Goal: Task Accomplishment & Management: Manage account settings

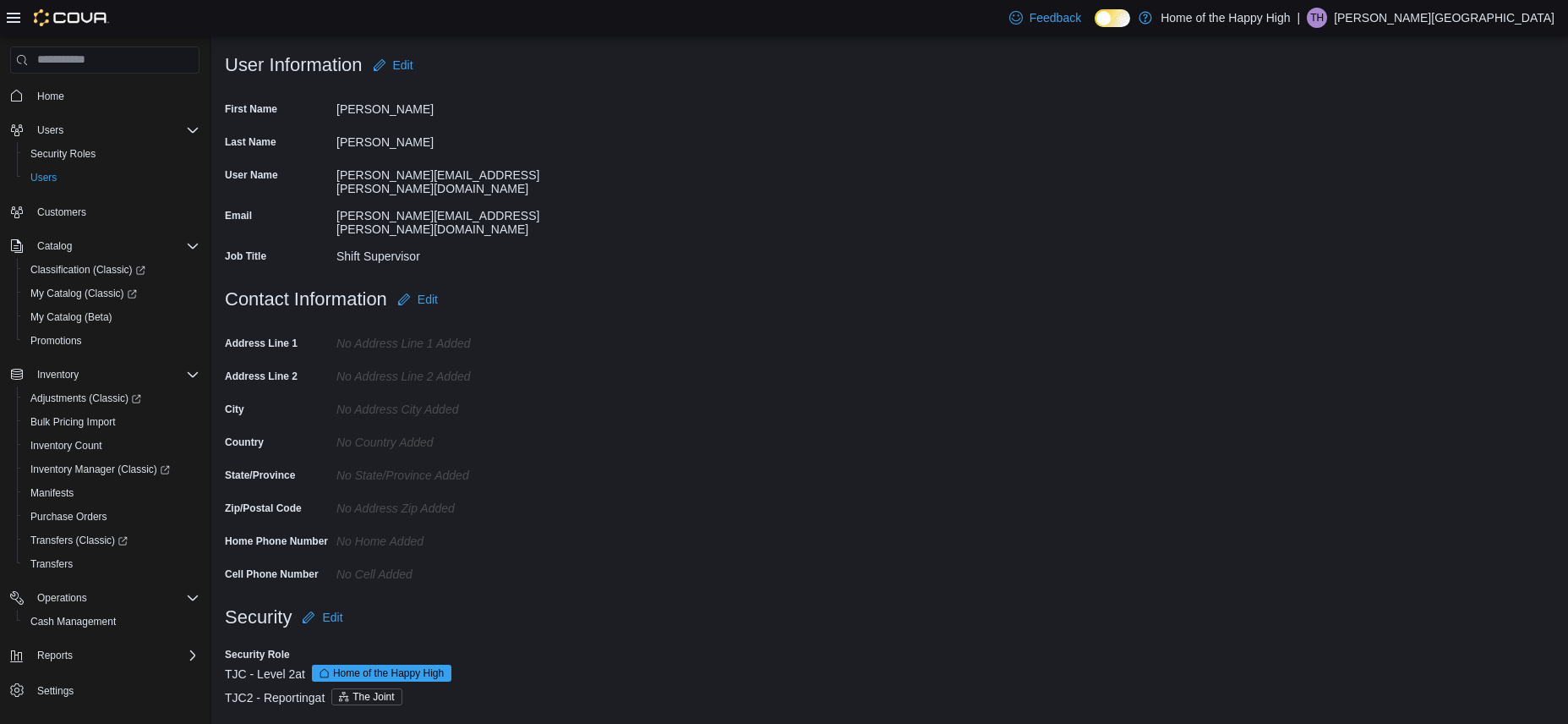
scroll to position [26, 0]
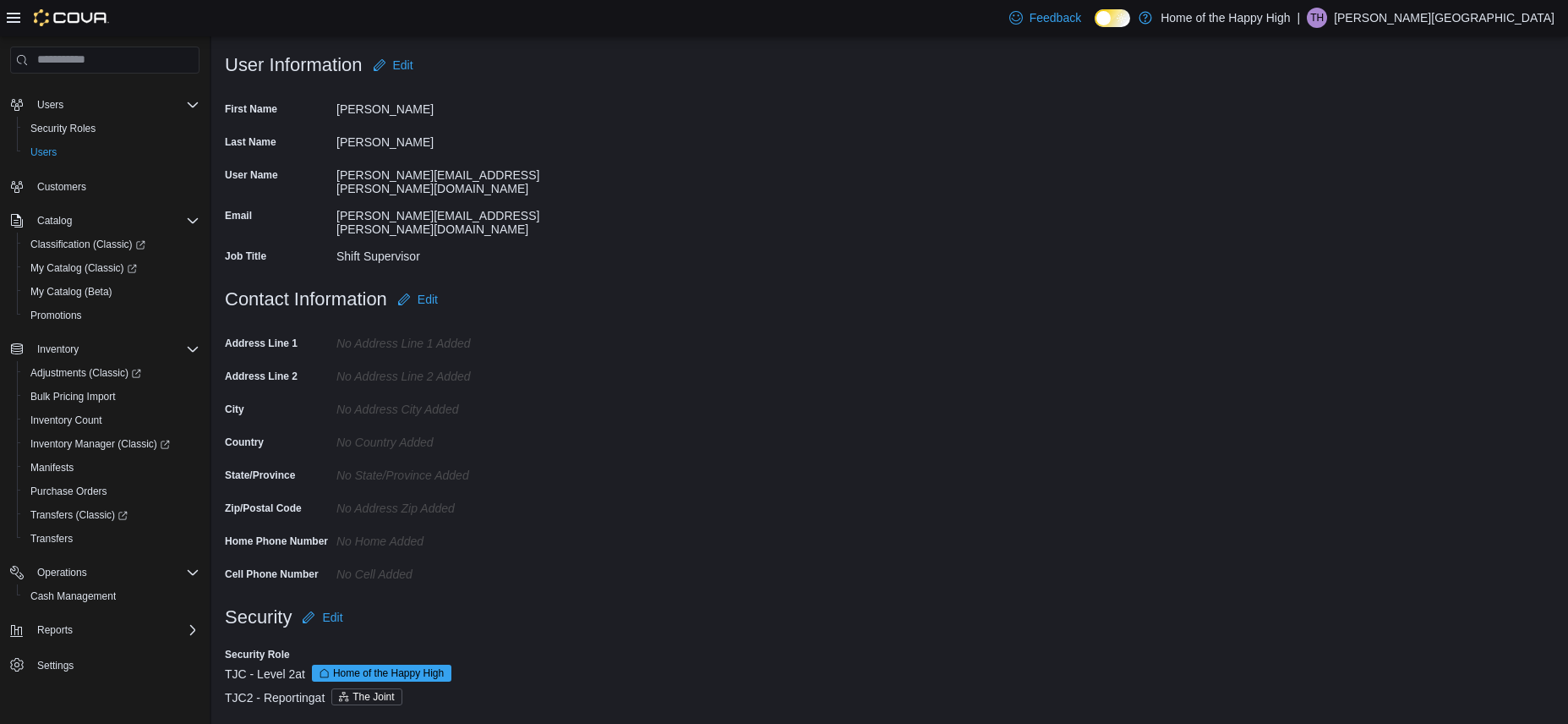
click at [735, 706] on form "Security Edit Security Role TJC - Level 2 at Home of the Happy High TJC2 - Repo…" at bounding box center [889, 663] width 1330 height 125
click at [49, 150] on span "Users" at bounding box center [44, 152] width 26 height 14
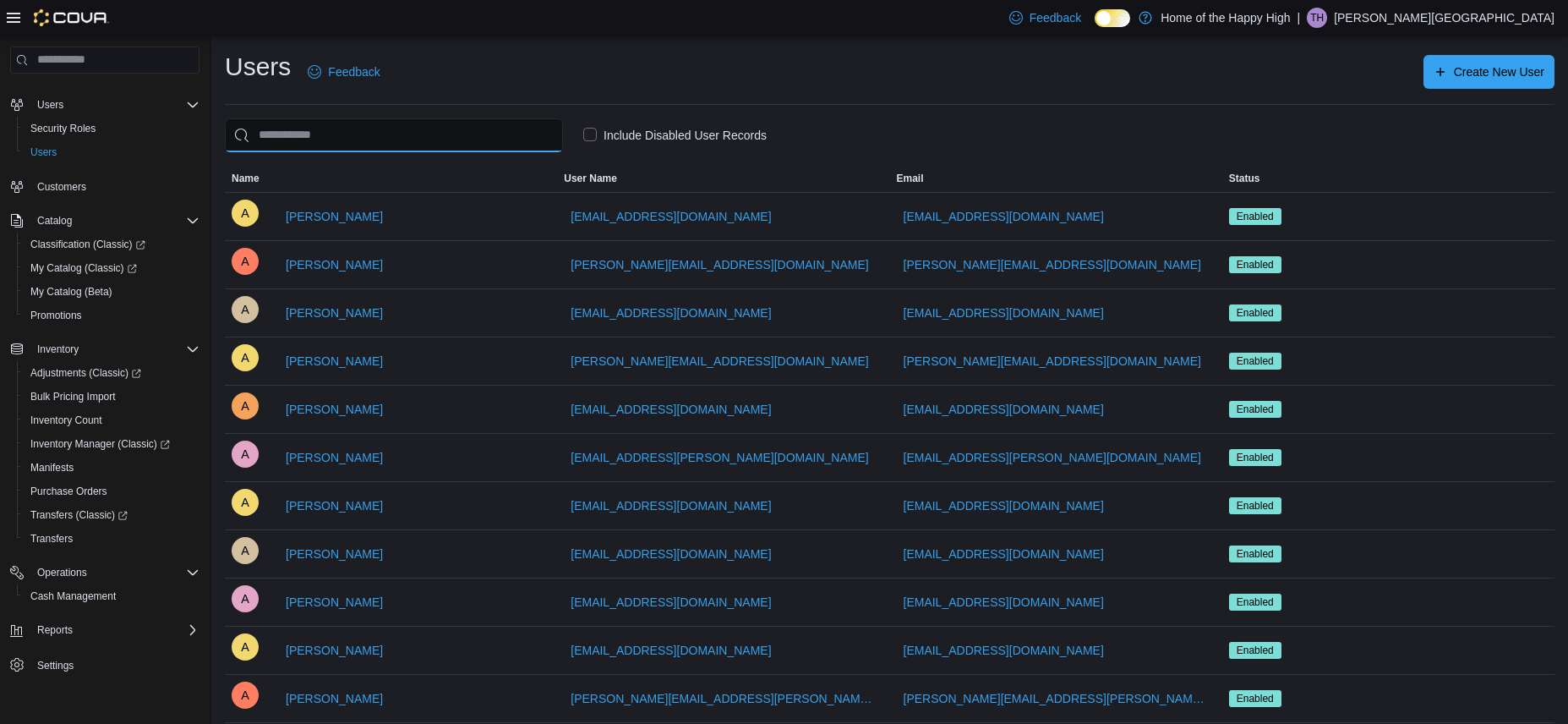
click at [398, 136] on input "search" at bounding box center [394, 136] width 338 height 34
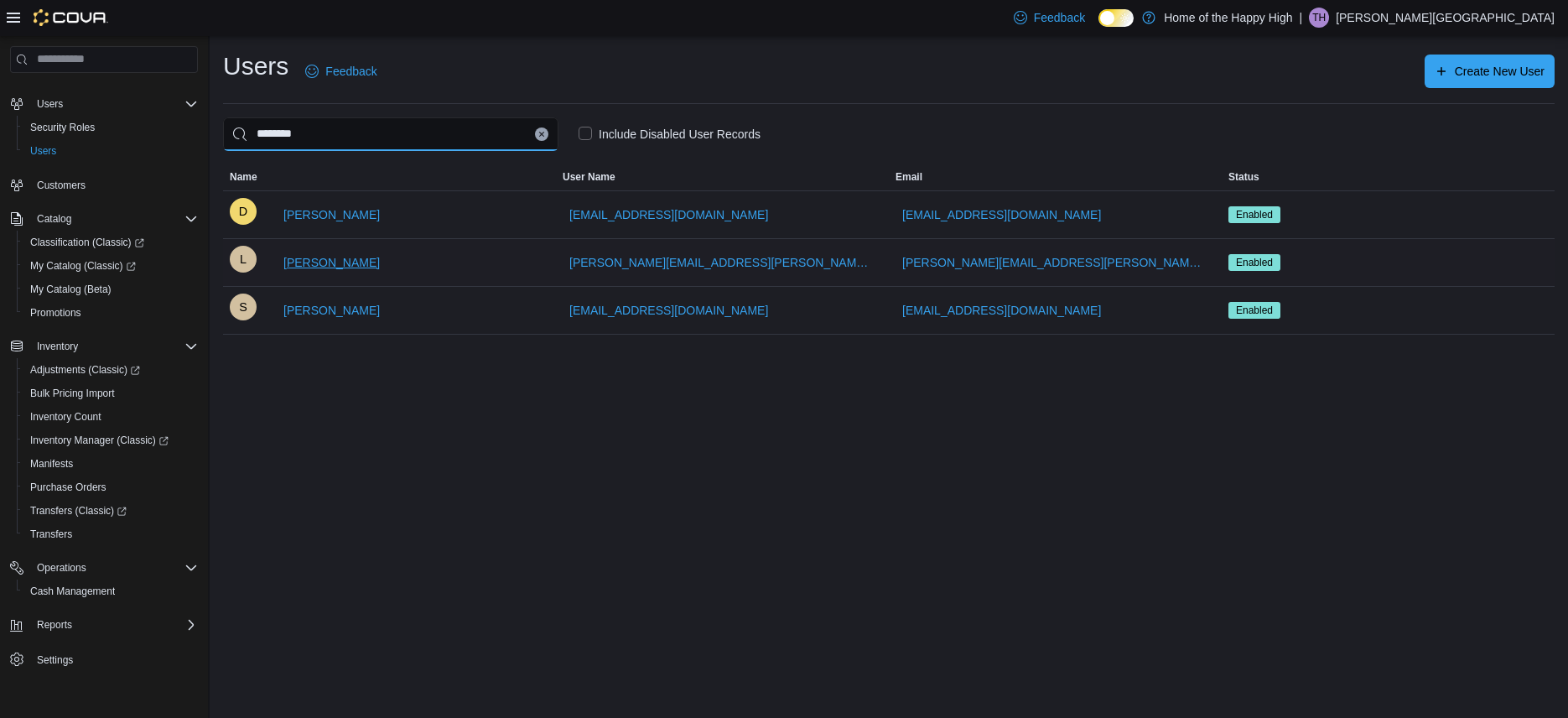
type input "********"
click at [345, 262] on span "[PERSON_NAME]" at bounding box center [332, 262] width 96 height 17
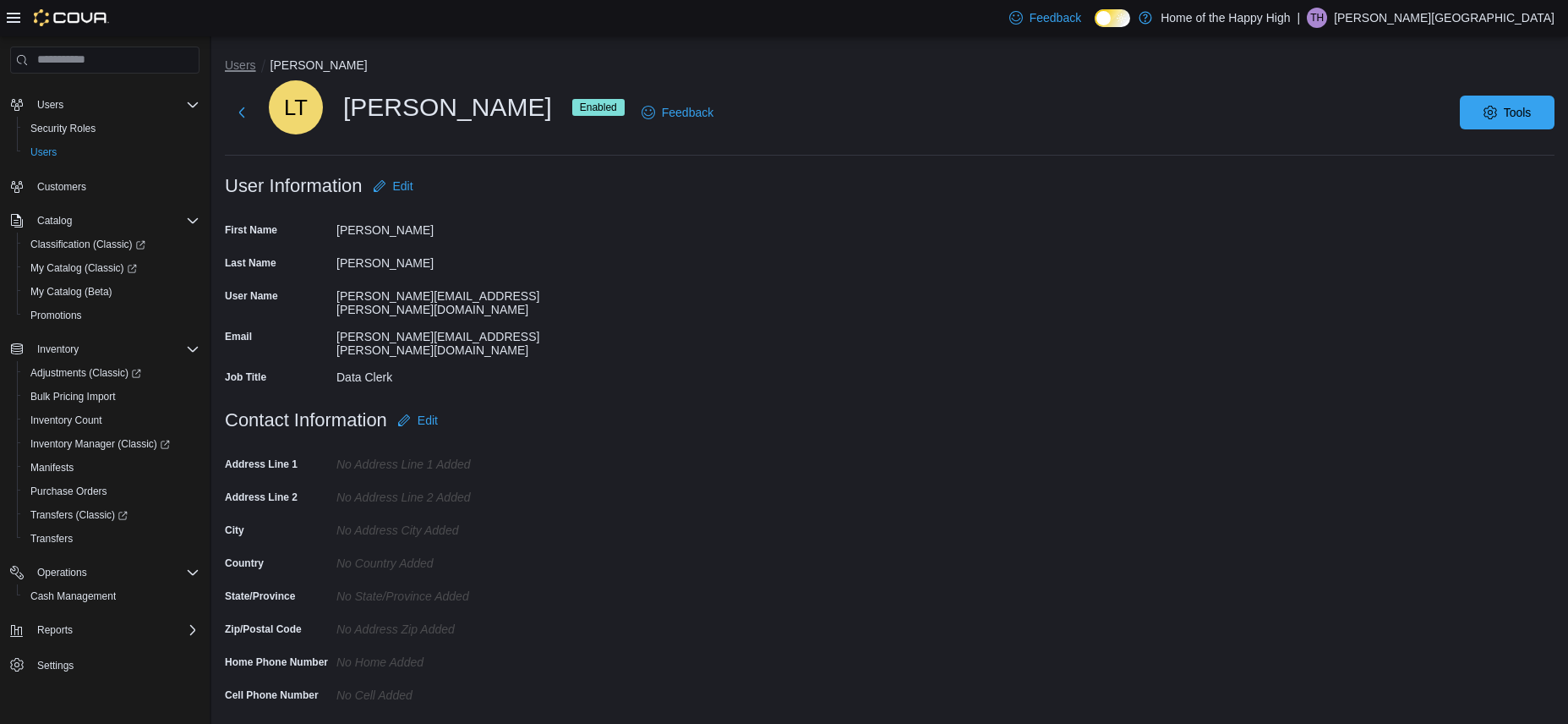
click at [233, 61] on button "Users" at bounding box center [240, 65] width 32 height 14
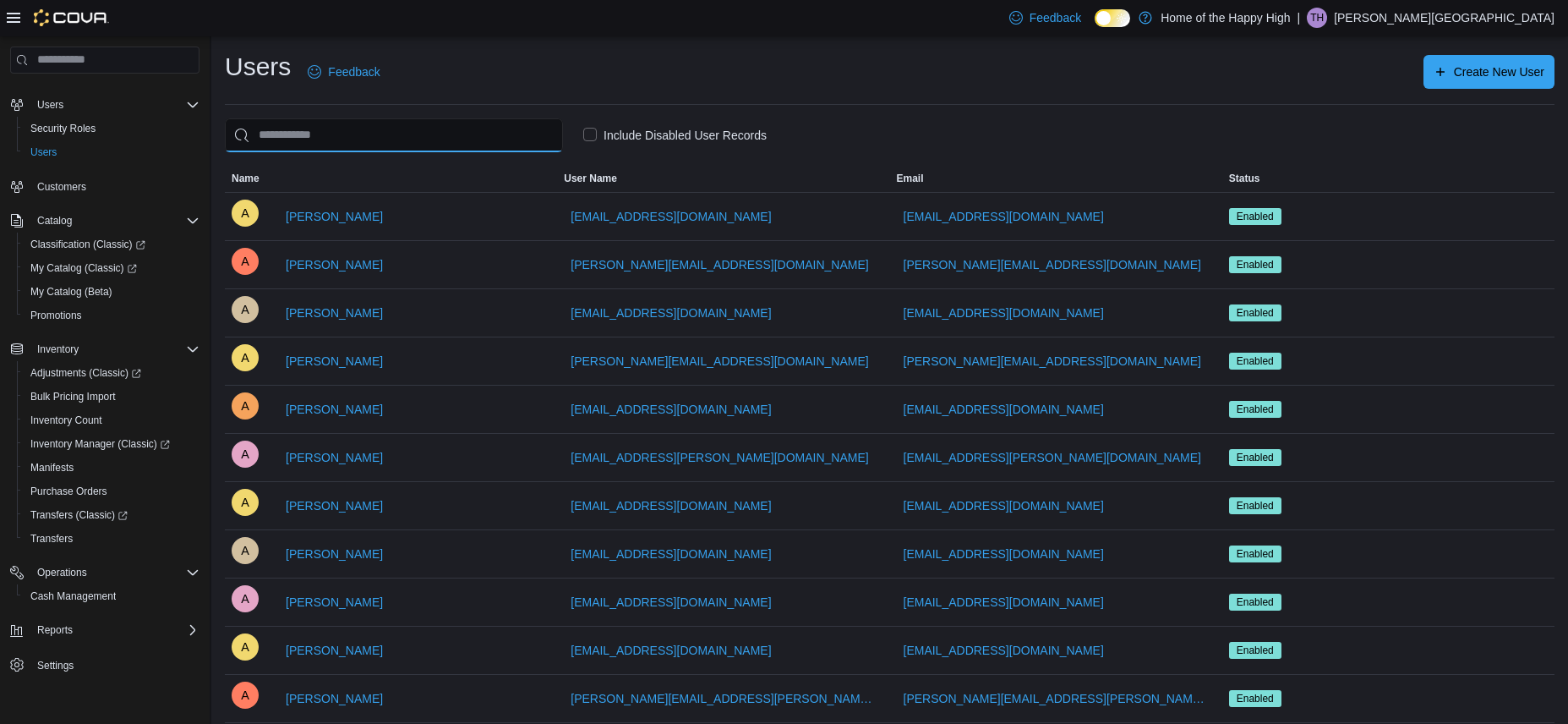
click at [458, 134] on input "search" at bounding box center [394, 136] width 338 height 34
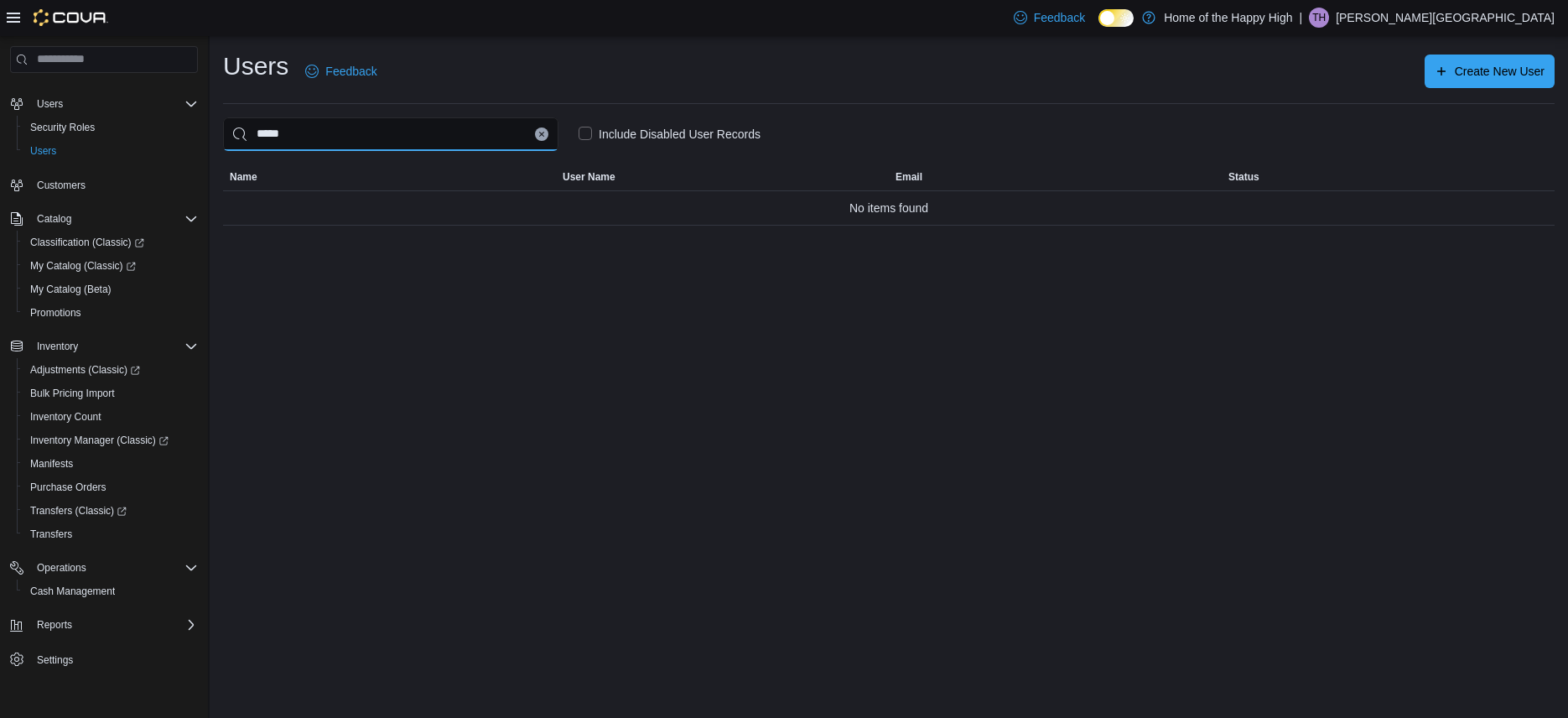
type input "*****"
drag, startPoint x: 589, startPoint y: 131, endPoint x: 586, endPoint y: 143, distance: 12.4
click at [588, 130] on label "Include Disabled User Records" at bounding box center [669, 133] width 182 height 21
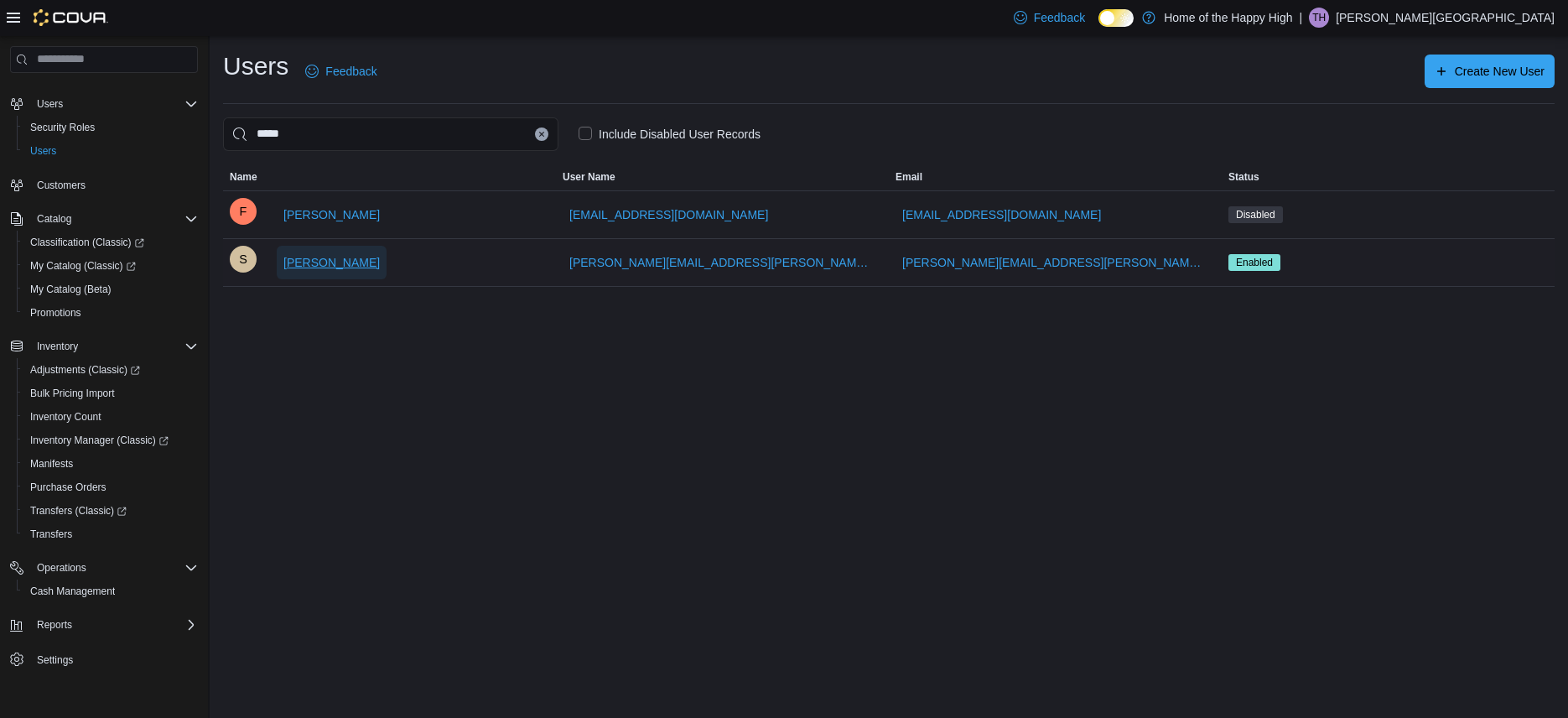
click at [349, 266] on span "[PERSON_NAME]" at bounding box center [332, 262] width 96 height 17
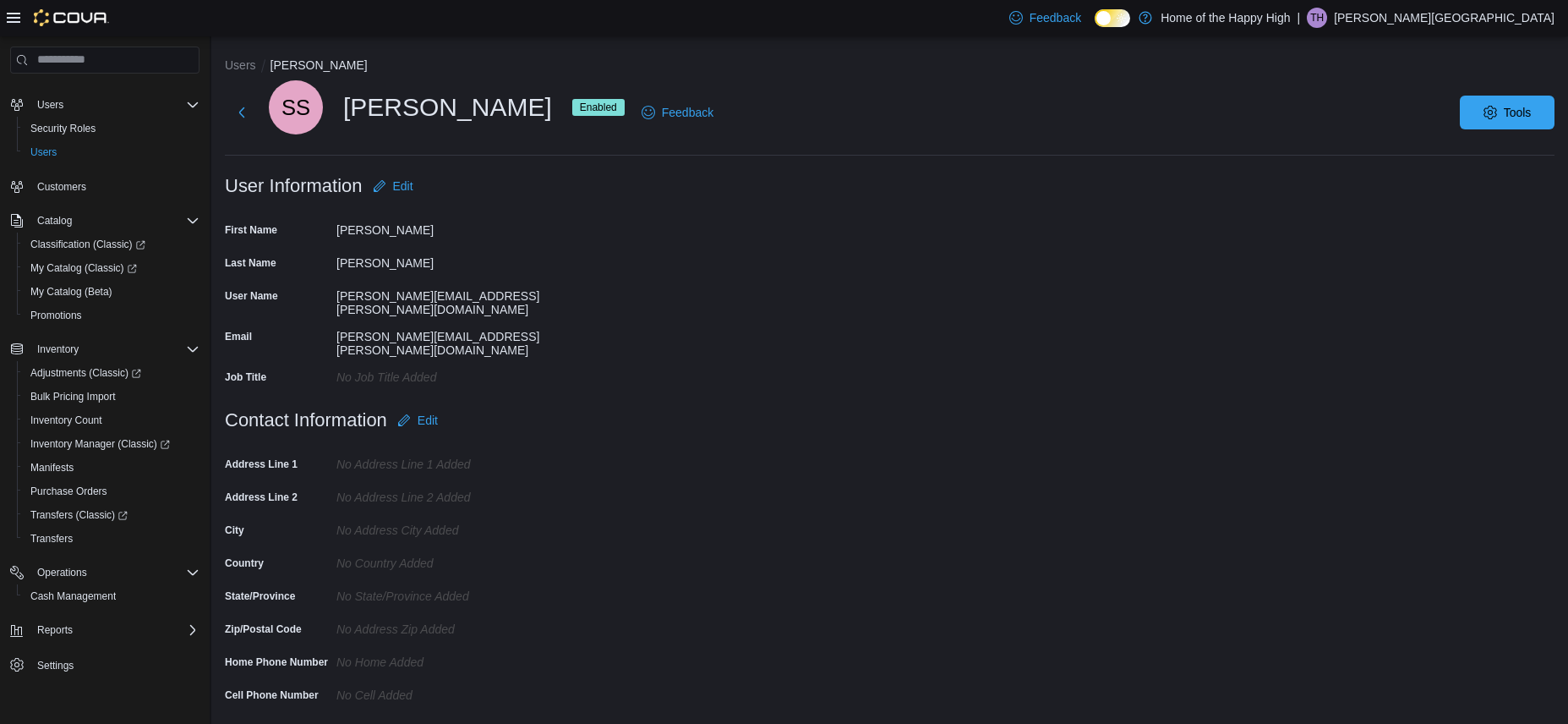
click at [224, 68] on div "Users [PERSON_NAME] SS [PERSON_NAME] Enabled Feedback Tools User Information Ed…" at bounding box center [890, 448] width 1357 height 823
click at [228, 56] on li "Users" at bounding box center [247, 64] width 46 height 17
click at [235, 62] on button "Users" at bounding box center [240, 65] width 32 height 14
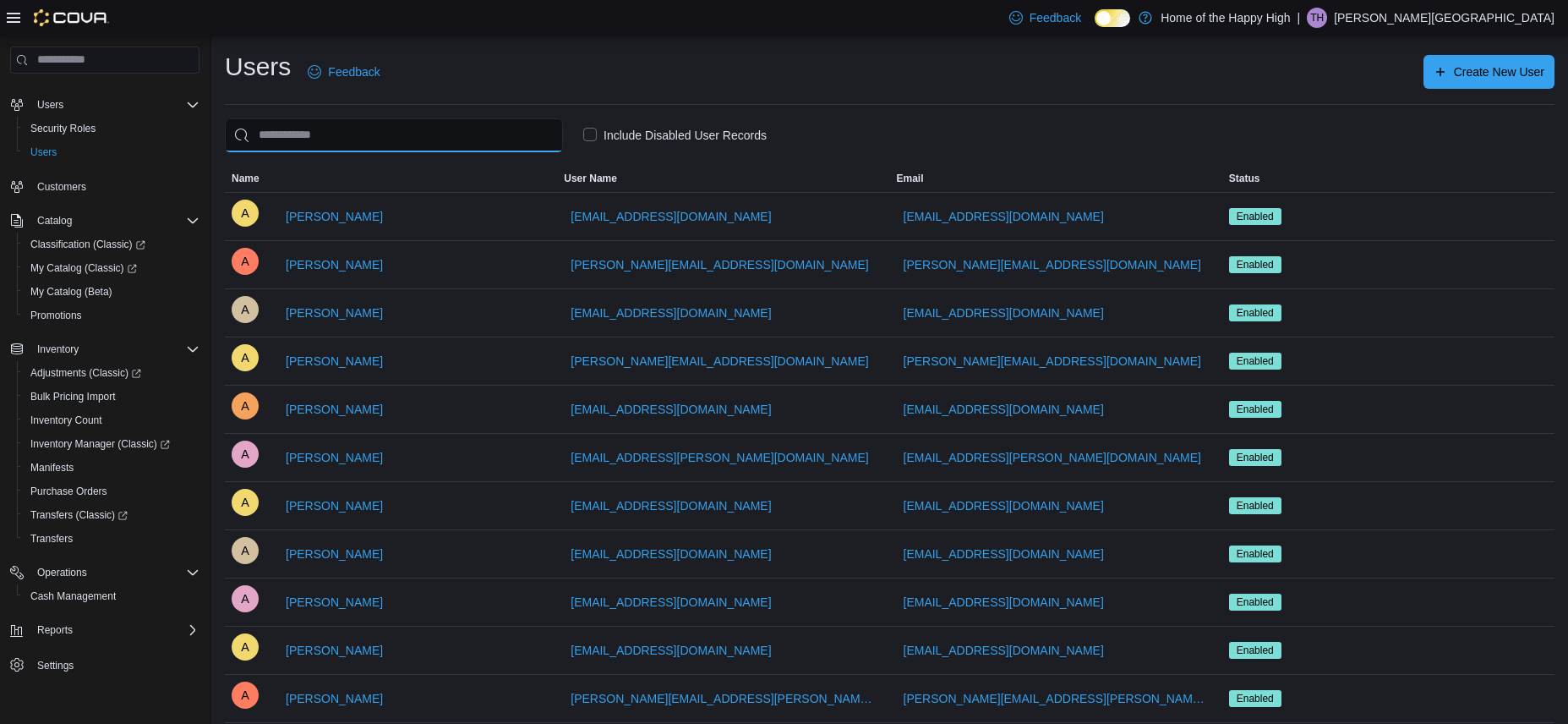
click at [368, 134] on input "search" at bounding box center [394, 136] width 338 height 34
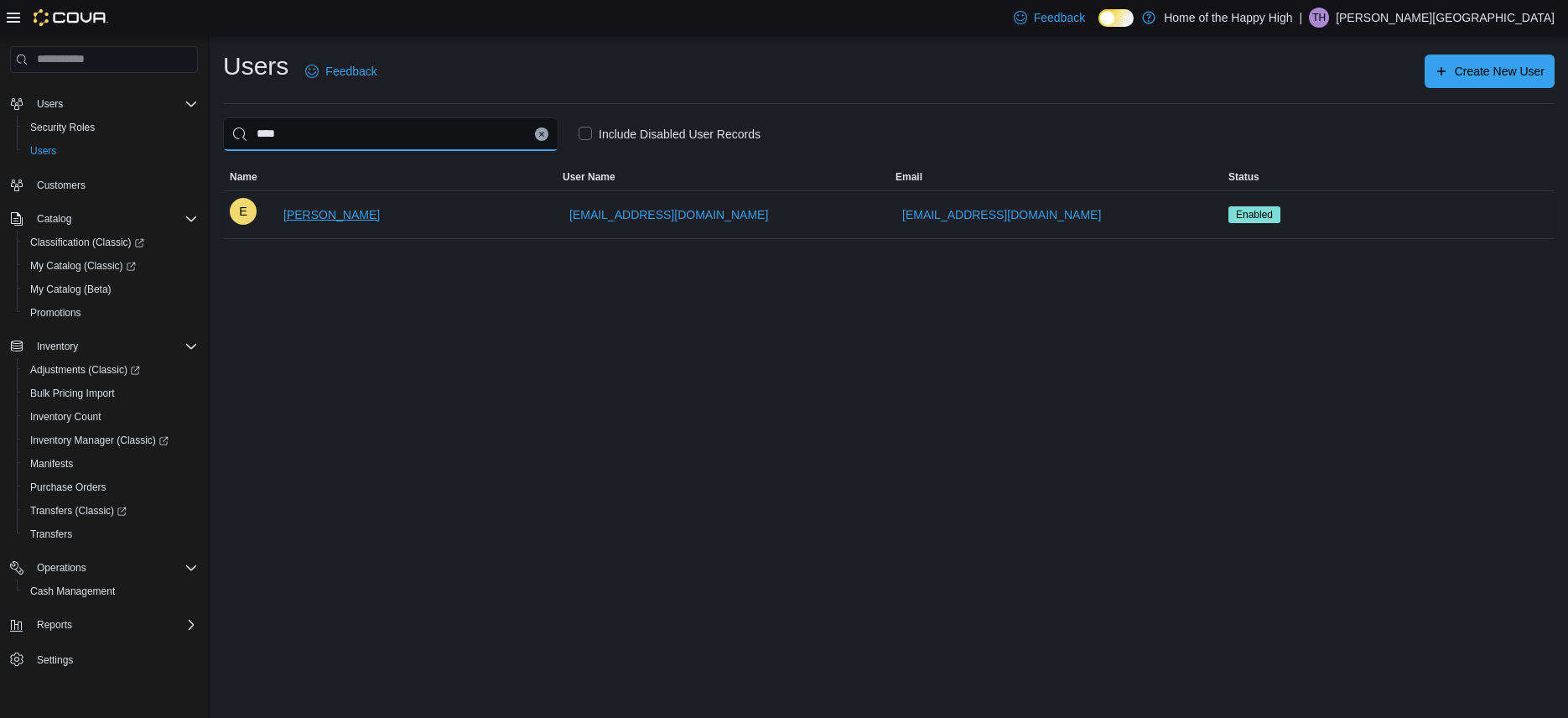
type input "****"
click at [353, 211] on span "[PERSON_NAME]" at bounding box center [332, 214] width 96 height 17
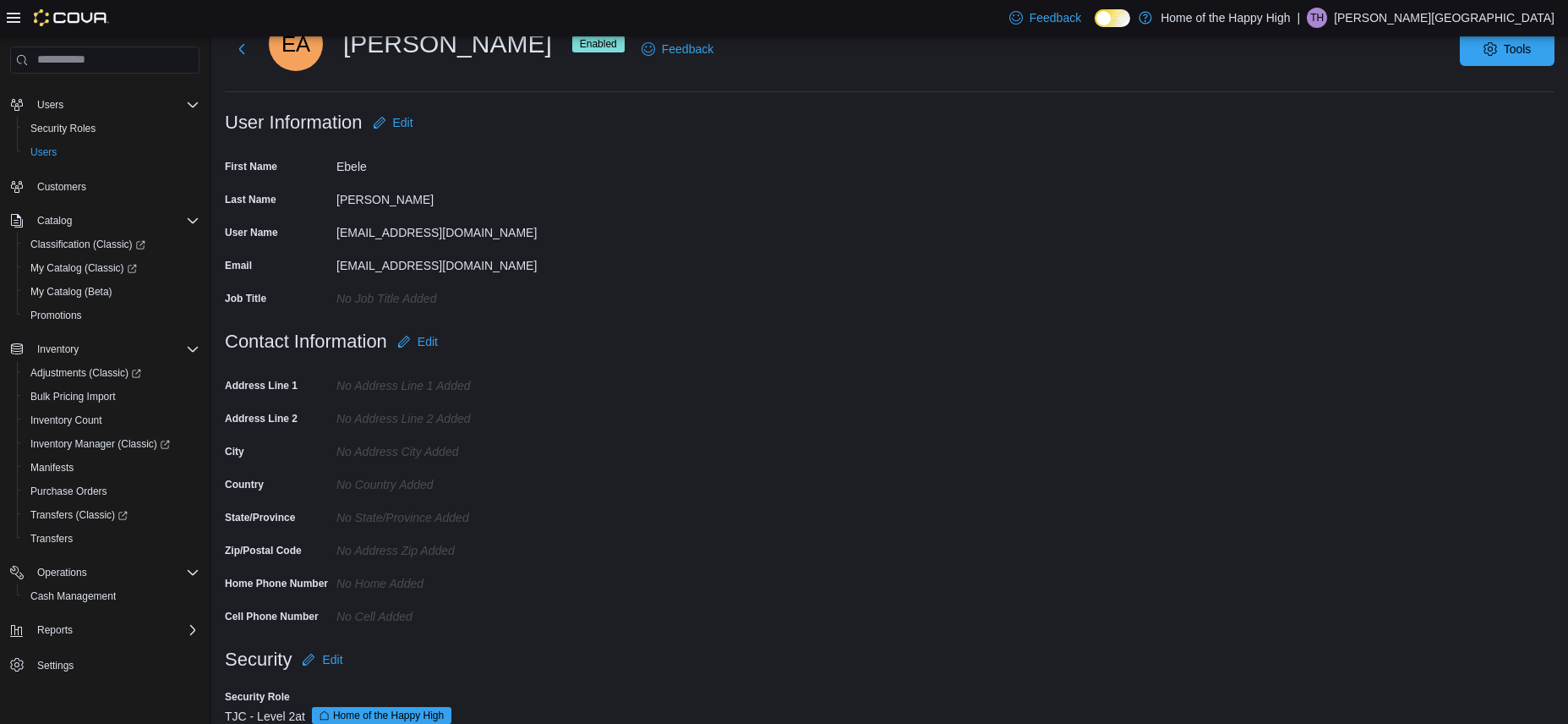
scroll to position [97, 0]
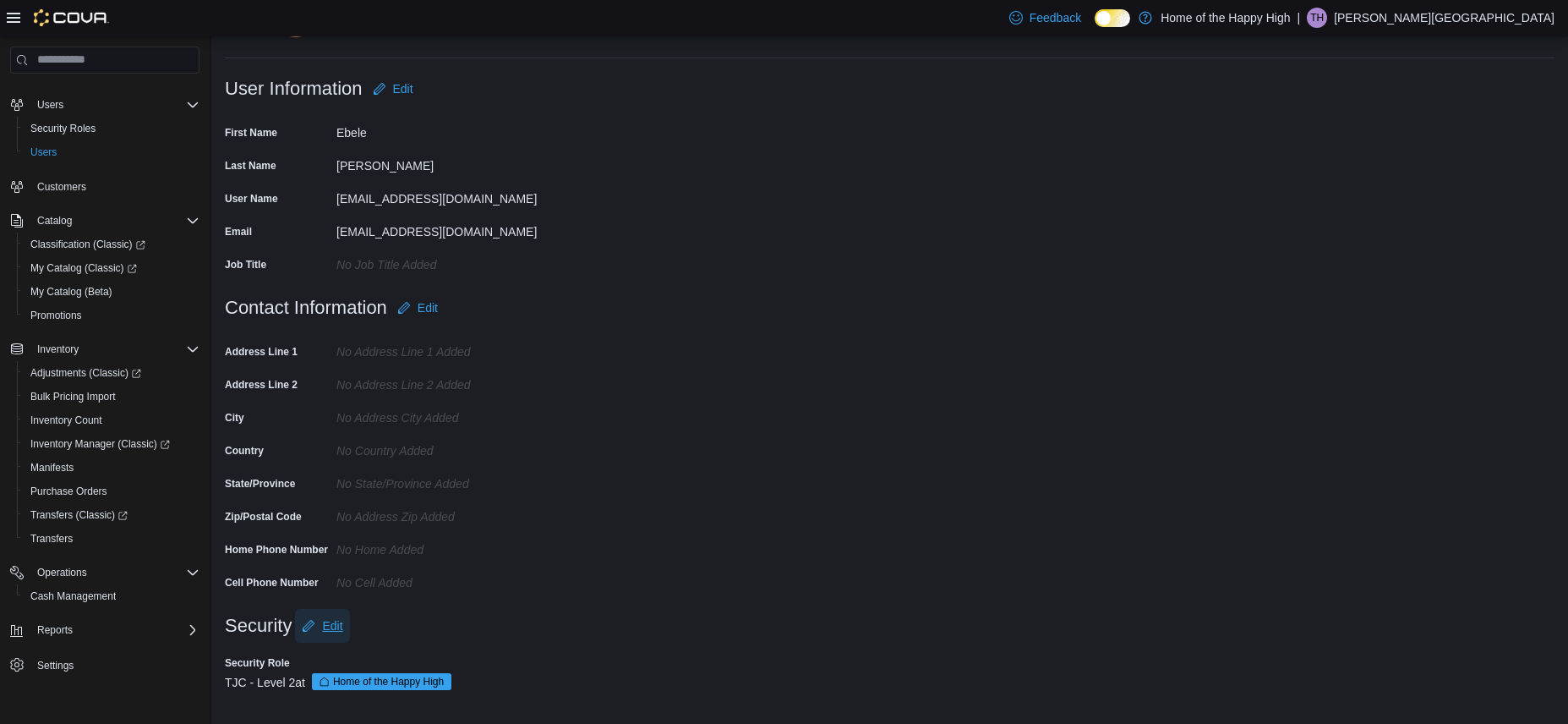
click at [328, 621] on span "Edit" at bounding box center [332, 625] width 21 height 17
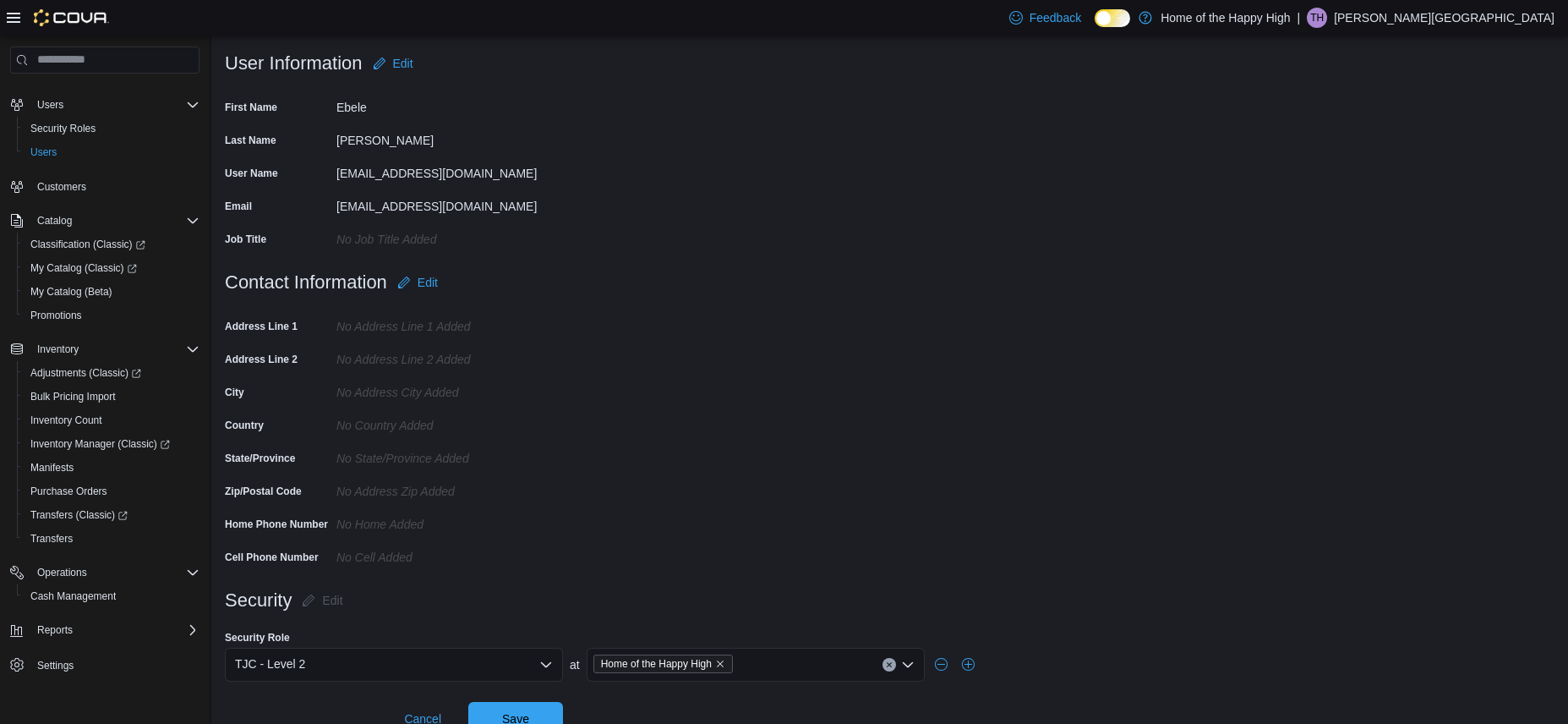
scroll to position [148, 0]
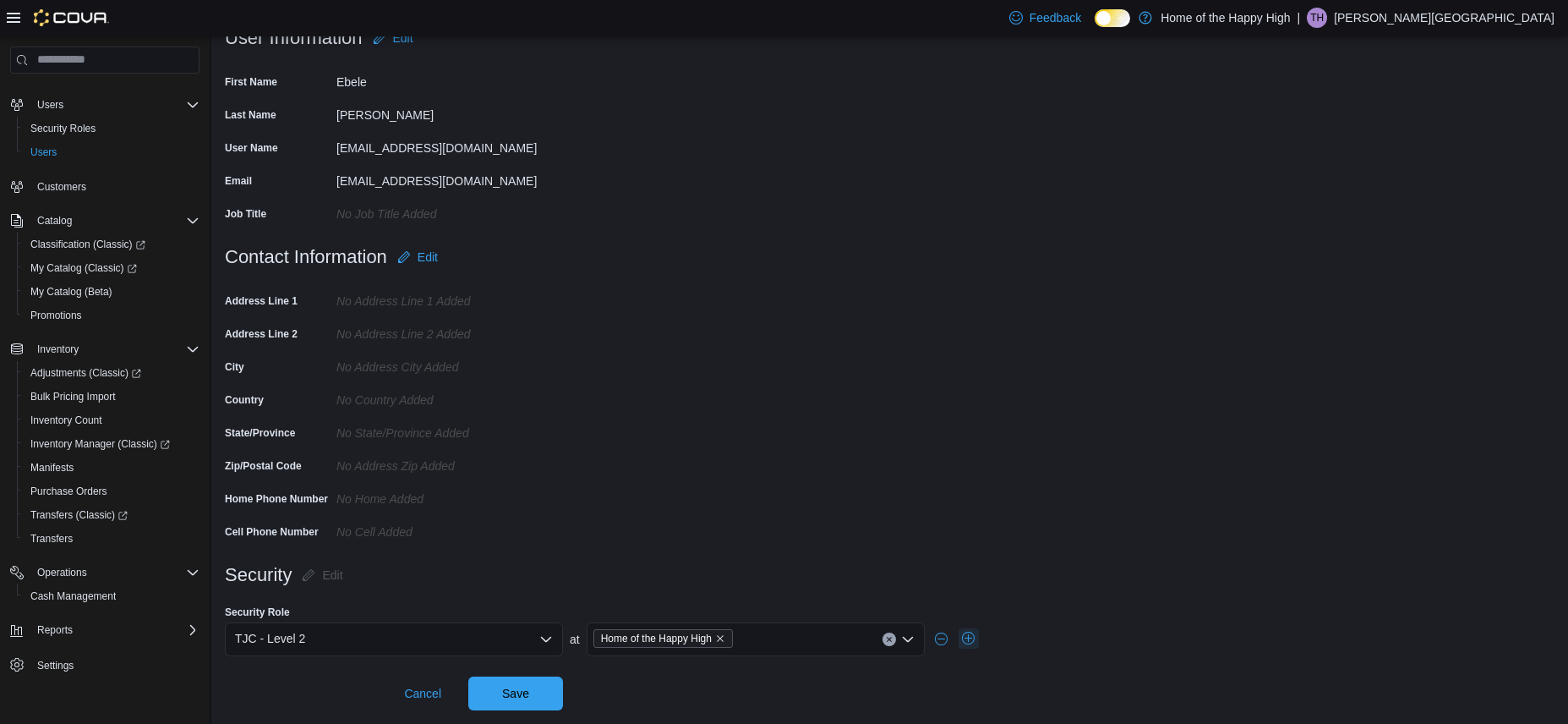
click at [967, 635] on button "button" at bounding box center [968, 638] width 21 height 21
click at [542, 678] on icon "Open list of options" at bounding box center [546, 679] width 10 height 5
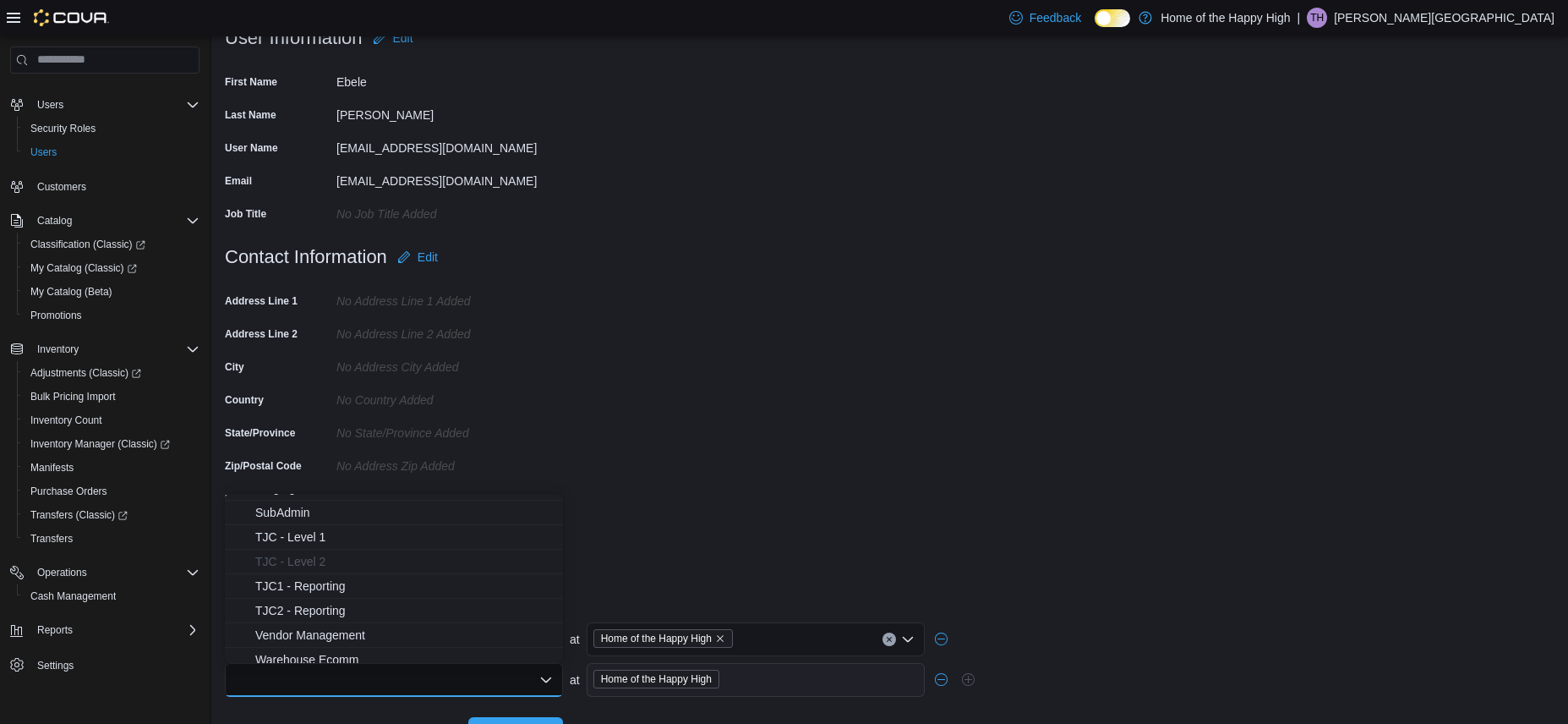
scroll to position [983, 0]
click at [885, 474] on form "Contact Information Edit Address Line 1 No Address Line 1 added Address Line 2 …" at bounding box center [889, 399] width 1330 height 317
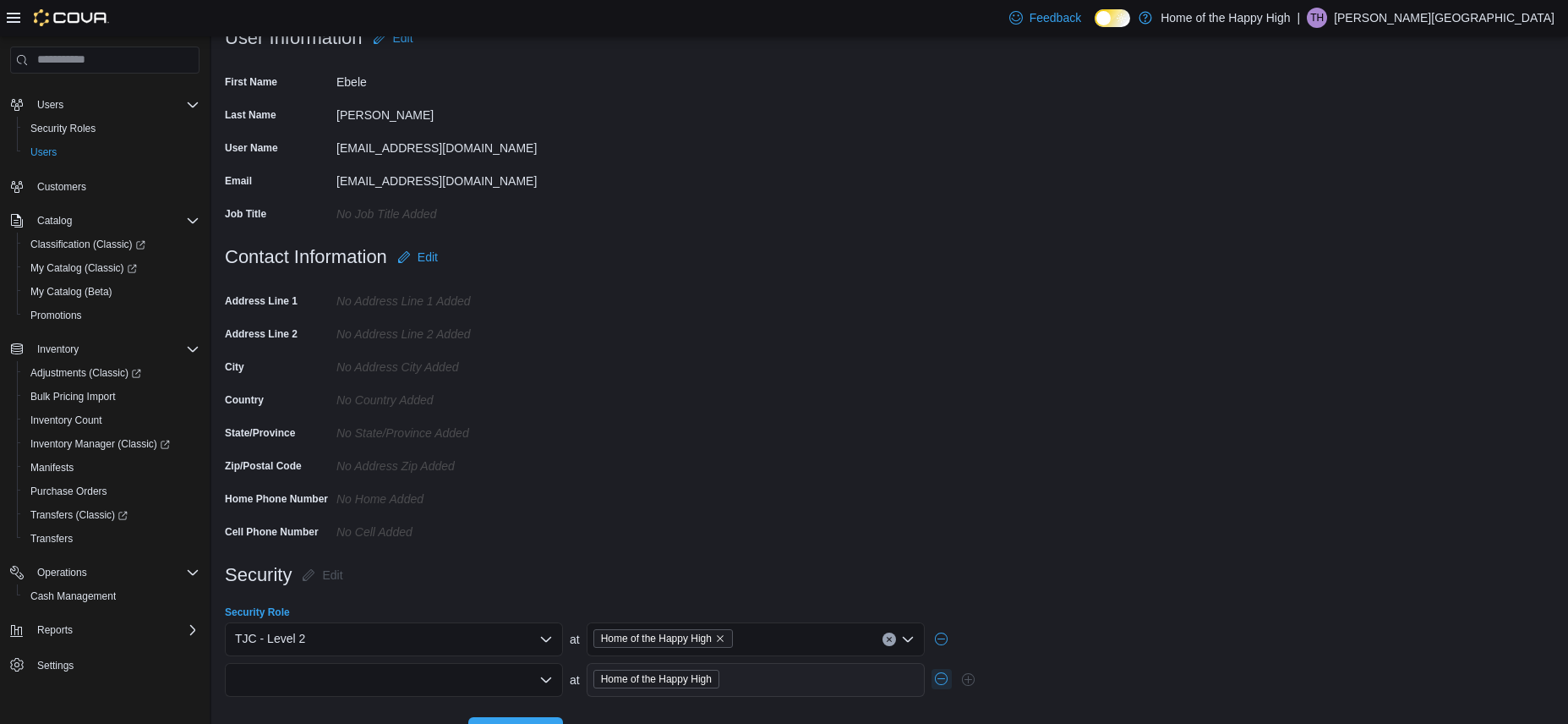
click at [940, 680] on button "button" at bounding box center [942, 679] width 21 height 21
click at [410, 685] on span "Cancel" at bounding box center [423, 692] width 38 height 17
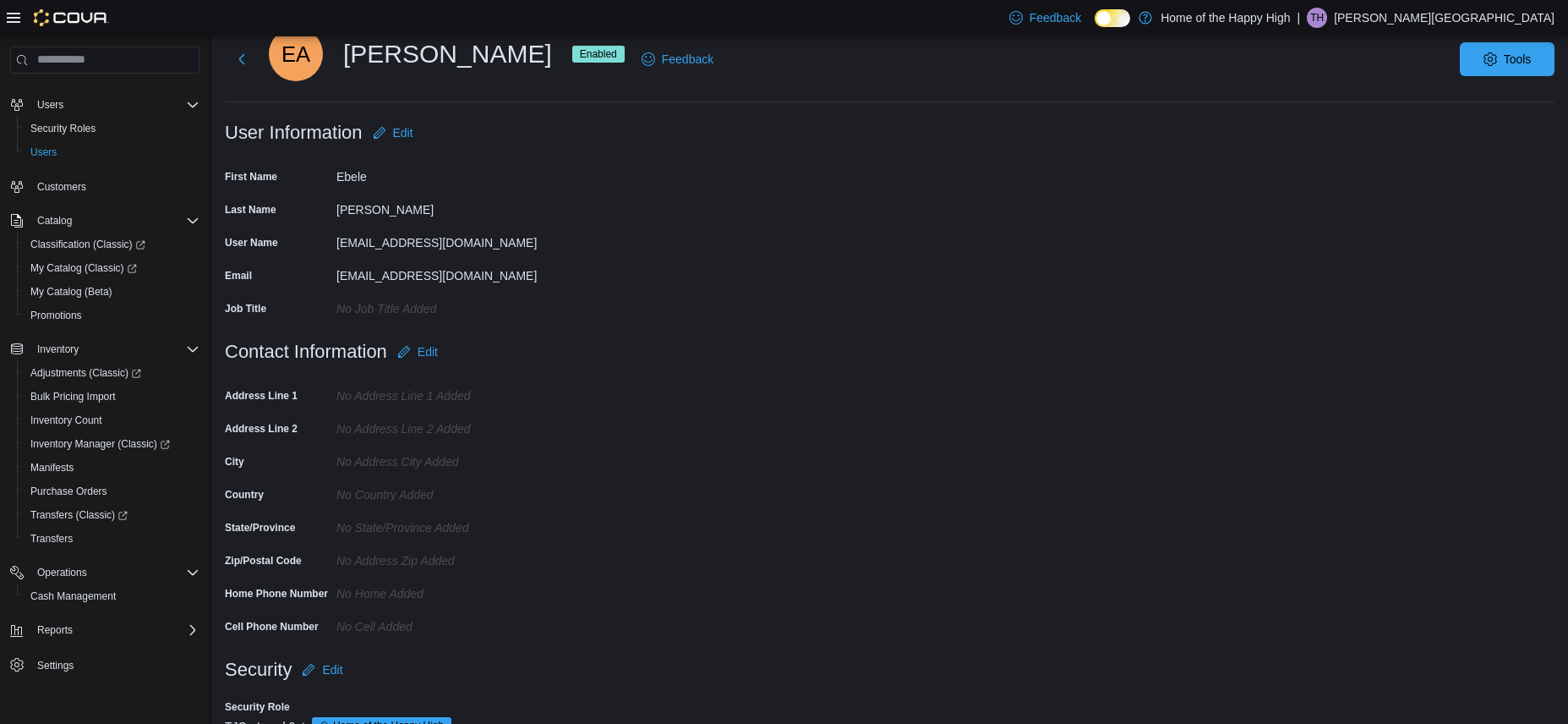
scroll to position [97, 0]
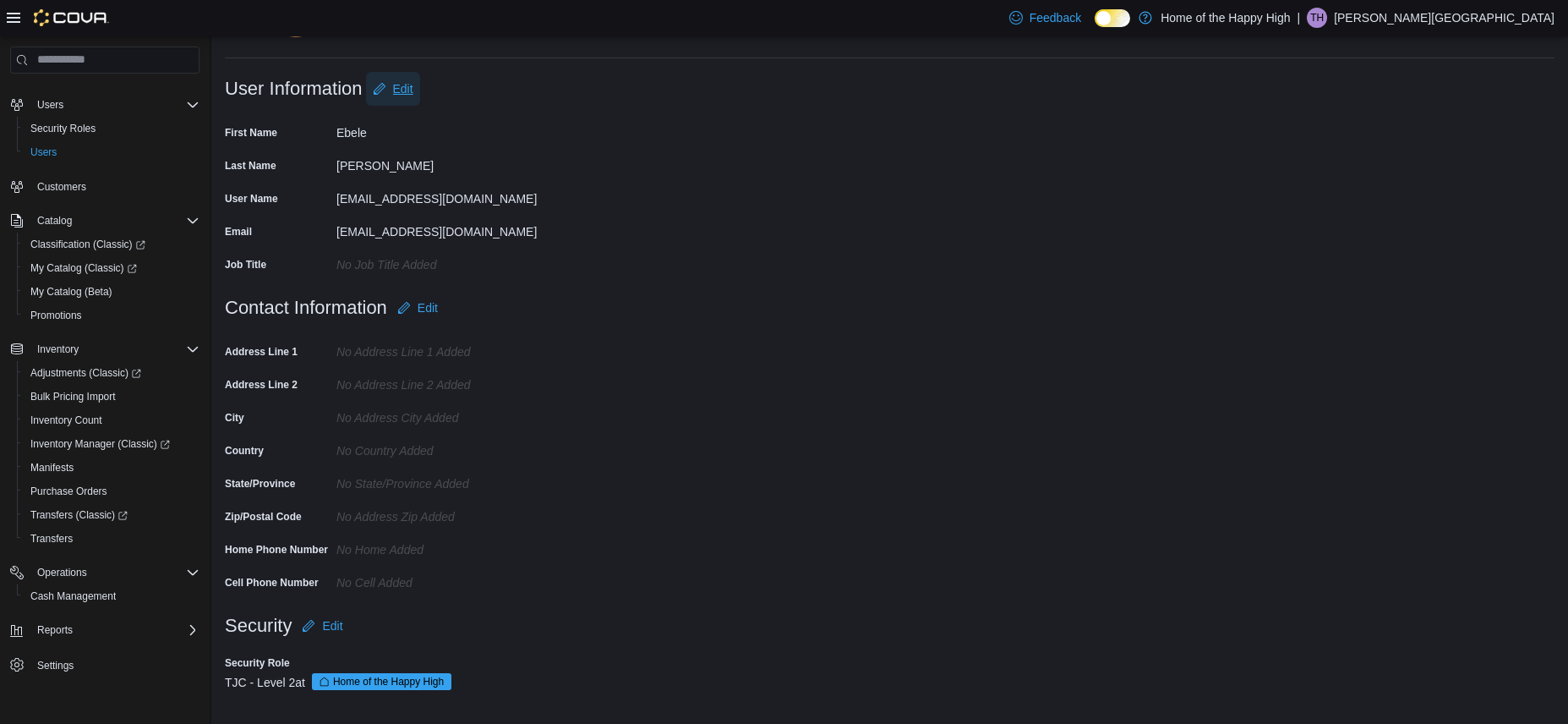
click at [400, 88] on span "Edit" at bounding box center [403, 88] width 21 height 17
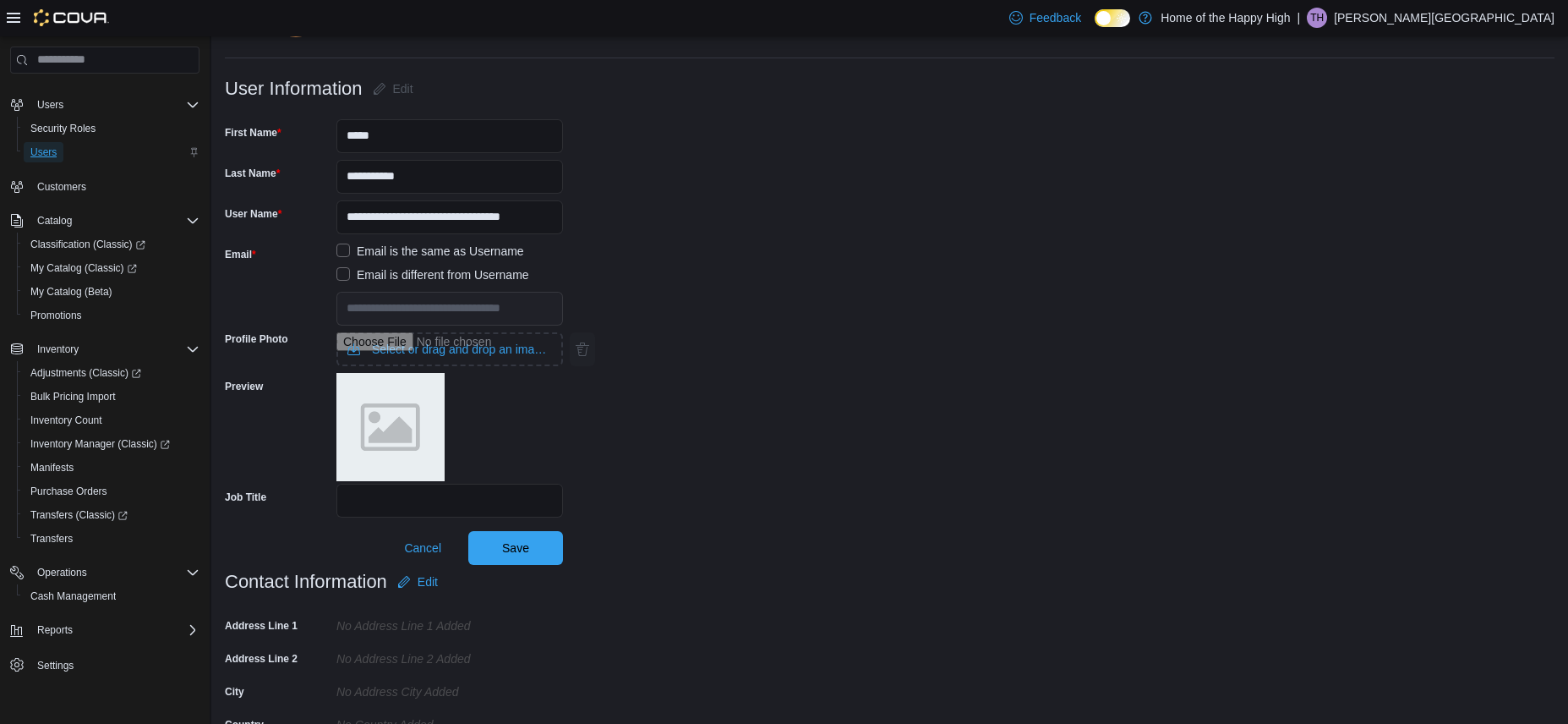
click at [48, 145] on span "Users" at bounding box center [44, 152] width 26 height 14
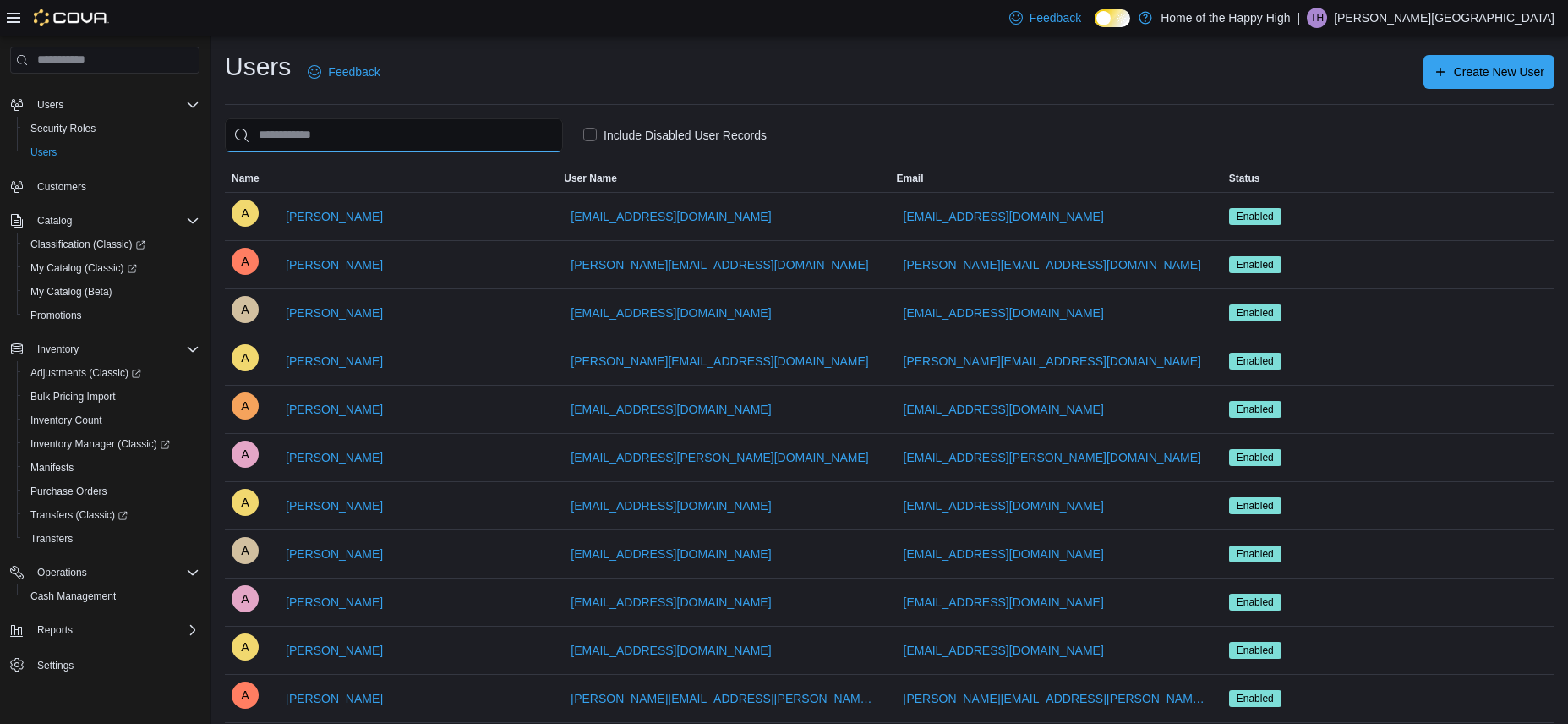
click at [353, 136] on input "search" at bounding box center [394, 136] width 338 height 34
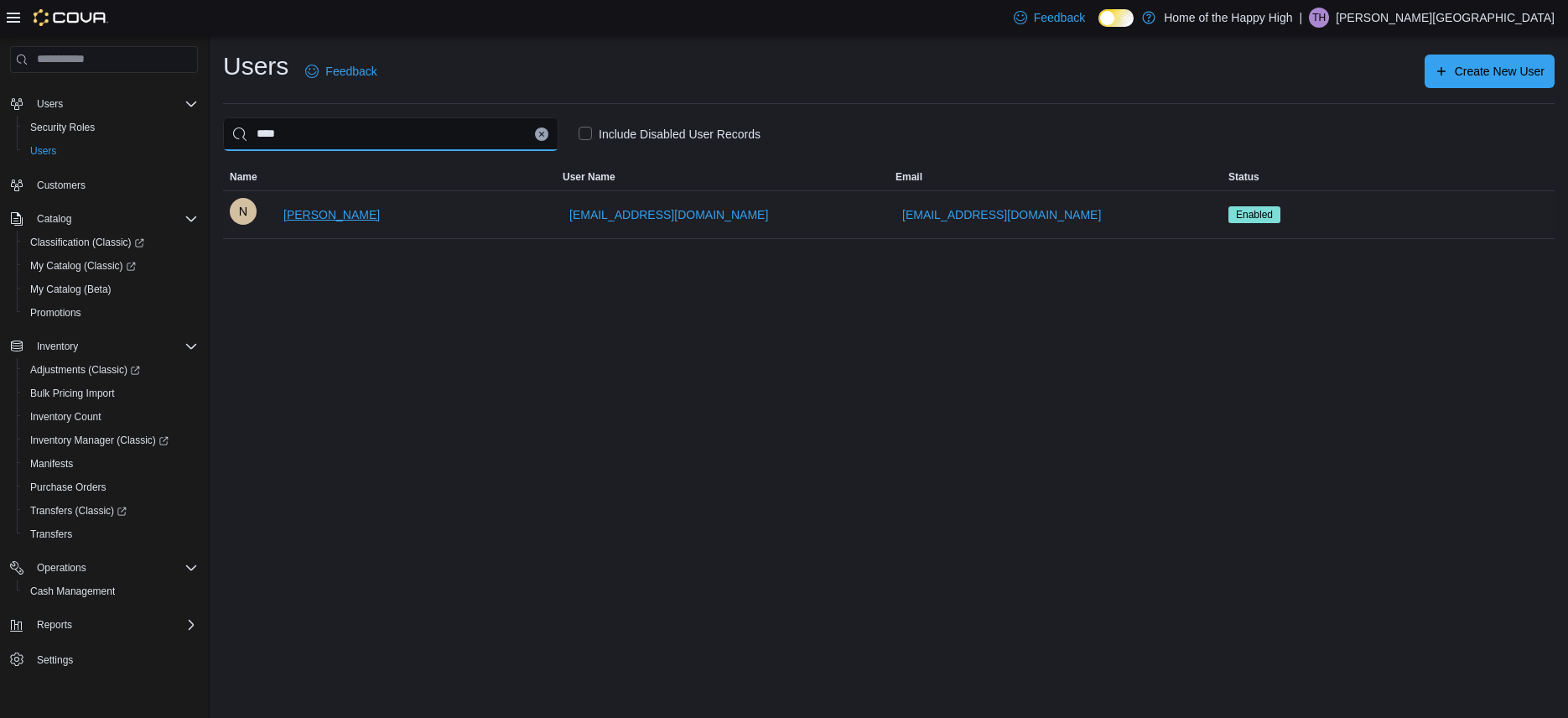
type input "****"
click at [305, 213] on span "[PERSON_NAME]" at bounding box center [332, 214] width 96 height 17
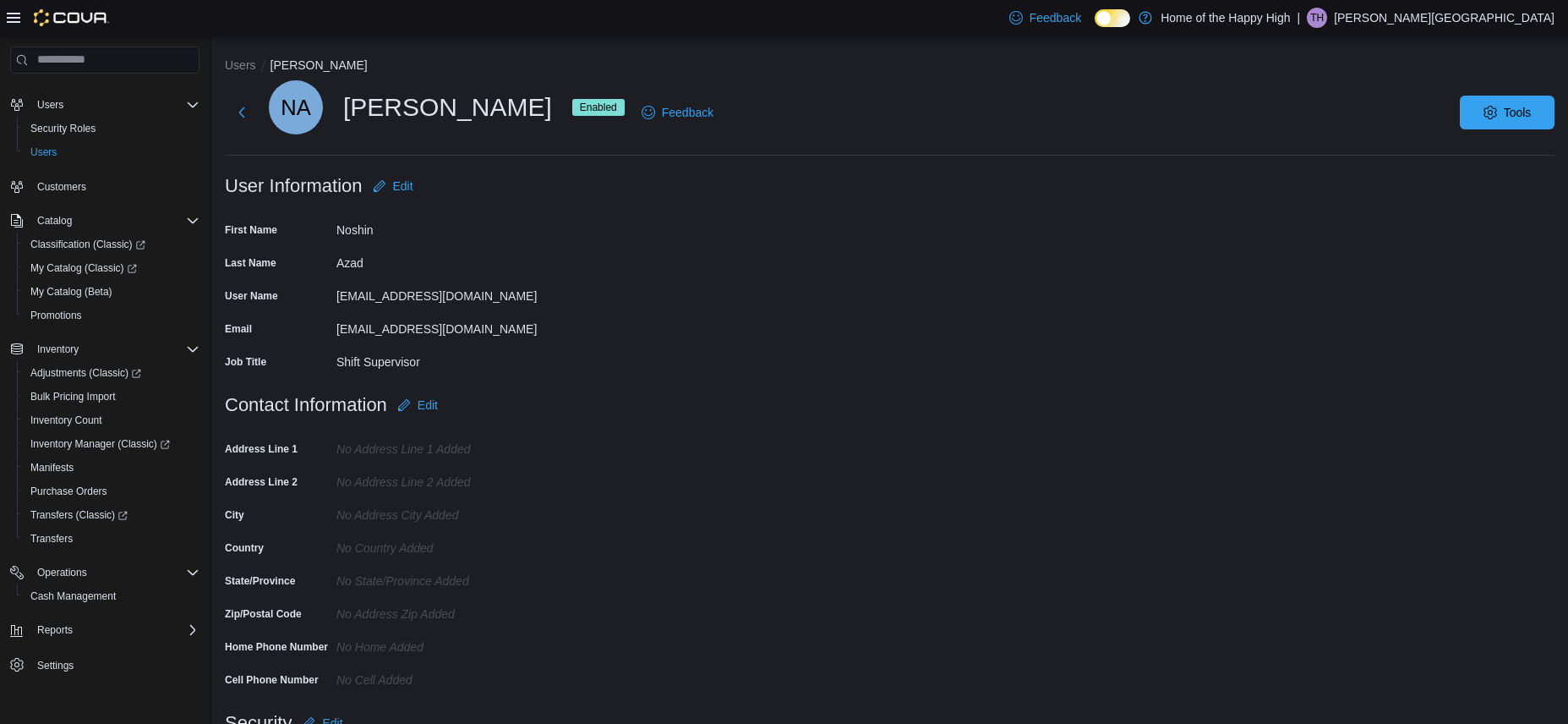
scroll to position [121, 0]
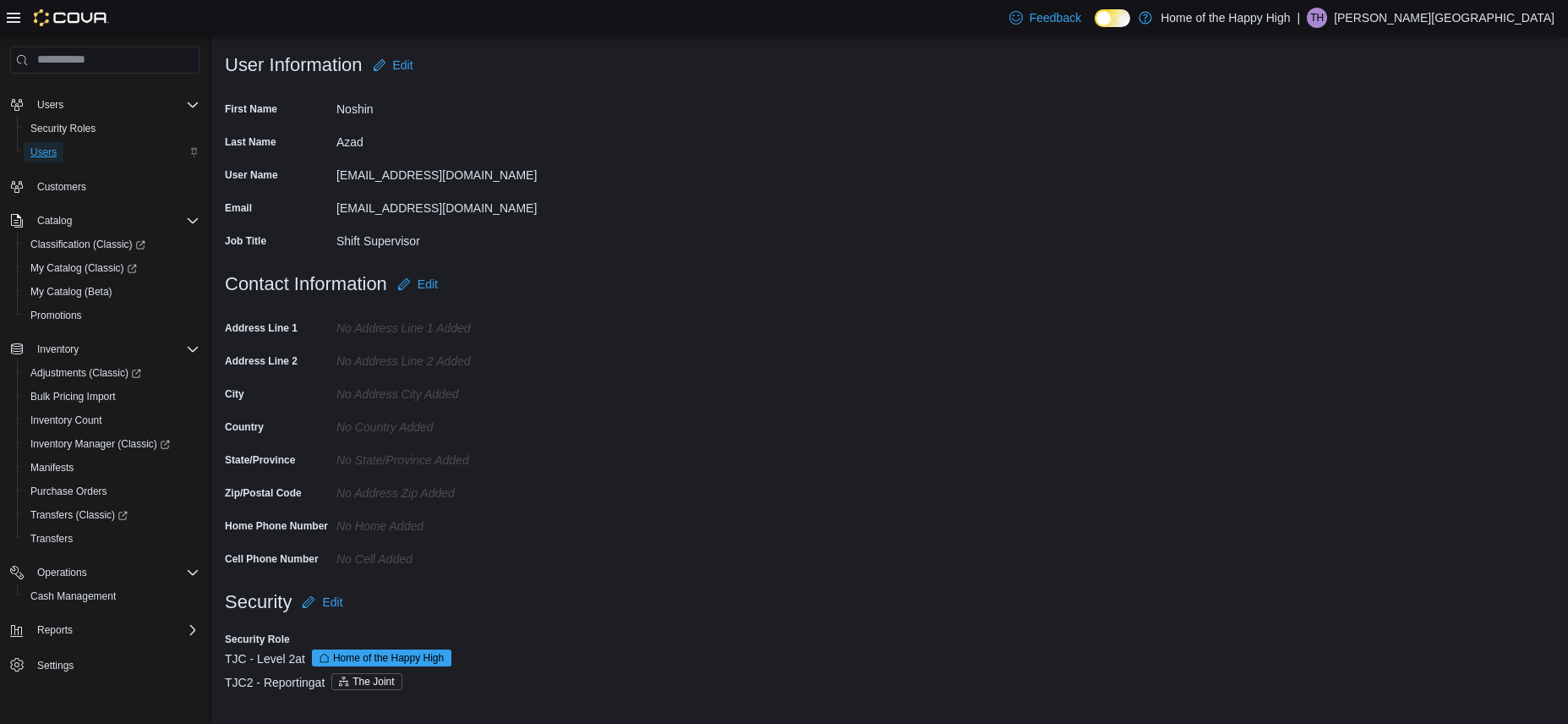
click at [37, 150] on span "Users" at bounding box center [44, 152] width 26 height 14
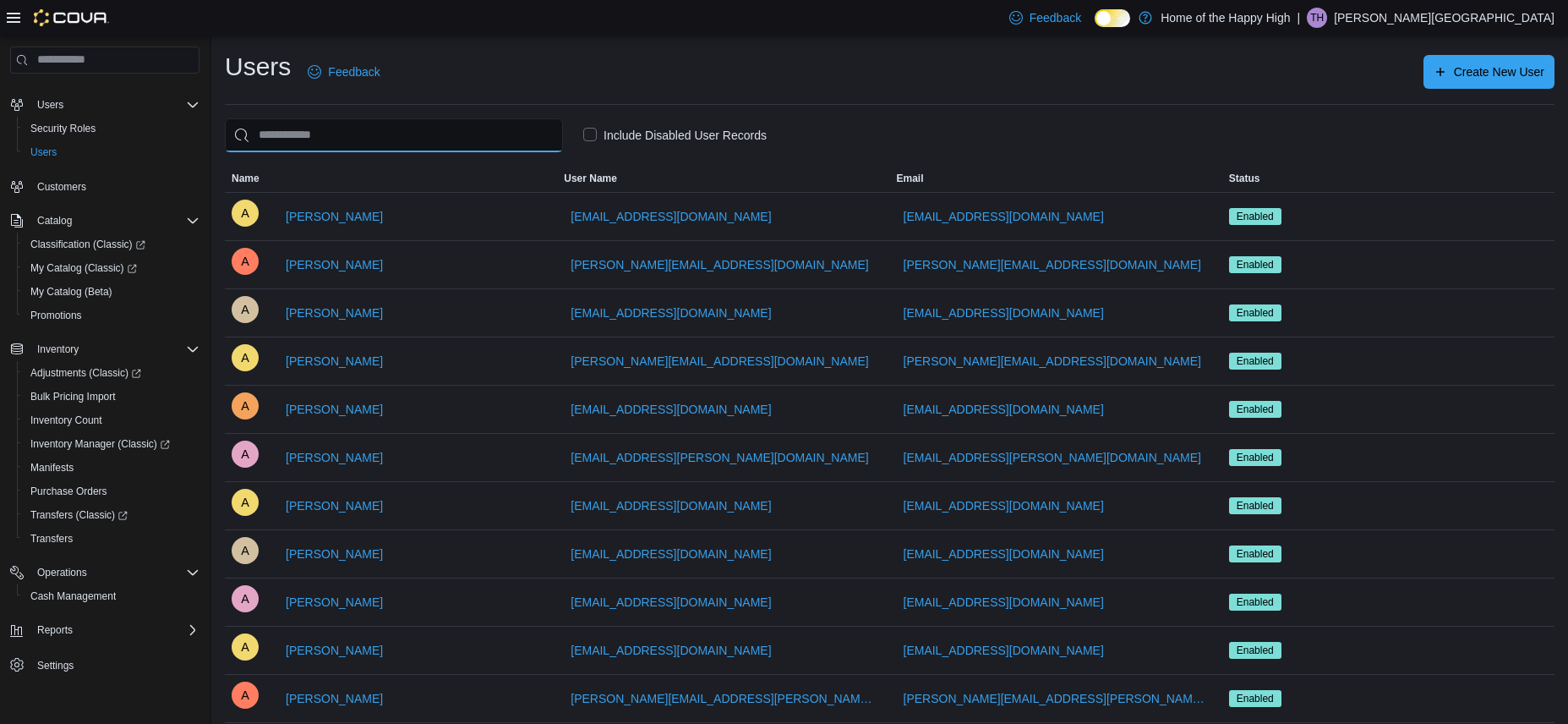
click at [353, 130] on input "search" at bounding box center [394, 136] width 338 height 34
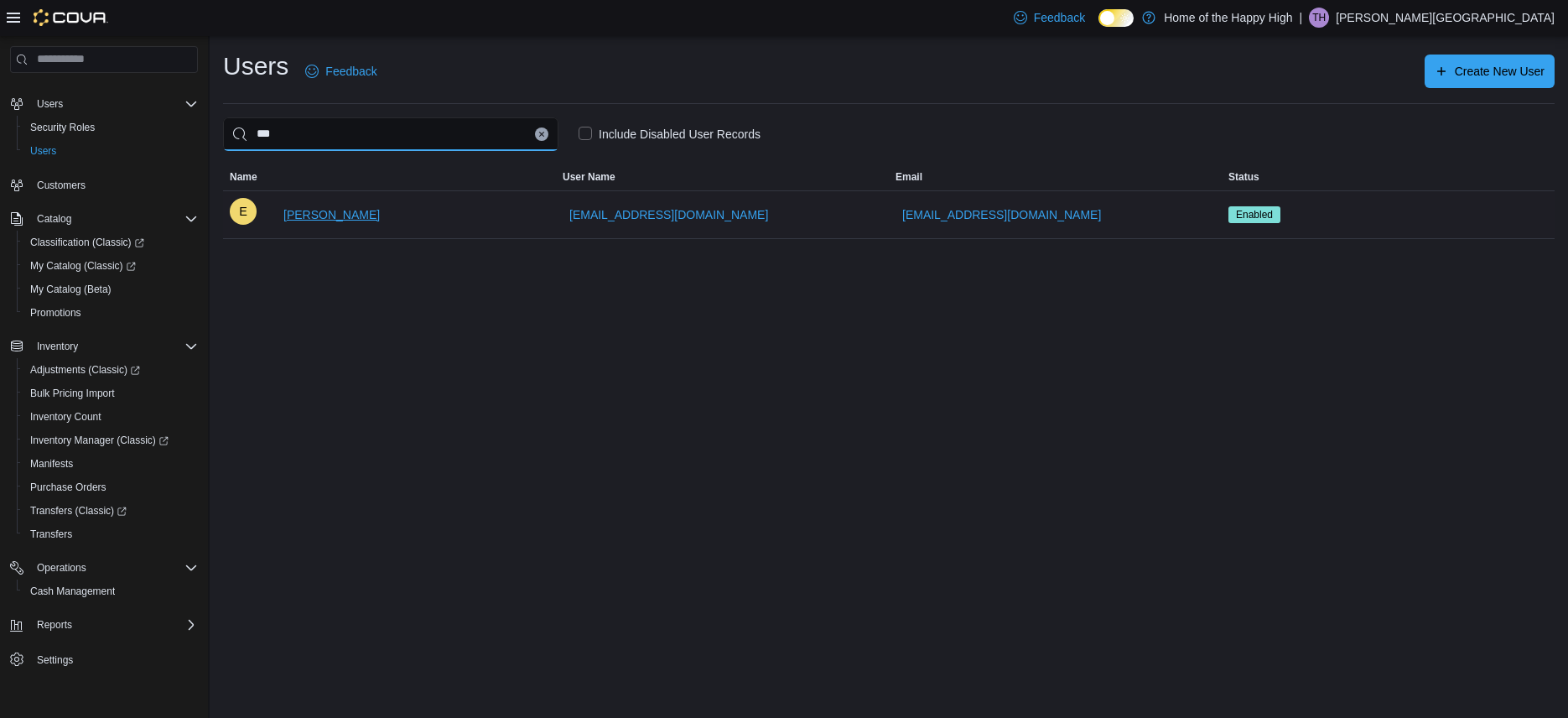
type input "***"
click at [352, 219] on span "[PERSON_NAME]" at bounding box center [332, 214] width 96 height 17
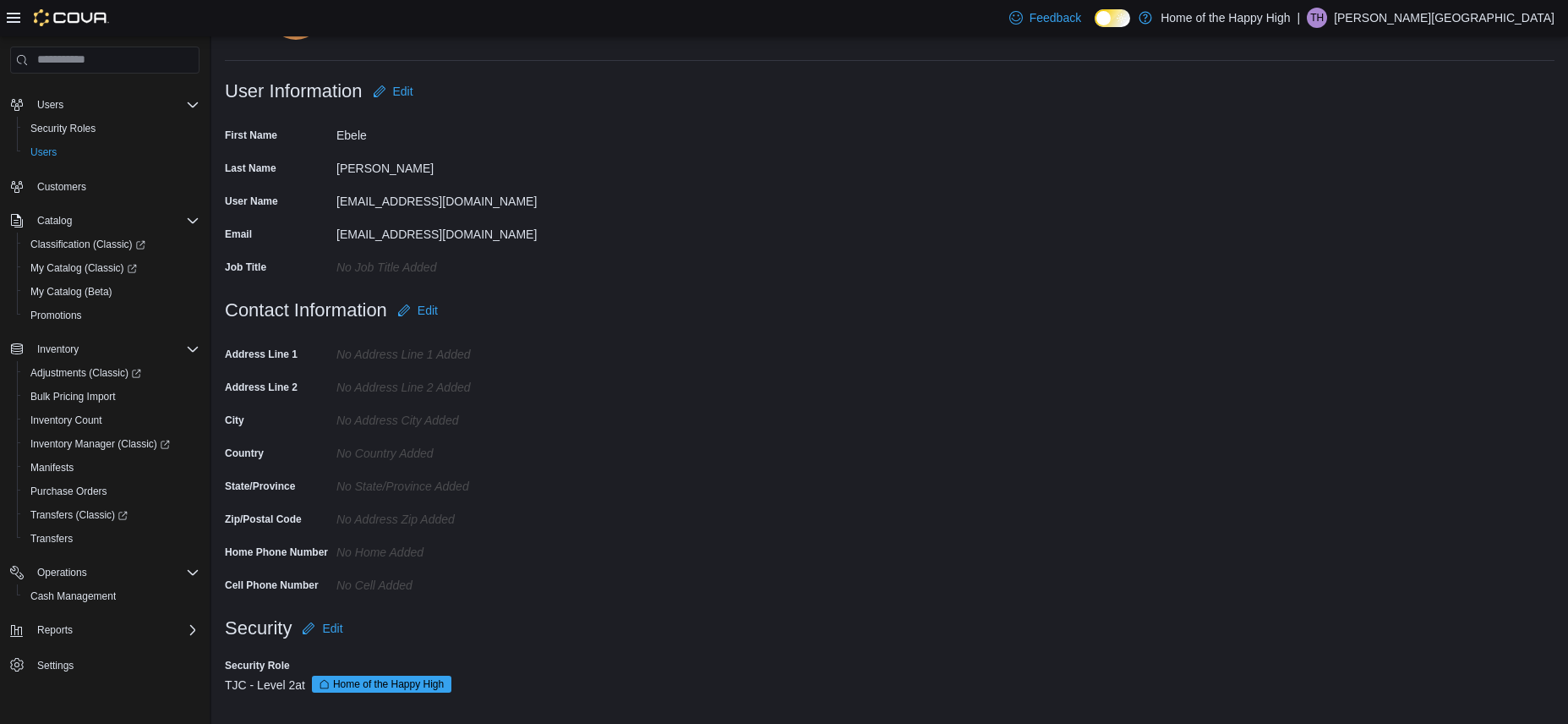
scroll to position [97, 0]
click at [323, 631] on span "Edit" at bounding box center [332, 625] width 21 height 17
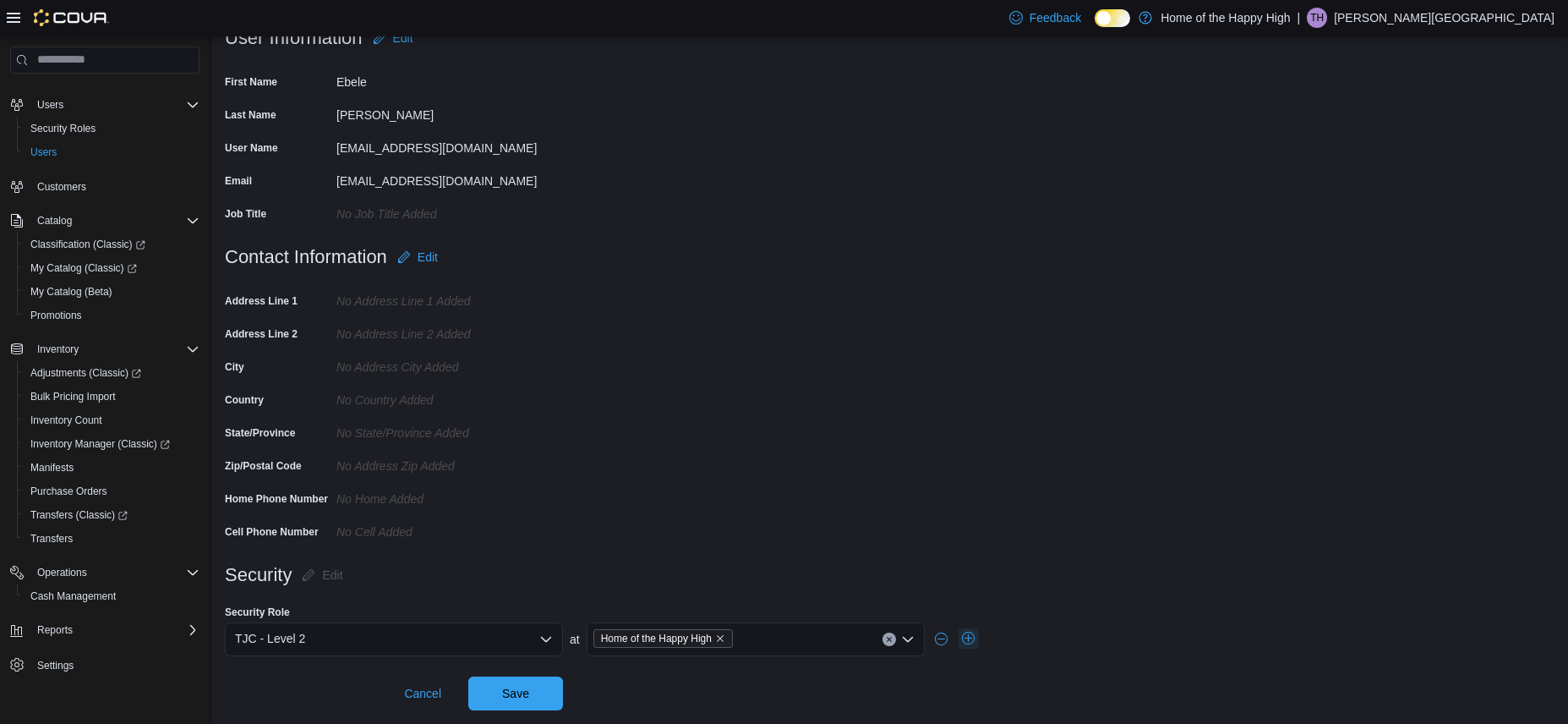
click at [969, 643] on button "button" at bounding box center [968, 638] width 21 height 21
click at [503, 680] on div at bounding box center [394, 679] width 338 height 34
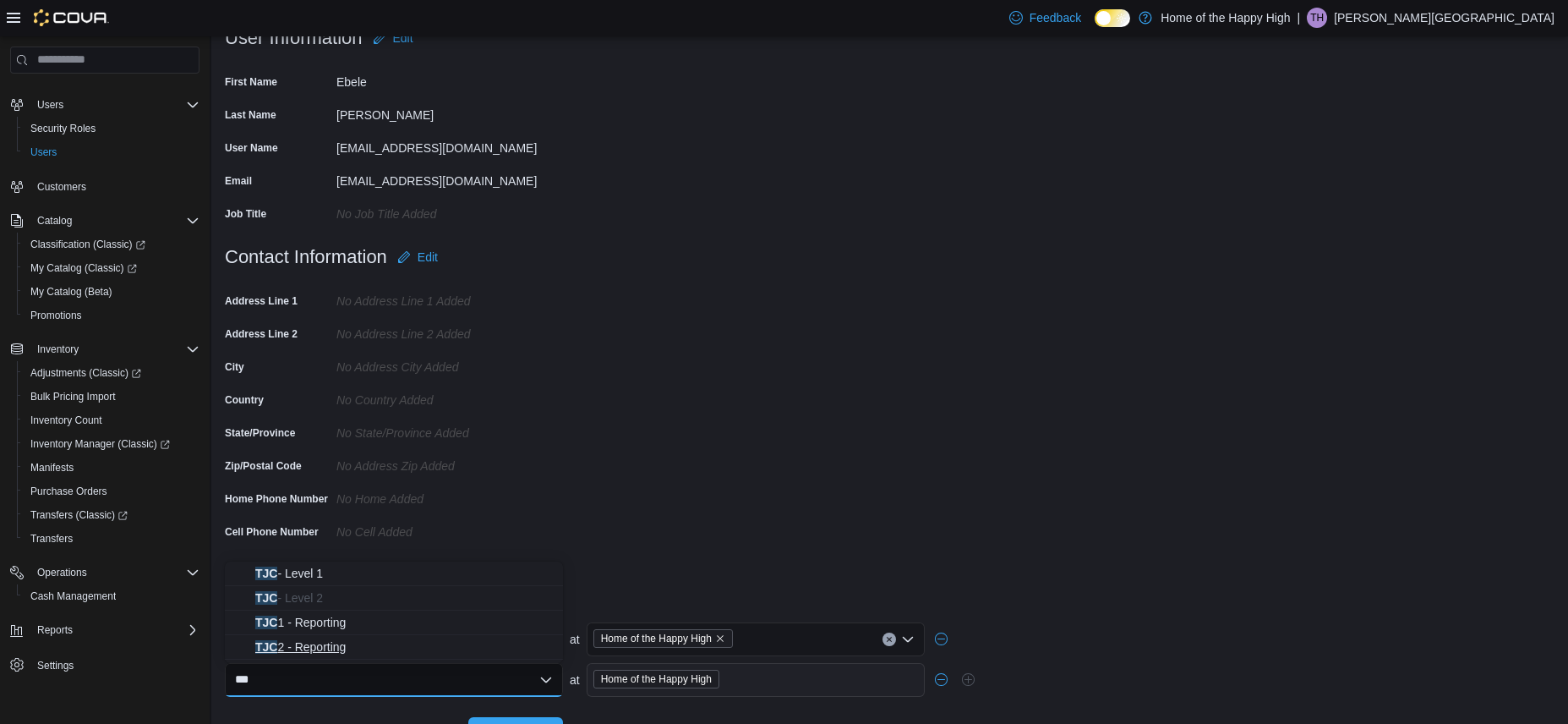
type input "***"
click at [294, 649] on span "TJC 2 - Reporting" at bounding box center [404, 646] width 298 height 17
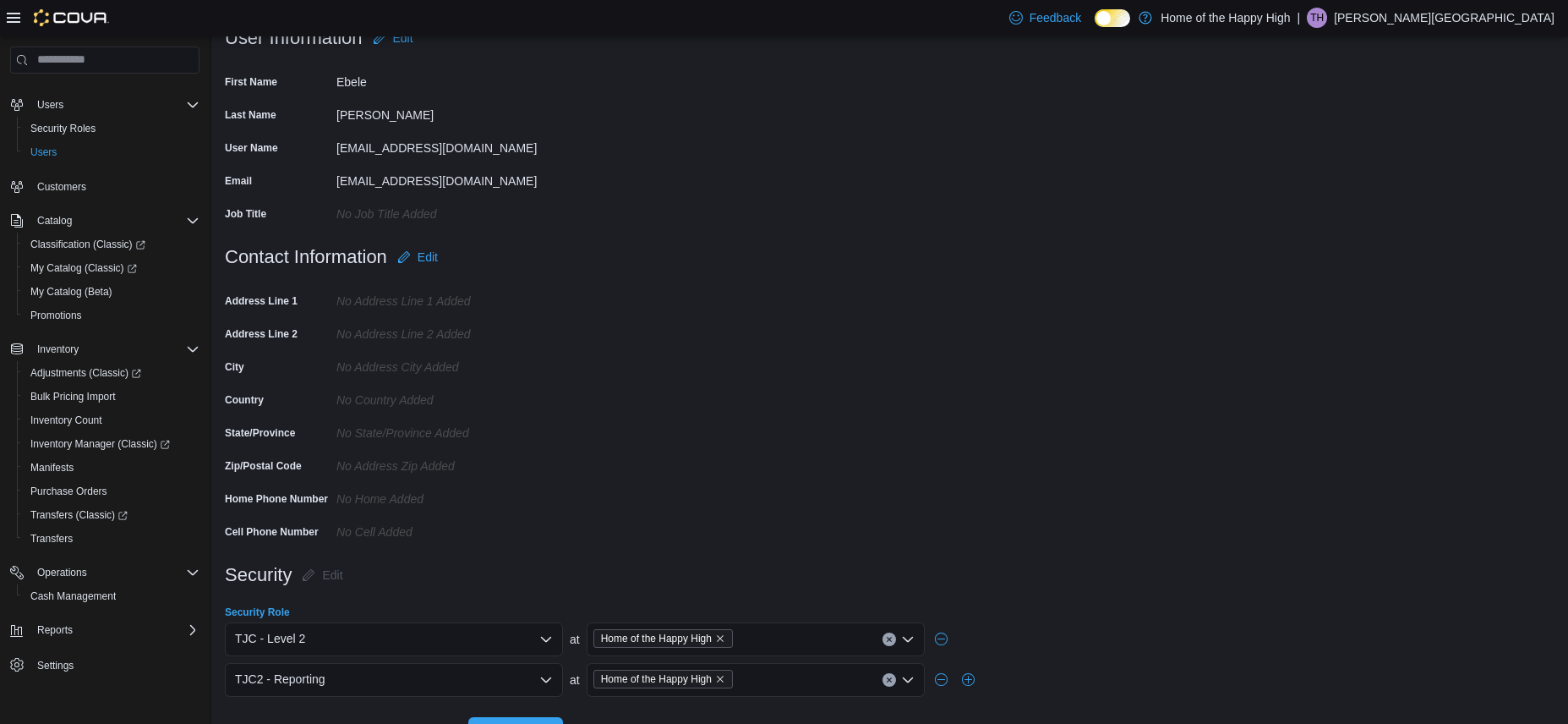
click at [911, 676] on icon "Open list of options" at bounding box center [908, 679] width 14 height 14
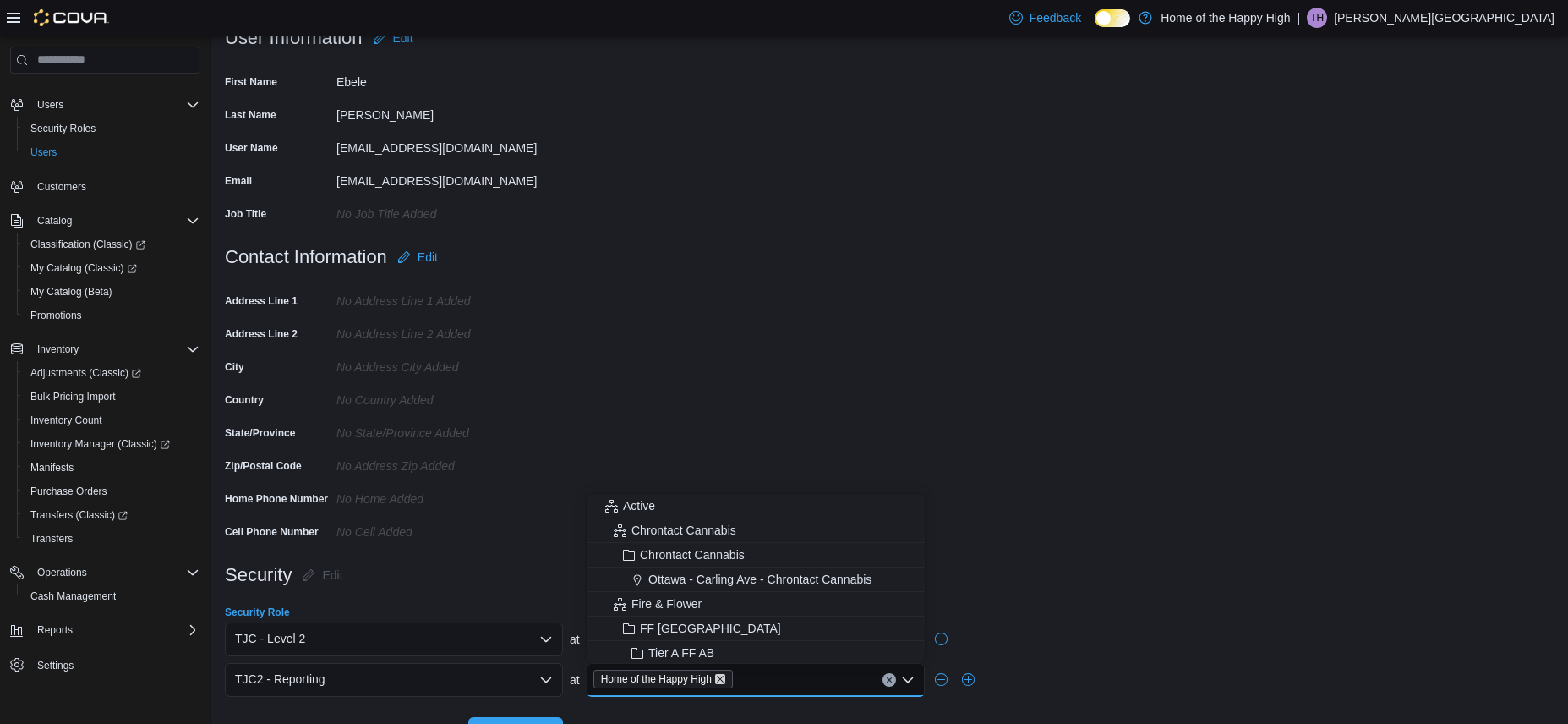
click at [721, 674] on icon "Remove Home of the Happy High from selection in this group" at bounding box center [720, 679] width 10 height 10
click at [691, 682] on div "Select a Location" at bounding box center [756, 679] width 338 height 34
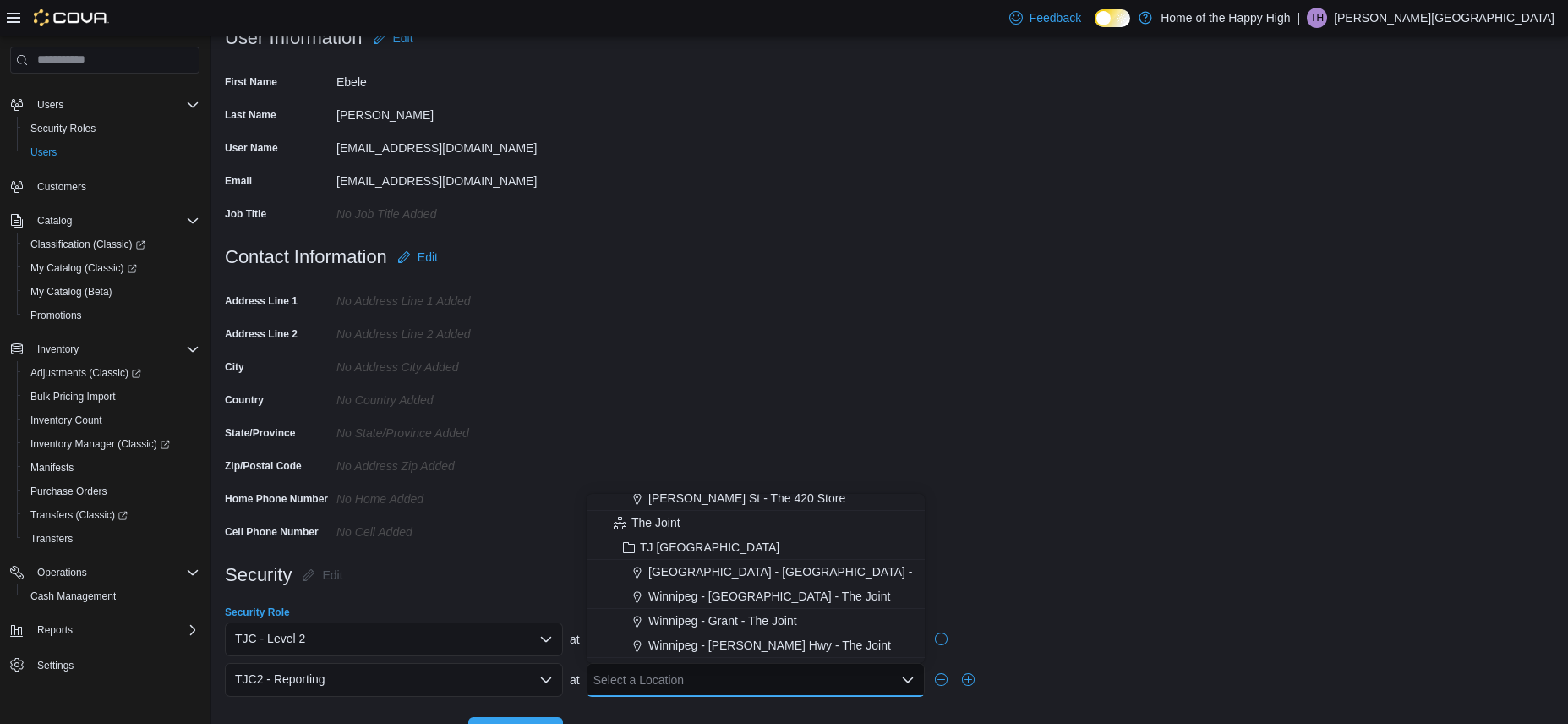
scroll to position [3635, 0]
click at [654, 498] on span "The Joint" at bounding box center [656, 498] width 49 height 17
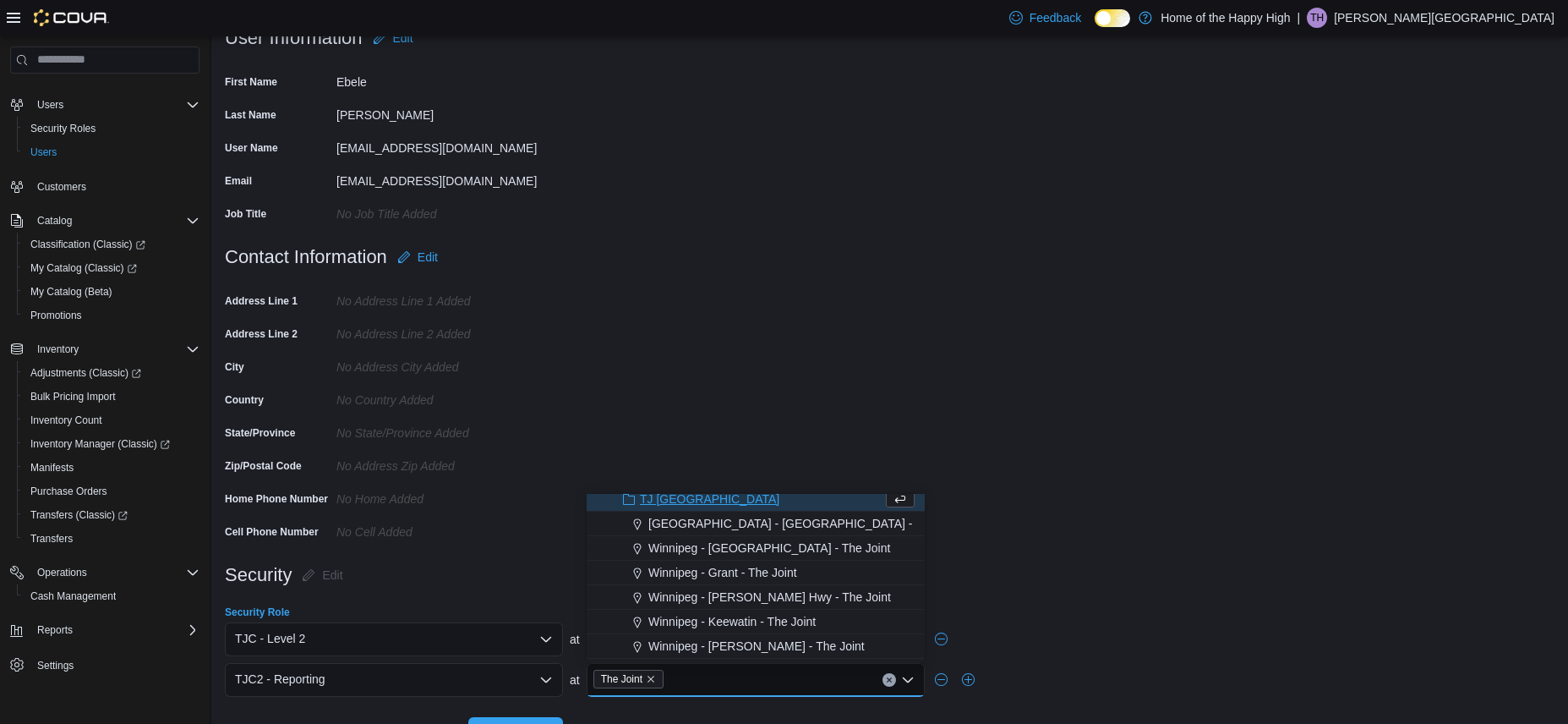
scroll to position [3628, 0]
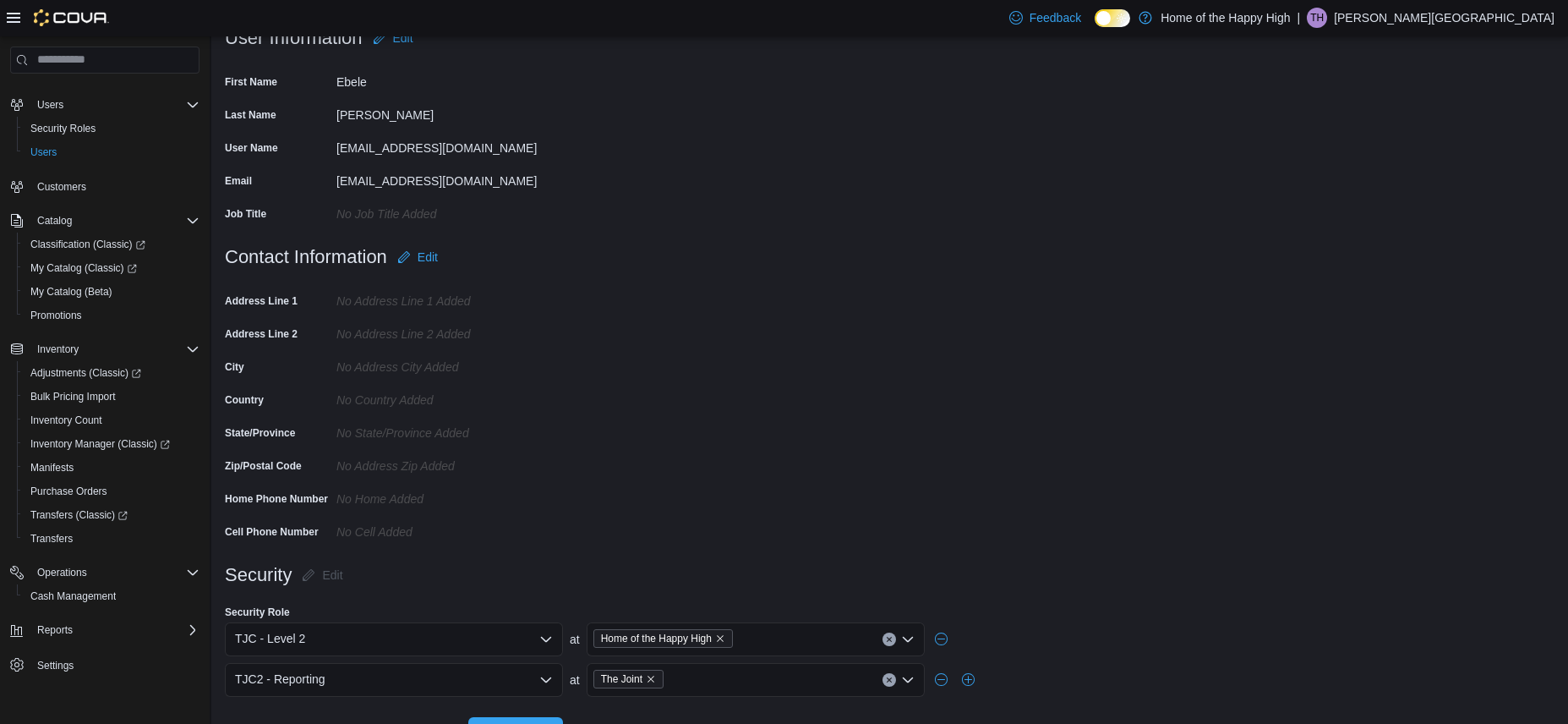
click at [1048, 573] on form "Security Edit Security Role TJC - Level 2 at Home of the Happy High TJC2 - Repo…" at bounding box center [889, 654] width 1330 height 193
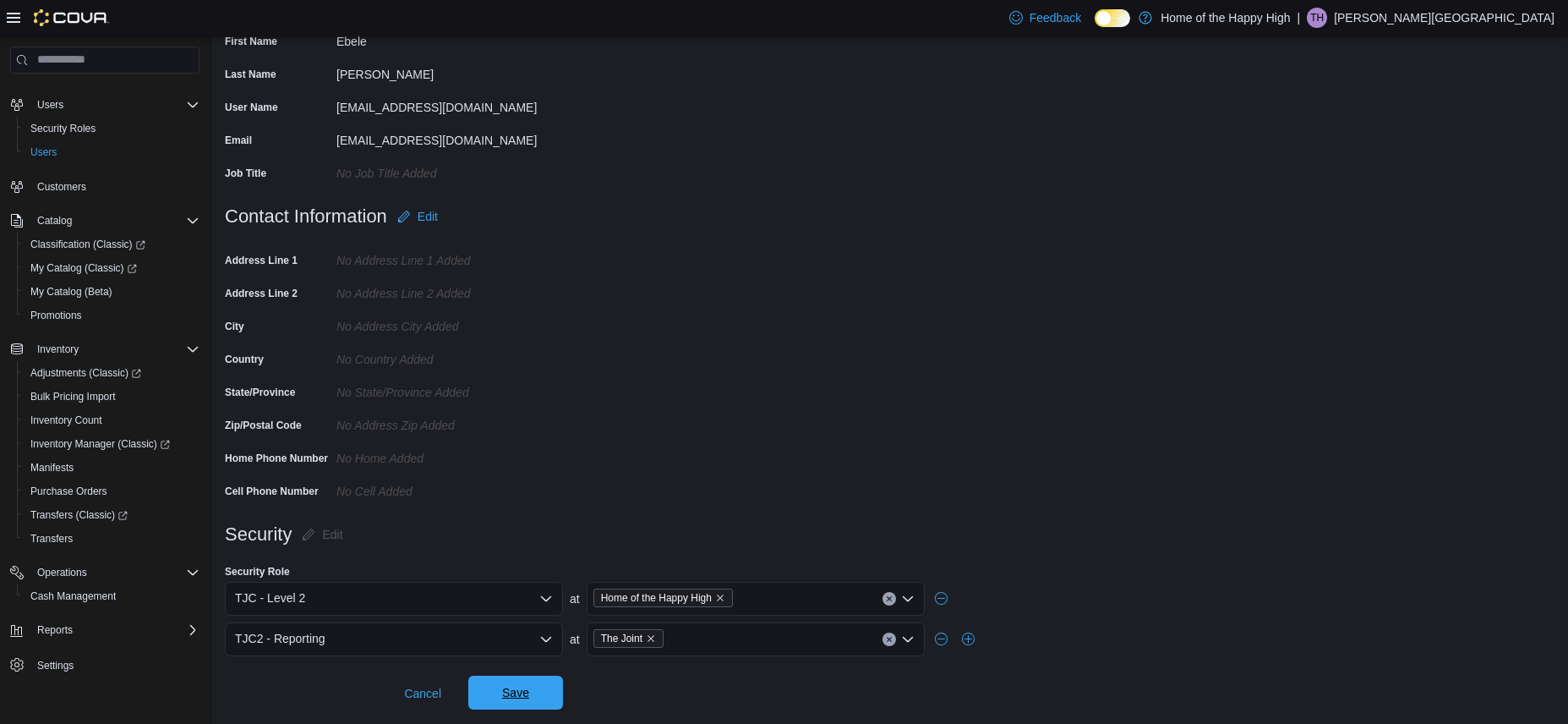
click at [532, 696] on span "Save" at bounding box center [515, 692] width 74 height 34
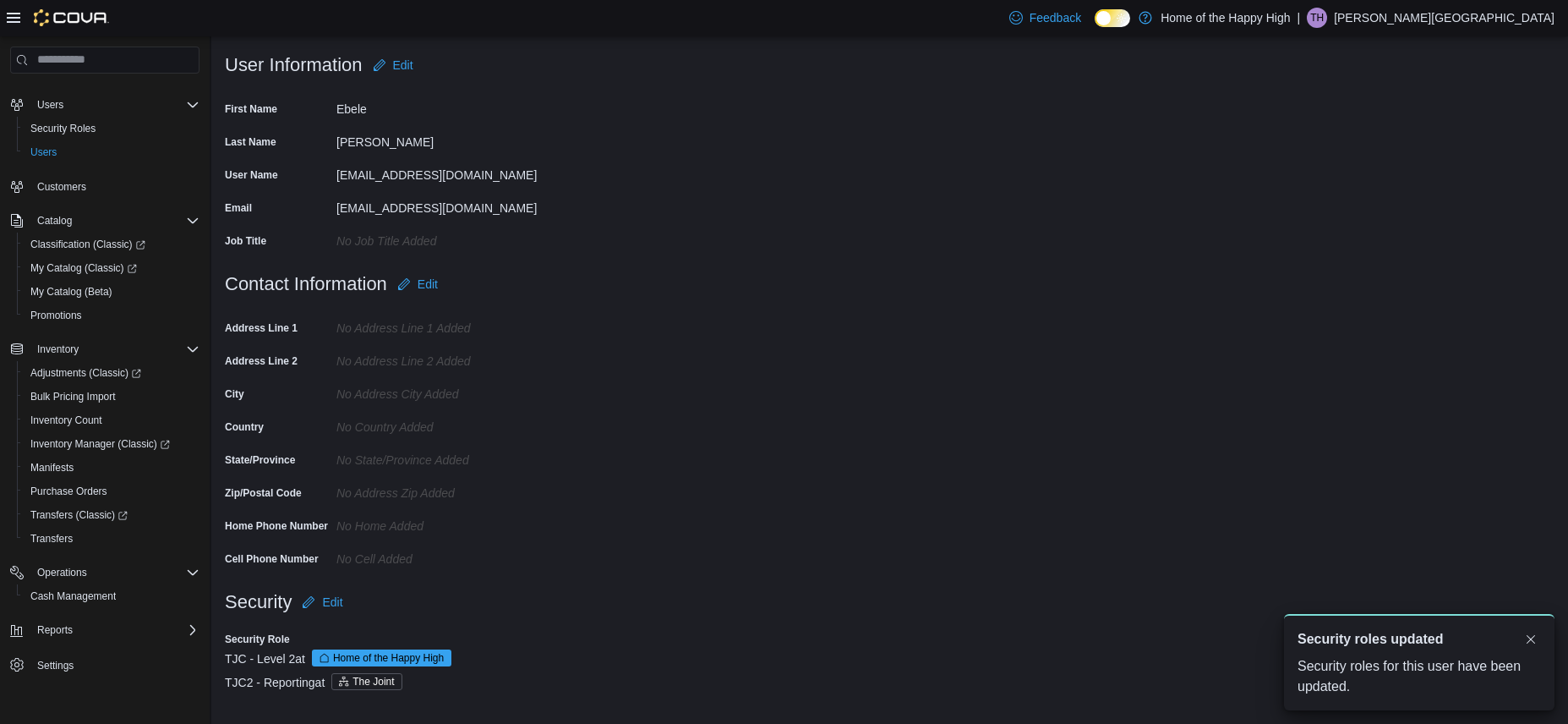
scroll to position [0, 0]
click at [130, 698] on nav "Home Users Security Roles Users Customers Catalog Classification (Classic) My C…" at bounding box center [104, 399] width 189 height 644
click at [39, 154] on span "Users" at bounding box center [44, 152] width 26 height 14
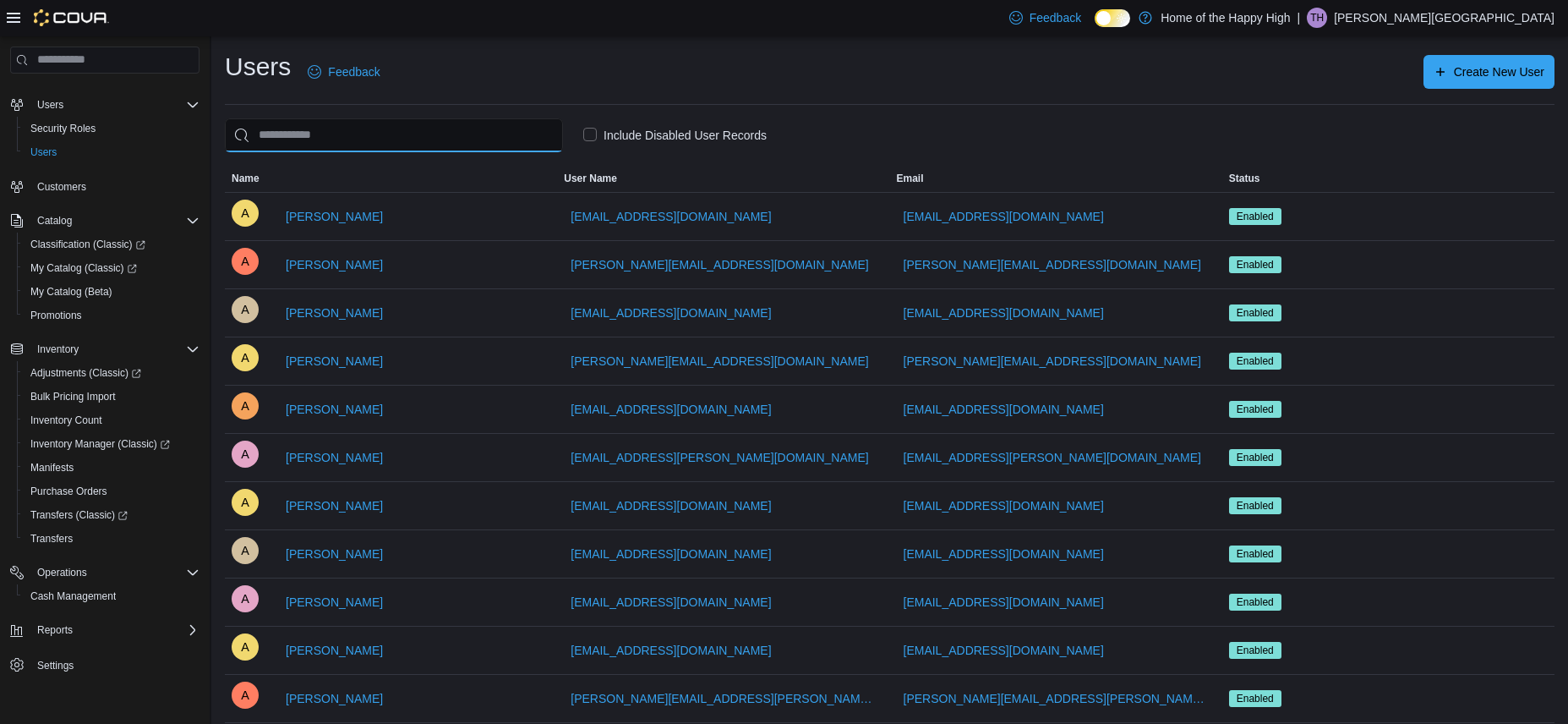
click at [385, 137] on input "search" at bounding box center [394, 136] width 338 height 34
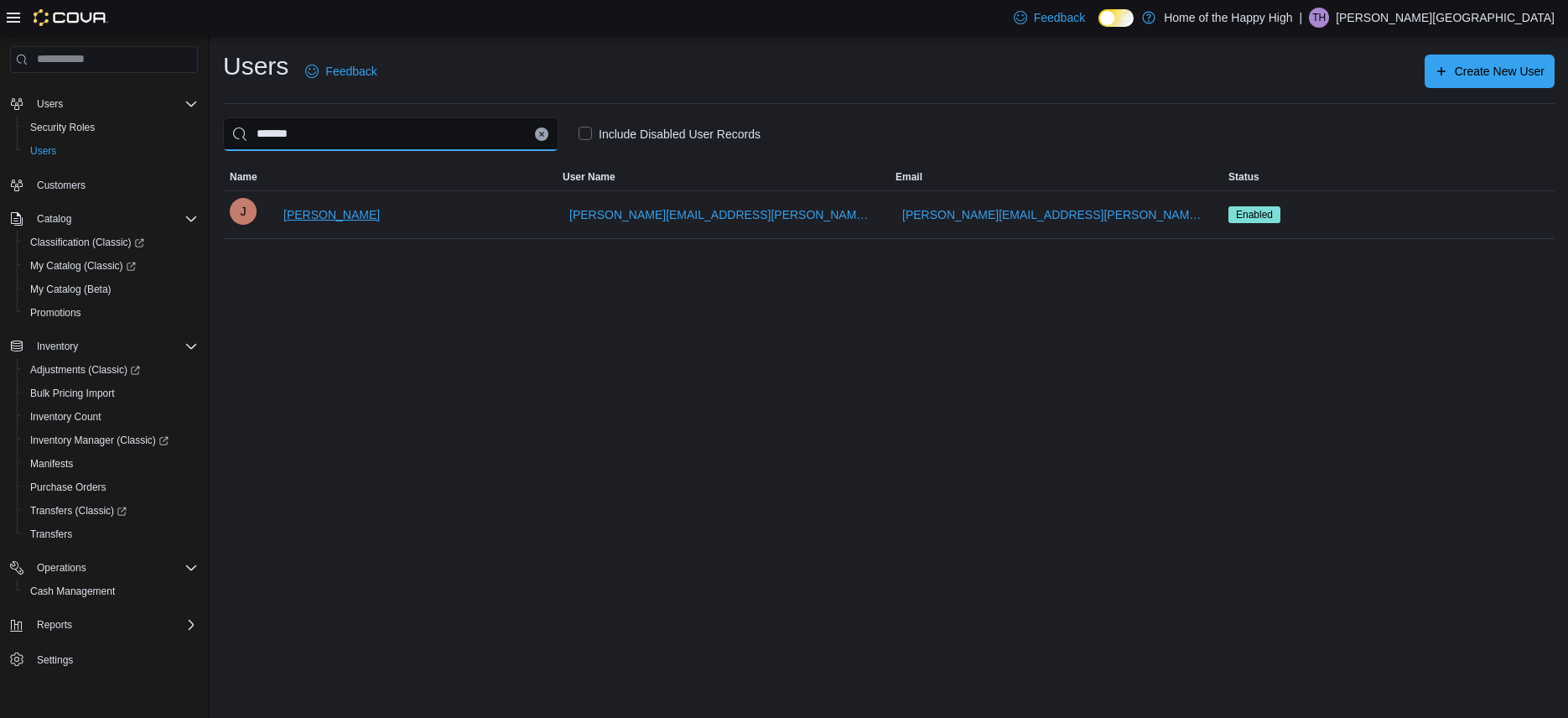
type input "*******"
click at [340, 221] on span "[PERSON_NAME]" at bounding box center [332, 214] width 96 height 17
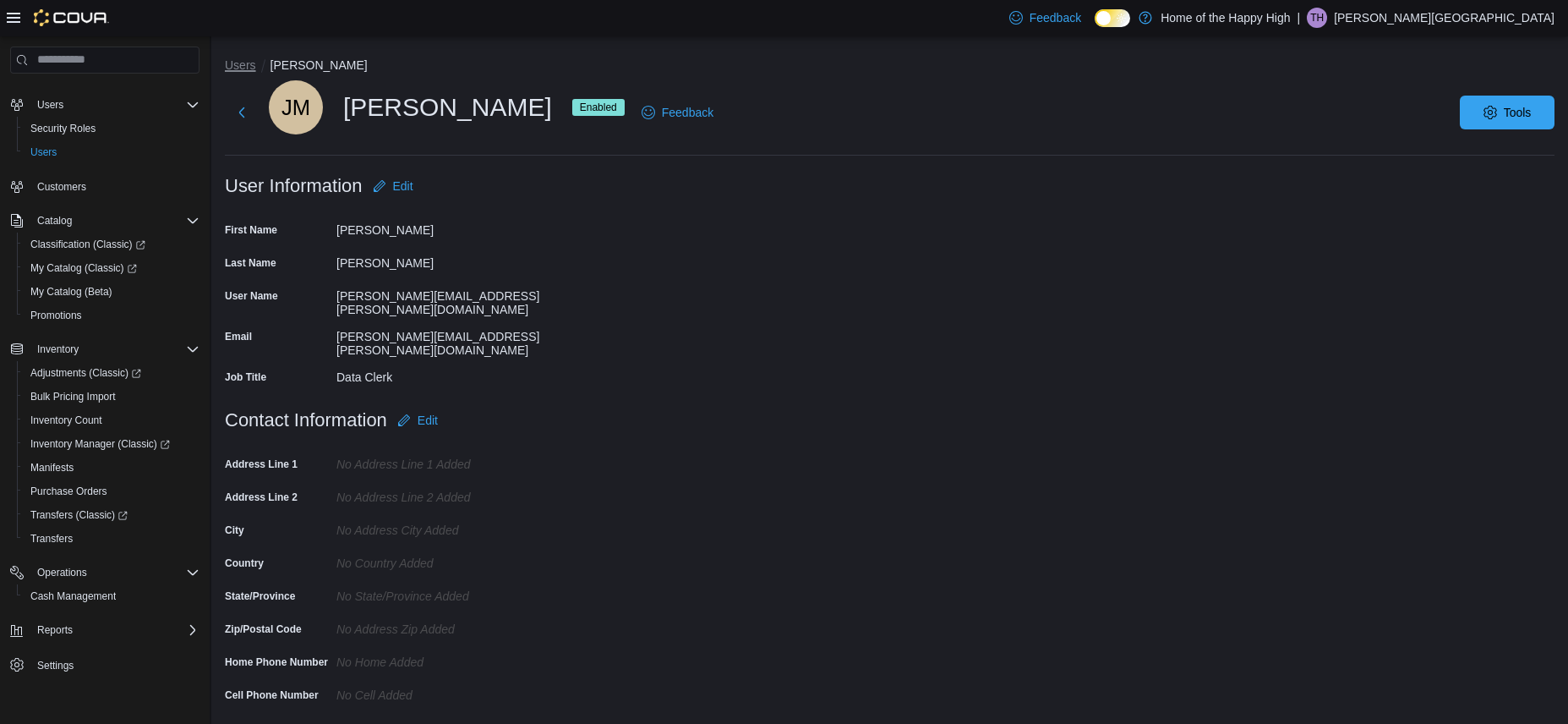
click at [236, 61] on button "Users" at bounding box center [240, 65] width 32 height 14
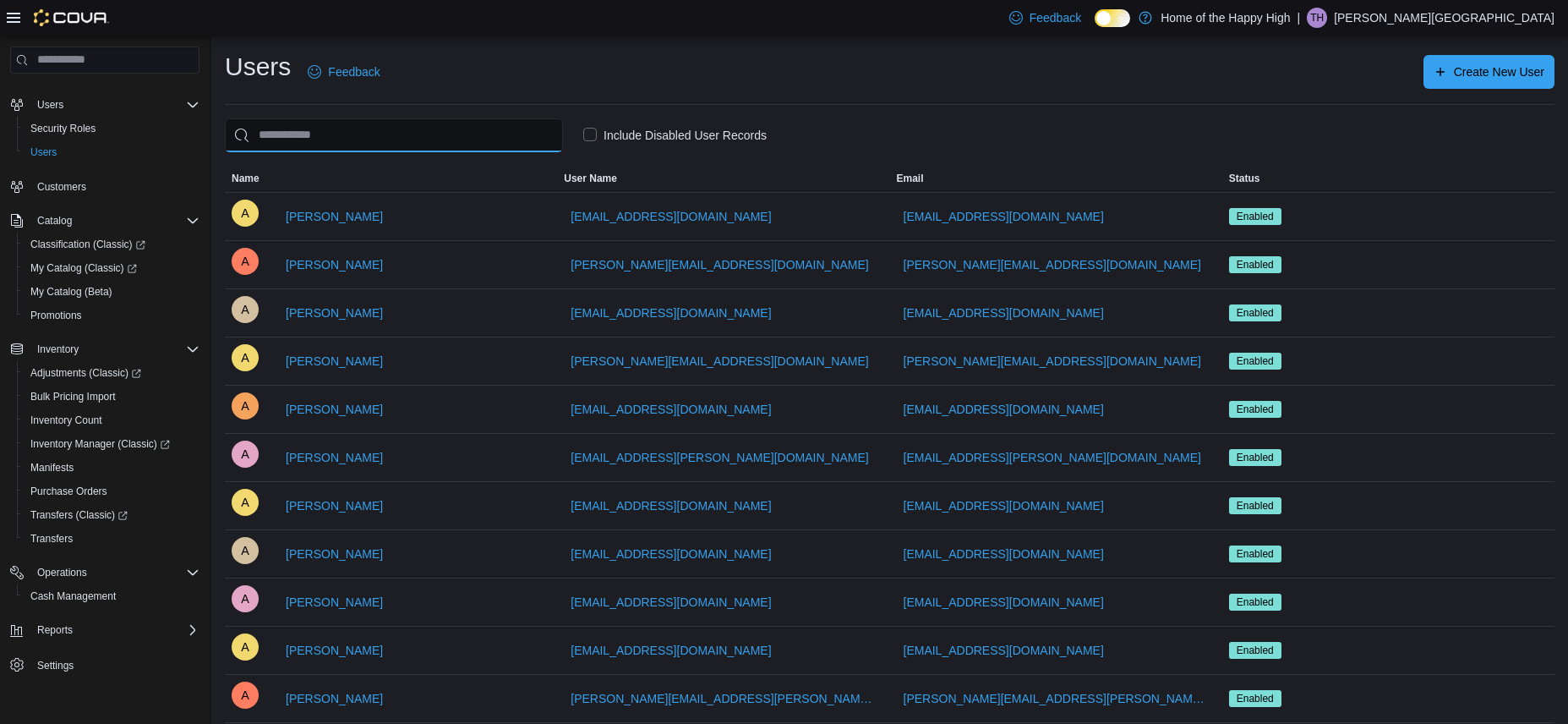
click at [389, 135] on input "search" at bounding box center [394, 136] width 338 height 34
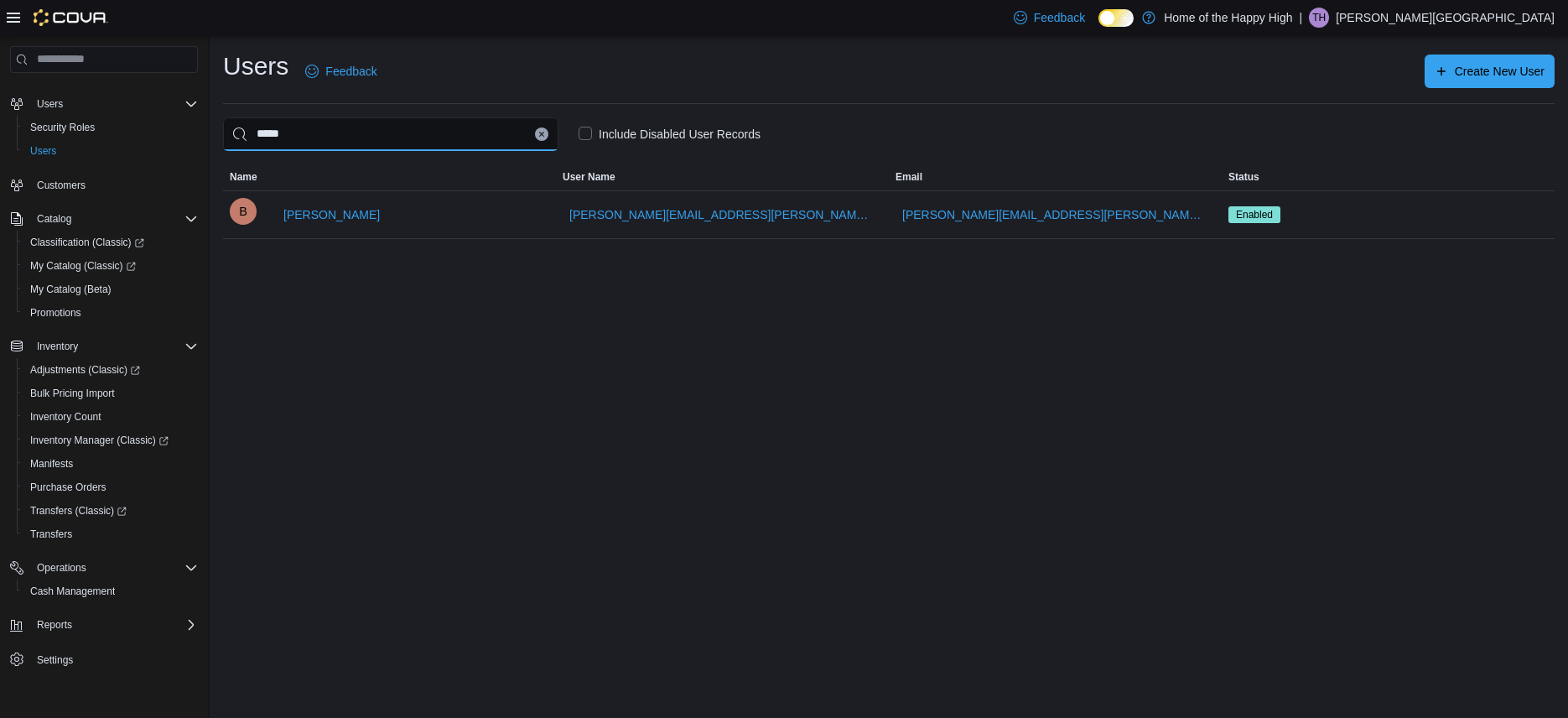
drag, startPoint x: 305, startPoint y: 140, endPoint x: 261, endPoint y: 137, distance: 44.1
click at [235, 137] on input "*****" at bounding box center [391, 134] width 336 height 33
type input "******"
click at [538, 133] on button "Clear input" at bounding box center [542, 134] width 14 height 14
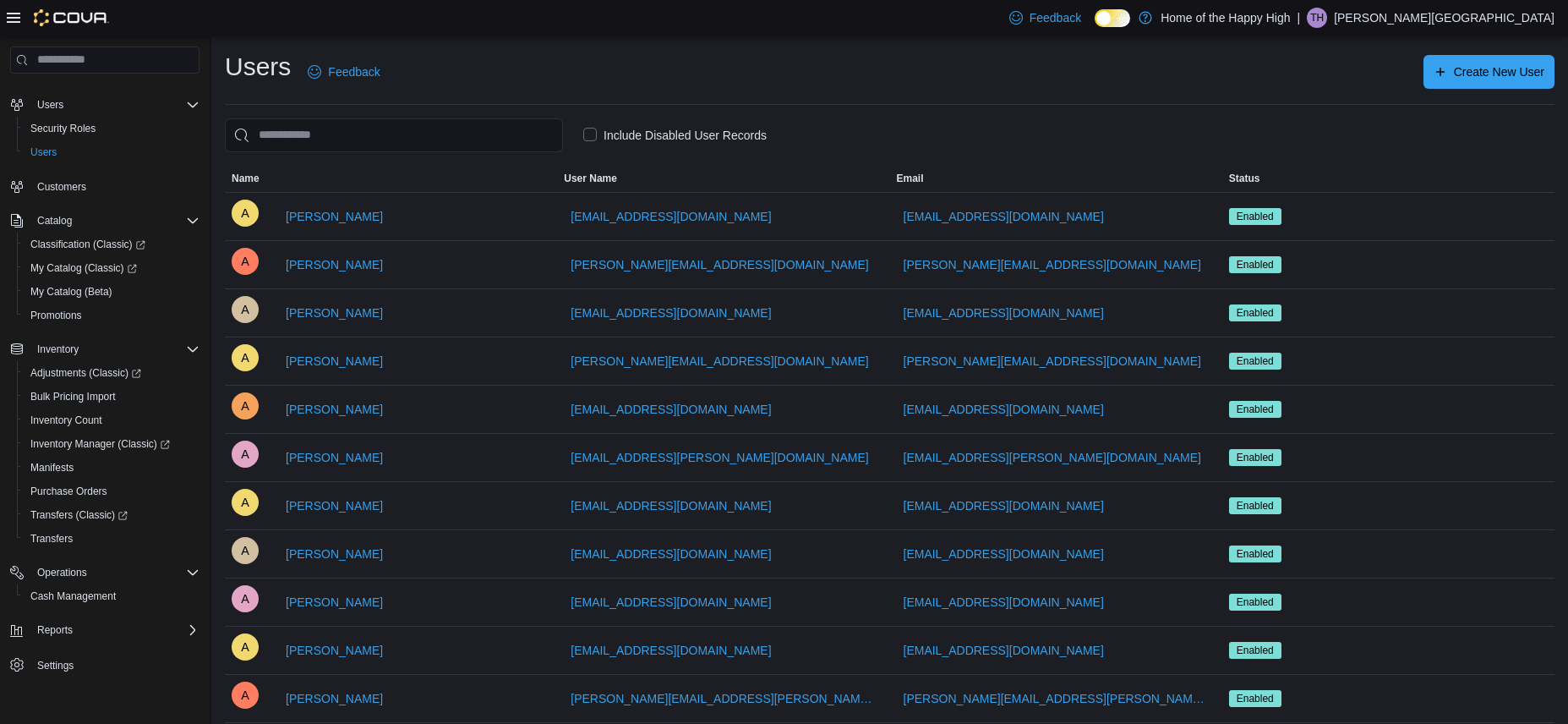
click at [118, 718] on nav "Home Users Security Roles Users Customers Catalog Classification (Classic) My C…" at bounding box center [104, 399] width 189 height 644
click at [346, 135] on input "search" at bounding box center [394, 136] width 338 height 34
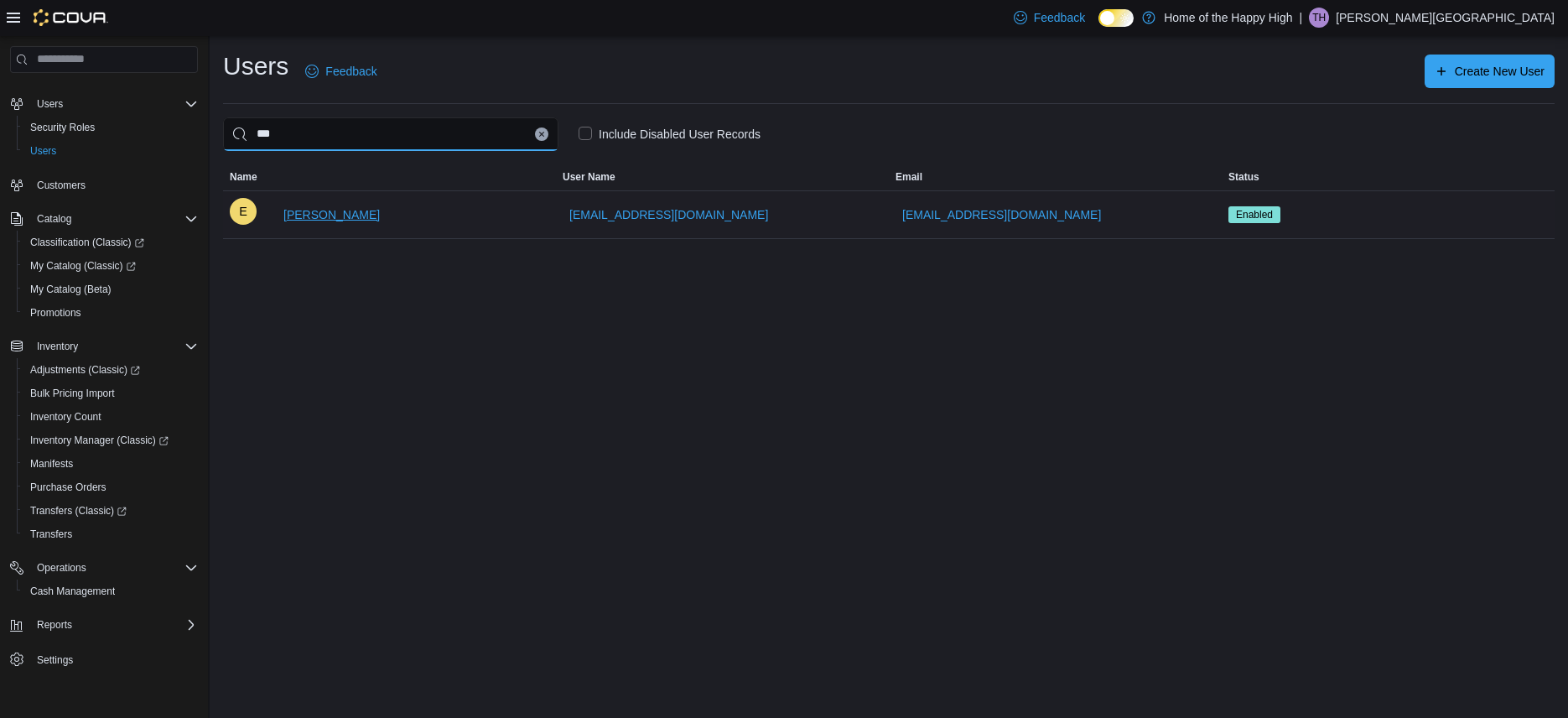
type input "***"
click at [358, 216] on span "[PERSON_NAME]" at bounding box center [332, 214] width 96 height 17
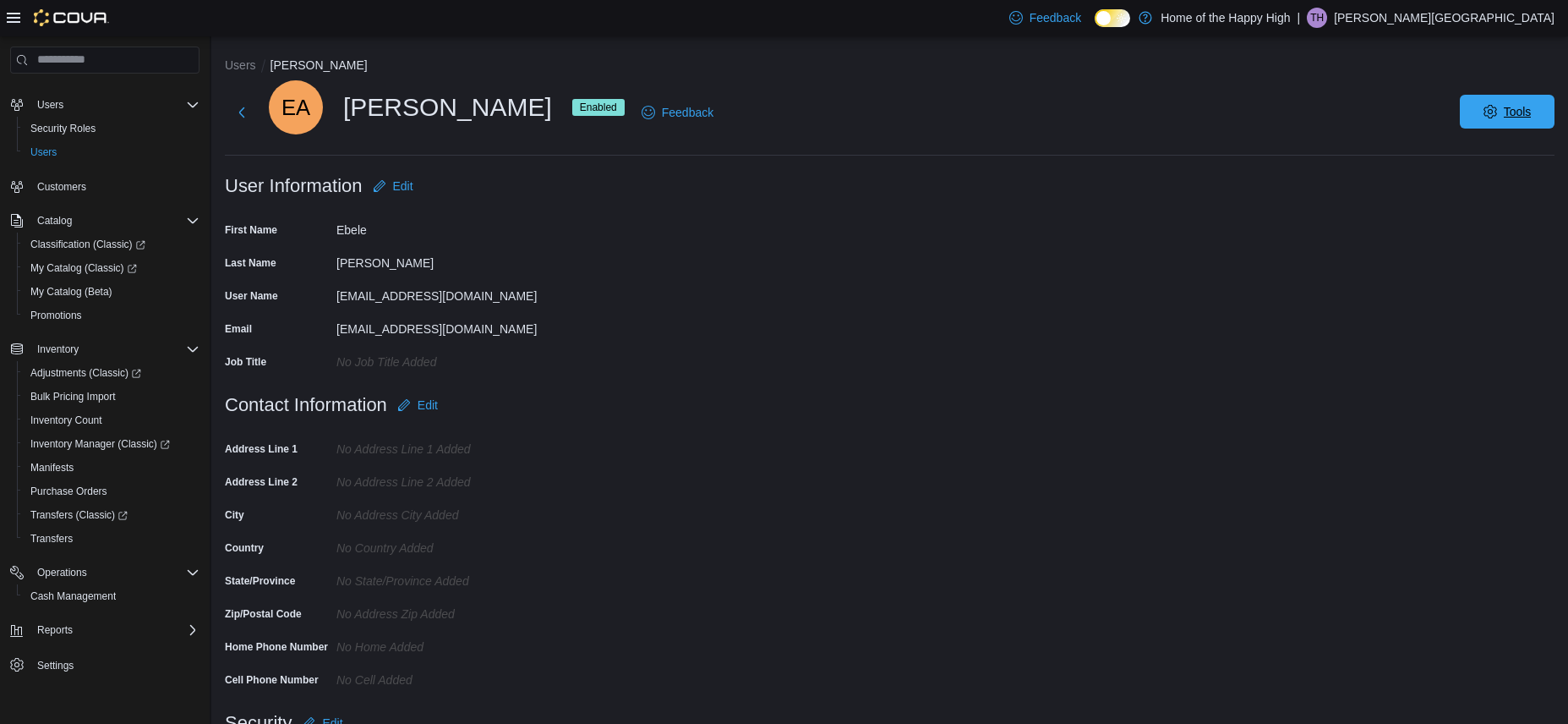
click at [1529, 108] on span "Tools" at bounding box center [1518, 111] width 28 height 17
click at [1475, 187] on span "Disable User" at bounding box center [1482, 190] width 78 height 21
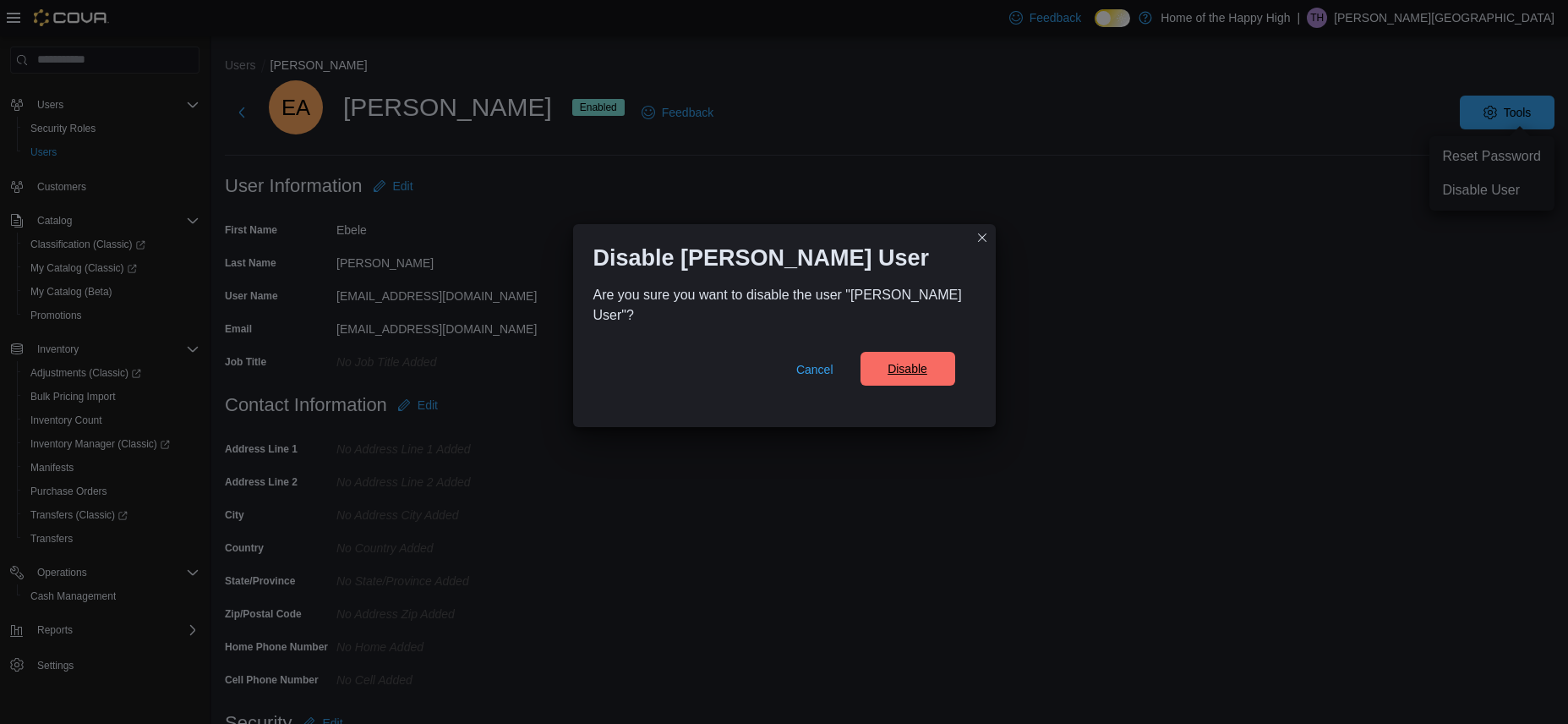
click at [901, 376] on span "Disable" at bounding box center [907, 368] width 40 height 17
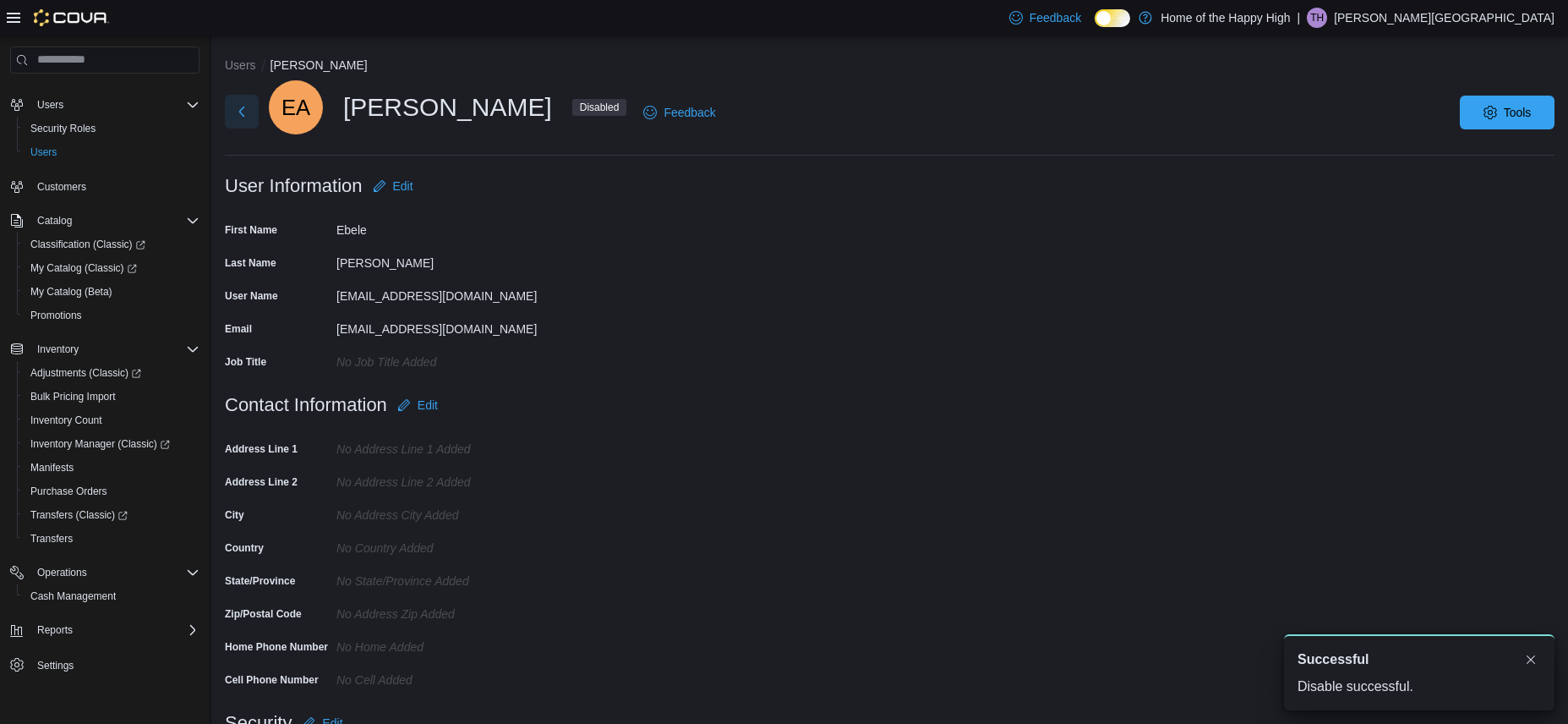
click at [241, 115] on button "Next" at bounding box center [241, 112] width 34 height 34
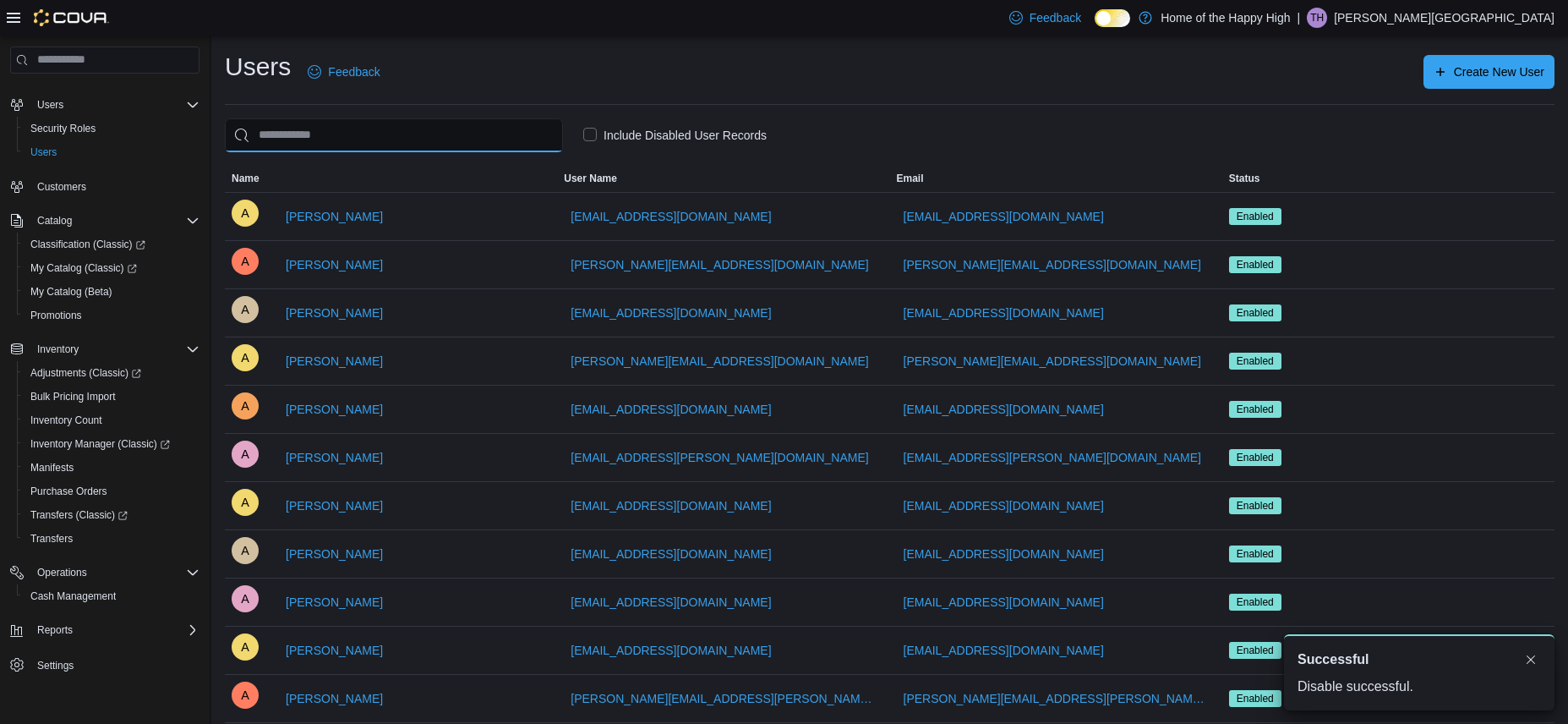
click at [334, 138] on input "search" at bounding box center [394, 136] width 338 height 34
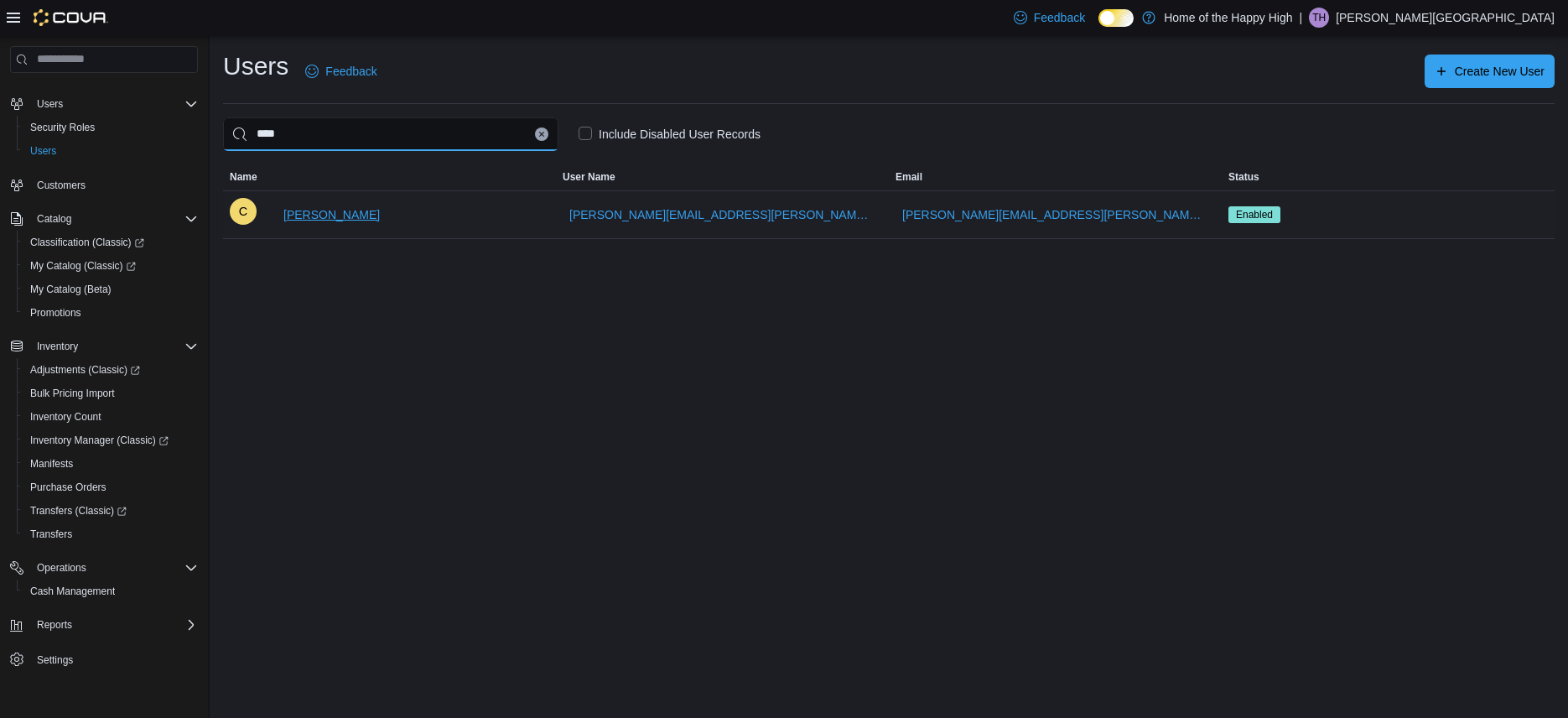
type input "****"
click at [312, 202] on span "[PERSON_NAME]" at bounding box center [332, 215] width 96 height 33
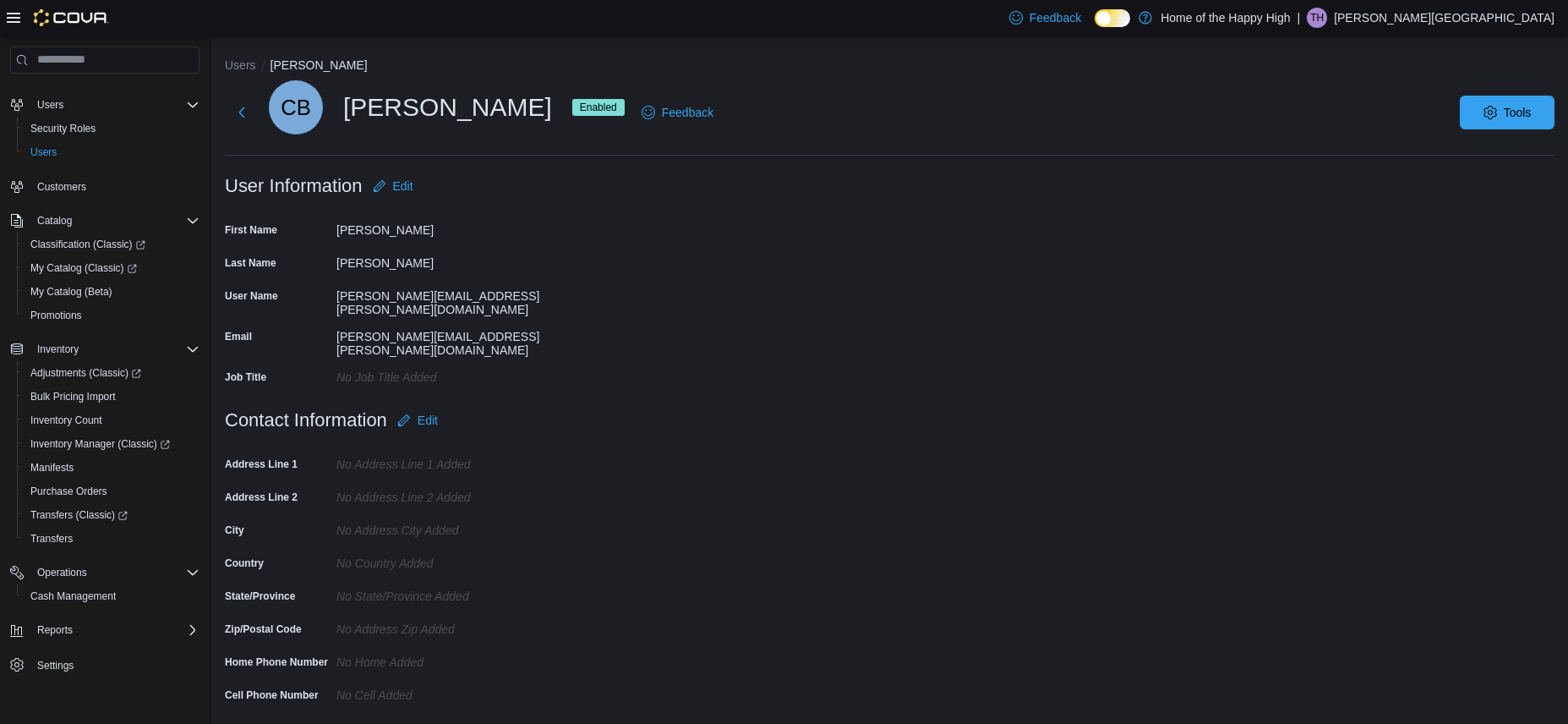
click at [1471, 120] on div "CB [PERSON_NAME] Enabled Feedback Tools" at bounding box center [889, 112] width 1330 height 64
click at [1522, 110] on span "Tools" at bounding box center [1518, 111] width 28 height 17
click at [1479, 189] on span "Disable User" at bounding box center [1482, 190] width 78 height 21
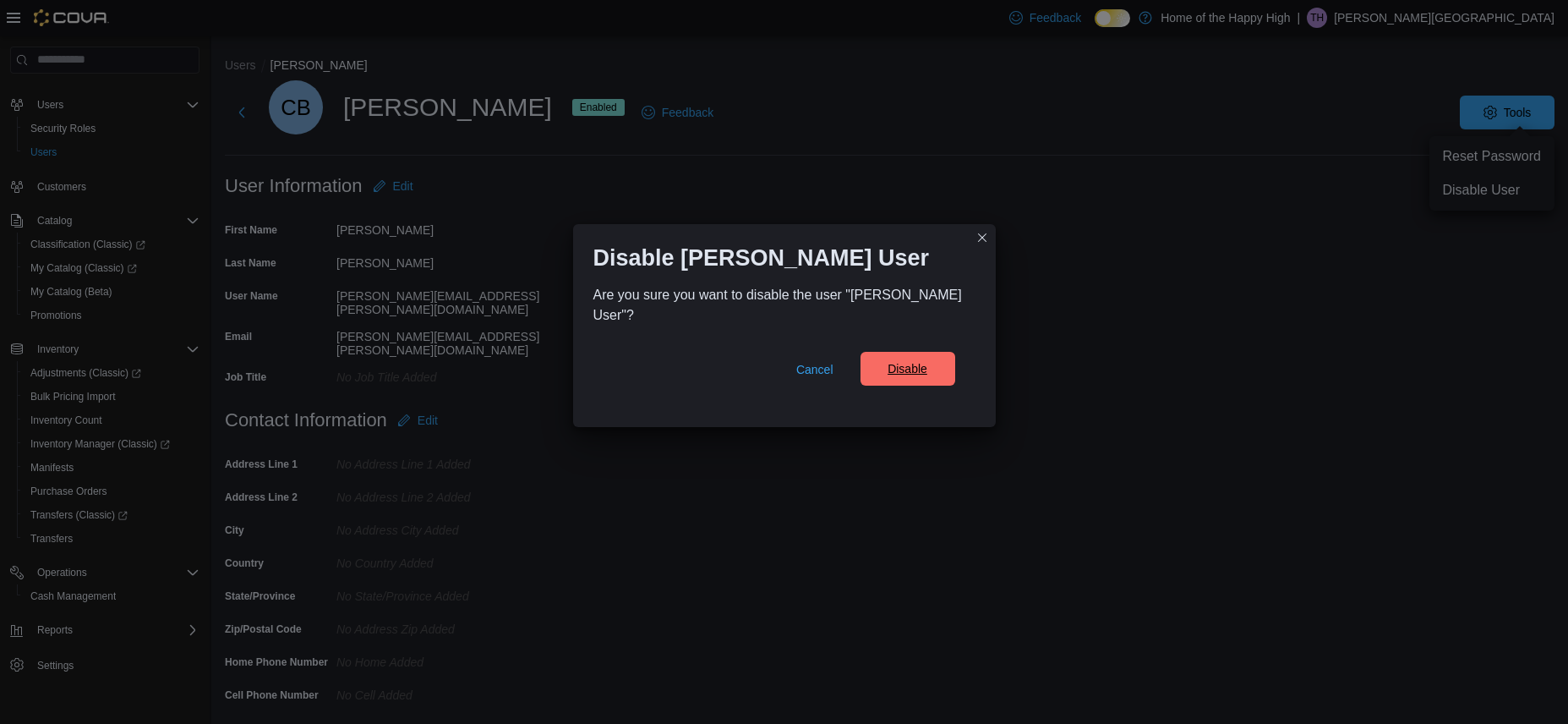
click at [914, 360] on span "Disable" at bounding box center [907, 368] width 40 height 17
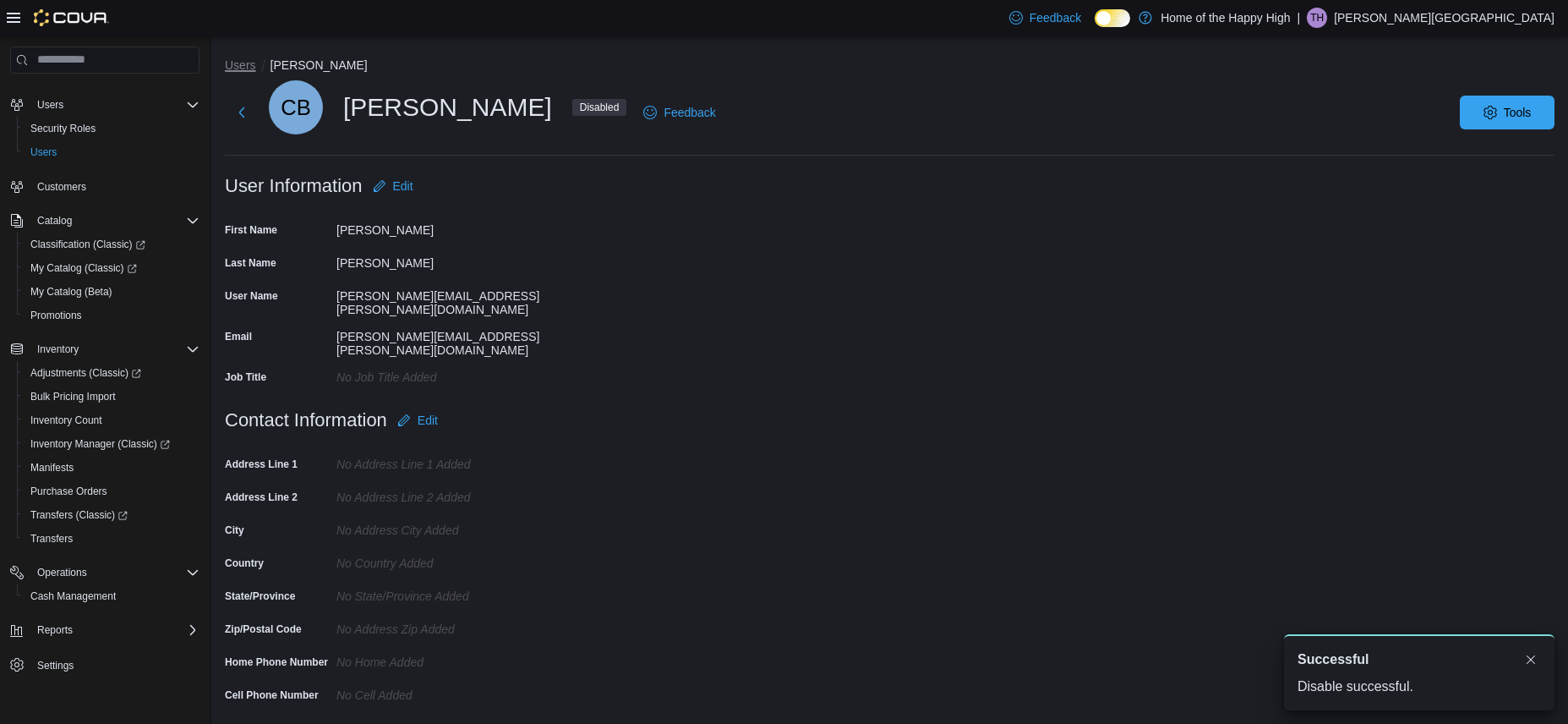
click at [231, 64] on button "Users" at bounding box center [240, 65] width 32 height 14
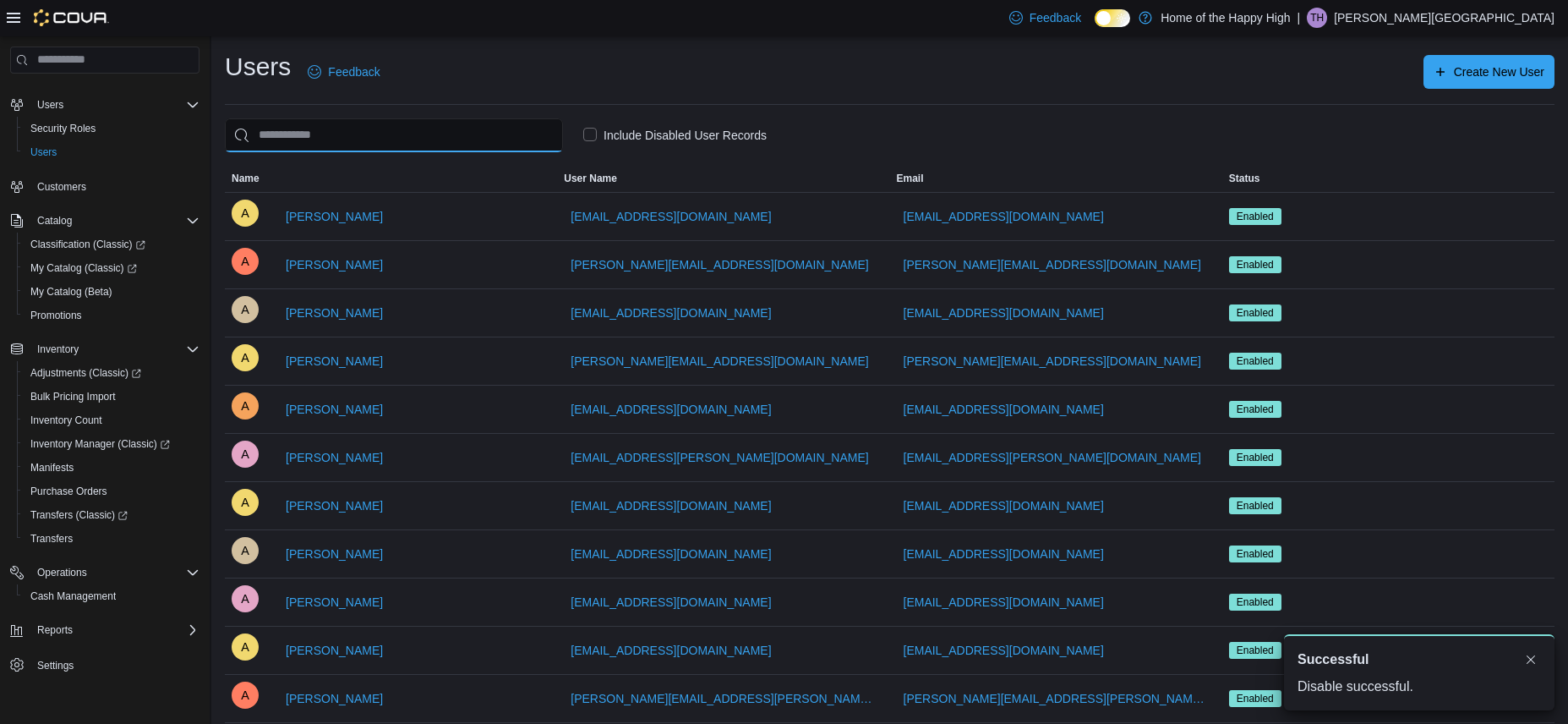
click at [294, 136] on input "search" at bounding box center [394, 136] width 338 height 34
type input "*"
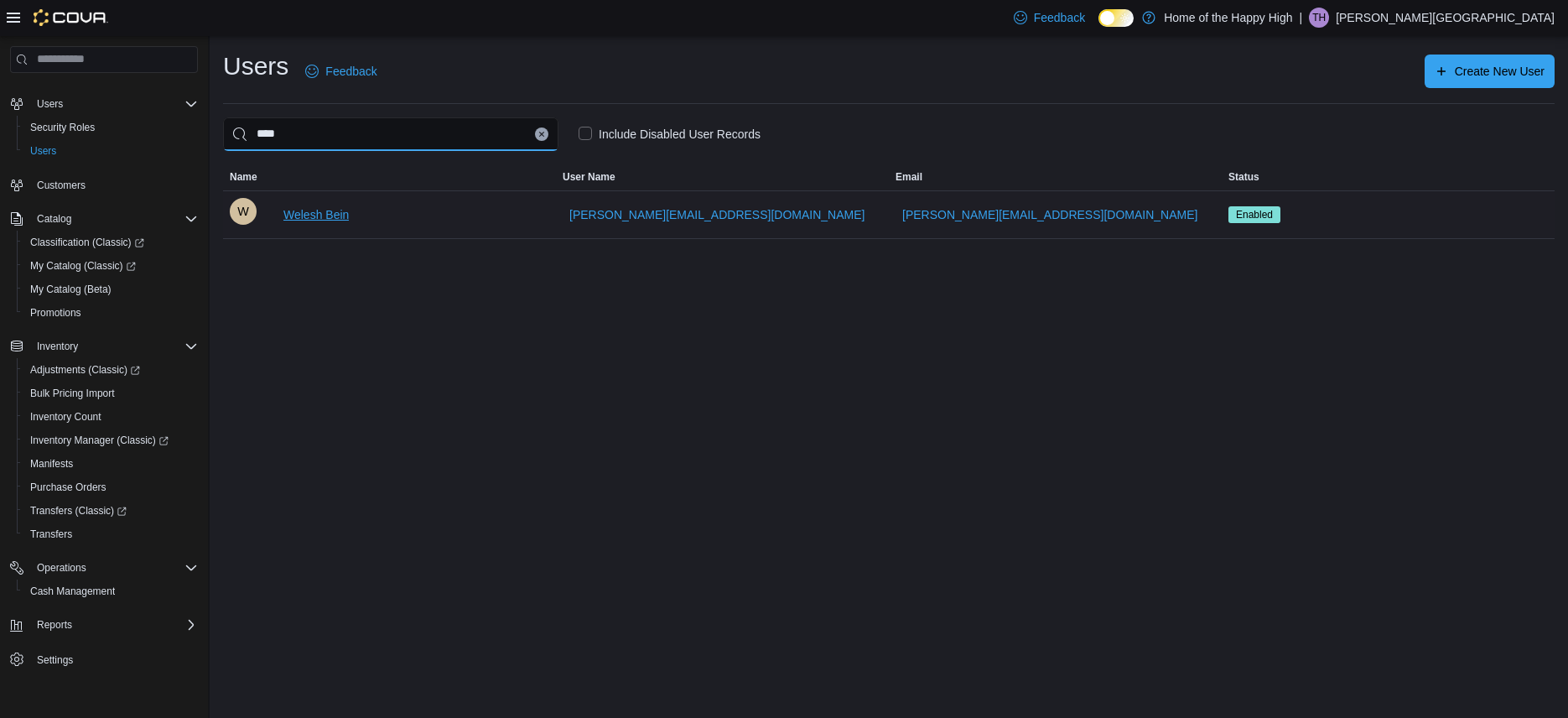
type input "****"
click at [309, 211] on span "Welesh Bein" at bounding box center [316, 214] width 66 height 17
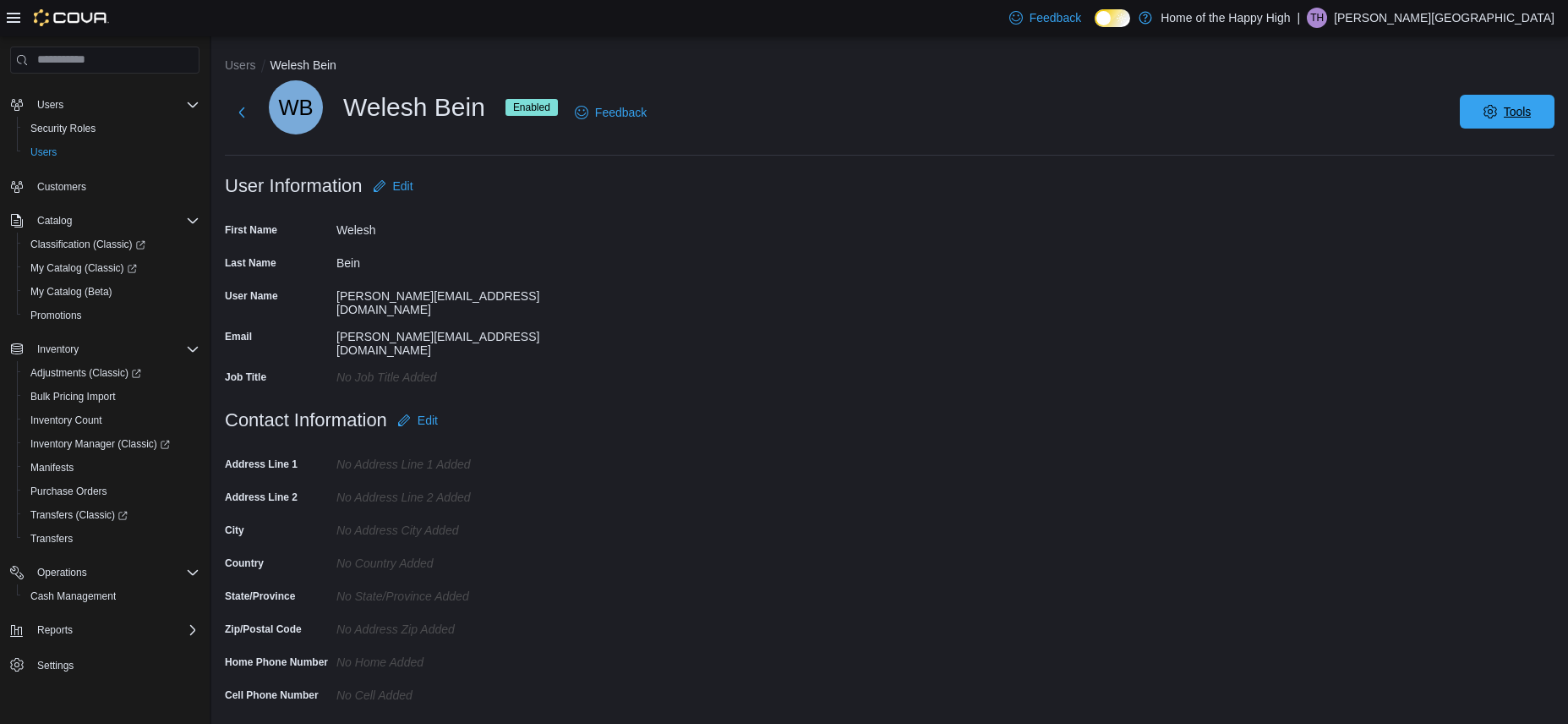
click at [1555, 114] on button "Tools" at bounding box center [1508, 112] width 95 height 34
click at [1466, 182] on span "Disable User" at bounding box center [1482, 190] width 78 height 21
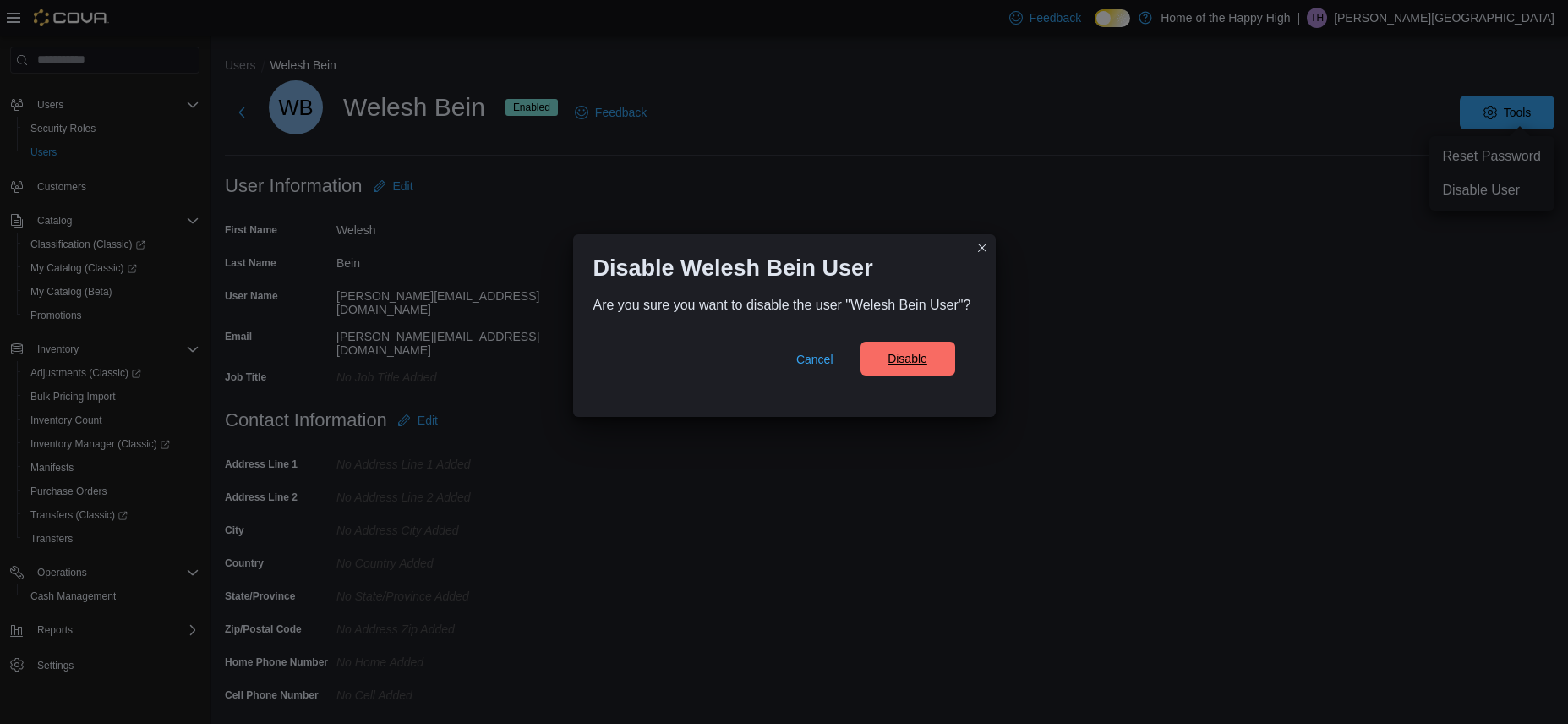
click at [945, 359] on button "Disable" at bounding box center [908, 358] width 95 height 34
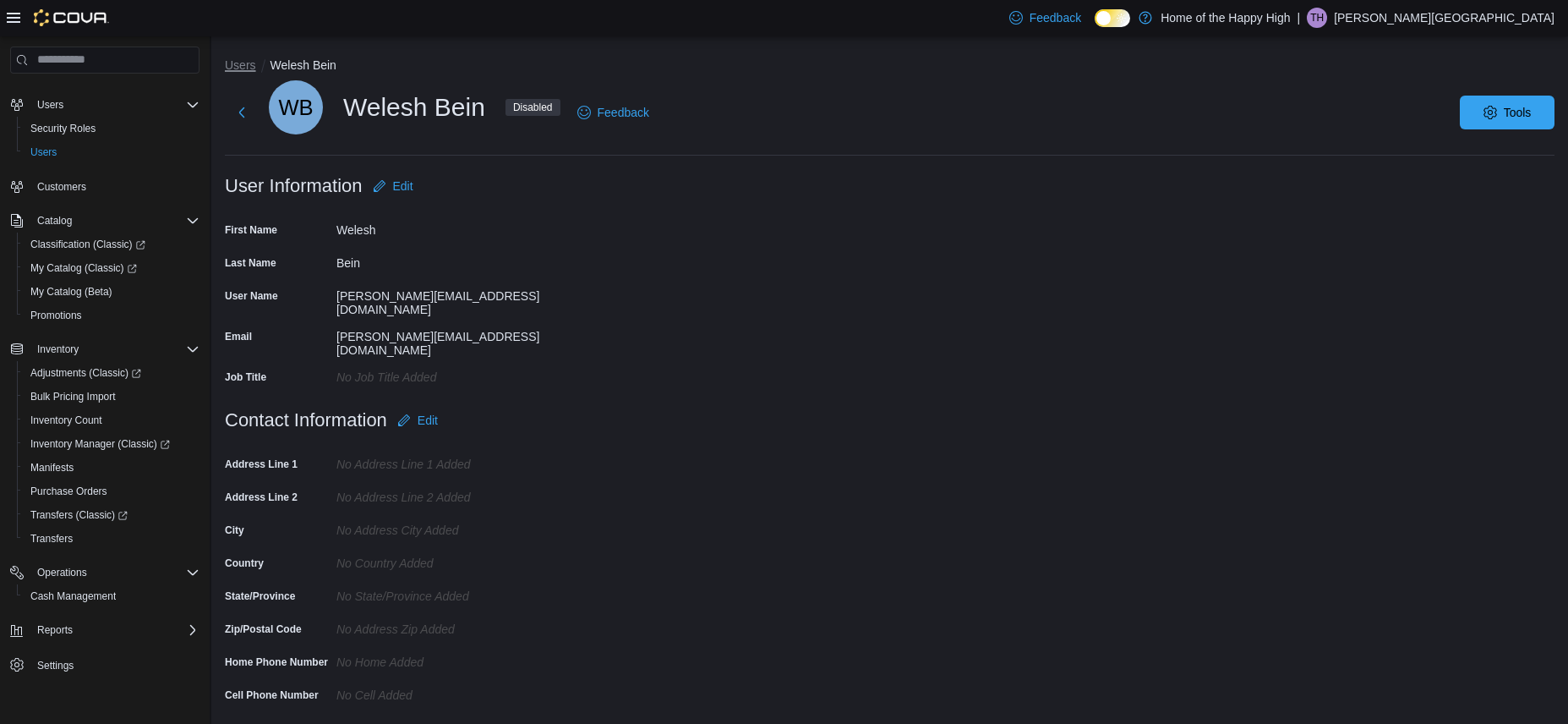
click at [236, 61] on button "Users" at bounding box center [240, 65] width 32 height 14
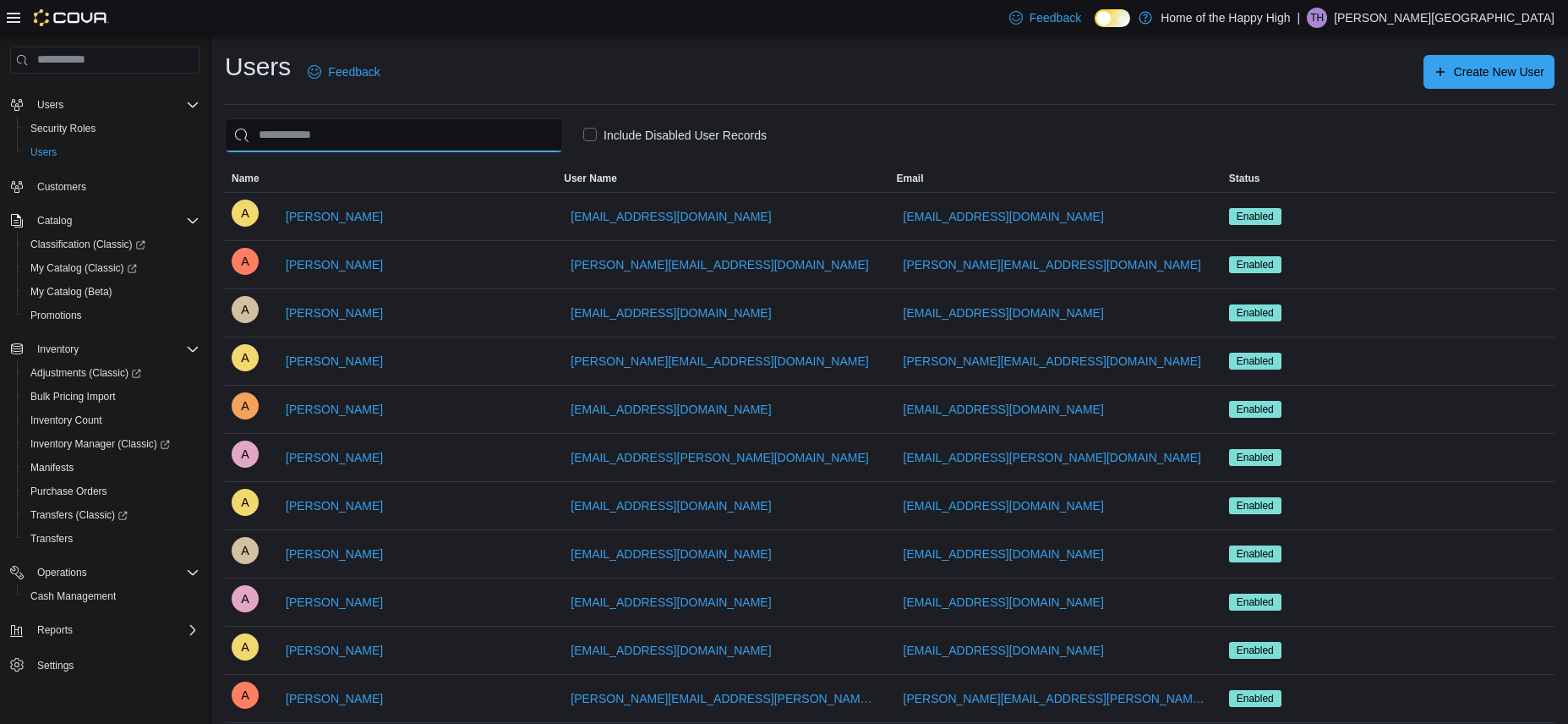
click at [450, 141] on input "search" at bounding box center [394, 136] width 338 height 34
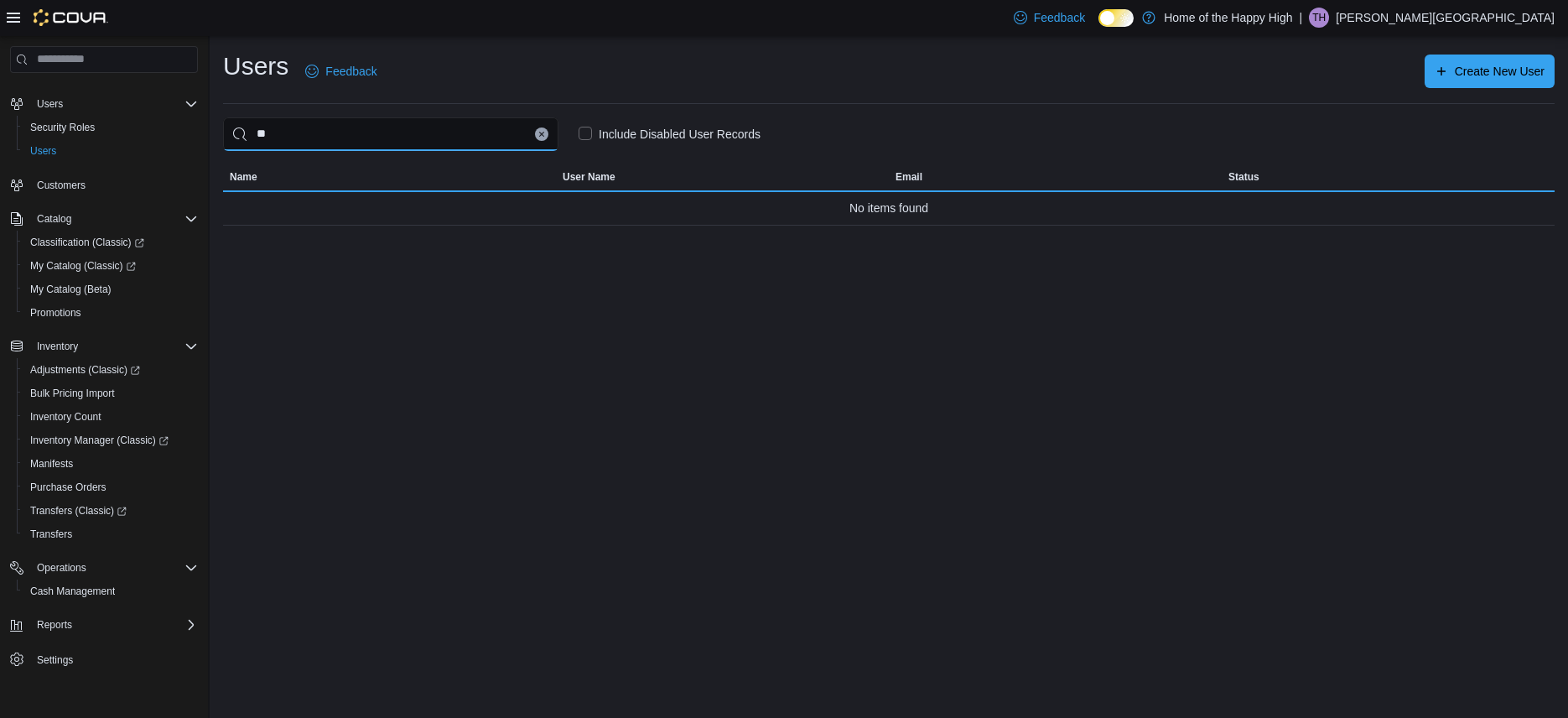
type input "*"
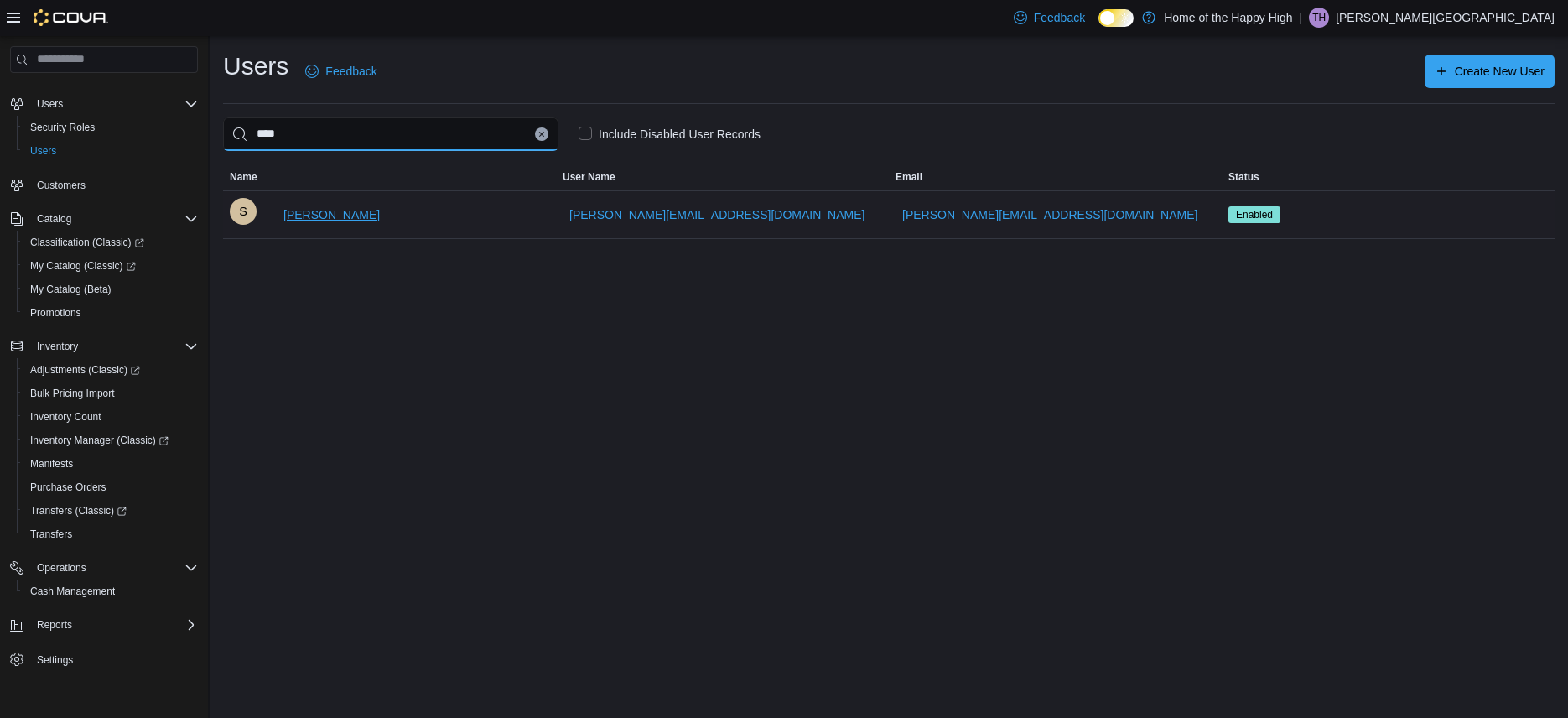
type input "****"
click at [315, 214] on span "[PERSON_NAME]" at bounding box center [332, 214] width 96 height 17
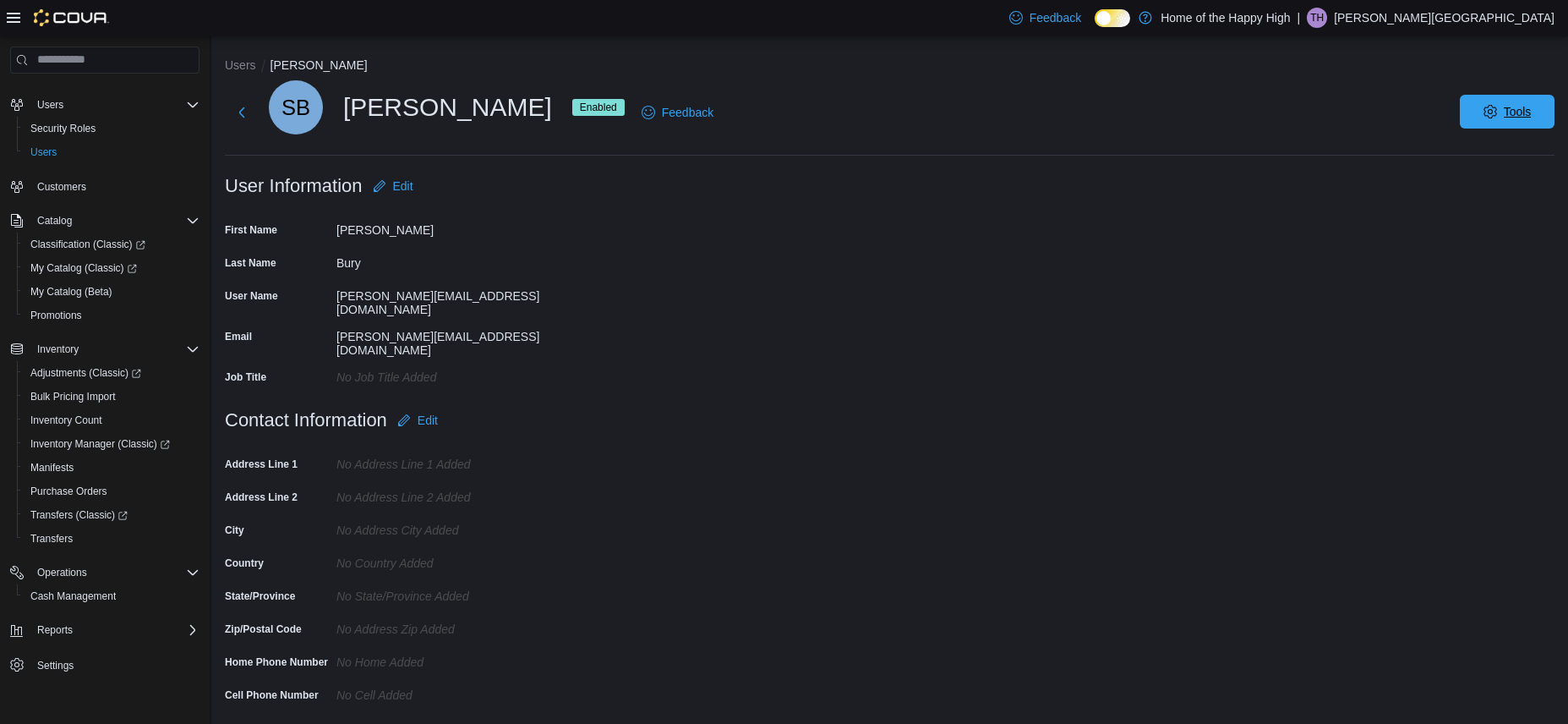
click at [1497, 128] on span "Tools" at bounding box center [1507, 112] width 74 height 34
click at [1480, 184] on span "Disable User" at bounding box center [1482, 190] width 78 height 21
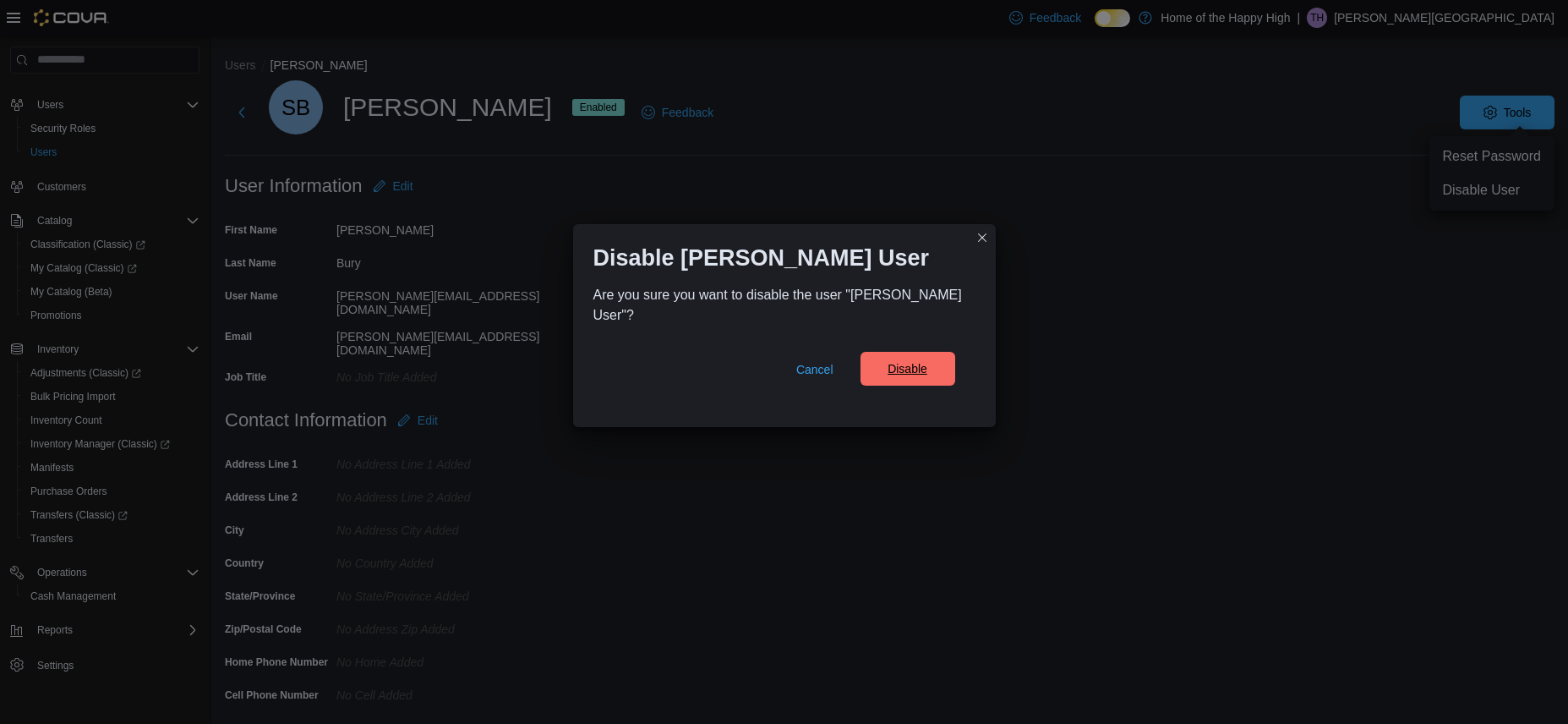
click at [902, 360] on span "Disable" at bounding box center [907, 368] width 40 height 17
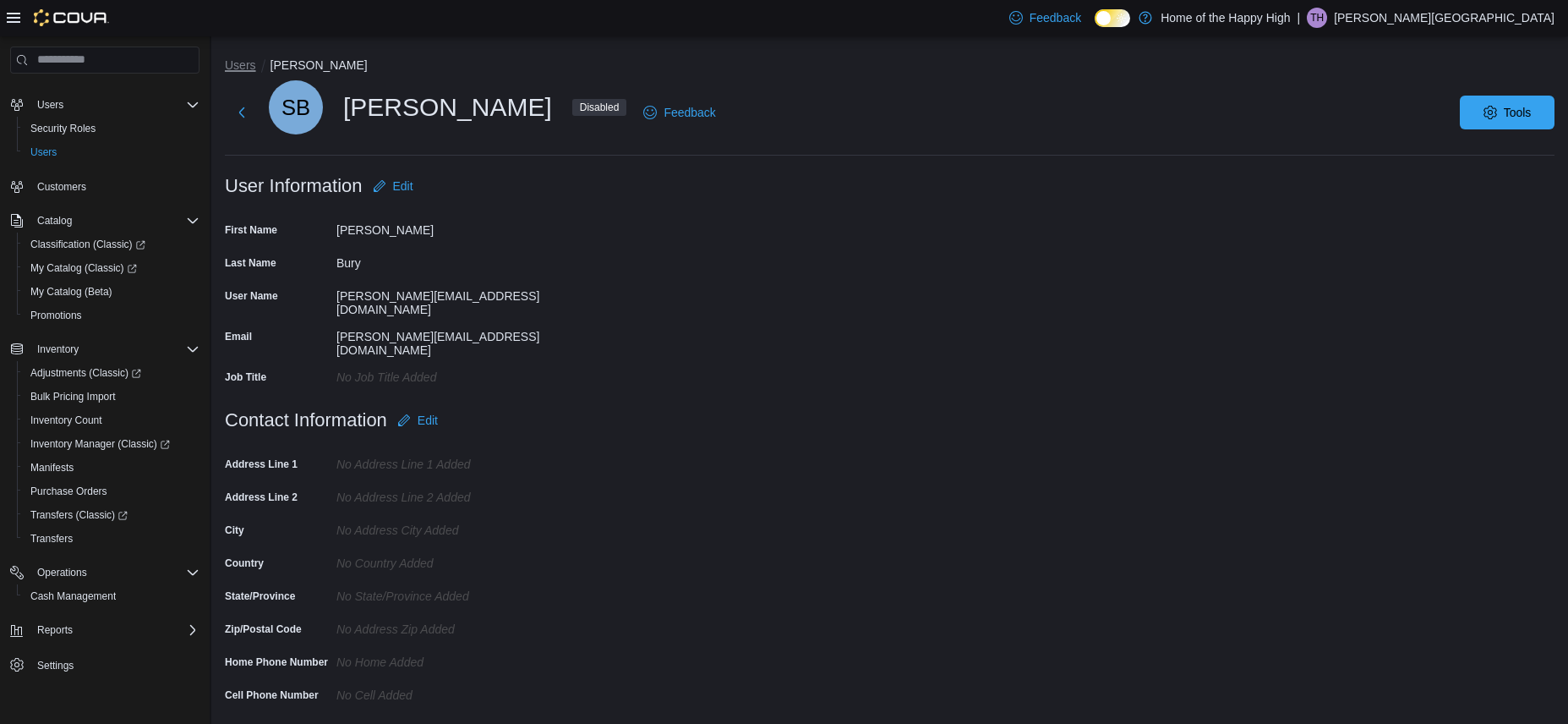
click at [236, 67] on button "Users" at bounding box center [240, 65] width 32 height 14
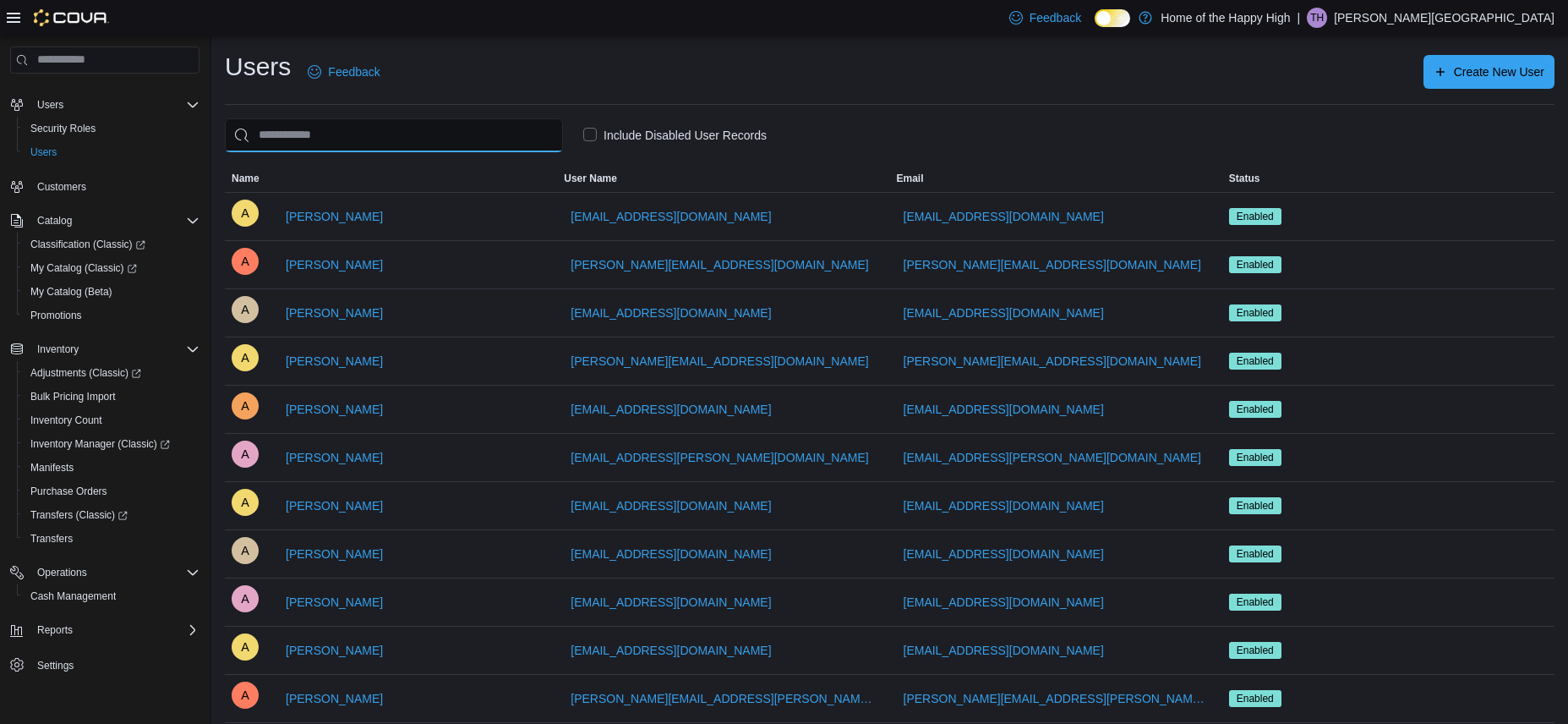
click at [469, 140] on input "search" at bounding box center [394, 136] width 338 height 34
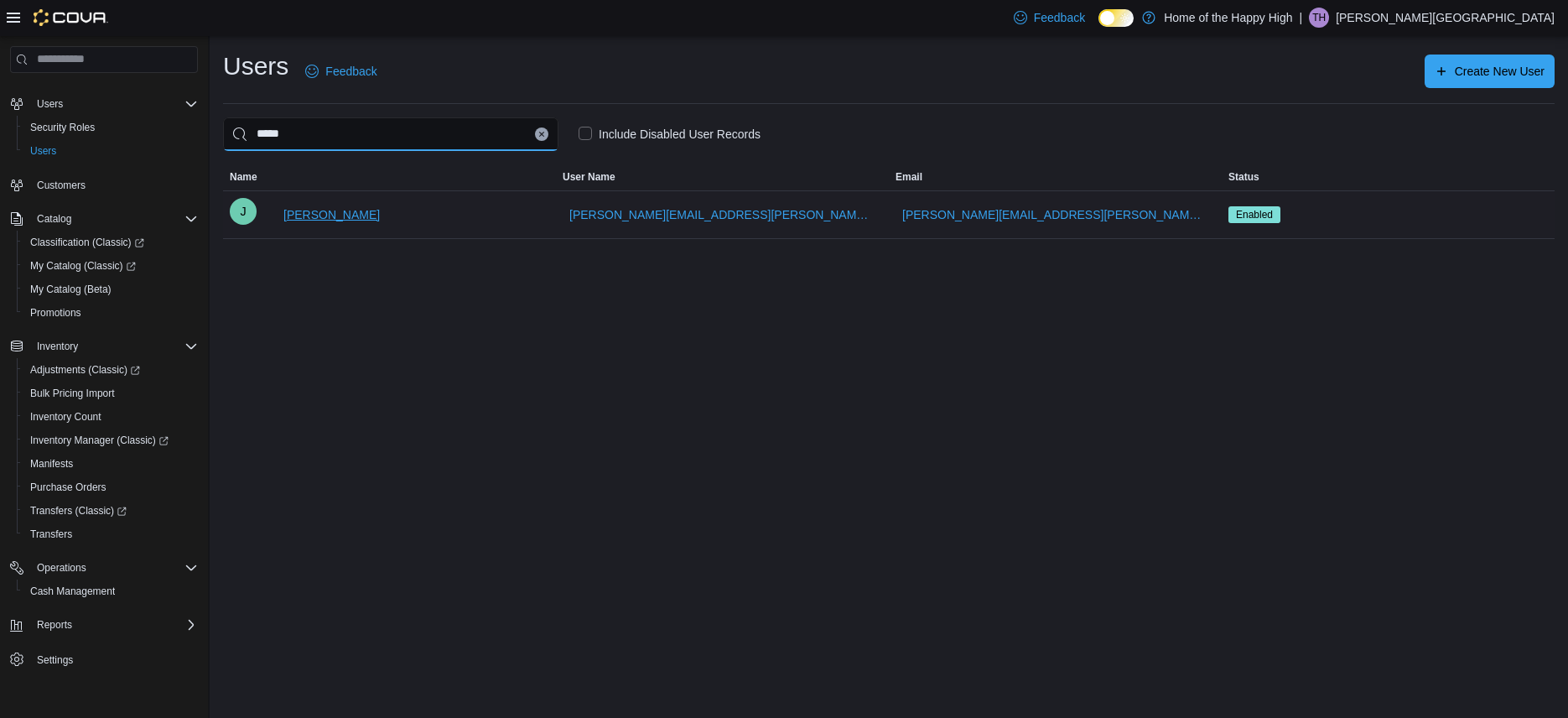
type input "*****"
click at [340, 216] on span "[PERSON_NAME]" at bounding box center [332, 214] width 96 height 17
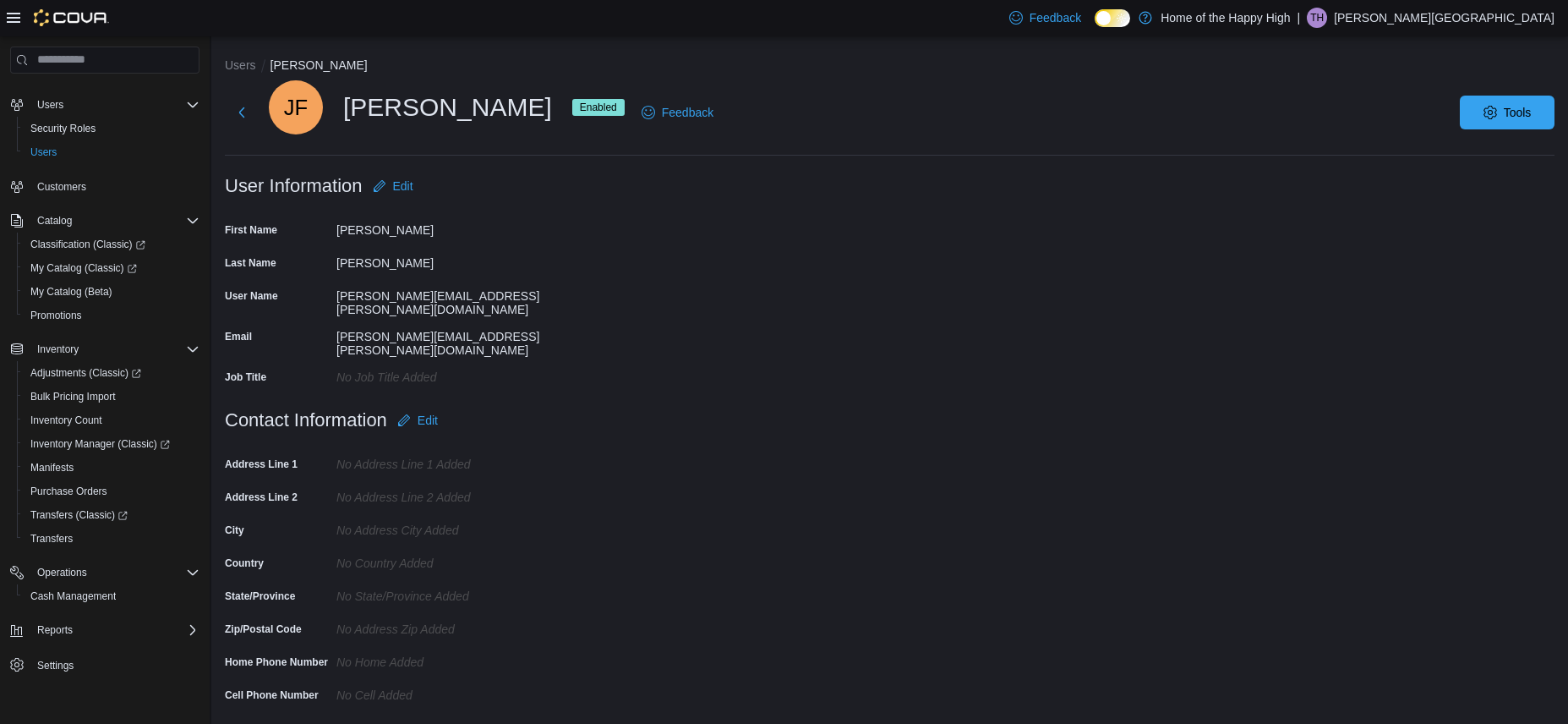
click at [1466, 120] on div "[PERSON_NAME] Enabled Feedback Tools" at bounding box center [889, 112] width 1330 height 64
click at [1500, 120] on span "Tools" at bounding box center [1507, 112] width 74 height 34
click at [1473, 187] on span "Disable User" at bounding box center [1482, 190] width 78 height 21
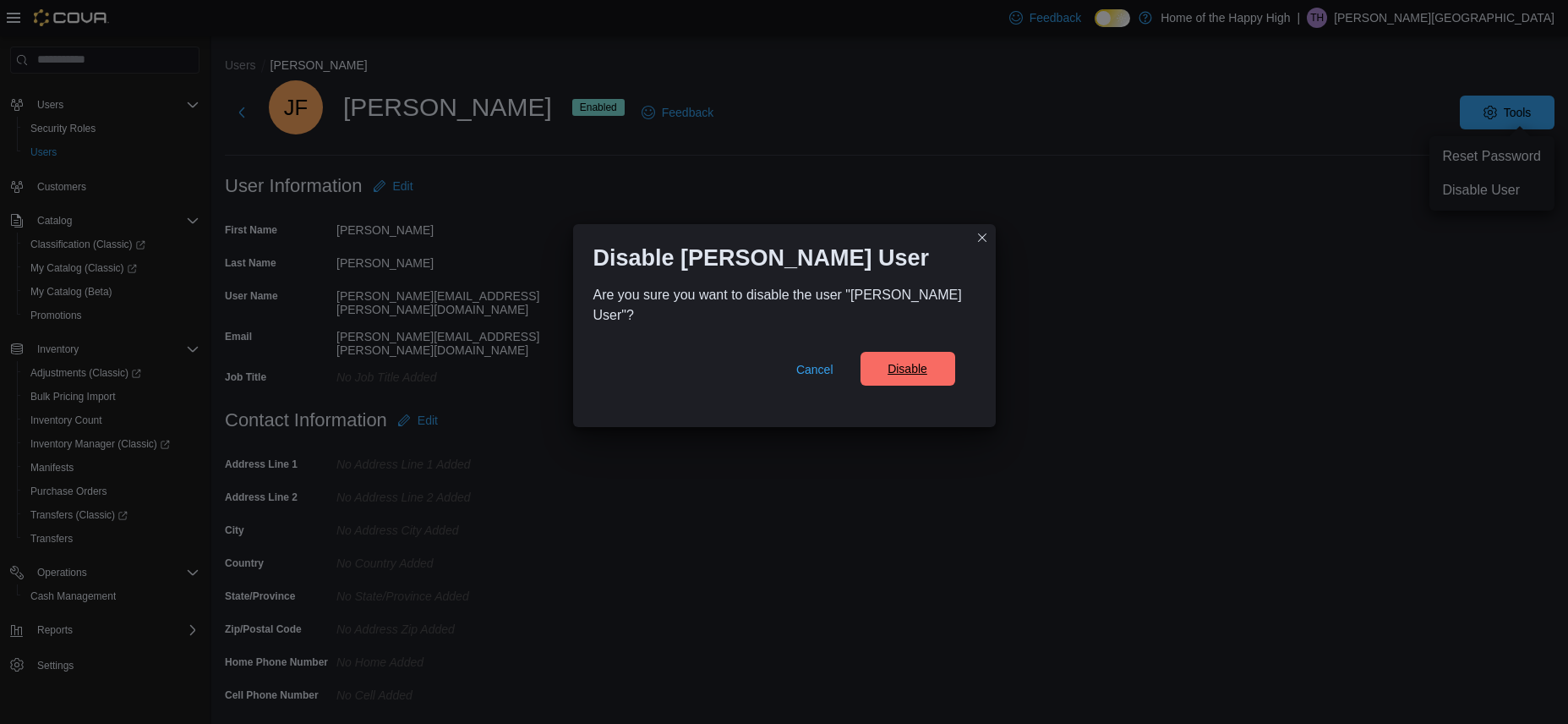
click at [893, 375] on span "Disable" at bounding box center [907, 368] width 40 height 17
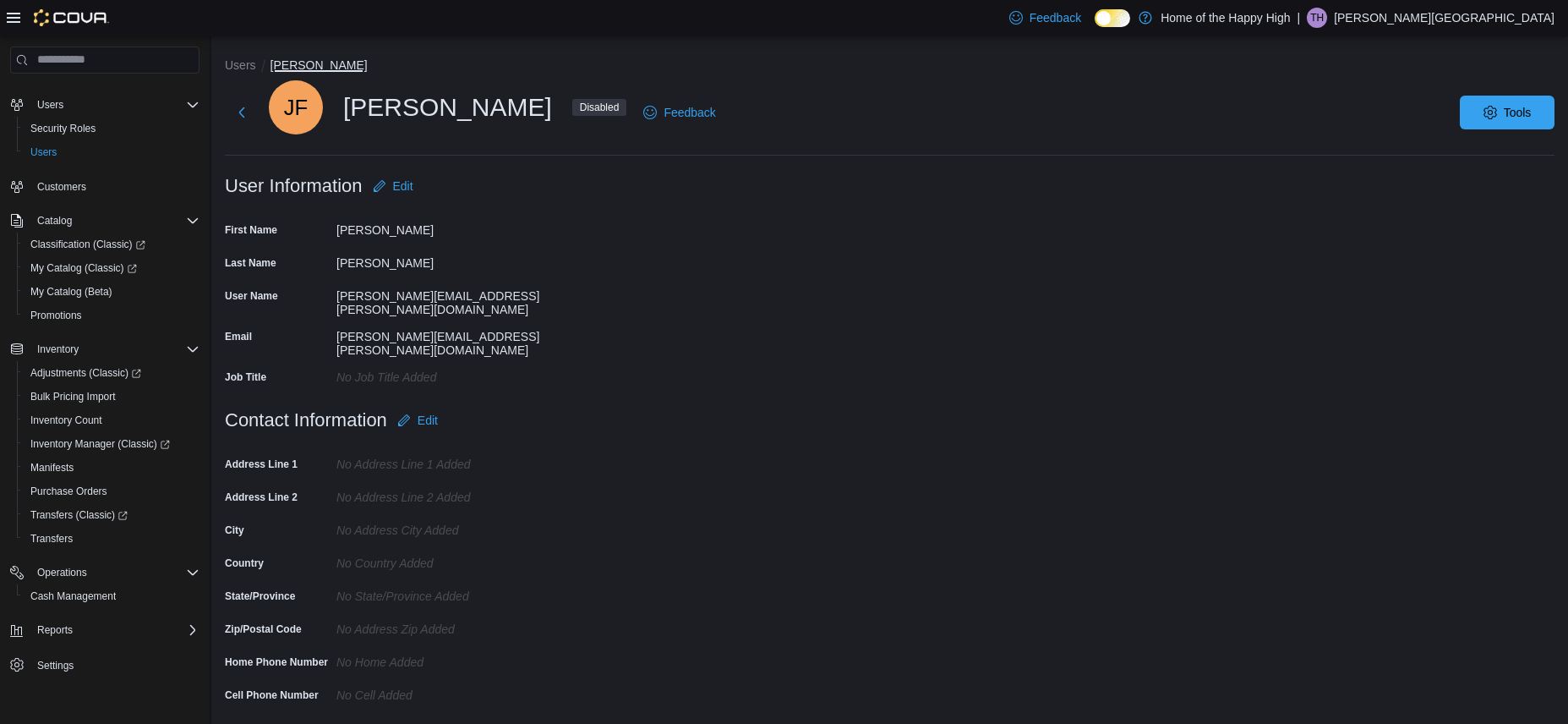
click at [315, 61] on button "[PERSON_NAME]" at bounding box center [319, 65] width 97 height 14
click at [247, 61] on button "Users" at bounding box center [240, 65] width 32 height 14
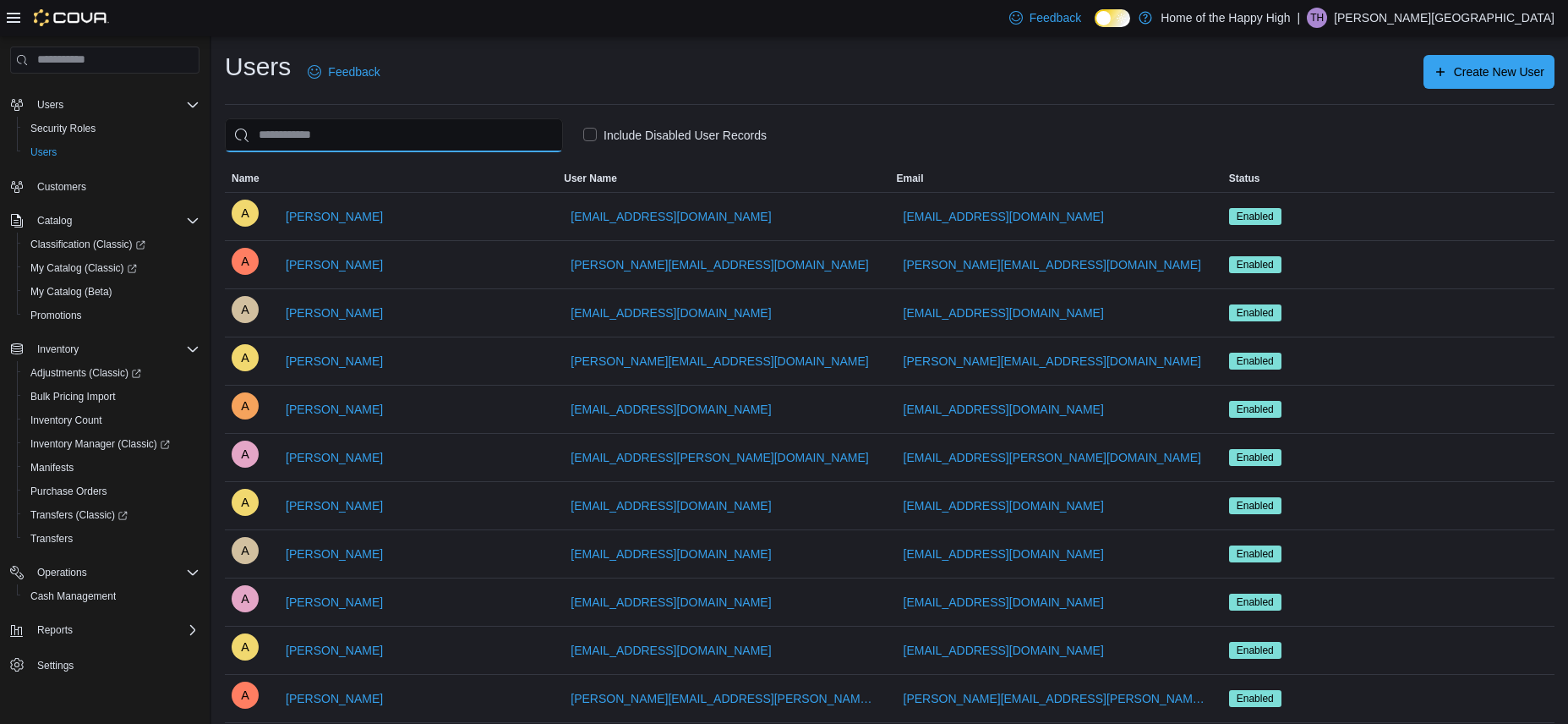
click at [405, 138] on input "search" at bounding box center [394, 136] width 338 height 34
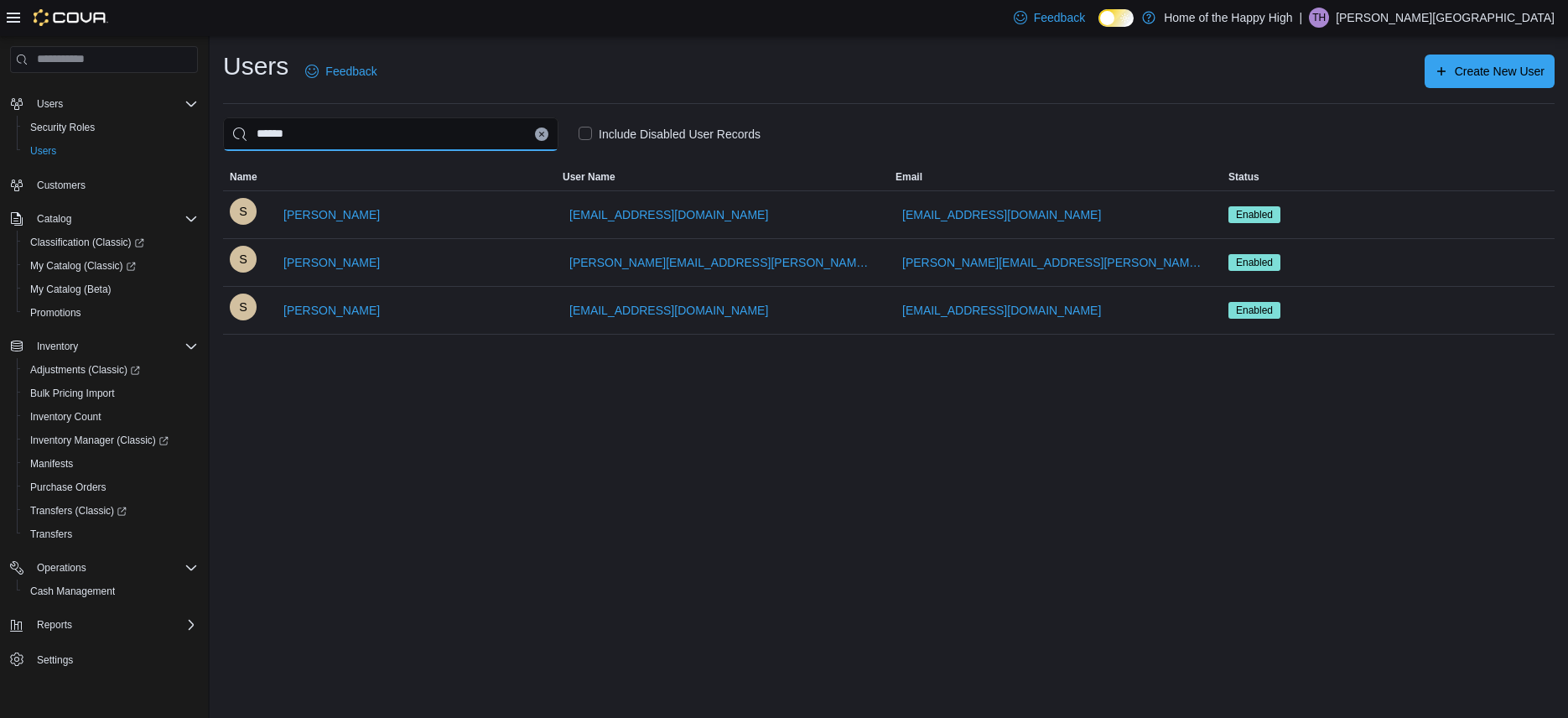
type input "******"
click at [580, 132] on label "Include Disabled User Records" at bounding box center [669, 133] width 182 height 21
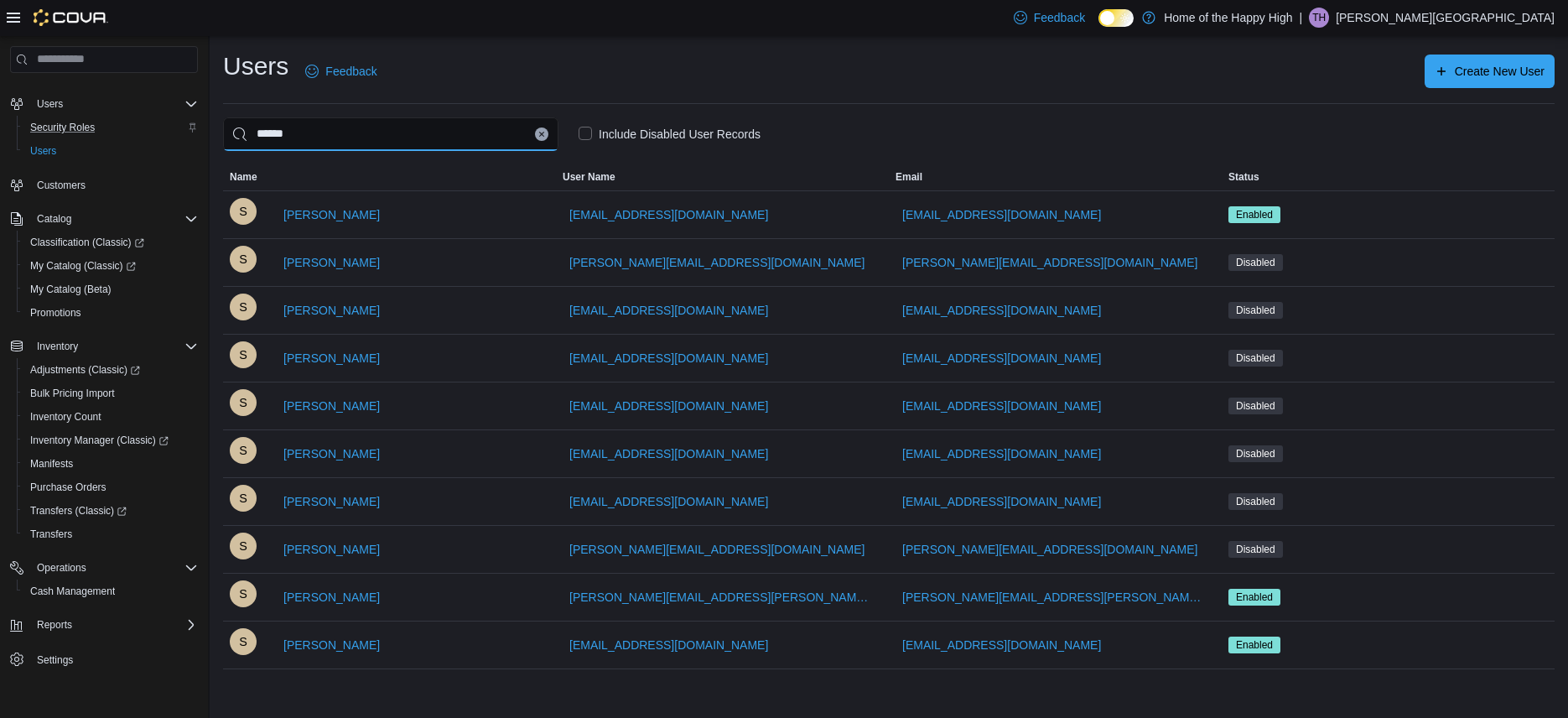
drag, startPoint x: 372, startPoint y: 133, endPoint x: 168, endPoint y: 131, distance: 204.0
click at [168, 131] on div "Home Users Security Roles Users Customers Catalog Classification (Classic) My C…" at bounding box center [784, 377] width 1568 height 682
click at [305, 121] on input "******" at bounding box center [391, 134] width 336 height 33
click at [305, 135] on input "******" at bounding box center [391, 134] width 336 height 33
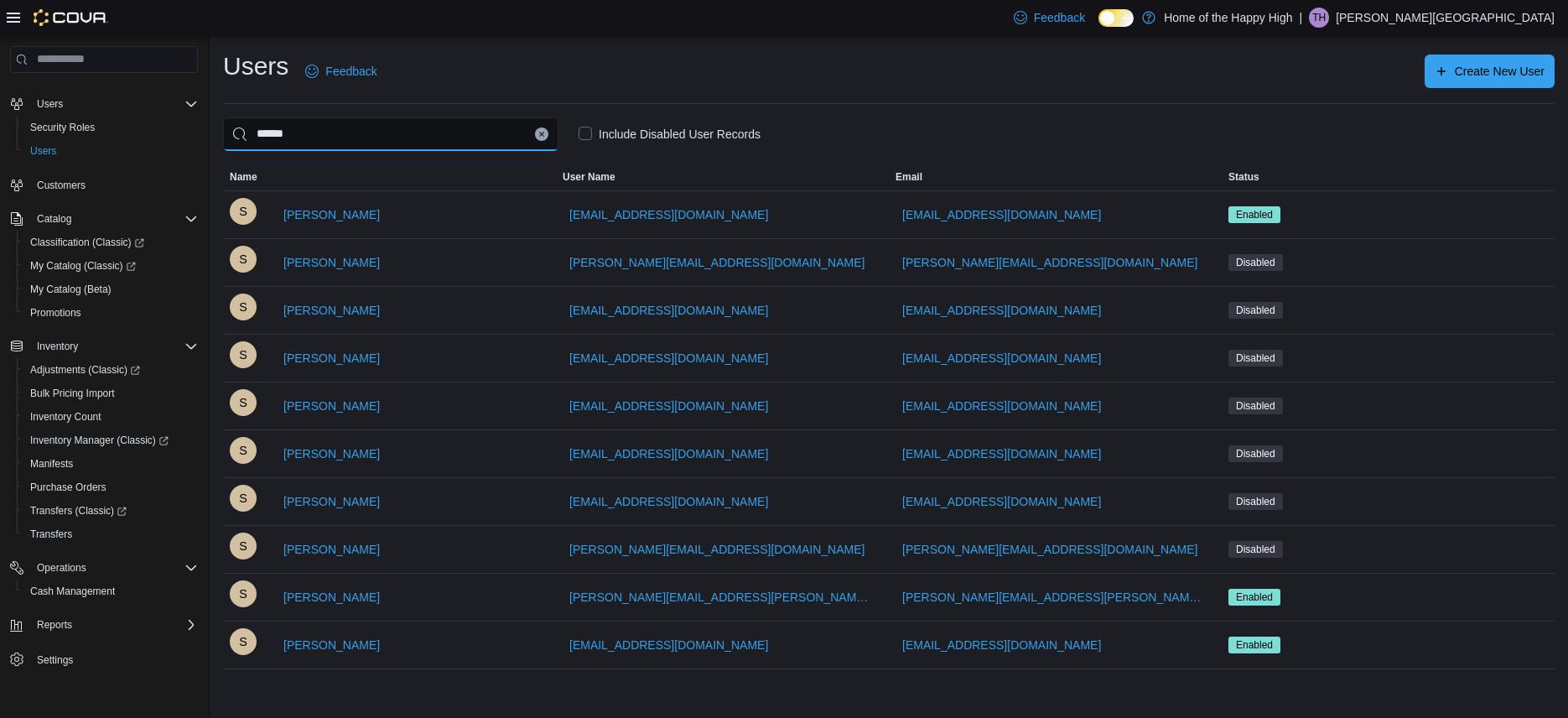
click at [305, 135] on input "******" at bounding box center [391, 134] width 336 height 33
click at [541, 134] on icon "Clear input" at bounding box center [542, 133] width 4 height 4
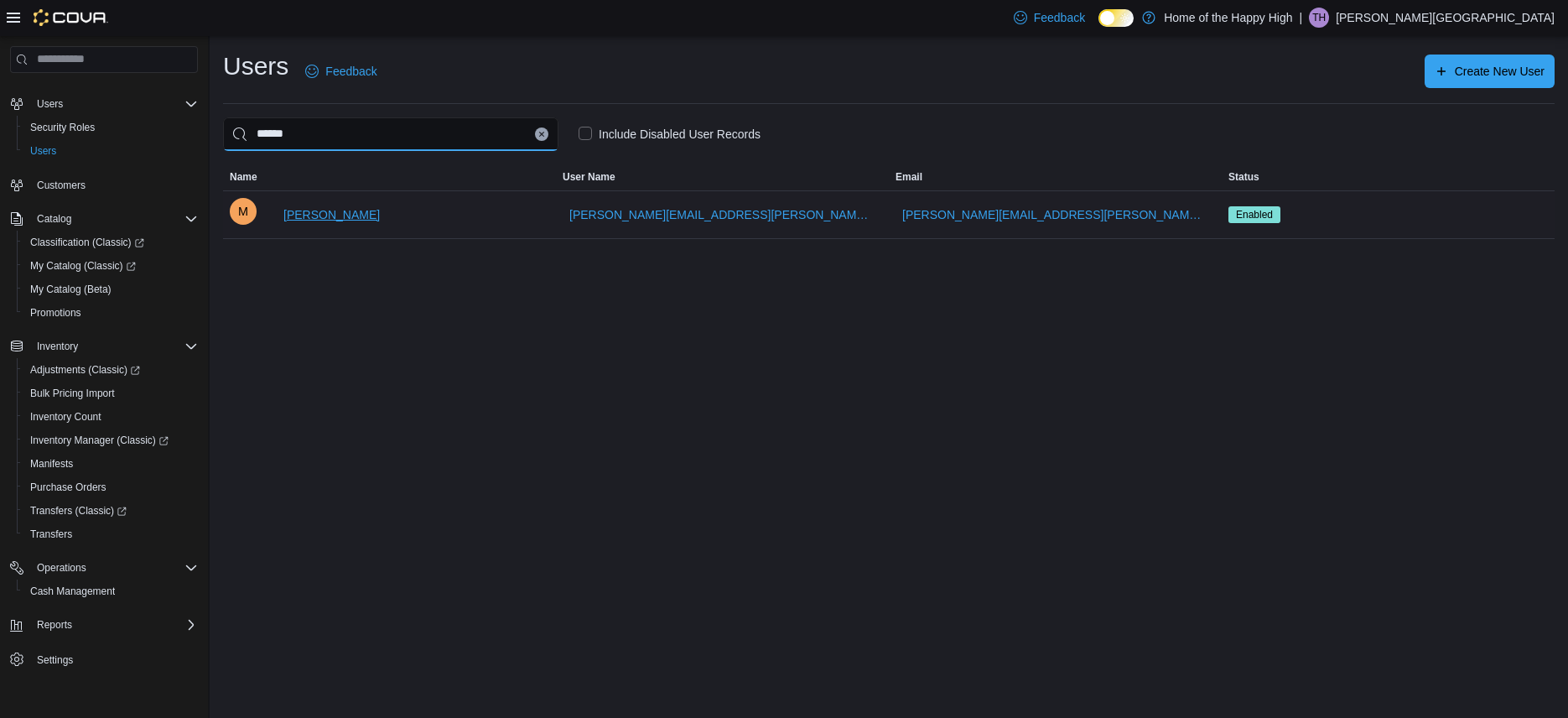
type input "******"
click at [328, 216] on span "[PERSON_NAME]" at bounding box center [332, 214] width 96 height 17
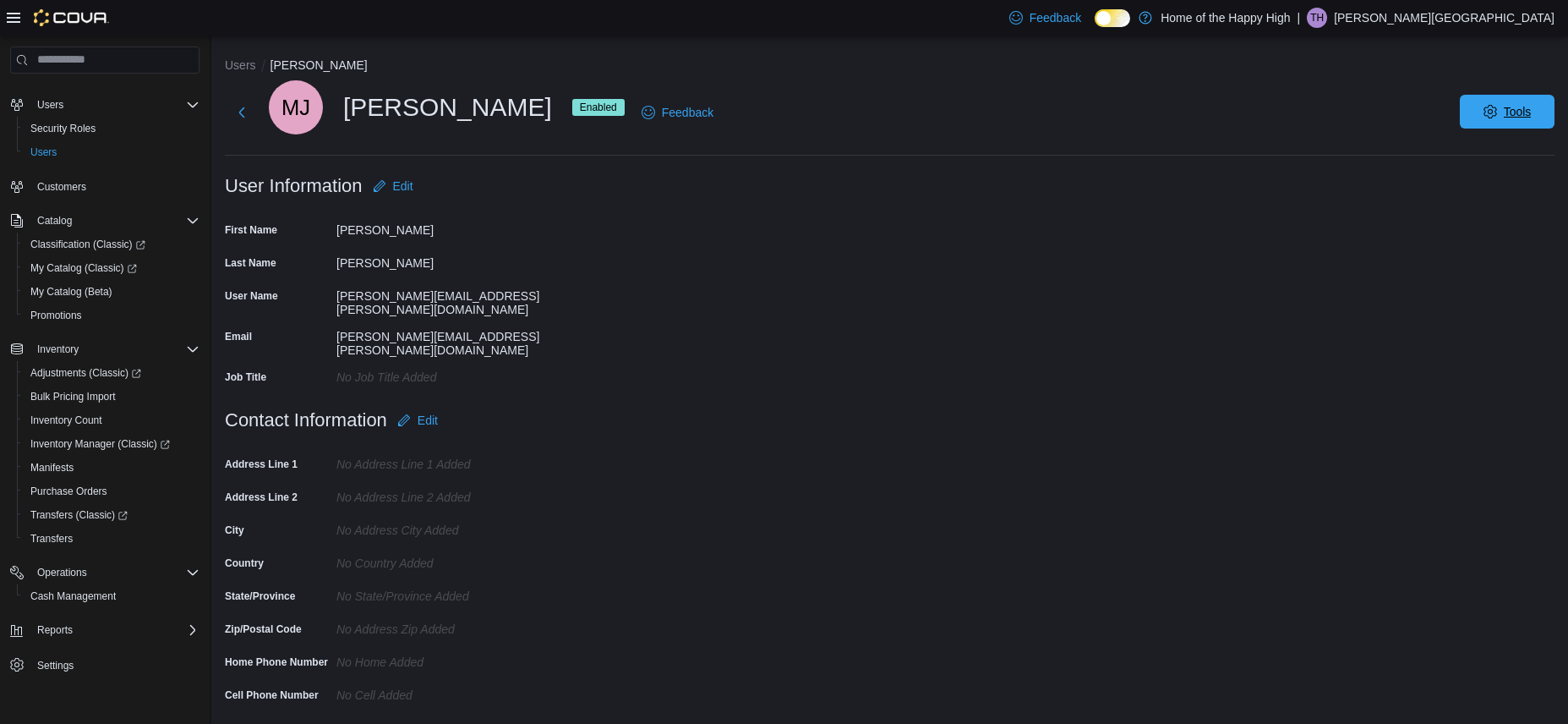
click at [1505, 120] on span "Tools" at bounding box center [1507, 112] width 74 height 34
click at [1487, 189] on span "Disable User" at bounding box center [1482, 190] width 78 height 21
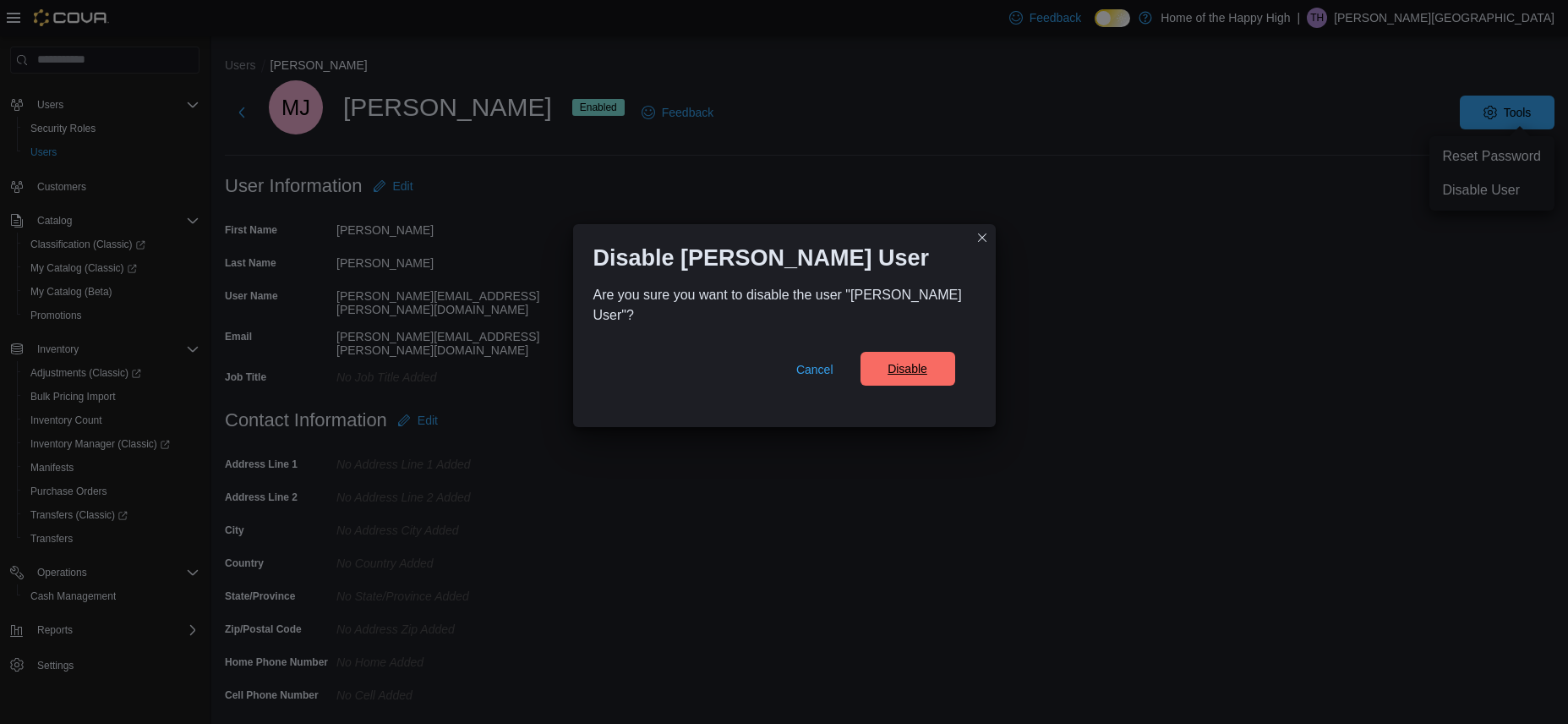
click at [925, 372] on span "Disable" at bounding box center [907, 368] width 40 height 17
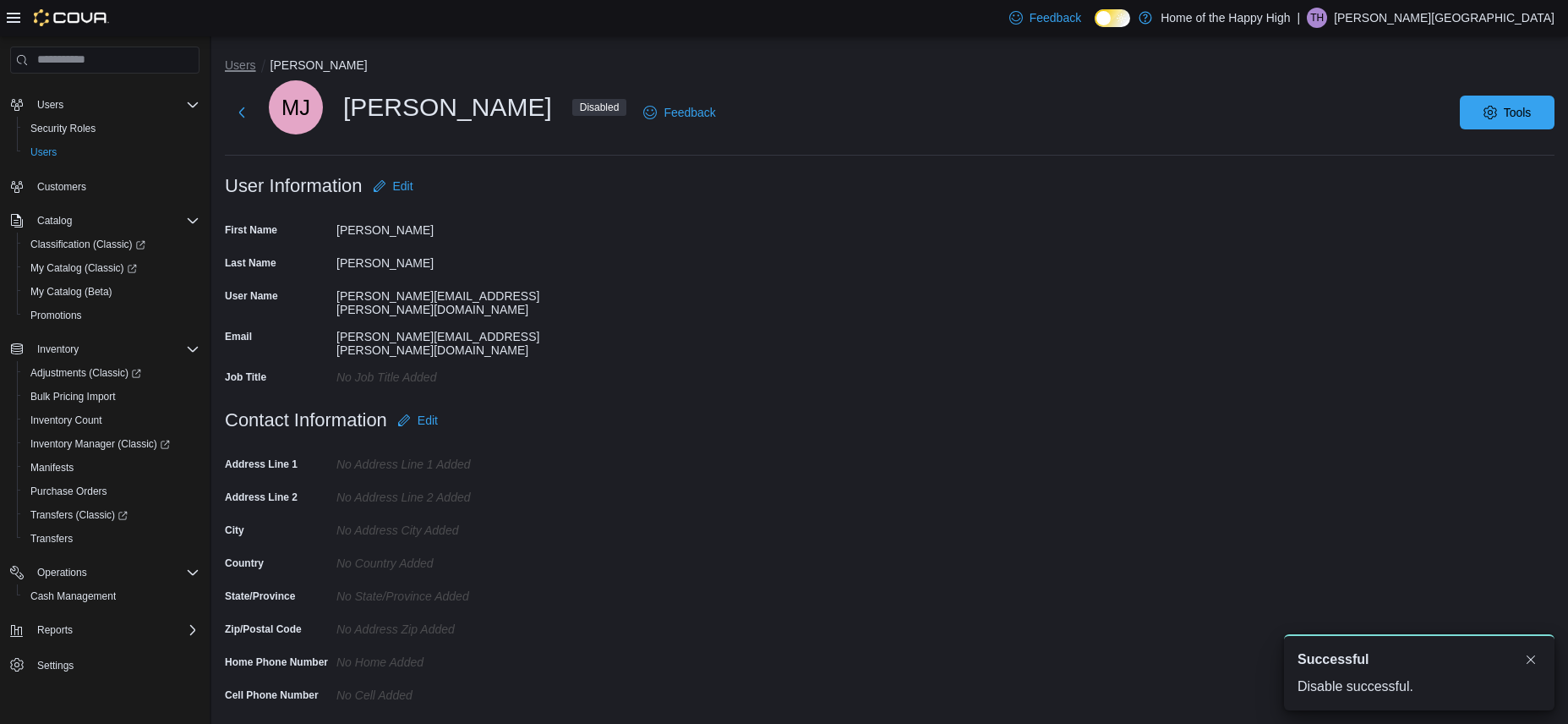
click at [235, 66] on button "Users" at bounding box center [240, 65] width 32 height 14
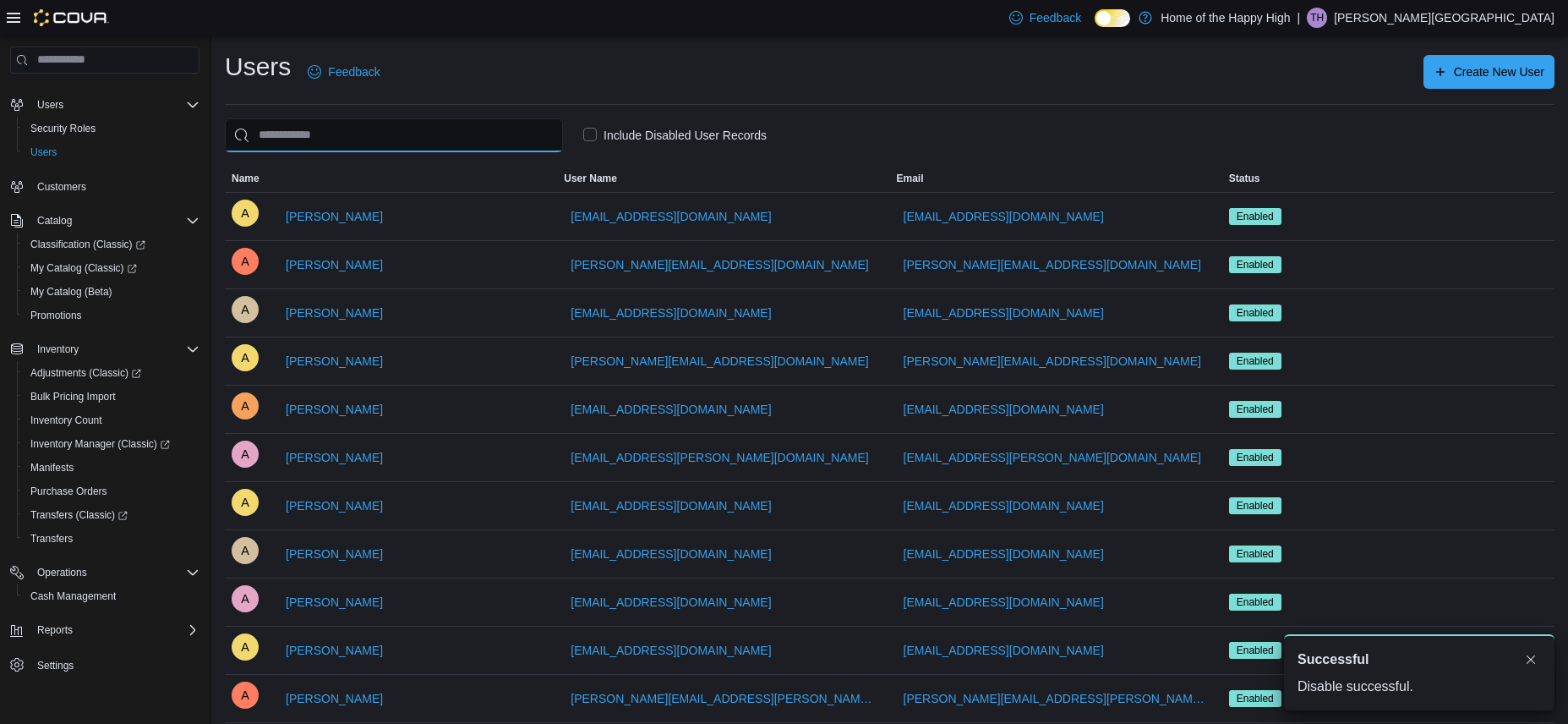
click at [339, 140] on input "search" at bounding box center [394, 136] width 338 height 34
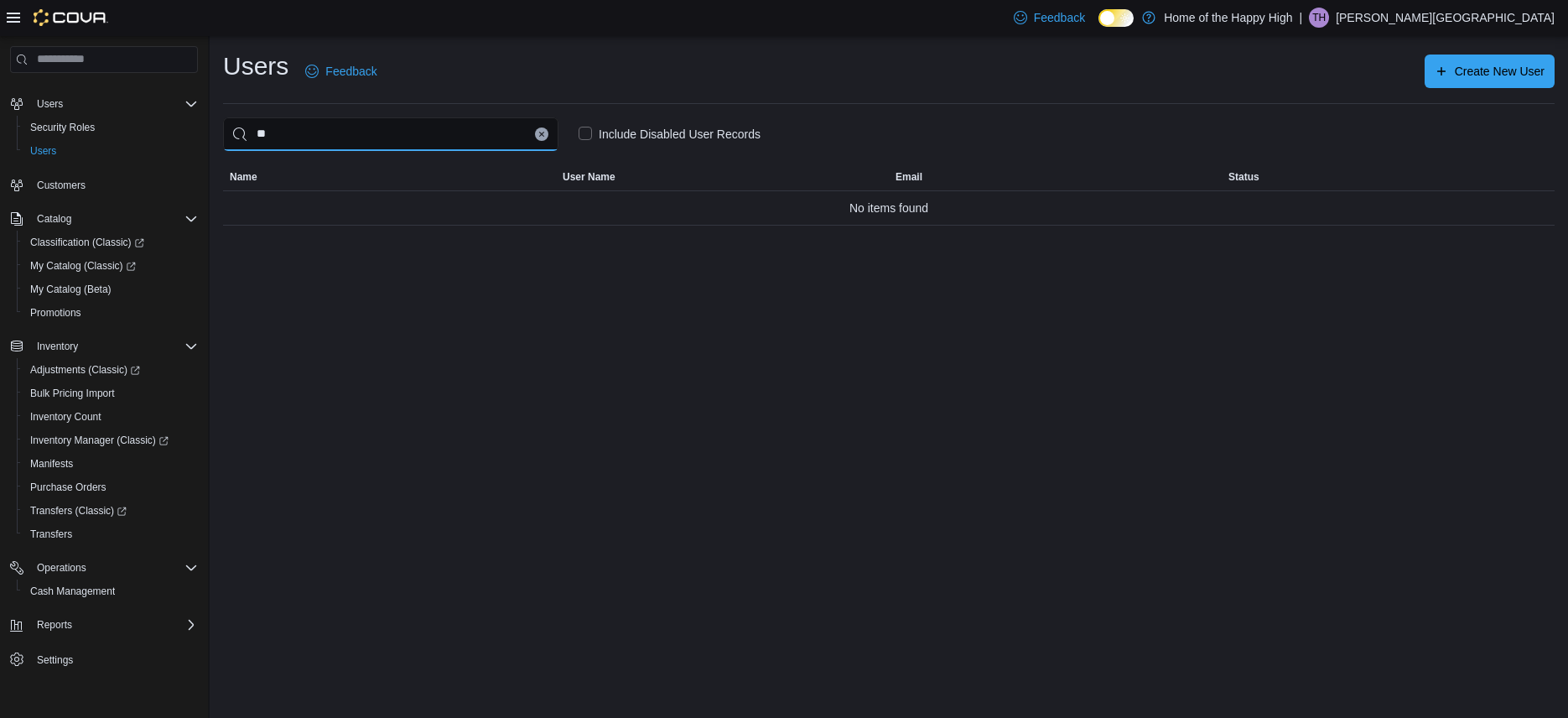
type input "*"
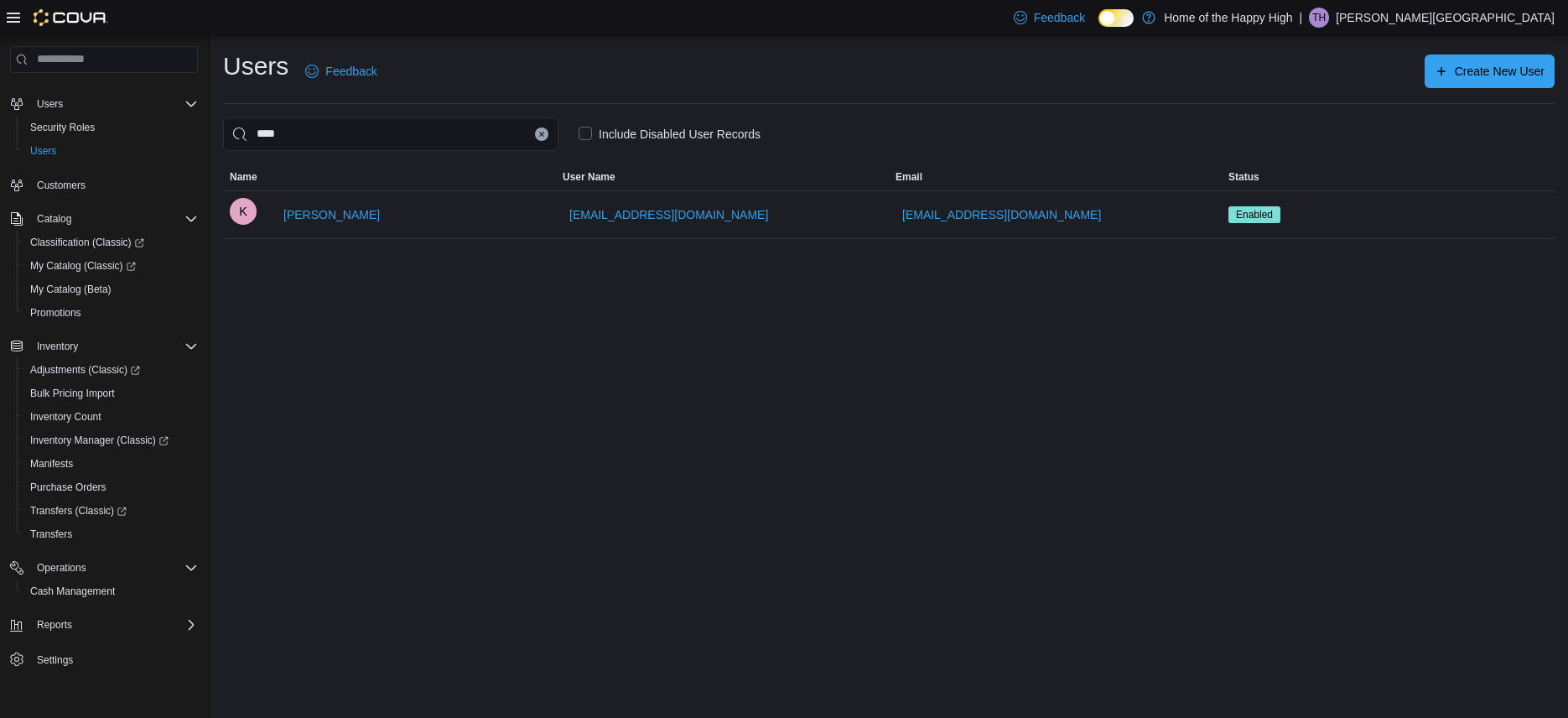
click at [590, 129] on label "Include Disabled User Records" at bounding box center [669, 133] width 182 height 21
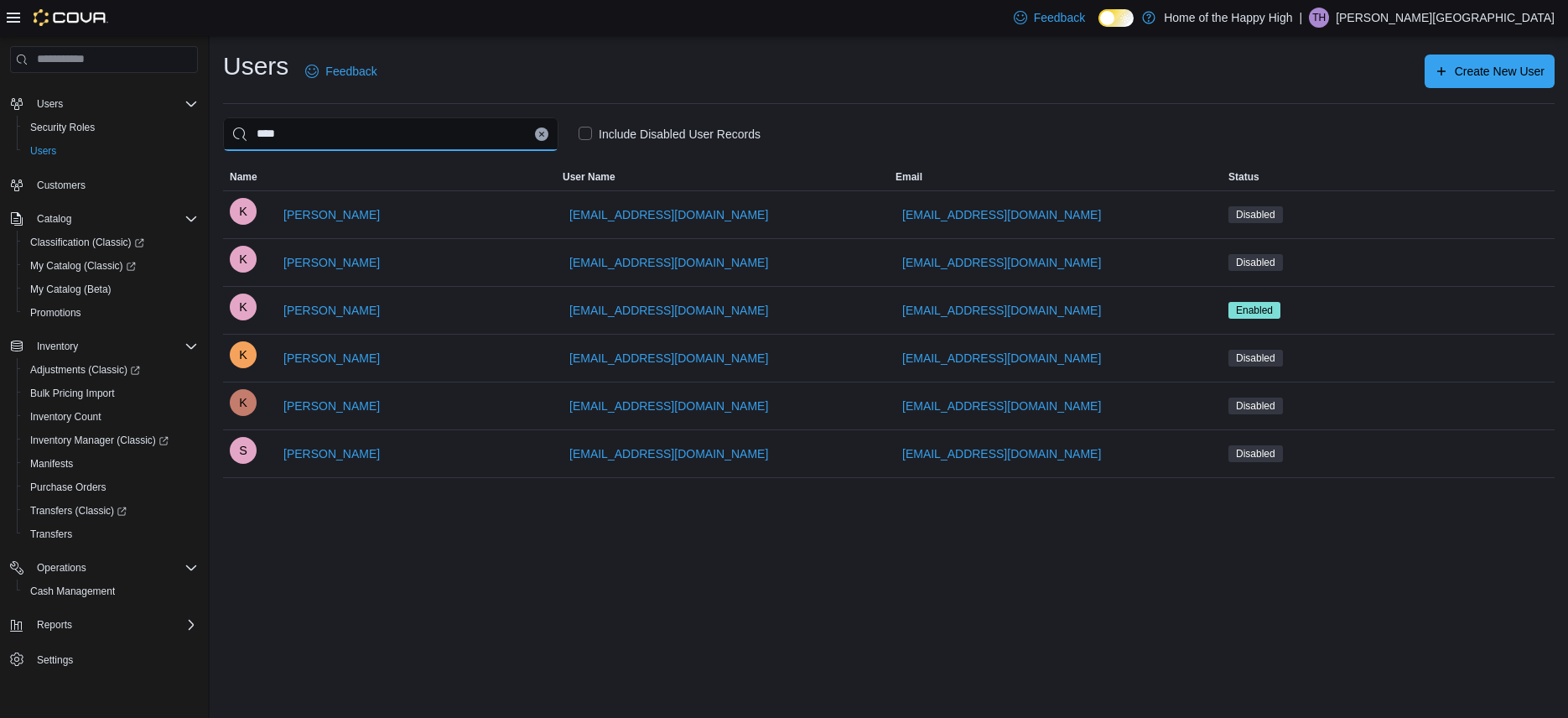
drag, startPoint x: 350, startPoint y: 125, endPoint x: 232, endPoint y: 130, distance: 118.1
click at [217, 129] on div "Users Feedback Create New User **** Include Disabled User Records This table co…" at bounding box center [889, 271] width 1359 height 469
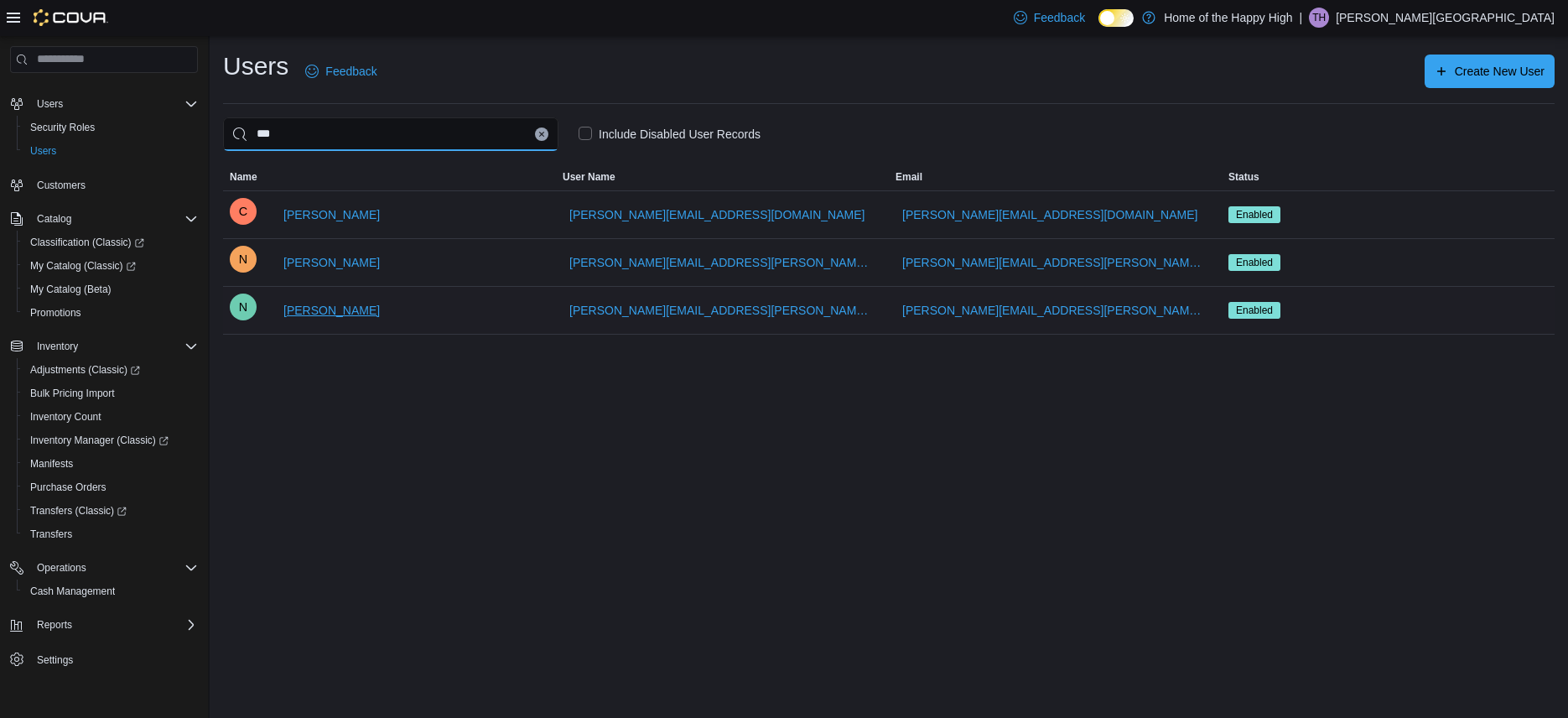
type input "***"
click at [337, 315] on span "[PERSON_NAME]" at bounding box center [332, 310] width 96 height 17
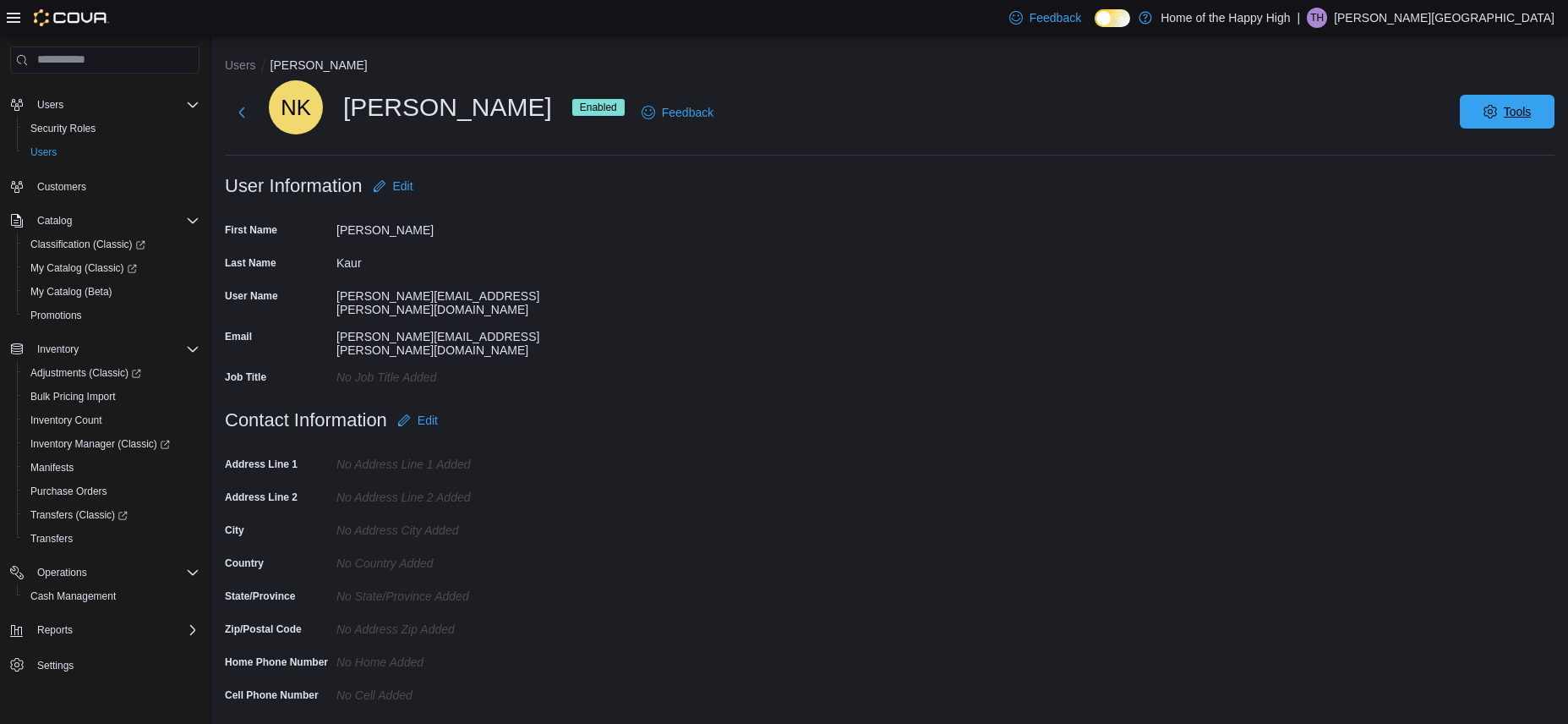
click at [1525, 124] on span "Tools" at bounding box center [1507, 112] width 74 height 34
click at [1480, 201] on button "Disable User" at bounding box center [1493, 190] width 113 height 27
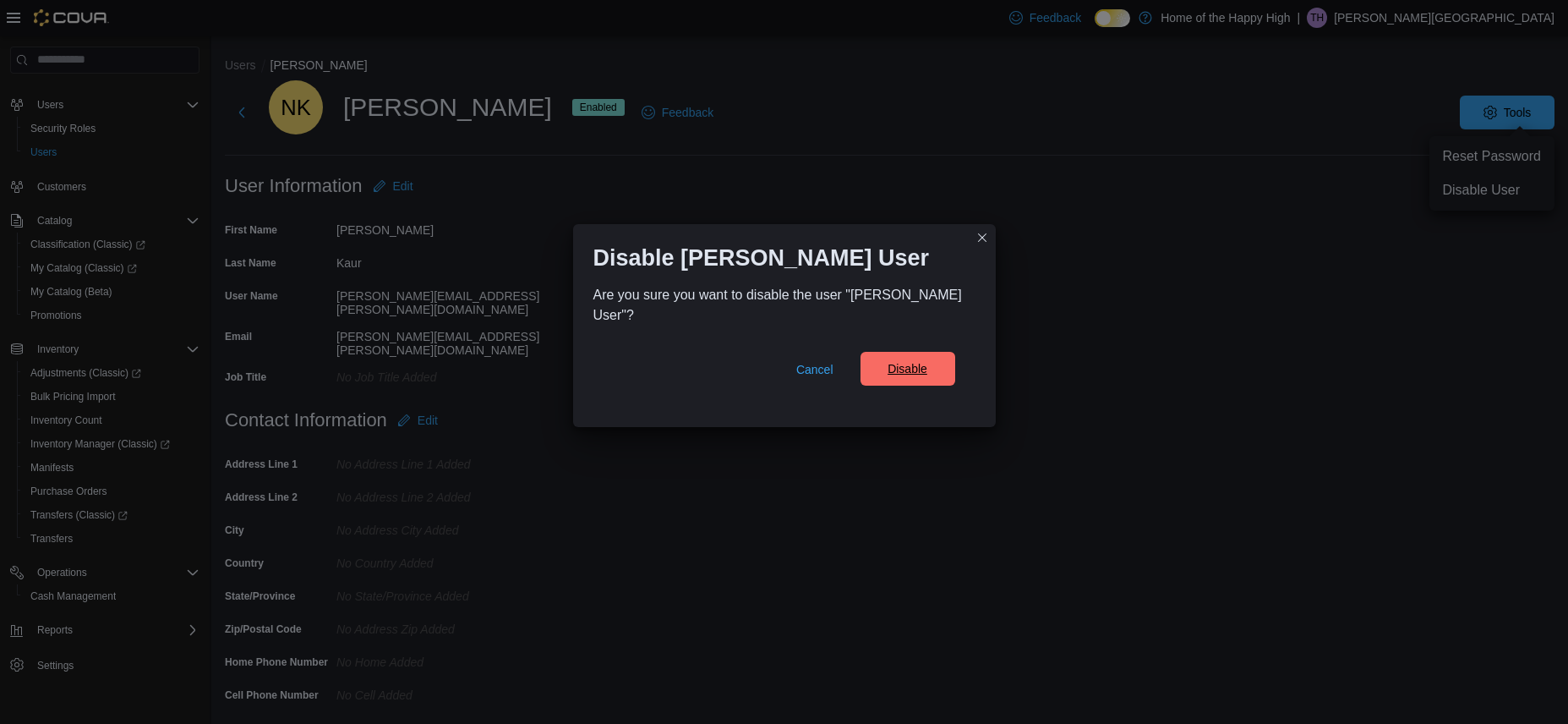
click at [906, 377] on span "Disable" at bounding box center [907, 368] width 40 height 17
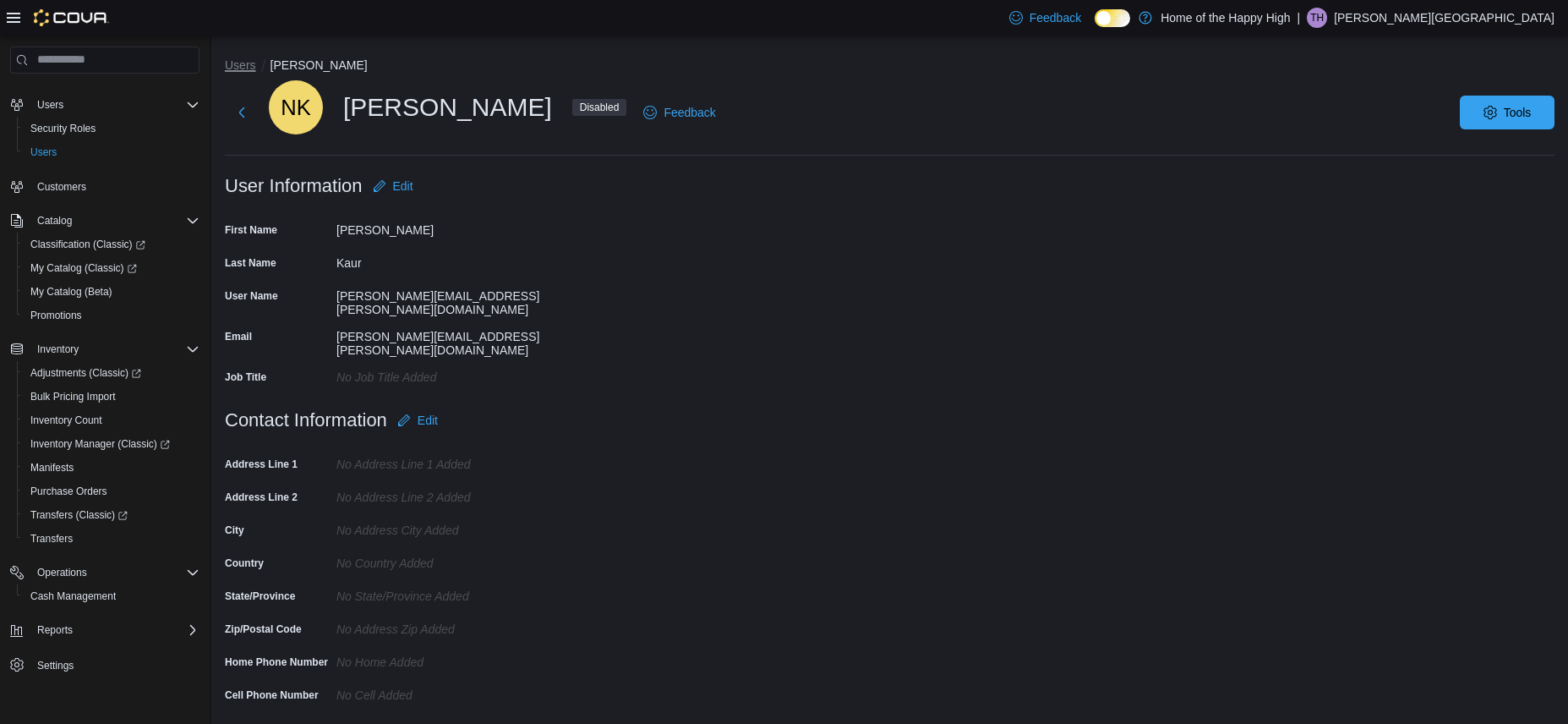
click at [242, 63] on button "Users" at bounding box center [240, 65] width 32 height 14
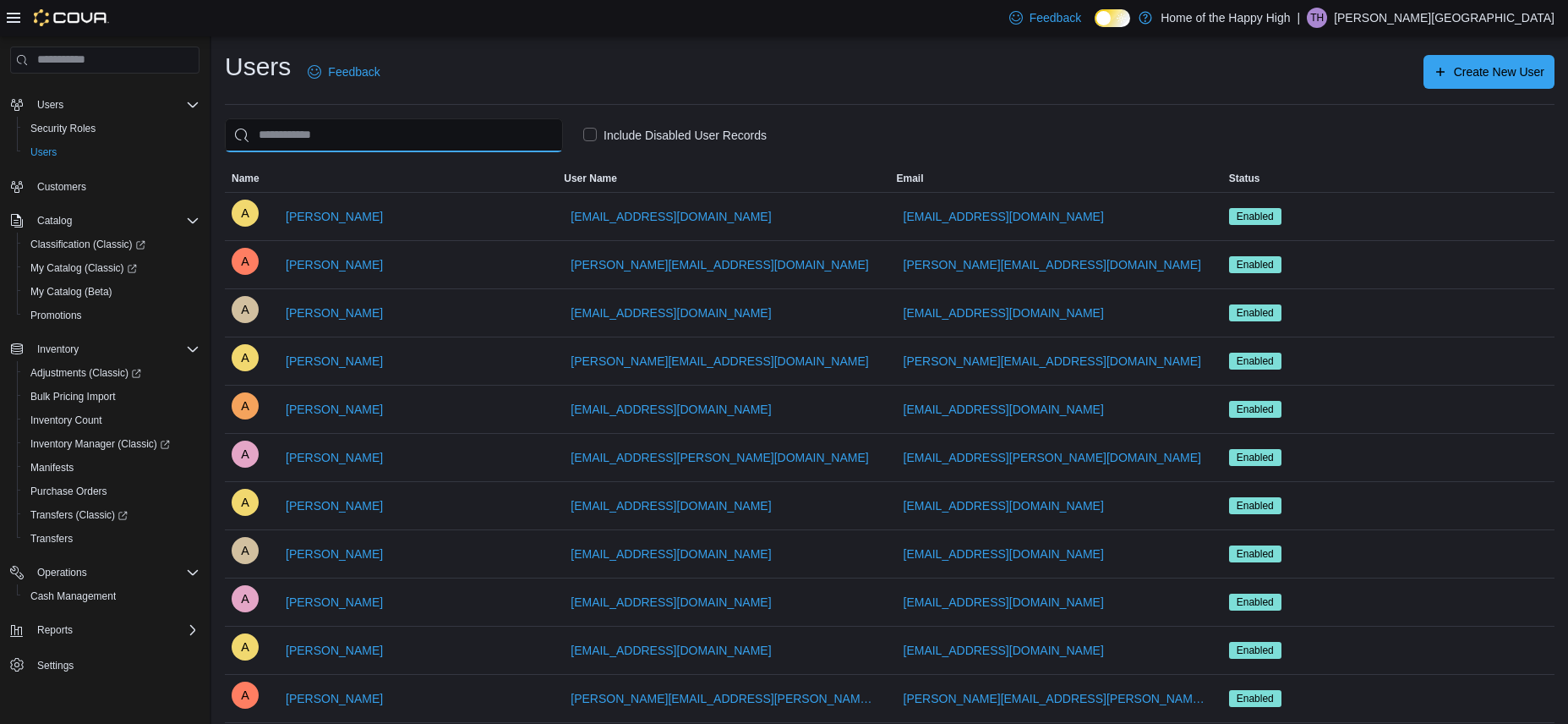
click at [352, 136] on input "search" at bounding box center [394, 136] width 338 height 34
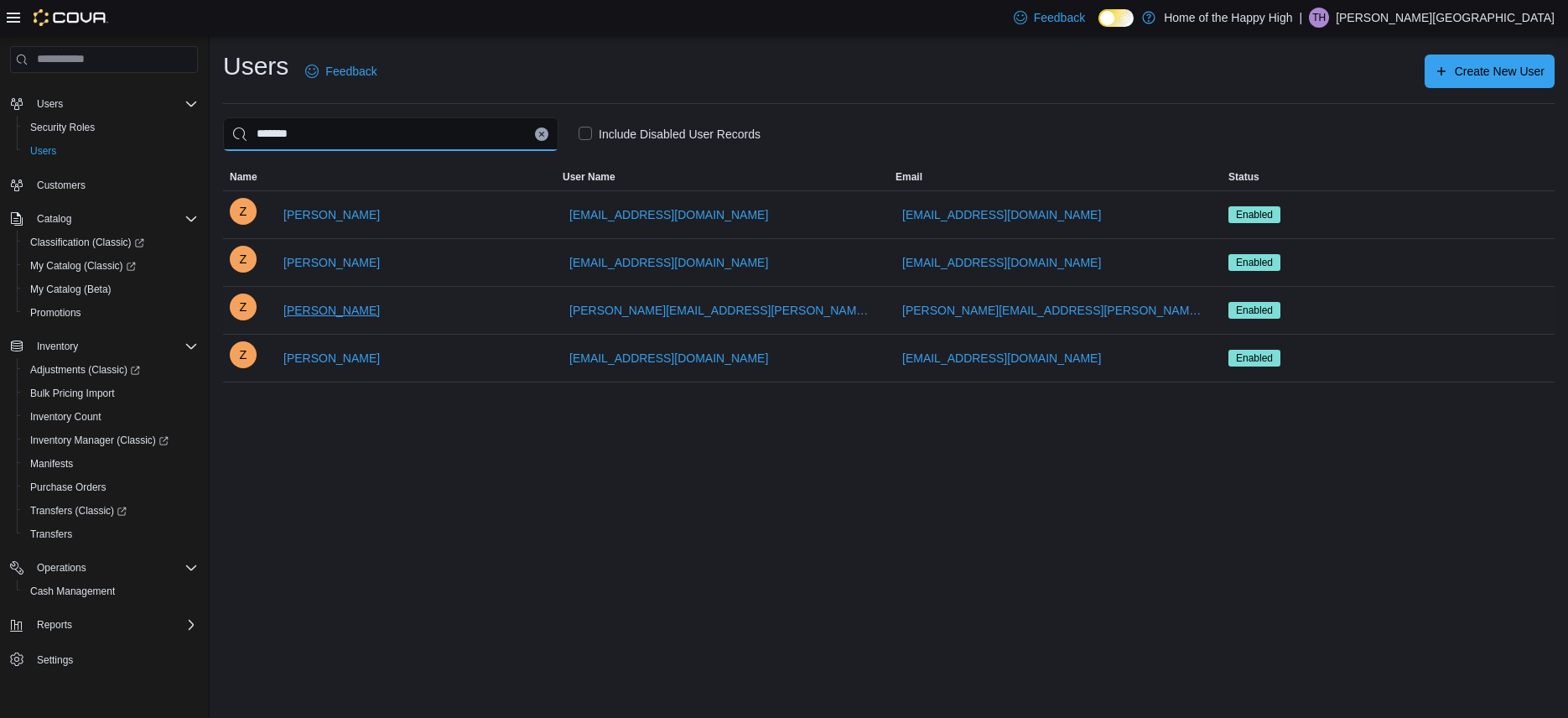
type input "*******"
click at [374, 313] on span "[PERSON_NAME]" at bounding box center [332, 310] width 96 height 17
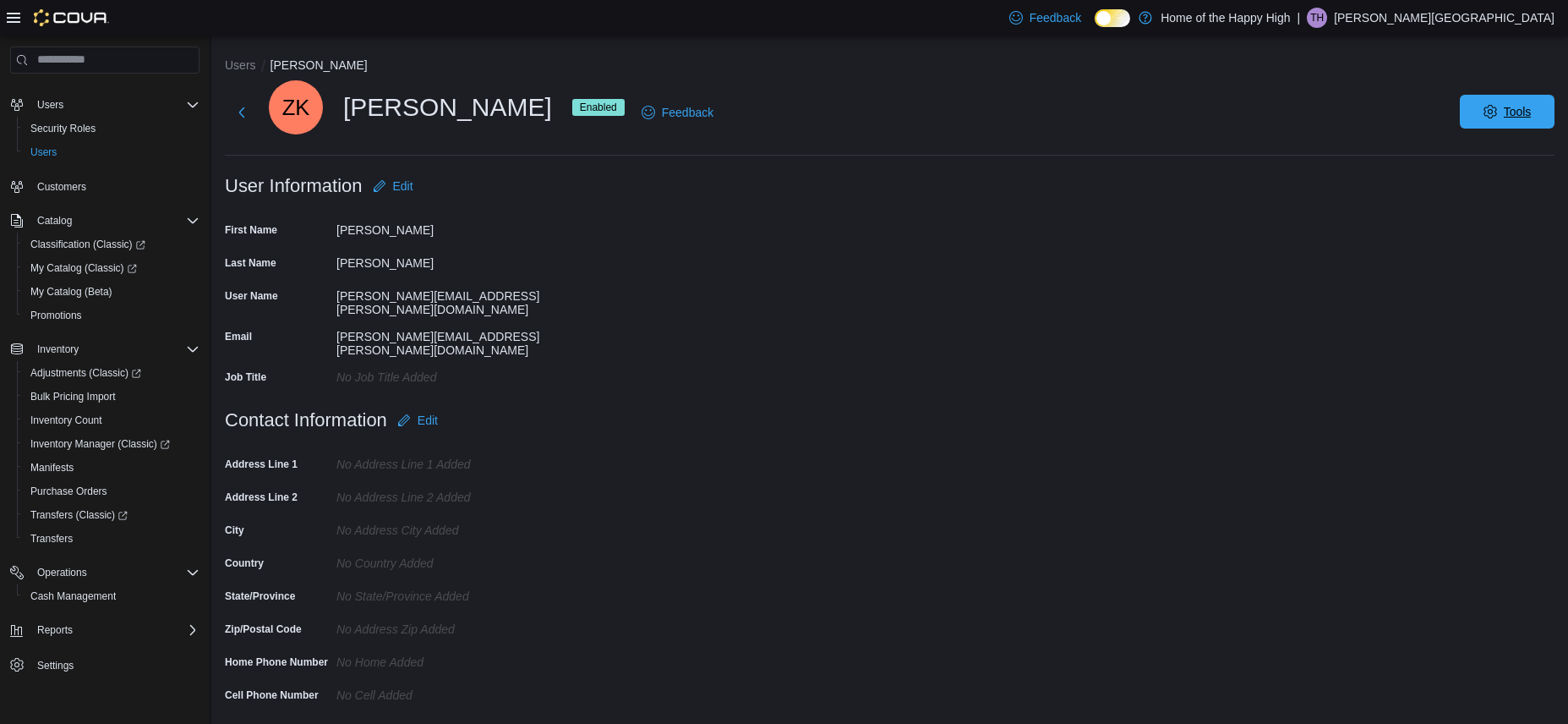
click at [1525, 110] on span "Tools" at bounding box center [1518, 111] width 28 height 17
click at [1465, 197] on span "Disable User" at bounding box center [1482, 190] width 78 height 21
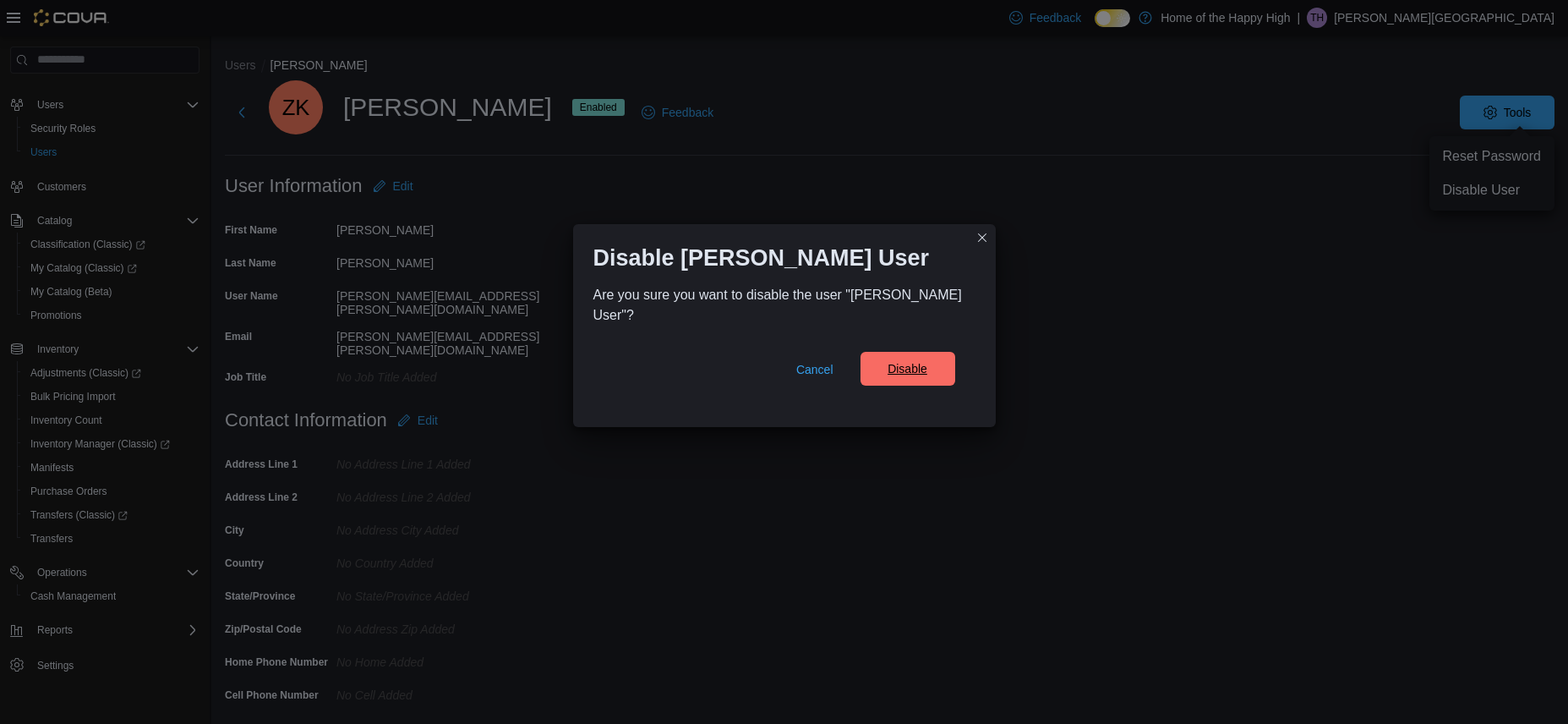
click at [938, 374] on span "Disable" at bounding box center [907, 369] width 74 height 34
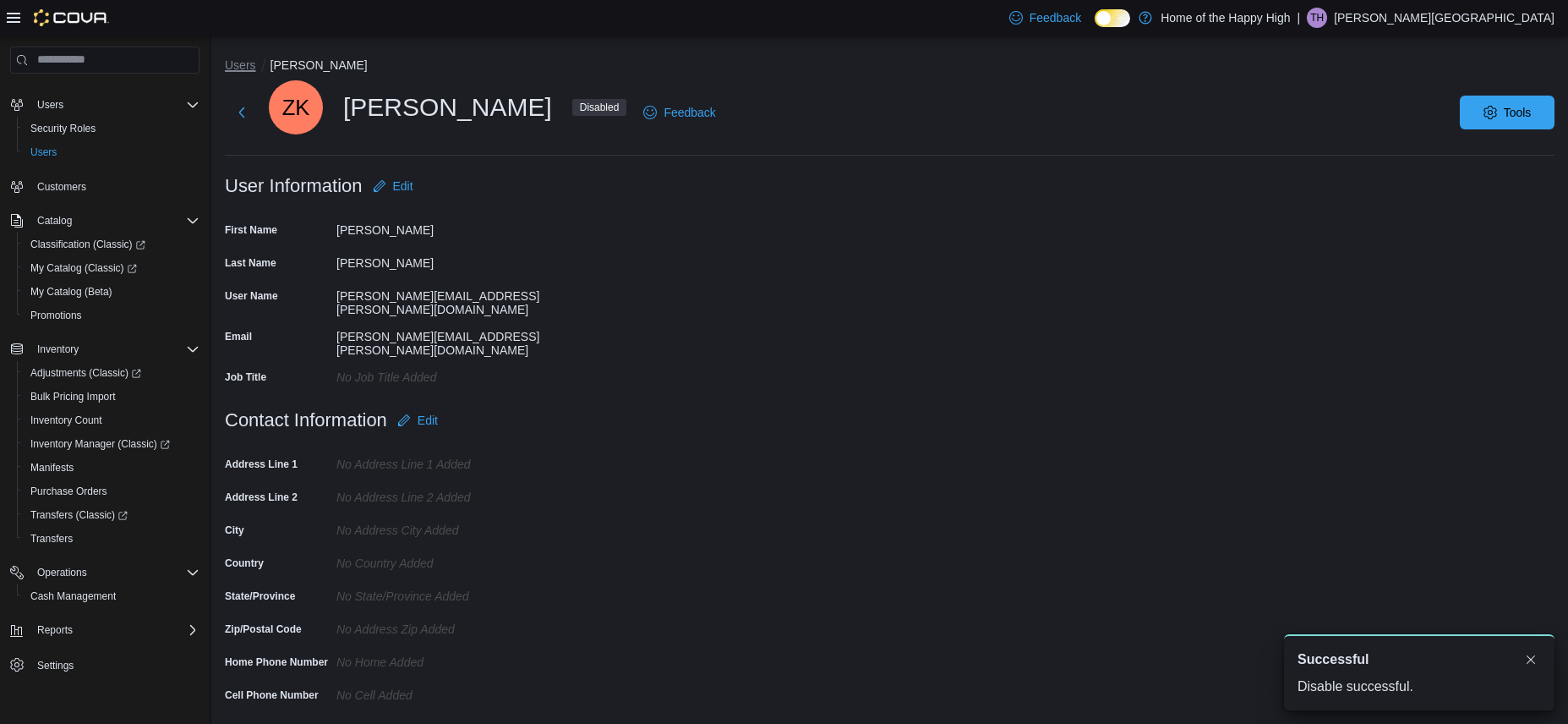
click at [235, 68] on button "Users" at bounding box center [240, 65] width 32 height 14
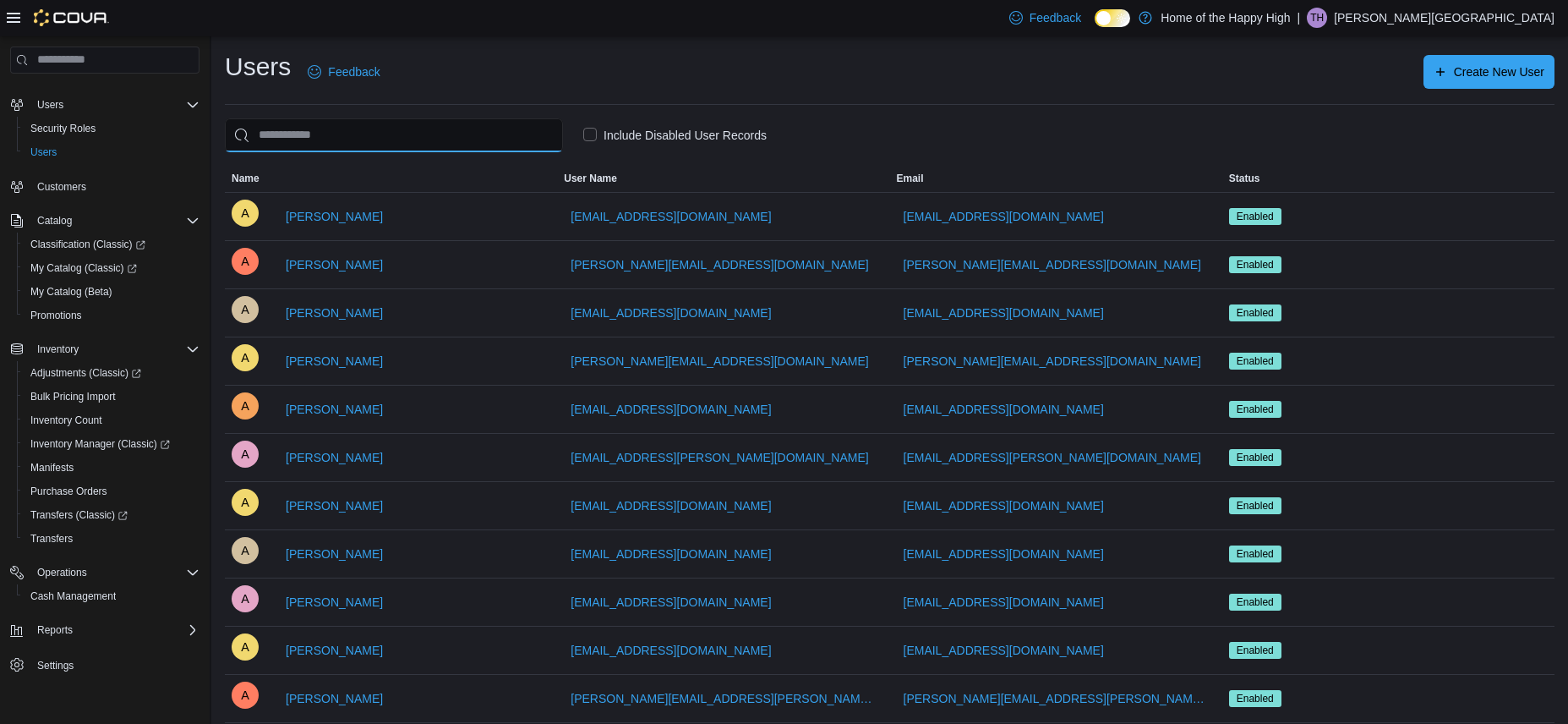
click at [388, 133] on input "search" at bounding box center [394, 136] width 338 height 34
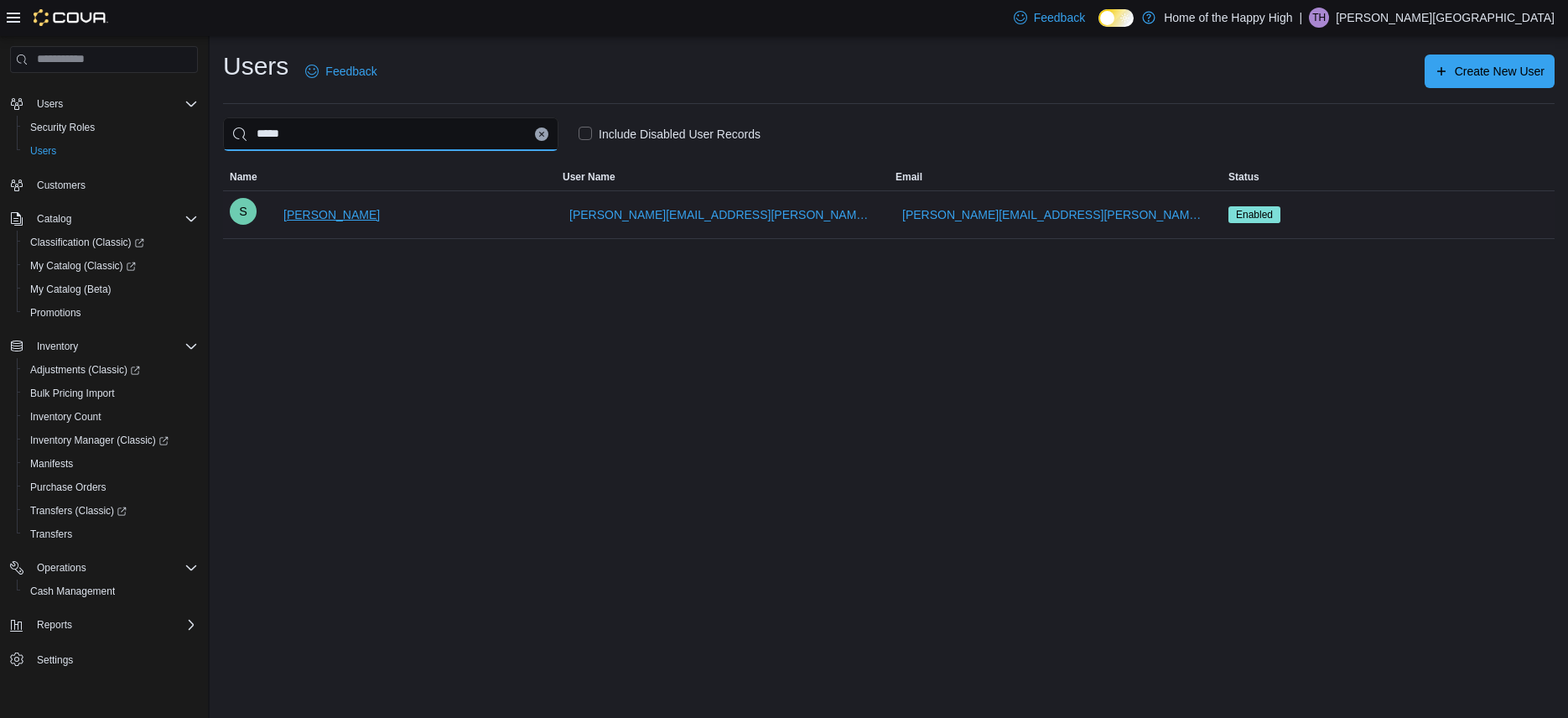
type input "*****"
click at [333, 216] on span "[PERSON_NAME]" at bounding box center [332, 214] width 96 height 17
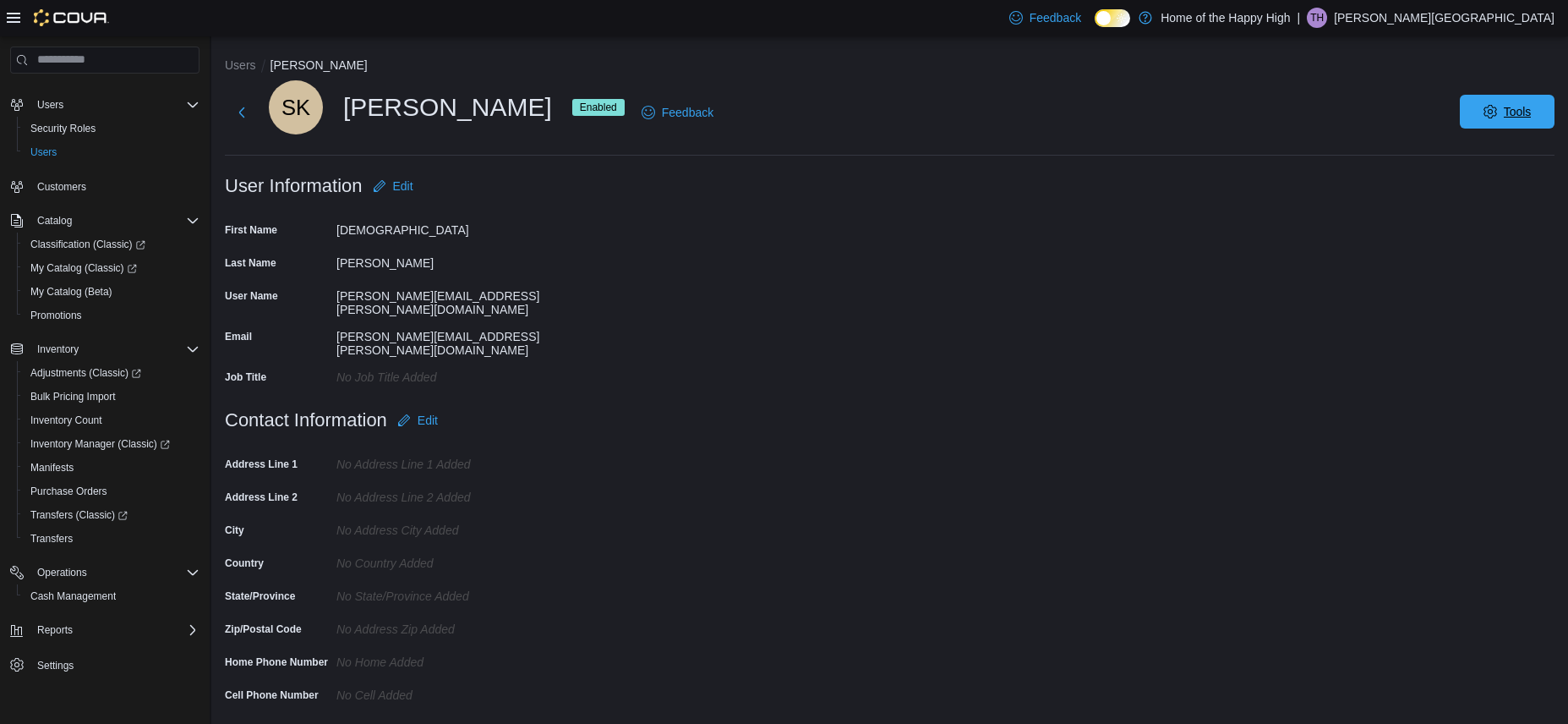
click at [1544, 108] on span "Tools" at bounding box center [1507, 112] width 74 height 34
click at [1487, 183] on span "Disable User" at bounding box center [1482, 190] width 78 height 21
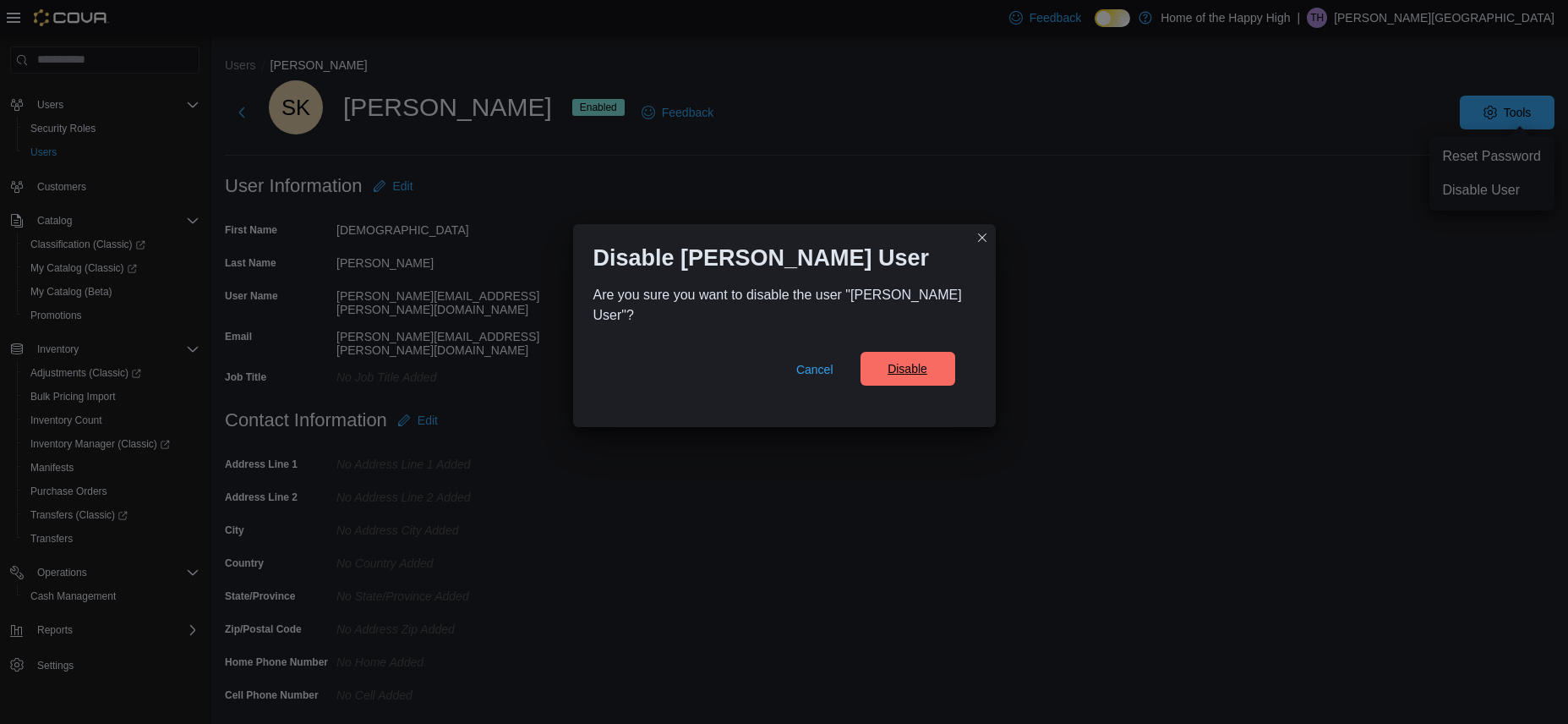
click at [898, 367] on span "Disable" at bounding box center [907, 368] width 40 height 17
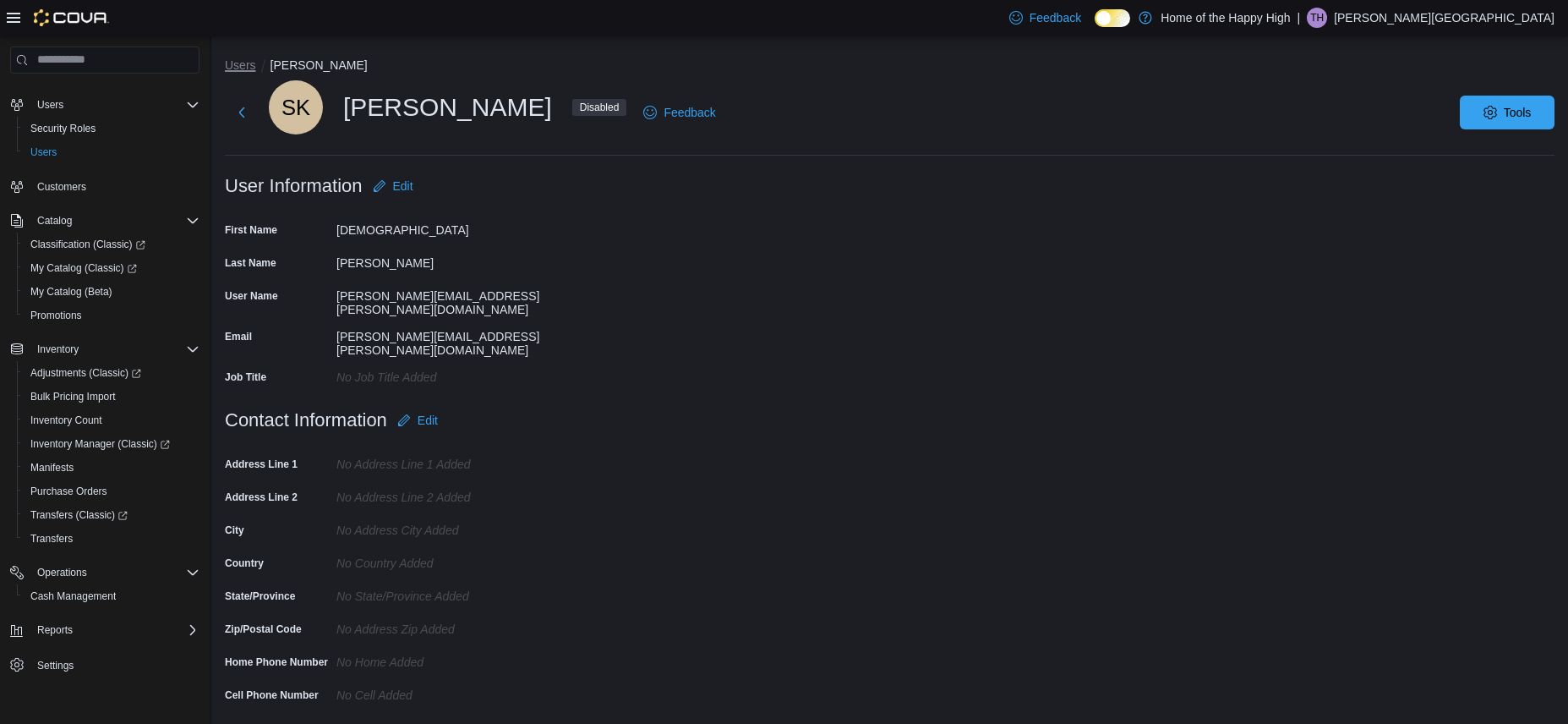
click at [236, 61] on button "Users" at bounding box center [240, 65] width 32 height 14
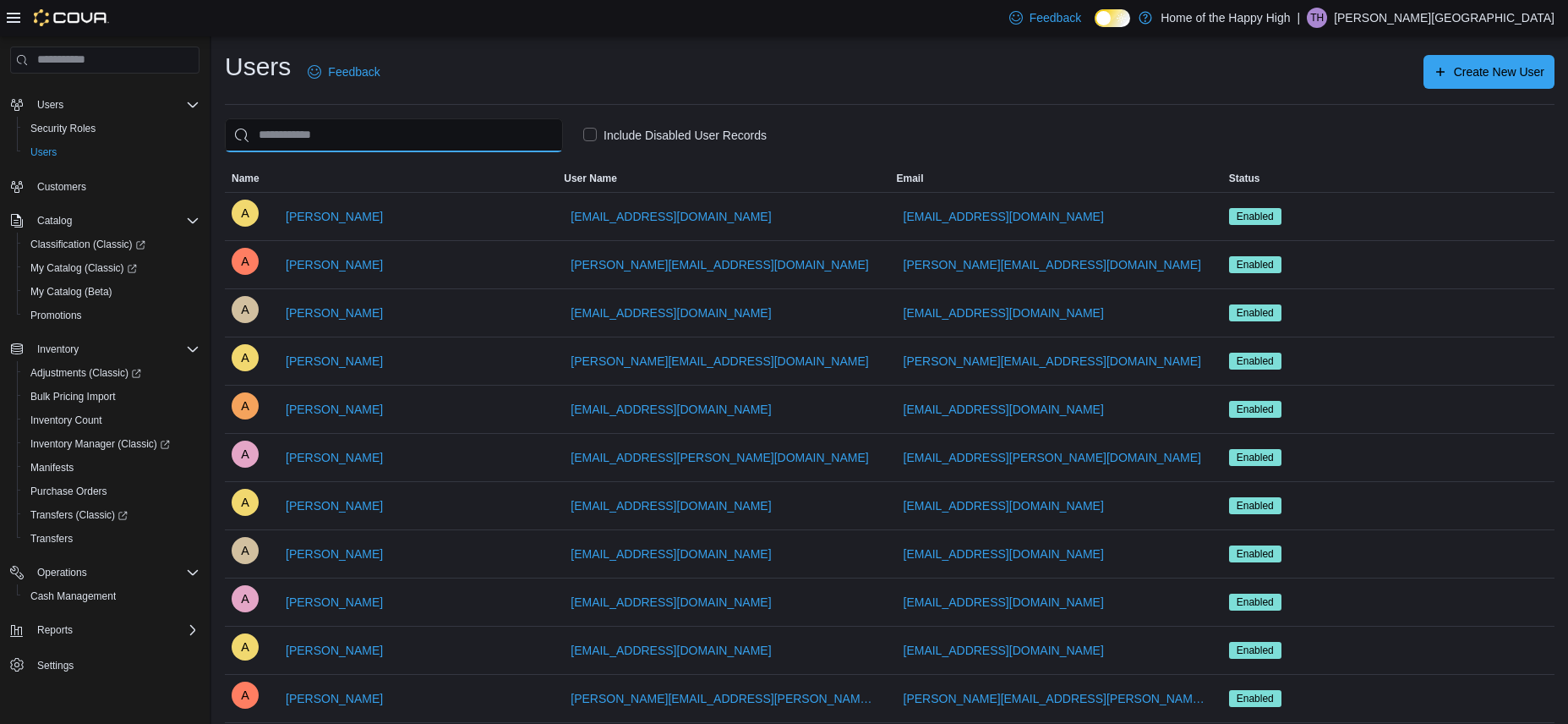
click at [450, 138] on input "search" at bounding box center [394, 136] width 338 height 34
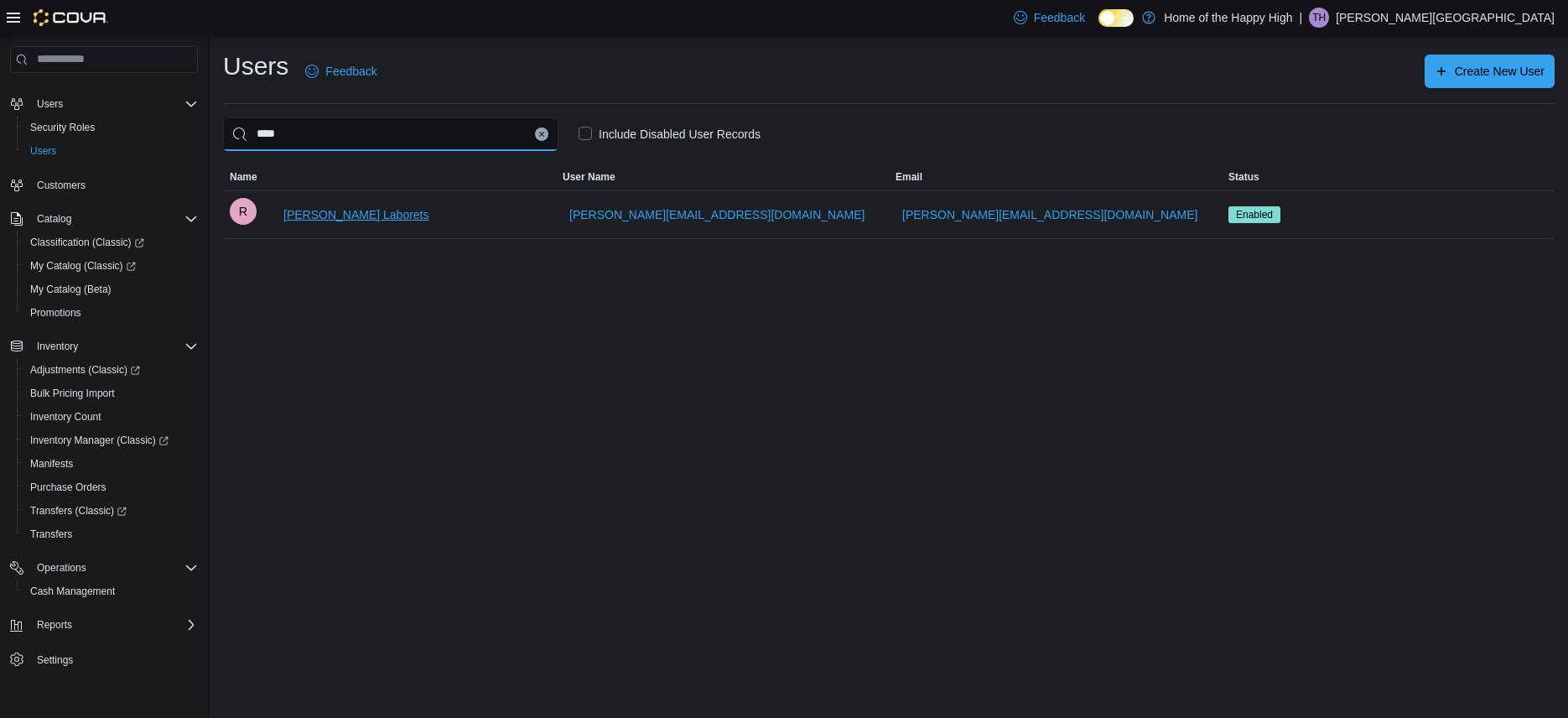
type input "****"
click at [315, 215] on span "[PERSON_NAME] Laborets" at bounding box center [356, 214] width 146 height 17
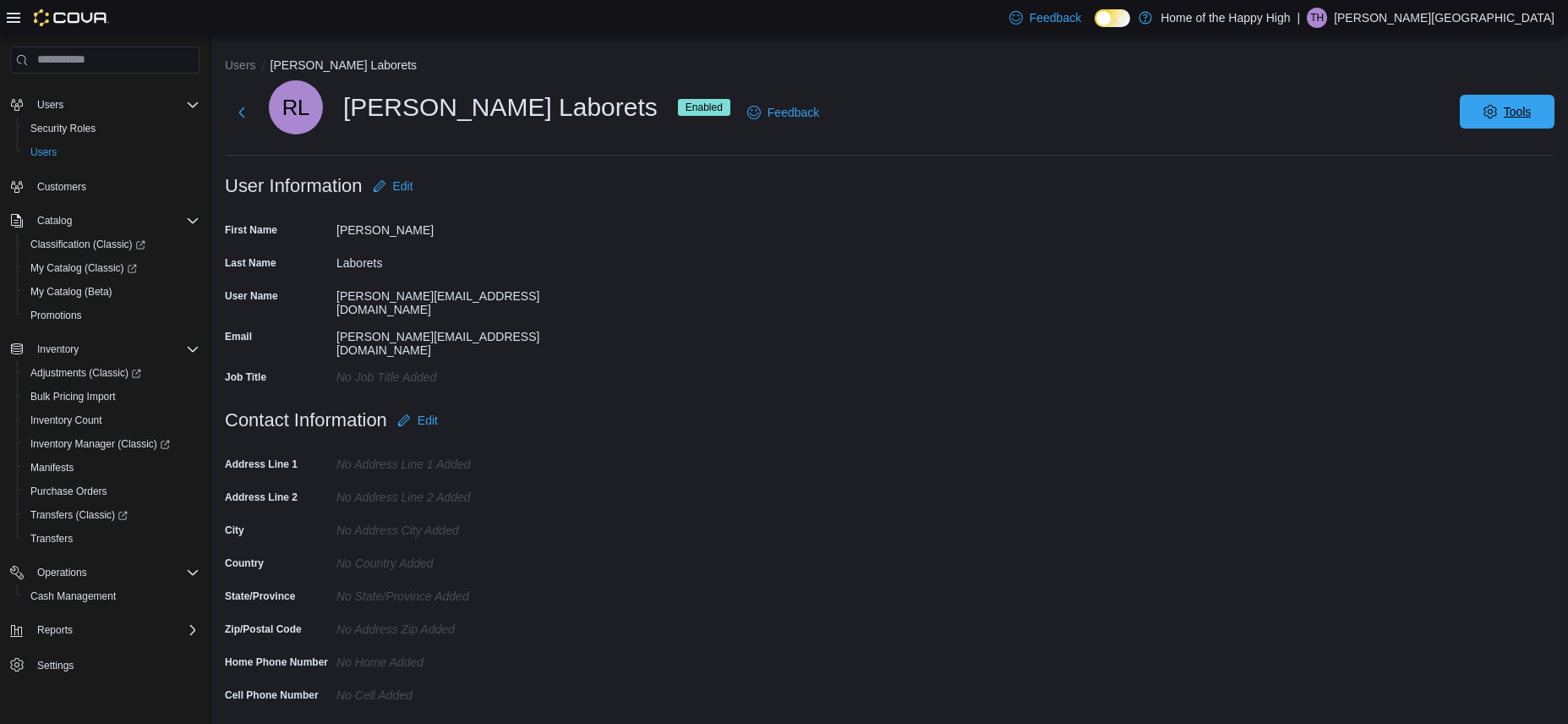
click at [1530, 120] on span "Tools" at bounding box center [1507, 112] width 74 height 34
click at [1478, 189] on span "Disable User" at bounding box center [1482, 190] width 78 height 21
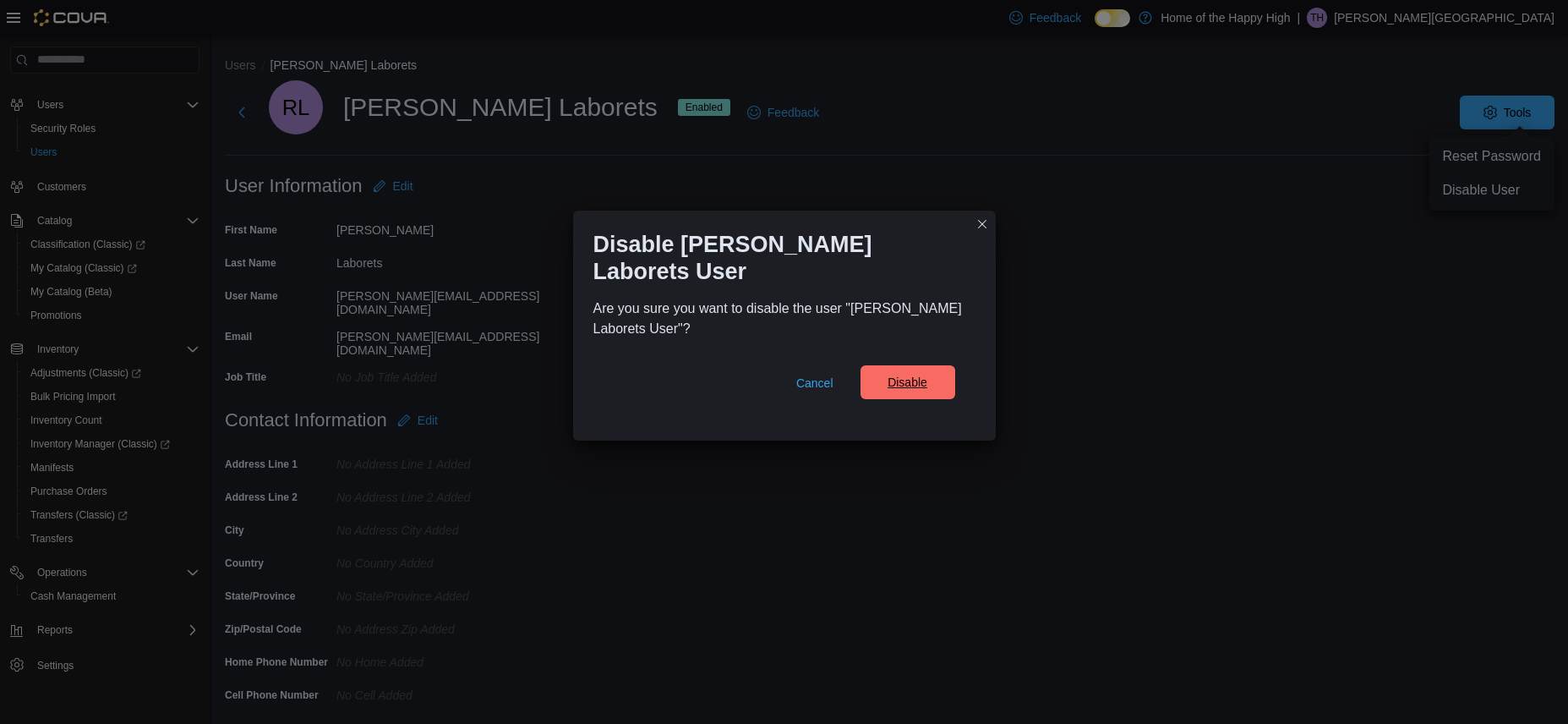
click at [919, 374] on span "Disable" at bounding box center [907, 382] width 40 height 17
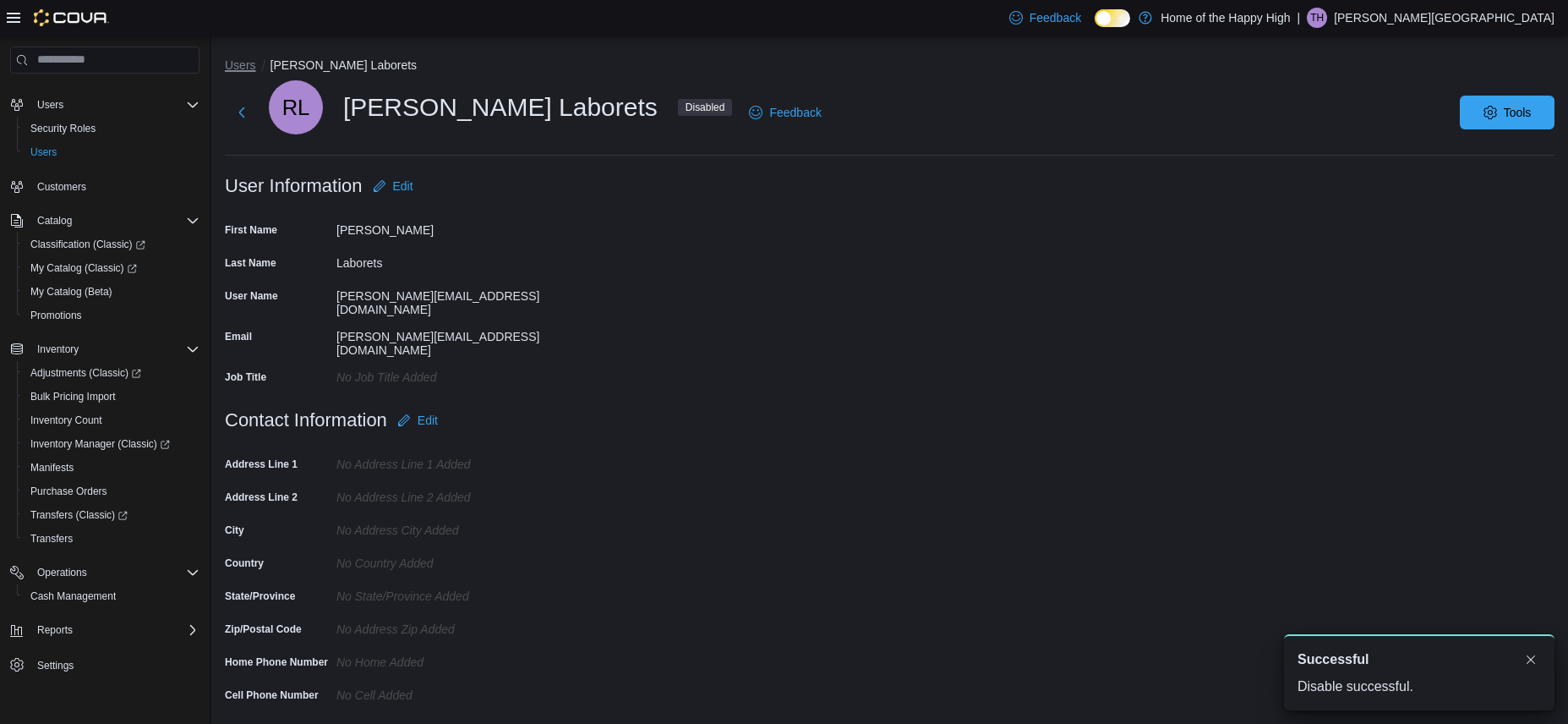
click at [242, 65] on button "Users" at bounding box center [240, 65] width 32 height 14
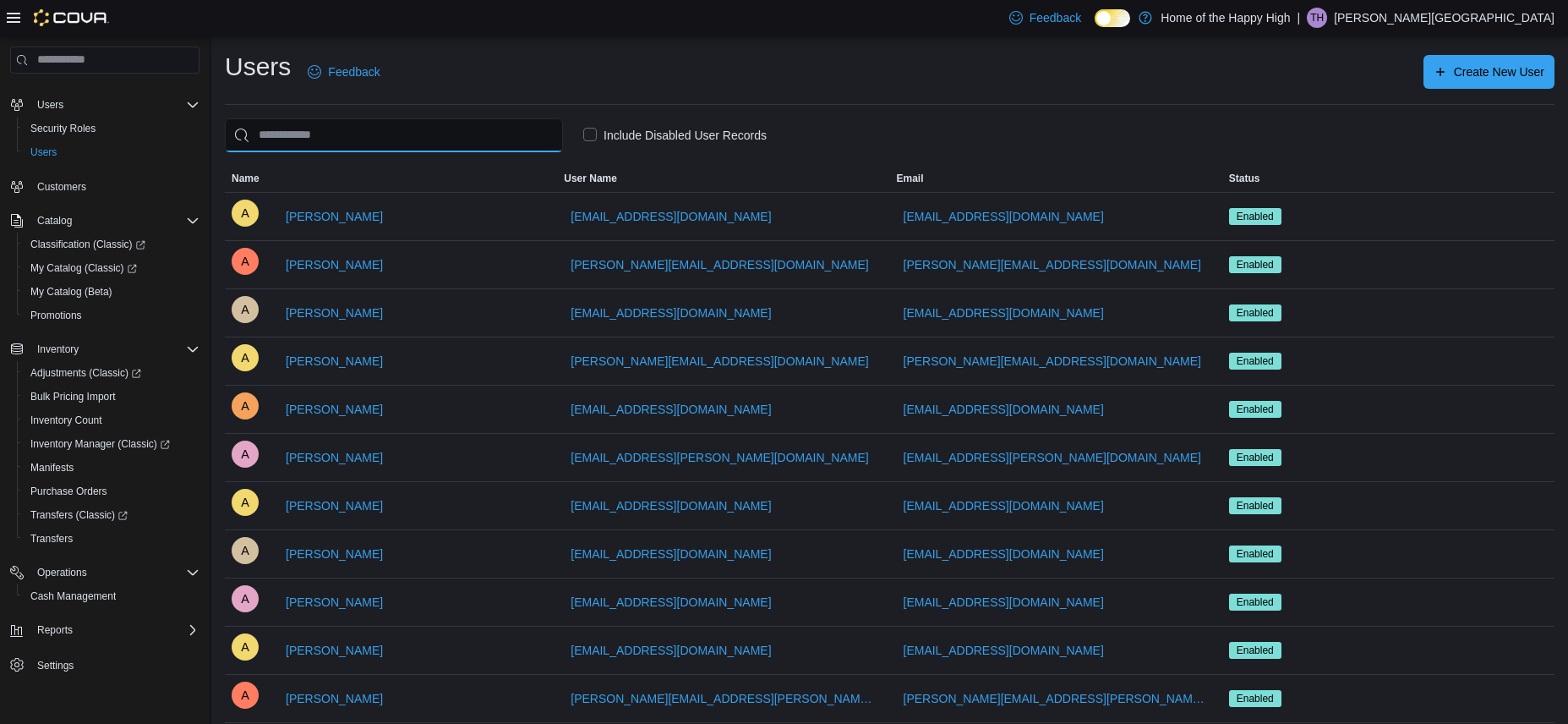
click at [383, 121] on input "search" at bounding box center [394, 136] width 338 height 34
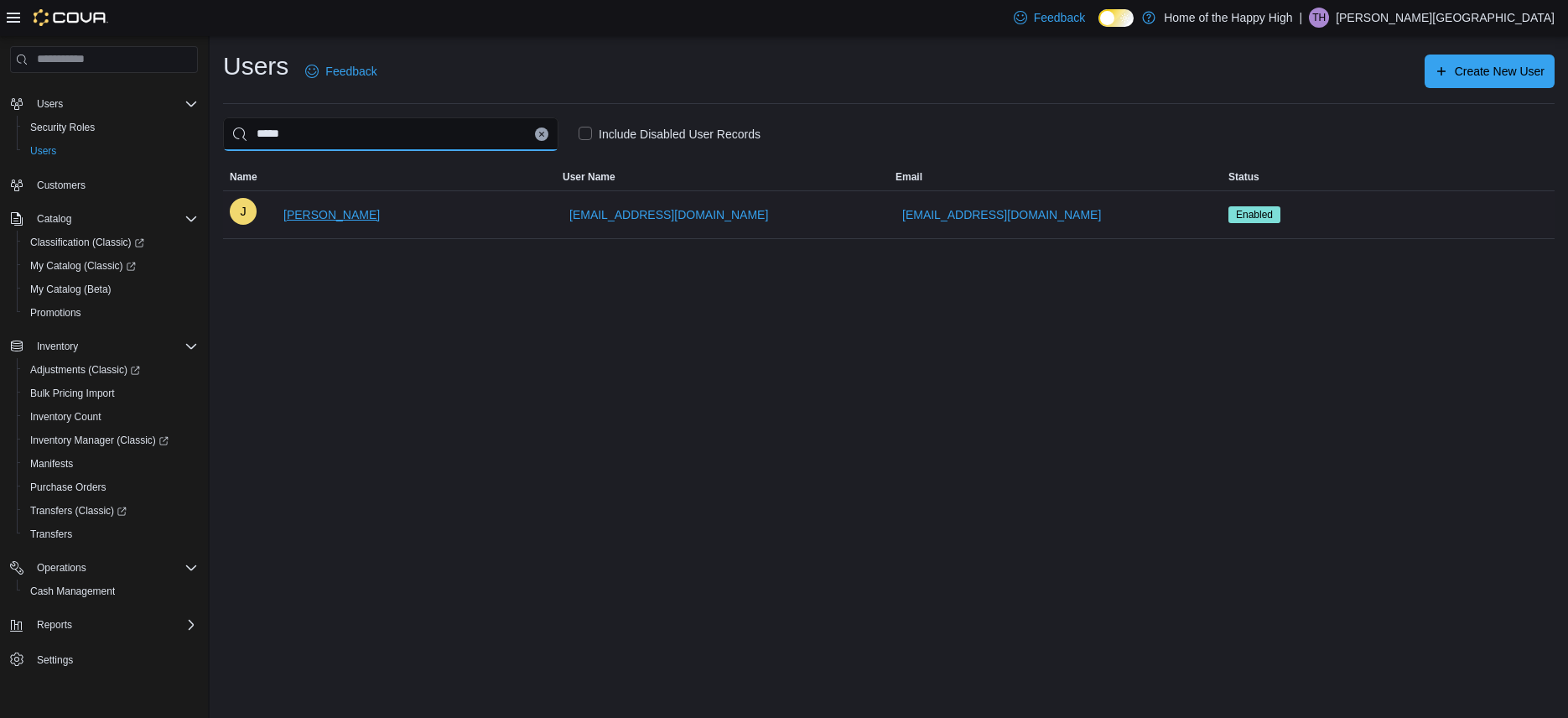
type input "*****"
click at [346, 214] on span "[PERSON_NAME]" at bounding box center [332, 214] width 96 height 17
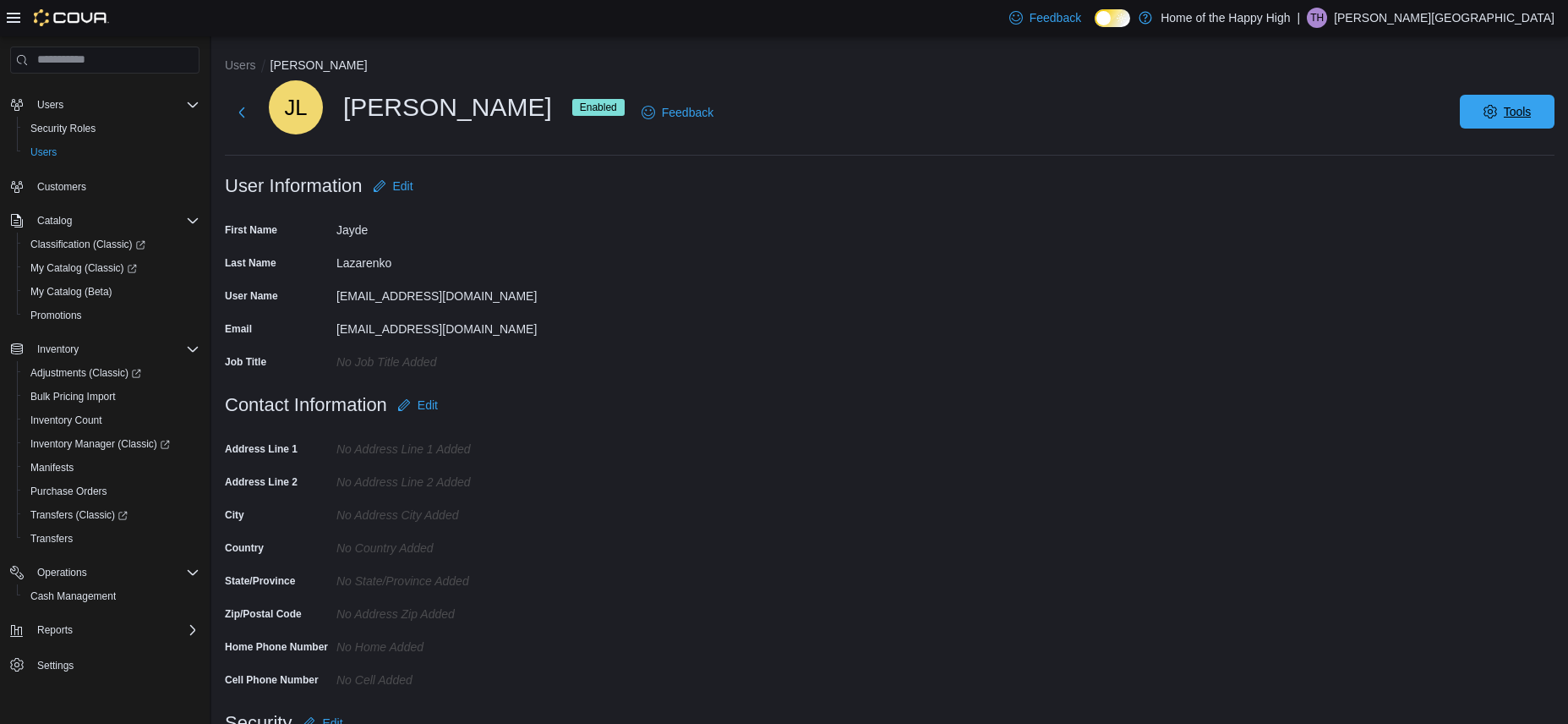
click at [1527, 114] on span "Tools" at bounding box center [1518, 111] width 28 height 17
click at [1498, 183] on span "Disable User" at bounding box center [1482, 185] width 78 height 21
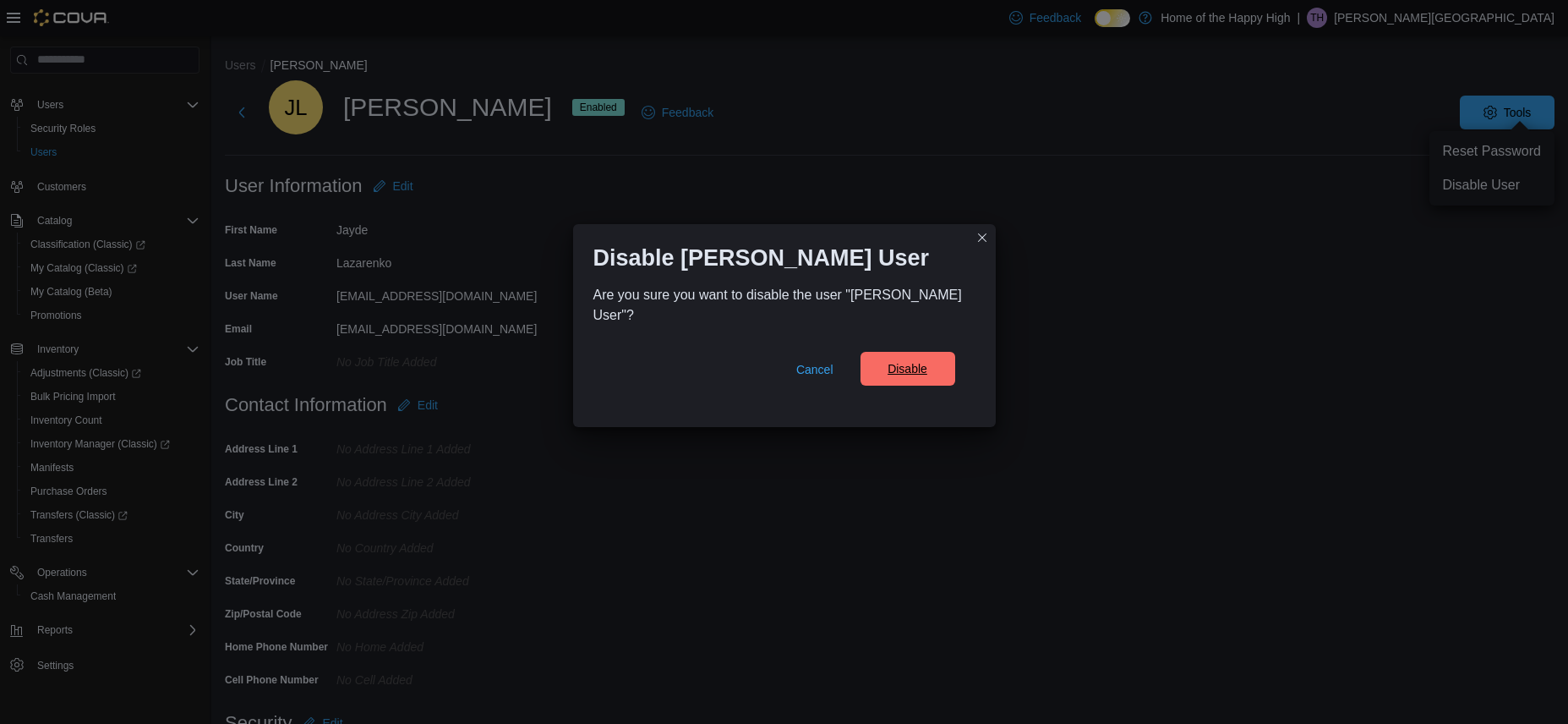
click at [927, 382] on span "Disable" at bounding box center [907, 369] width 74 height 34
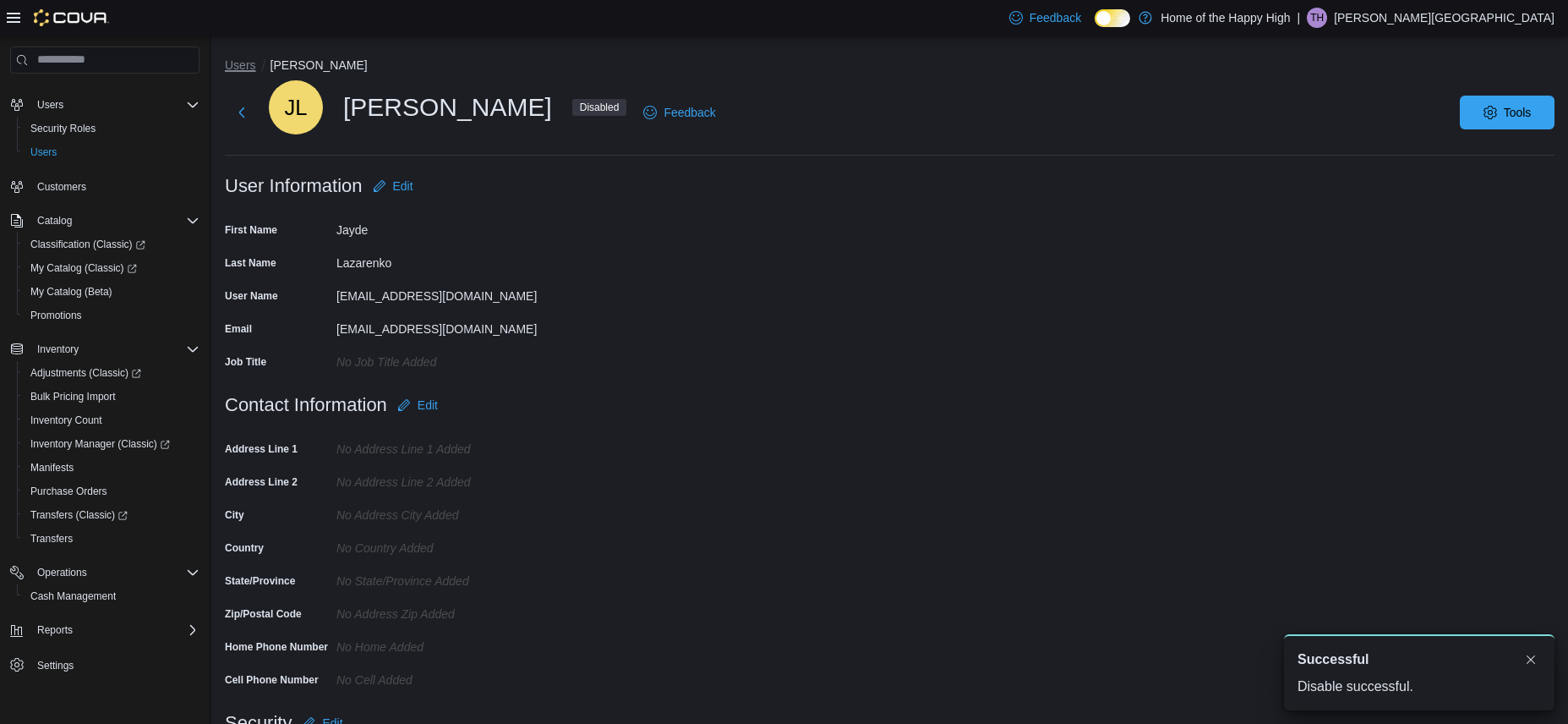
click at [243, 62] on button "Users" at bounding box center [240, 65] width 32 height 14
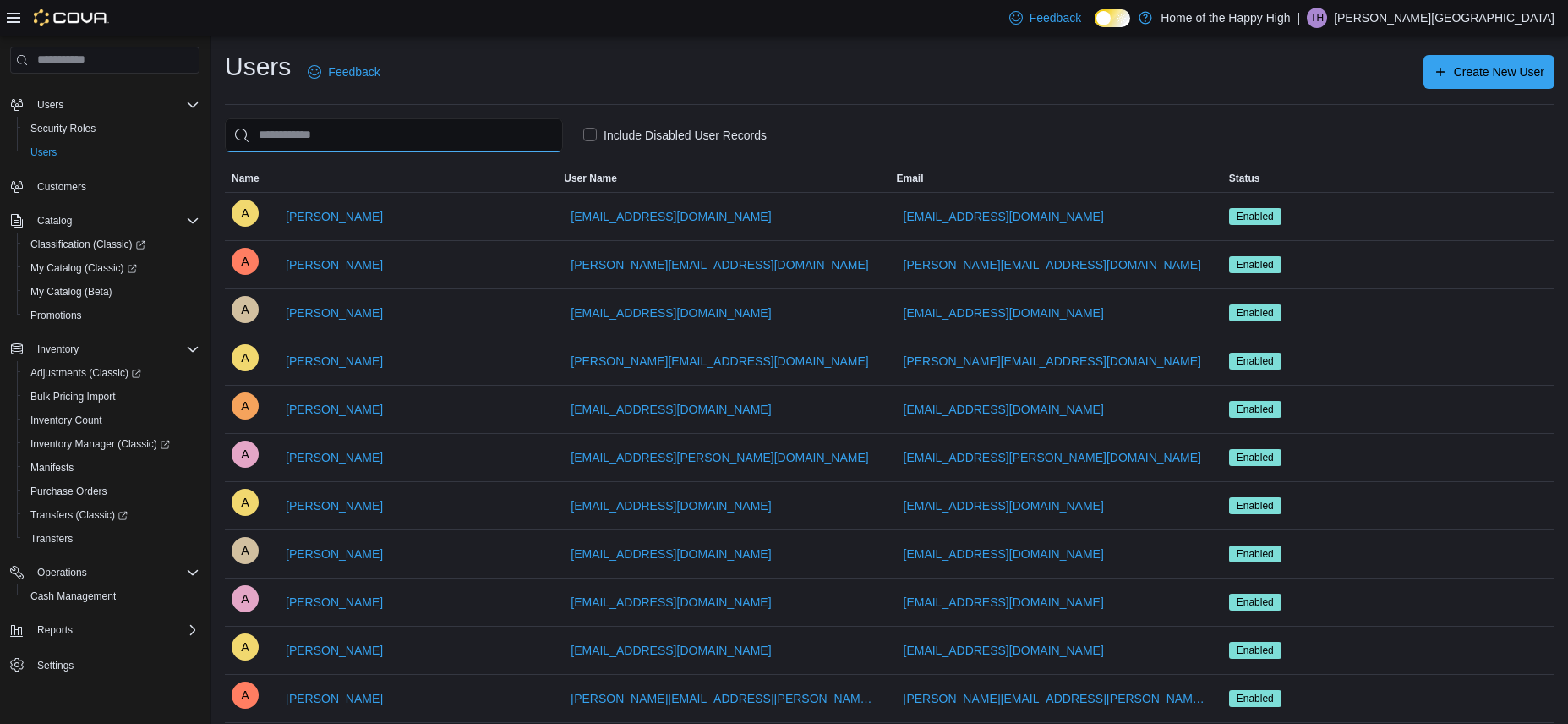
click at [354, 138] on input "search" at bounding box center [394, 136] width 338 height 34
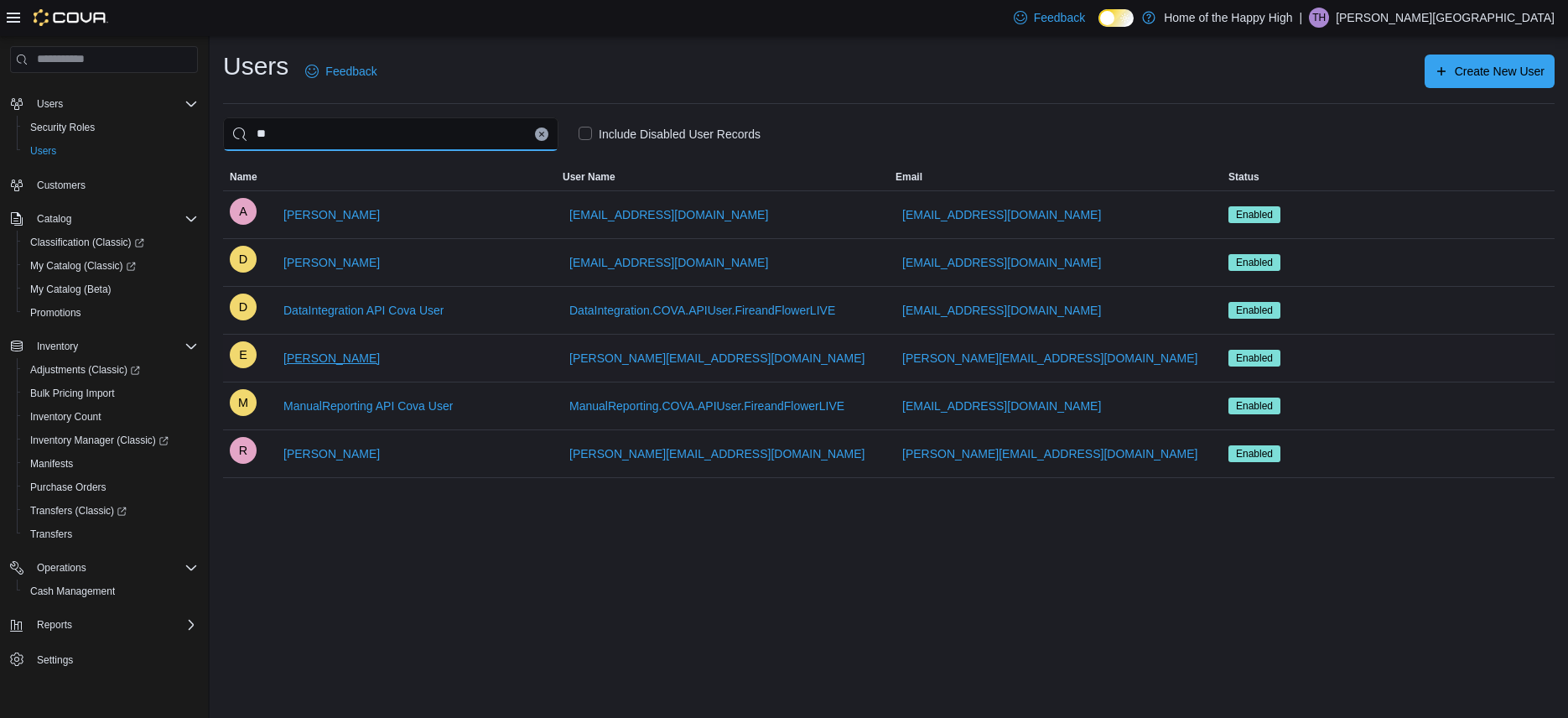
type input "**"
click at [346, 353] on span "[PERSON_NAME]" at bounding box center [332, 357] width 96 height 17
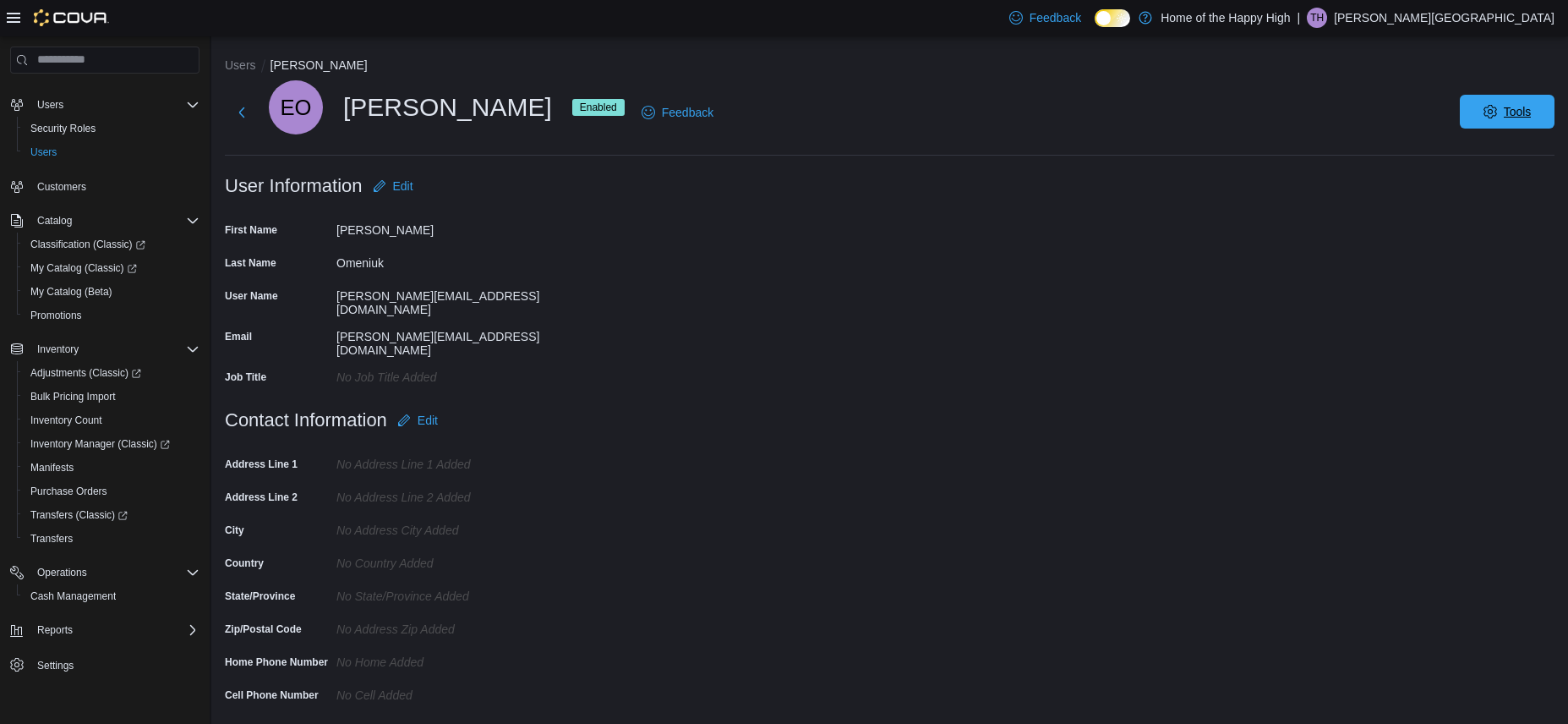
click at [1532, 114] on span "Tools" at bounding box center [1518, 111] width 28 height 17
click at [1492, 195] on span "Disable User" at bounding box center [1482, 190] width 78 height 21
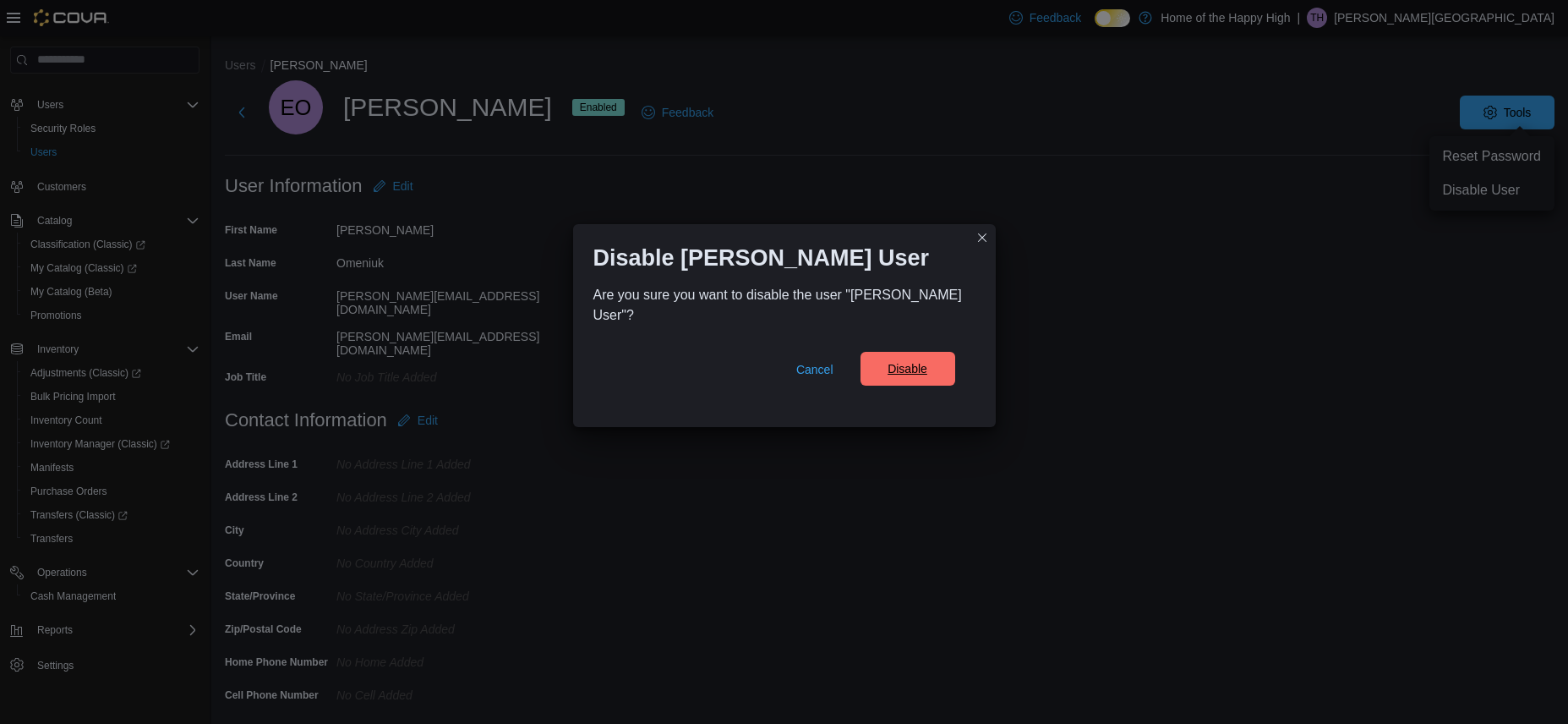
click at [903, 360] on span "Disable" at bounding box center [907, 369] width 74 height 34
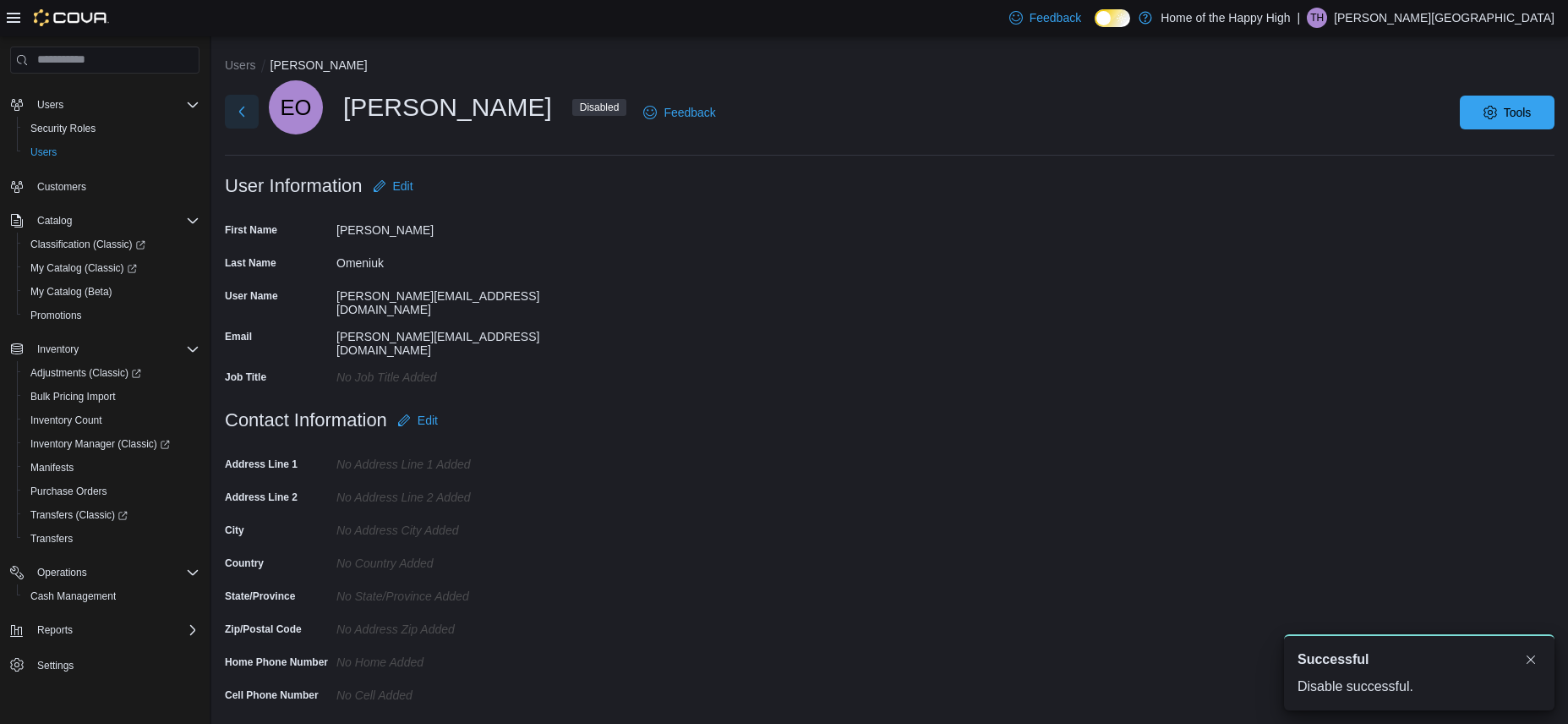
click at [244, 106] on button "Next" at bounding box center [241, 112] width 34 height 34
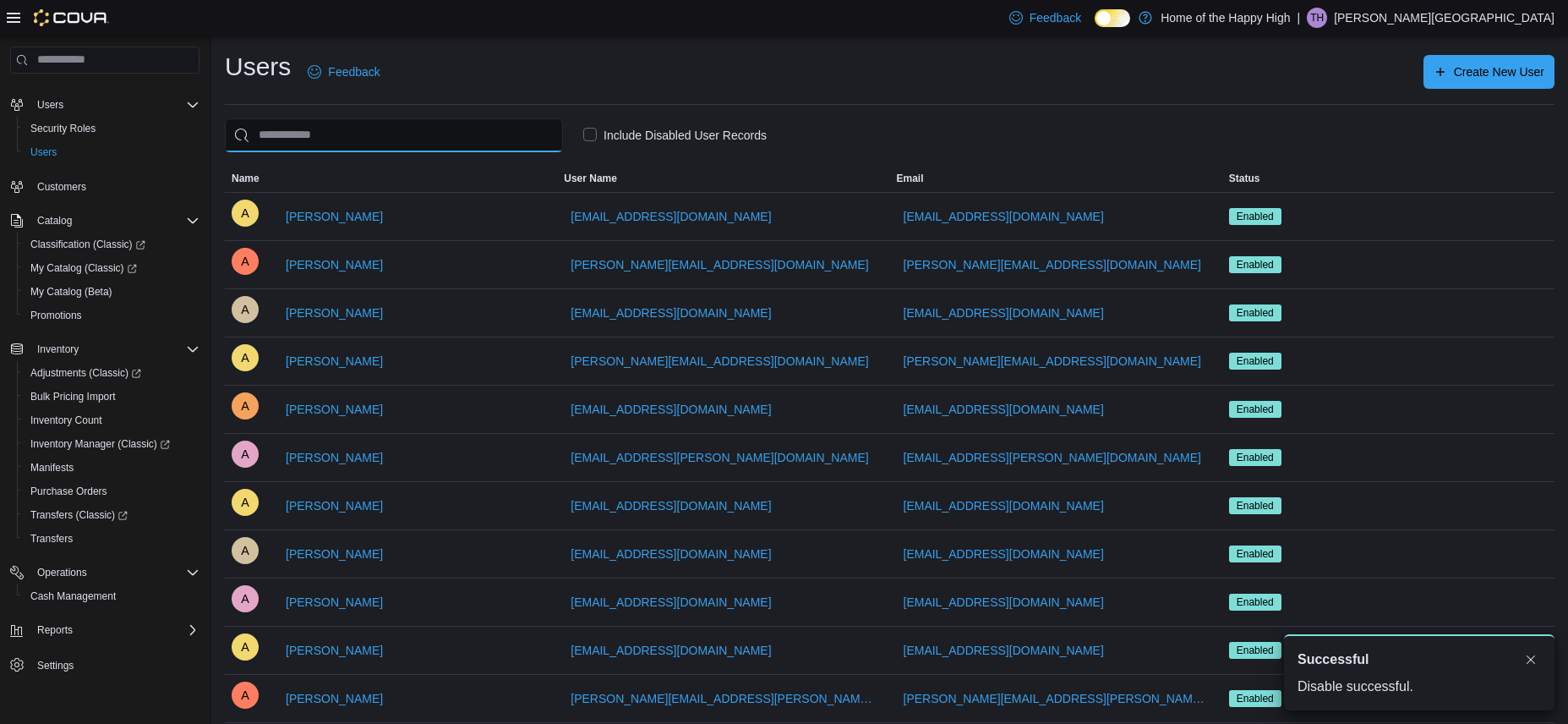
click at [400, 131] on input "search" at bounding box center [394, 136] width 338 height 34
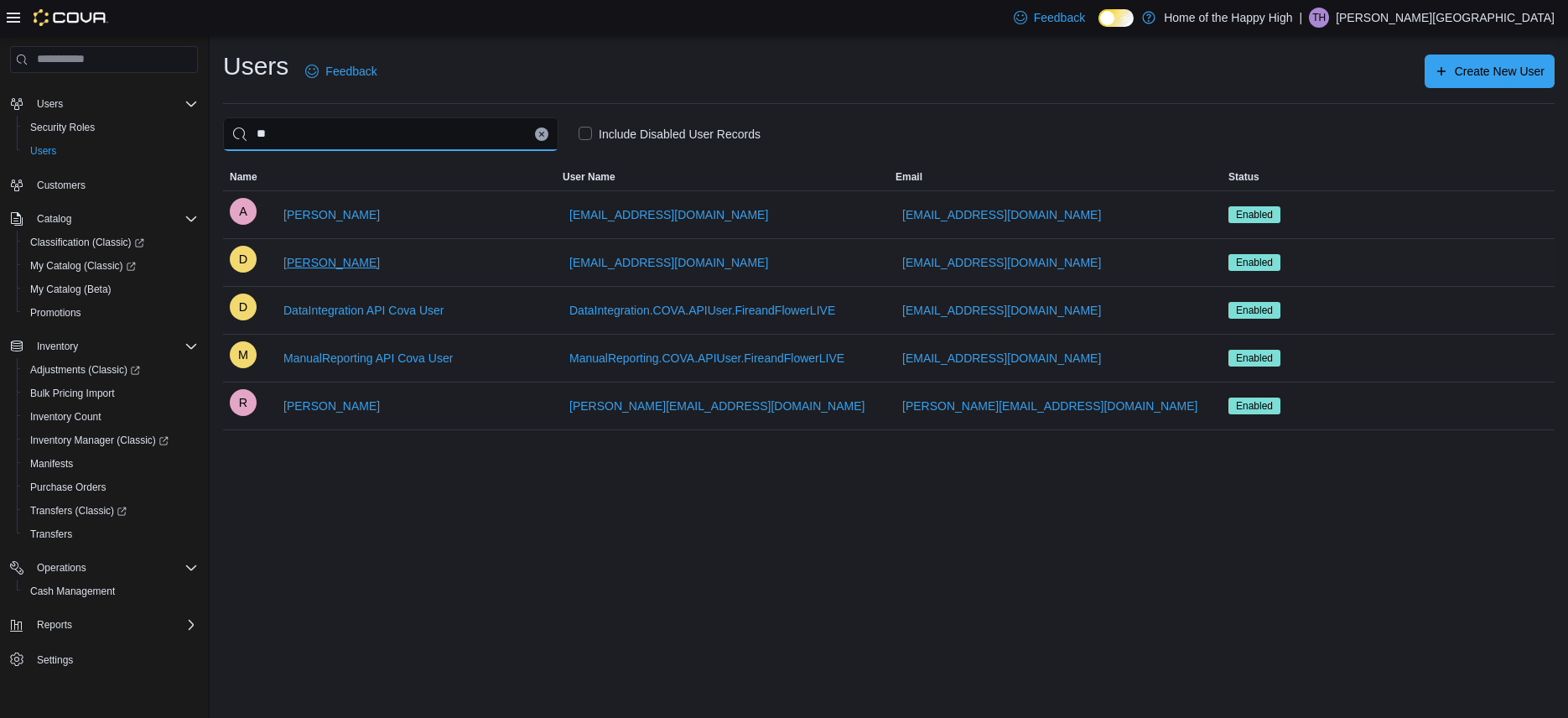
type input "**"
click at [329, 265] on span "[PERSON_NAME]" at bounding box center [332, 262] width 96 height 17
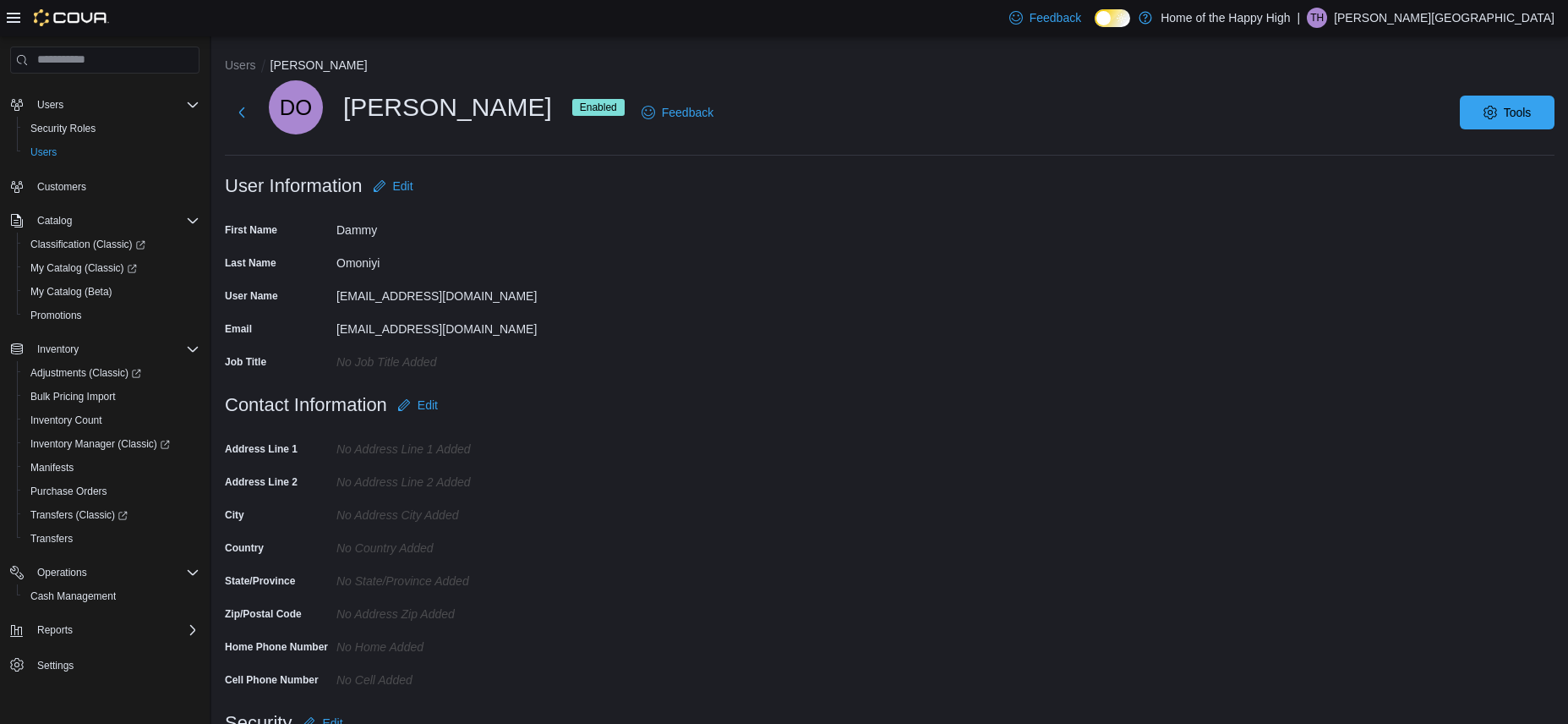
click at [1523, 131] on div "DO [PERSON_NAME] Enabled Feedback Tools" at bounding box center [889, 112] width 1330 height 64
click at [1532, 120] on span "Tools" at bounding box center [1518, 111] width 28 height 17
click at [1478, 199] on span "Disable User" at bounding box center [1482, 190] width 78 height 21
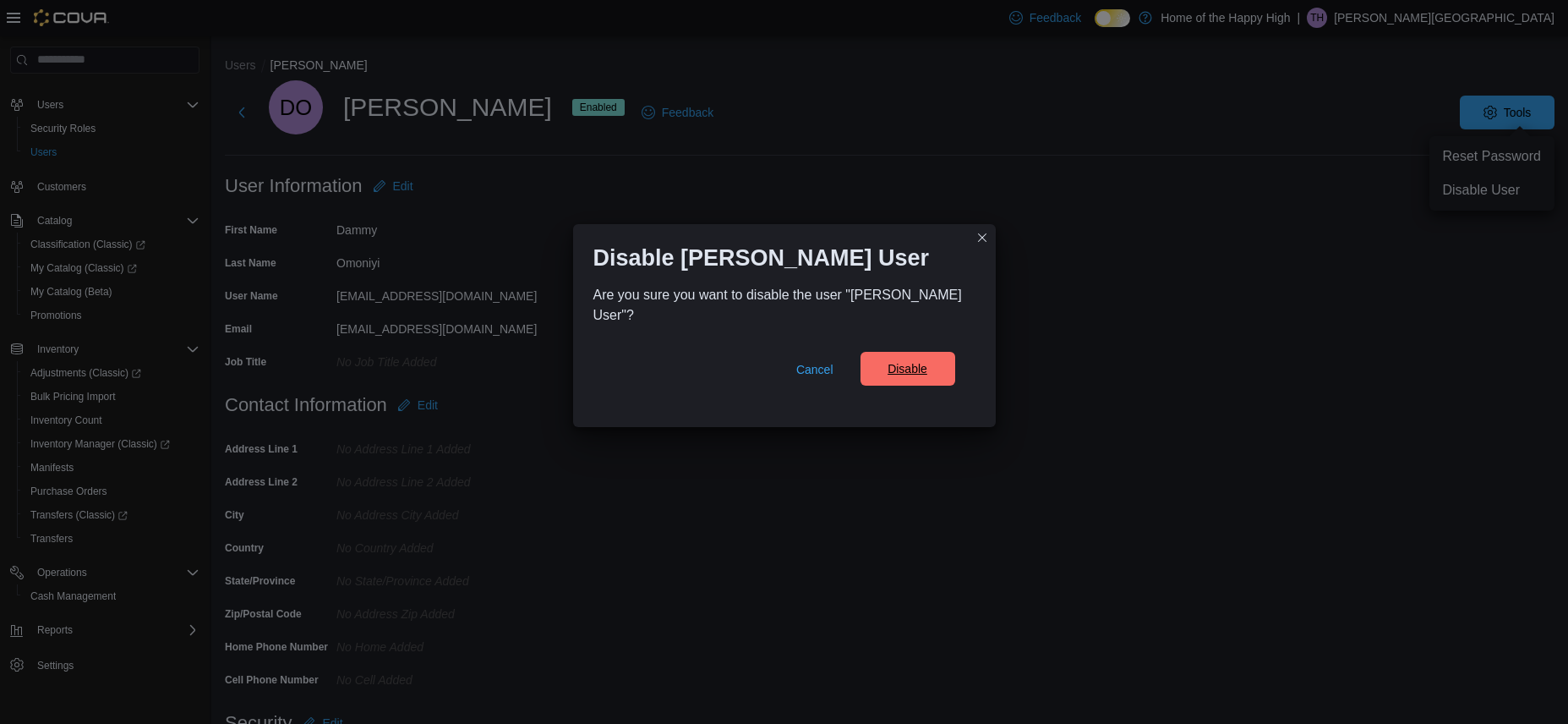
click at [898, 363] on span "Disable" at bounding box center [907, 368] width 40 height 17
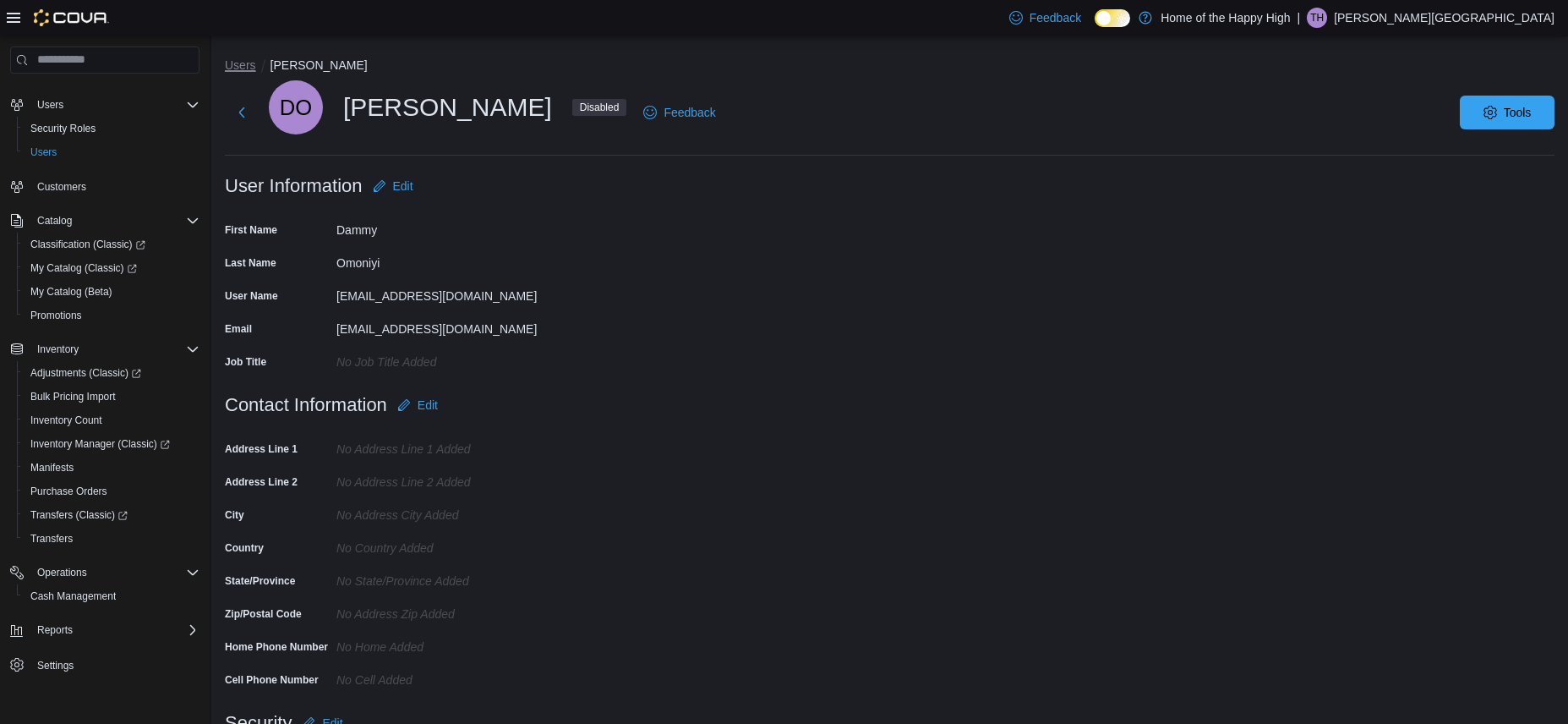
click at [238, 67] on button "Users" at bounding box center [240, 65] width 32 height 14
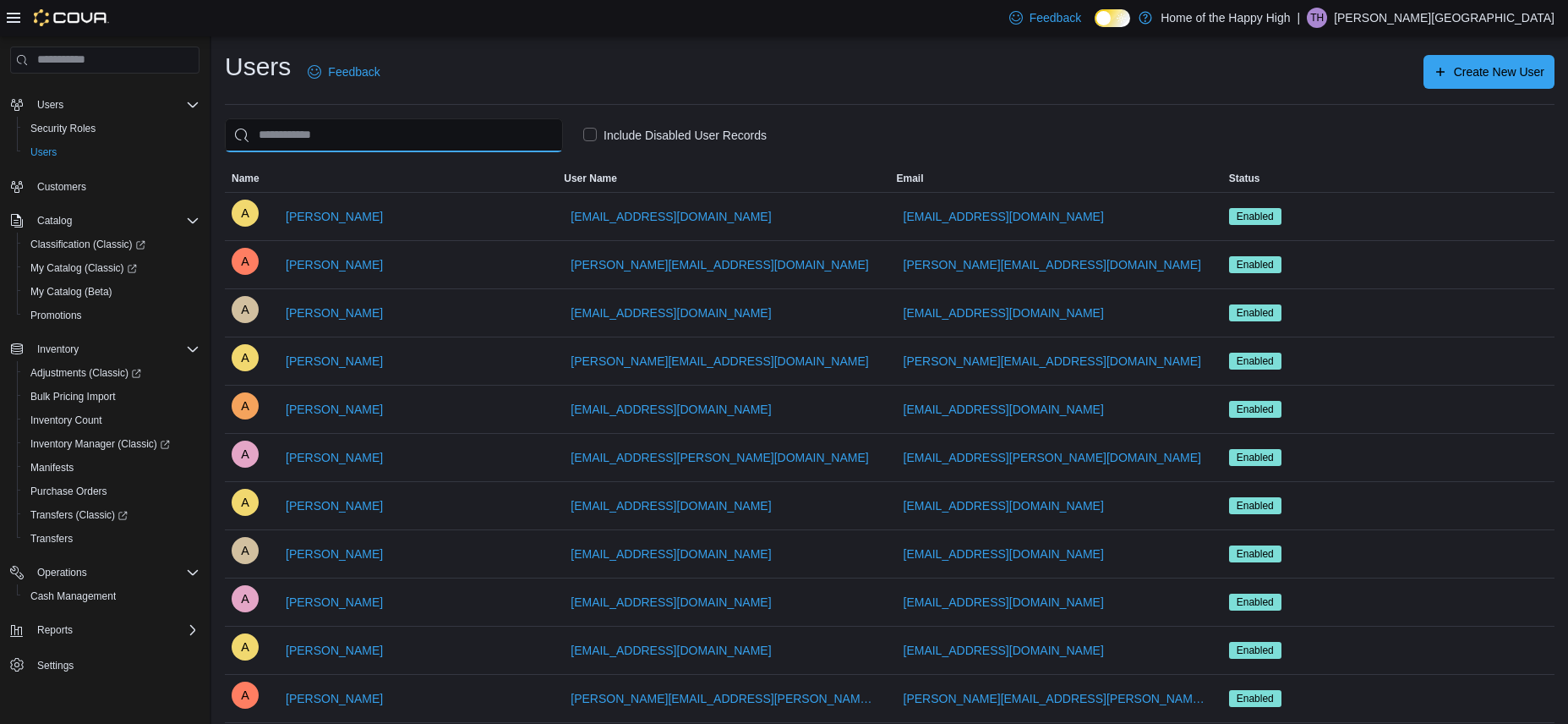
click at [343, 130] on input "search" at bounding box center [394, 136] width 338 height 34
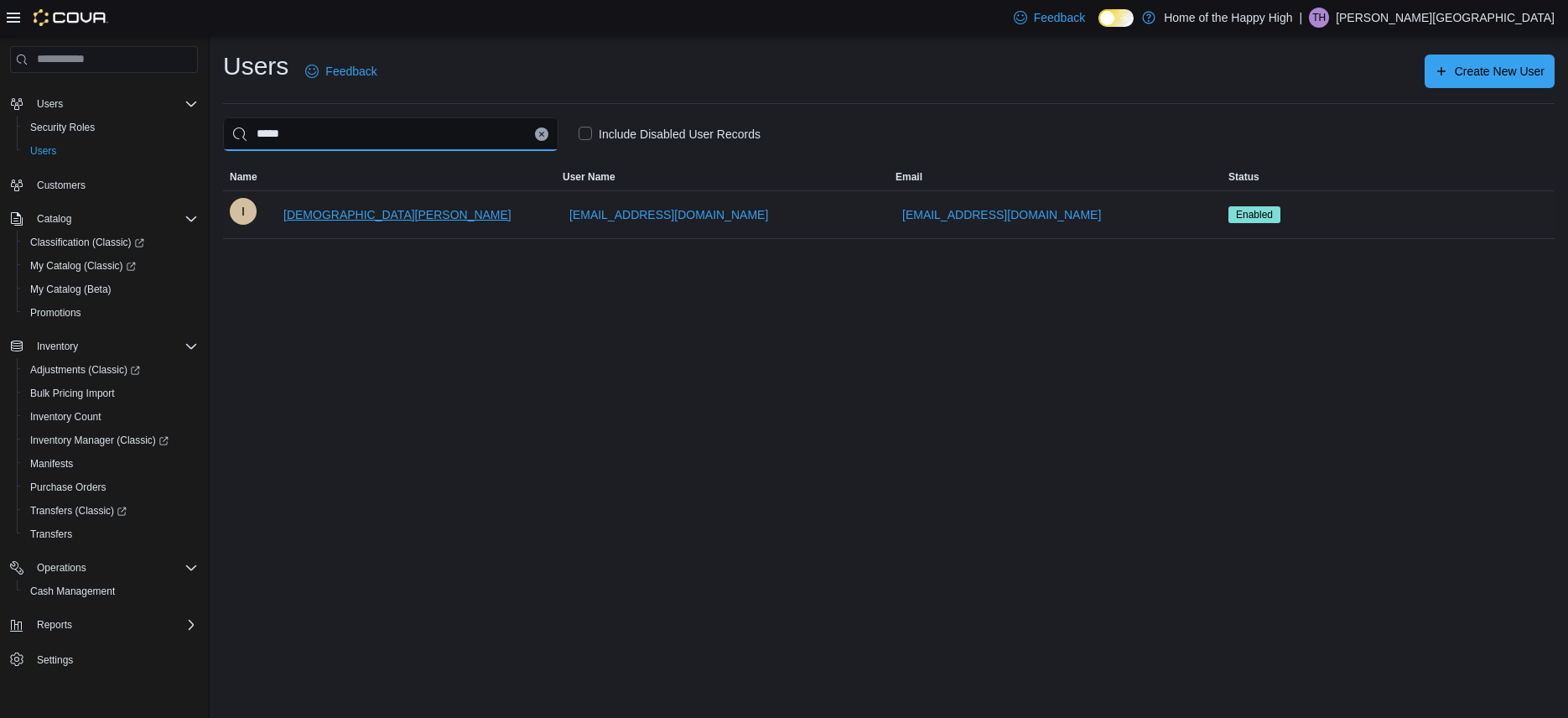
type input "*****"
click at [334, 213] on span "[DEMOGRAPHIC_DATA][PERSON_NAME]" at bounding box center [397, 214] width 228 height 17
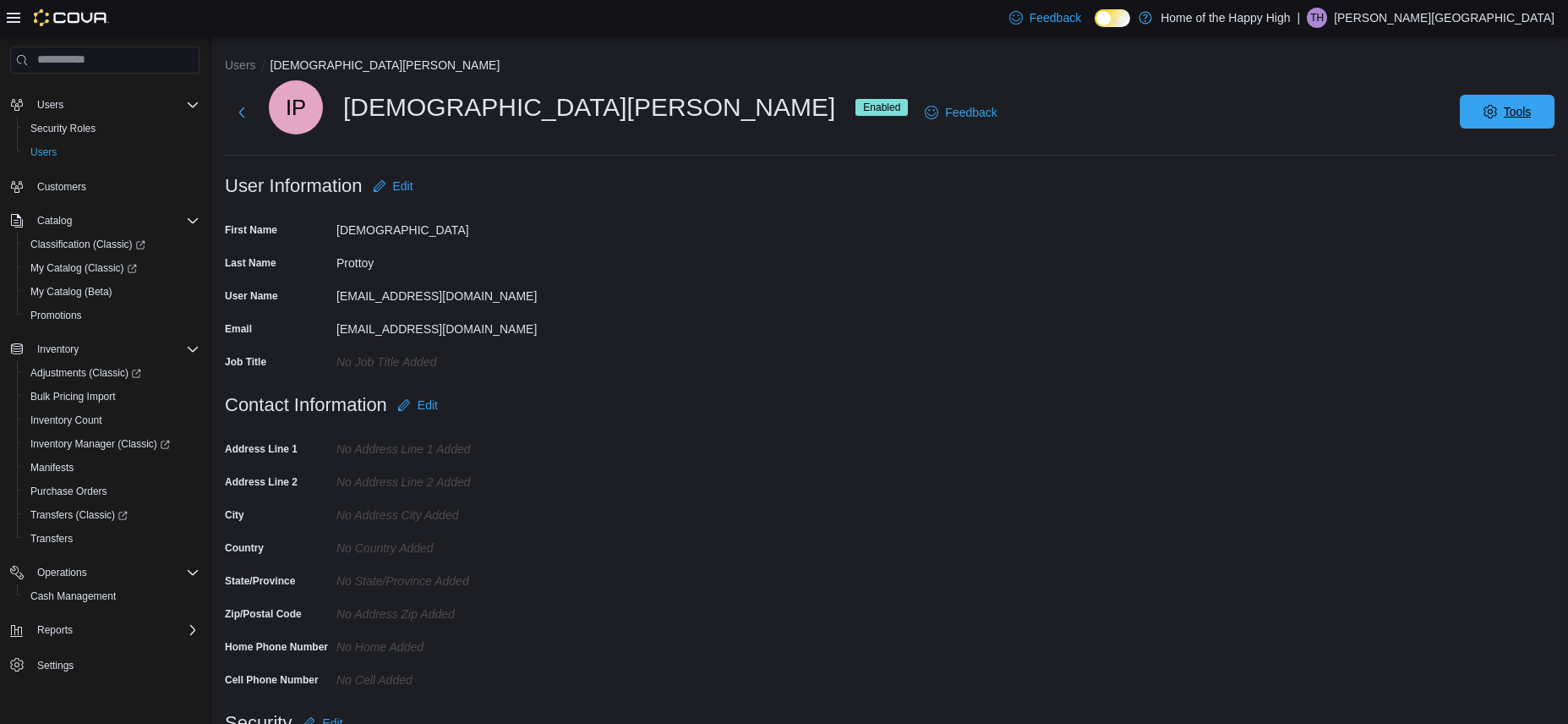
click at [1527, 100] on span "Tools" at bounding box center [1507, 112] width 74 height 34
click at [1478, 187] on span "Disable User" at bounding box center [1482, 190] width 78 height 21
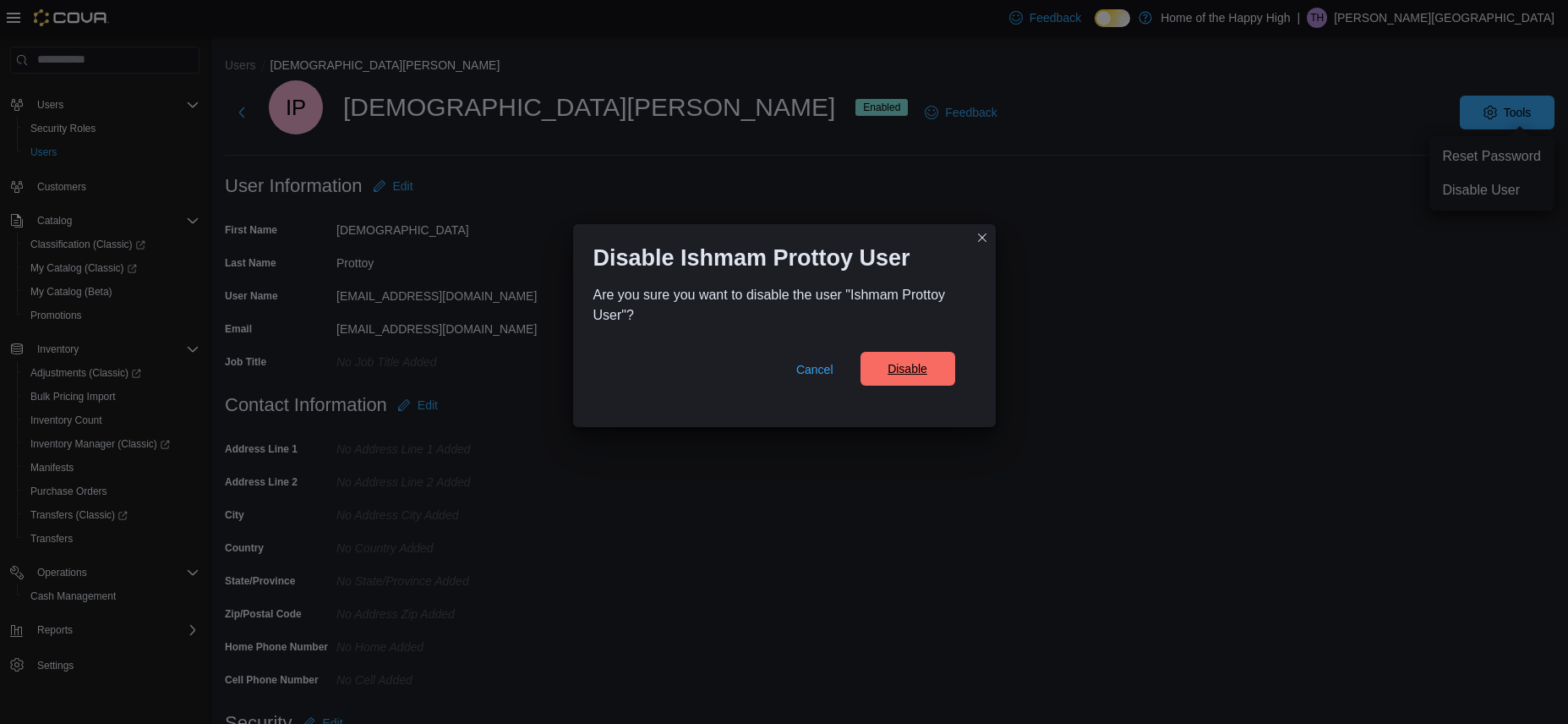
click at [918, 378] on span "Disable" at bounding box center [907, 369] width 74 height 34
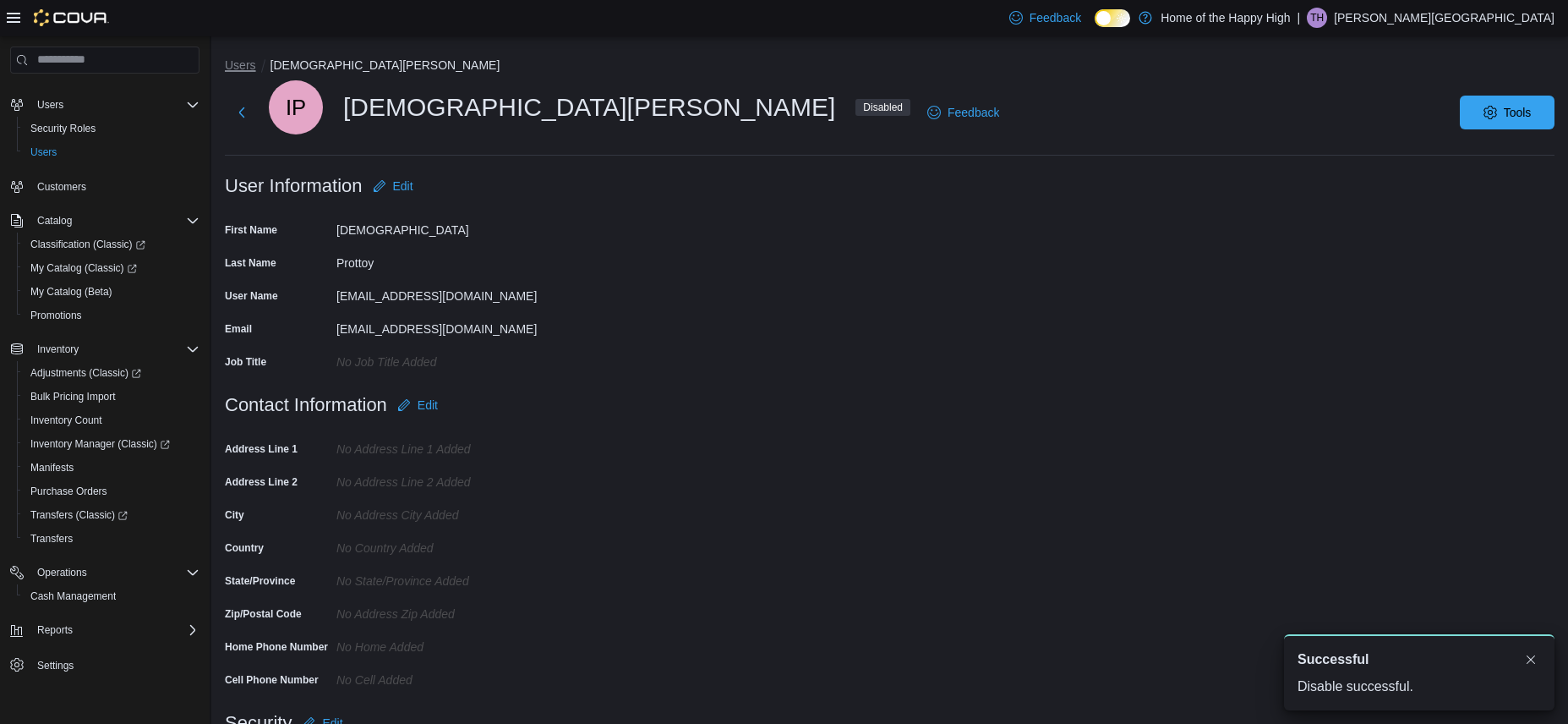
click at [249, 68] on button "Users" at bounding box center [240, 65] width 32 height 14
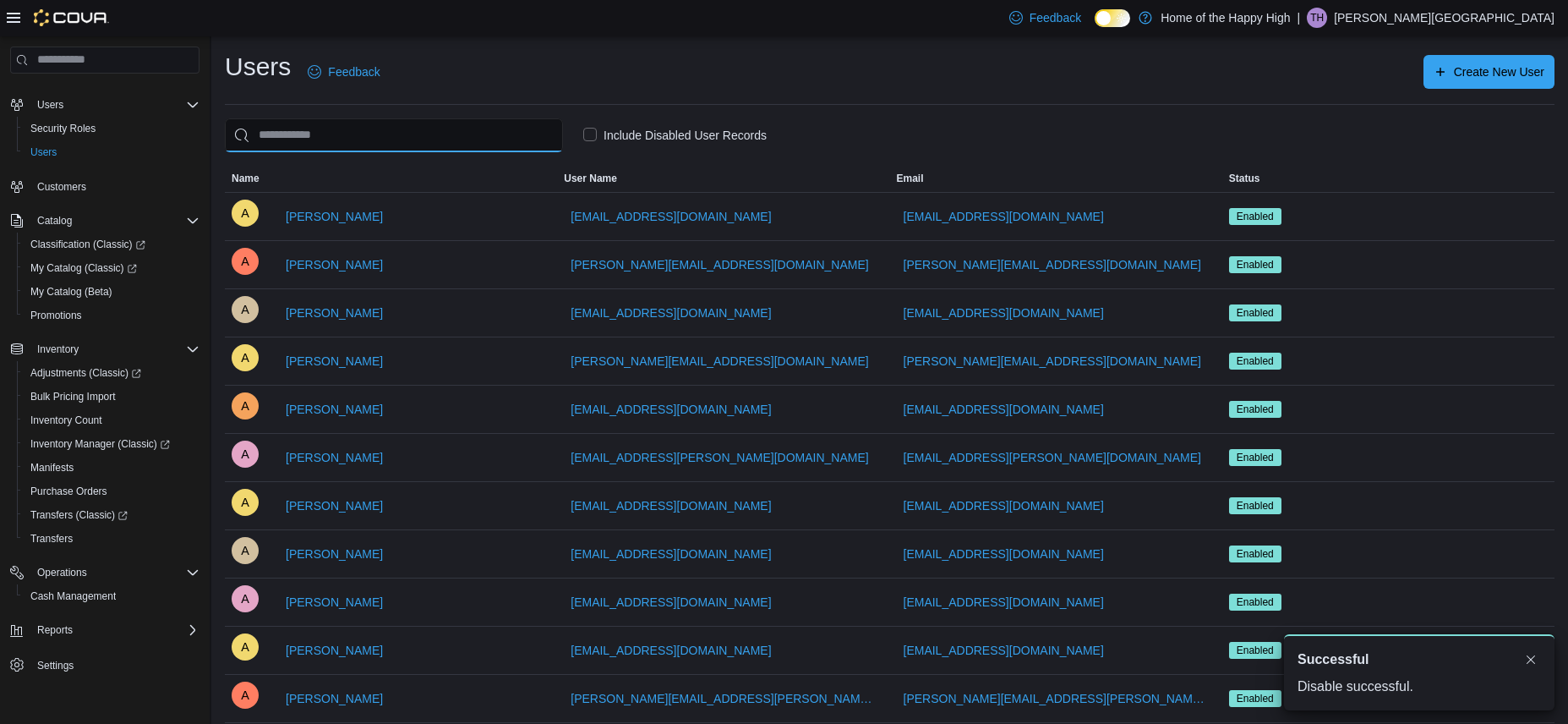
click at [365, 137] on input "search" at bounding box center [394, 136] width 338 height 34
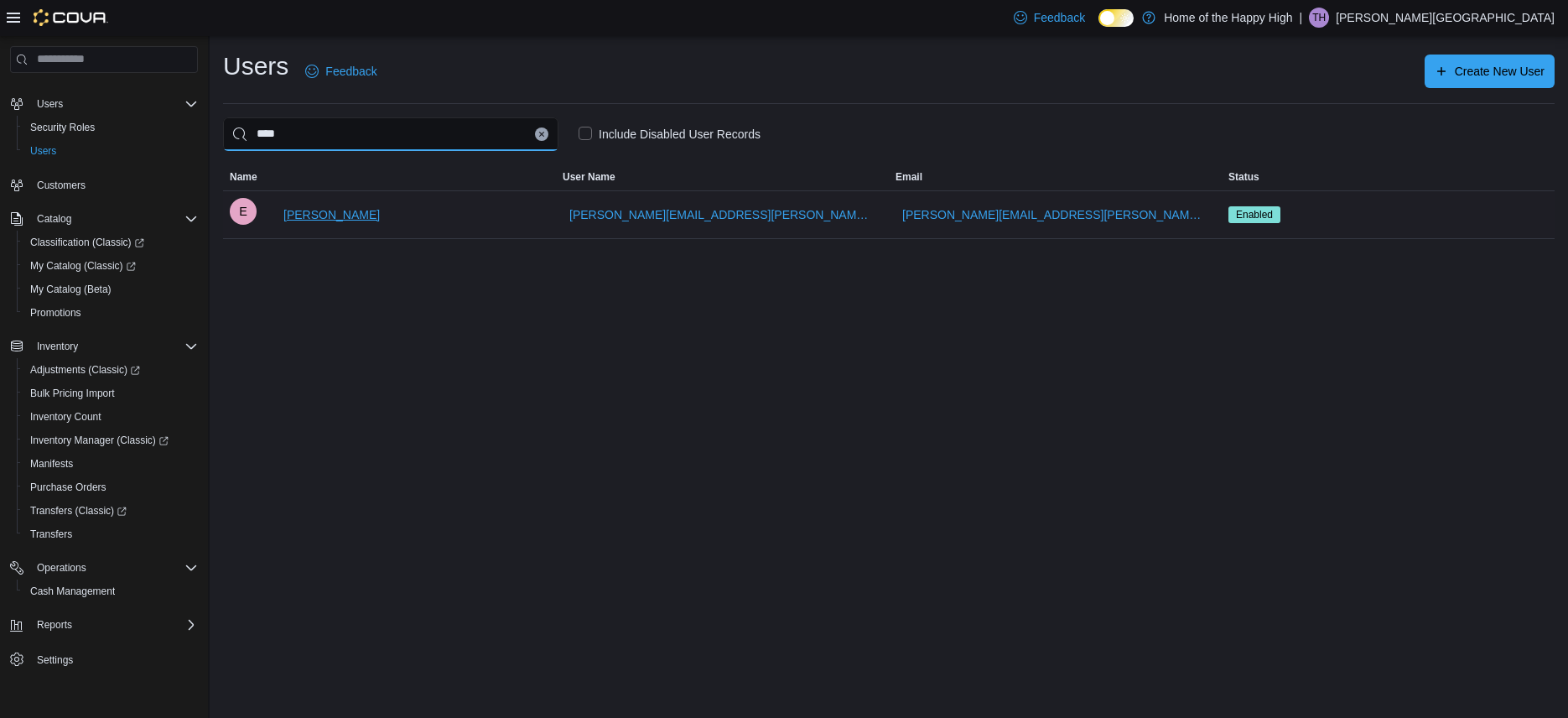
type input "****"
click at [311, 212] on span "[PERSON_NAME]" at bounding box center [332, 214] width 96 height 17
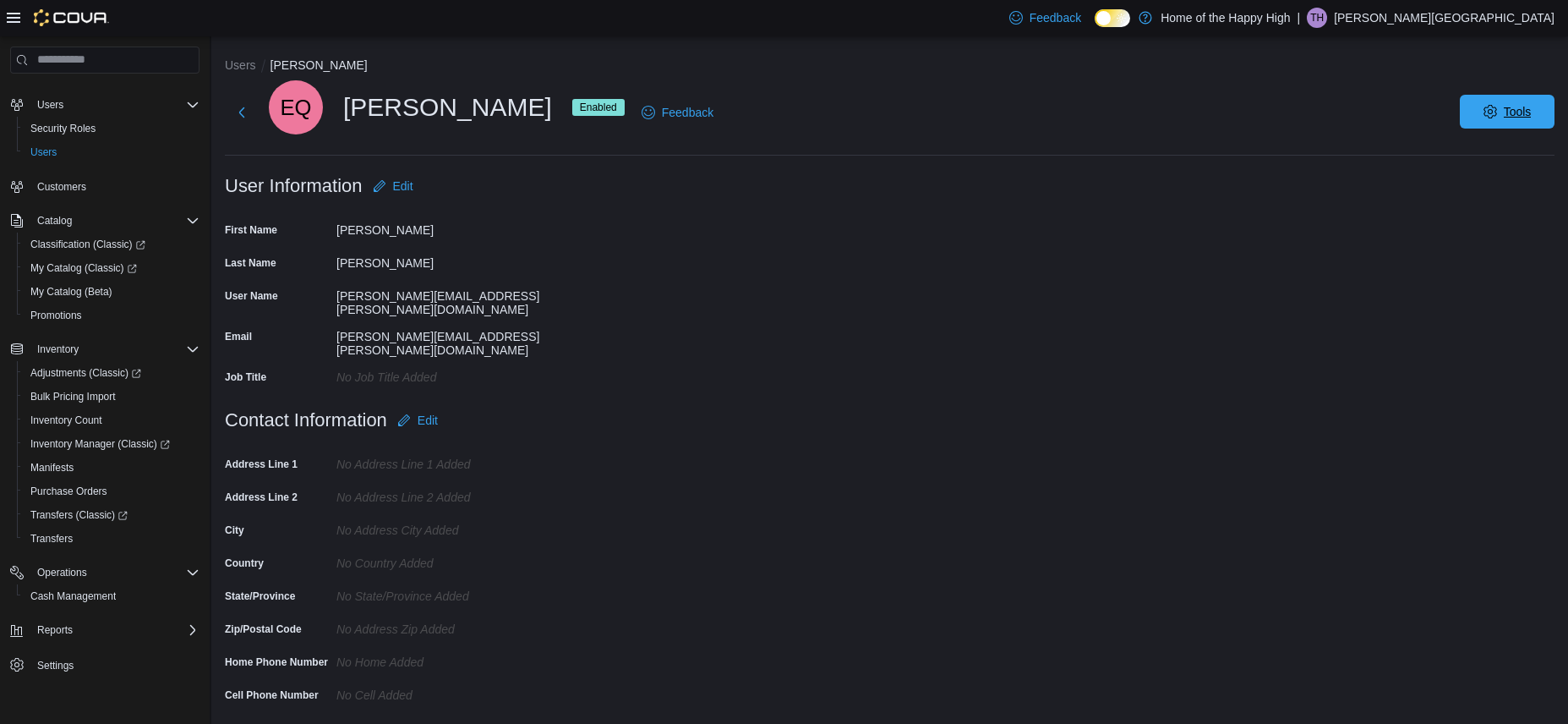
click at [1530, 106] on span "Tools" at bounding box center [1518, 111] width 28 height 17
click at [1487, 185] on span "Disable User" at bounding box center [1482, 190] width 78 height 21
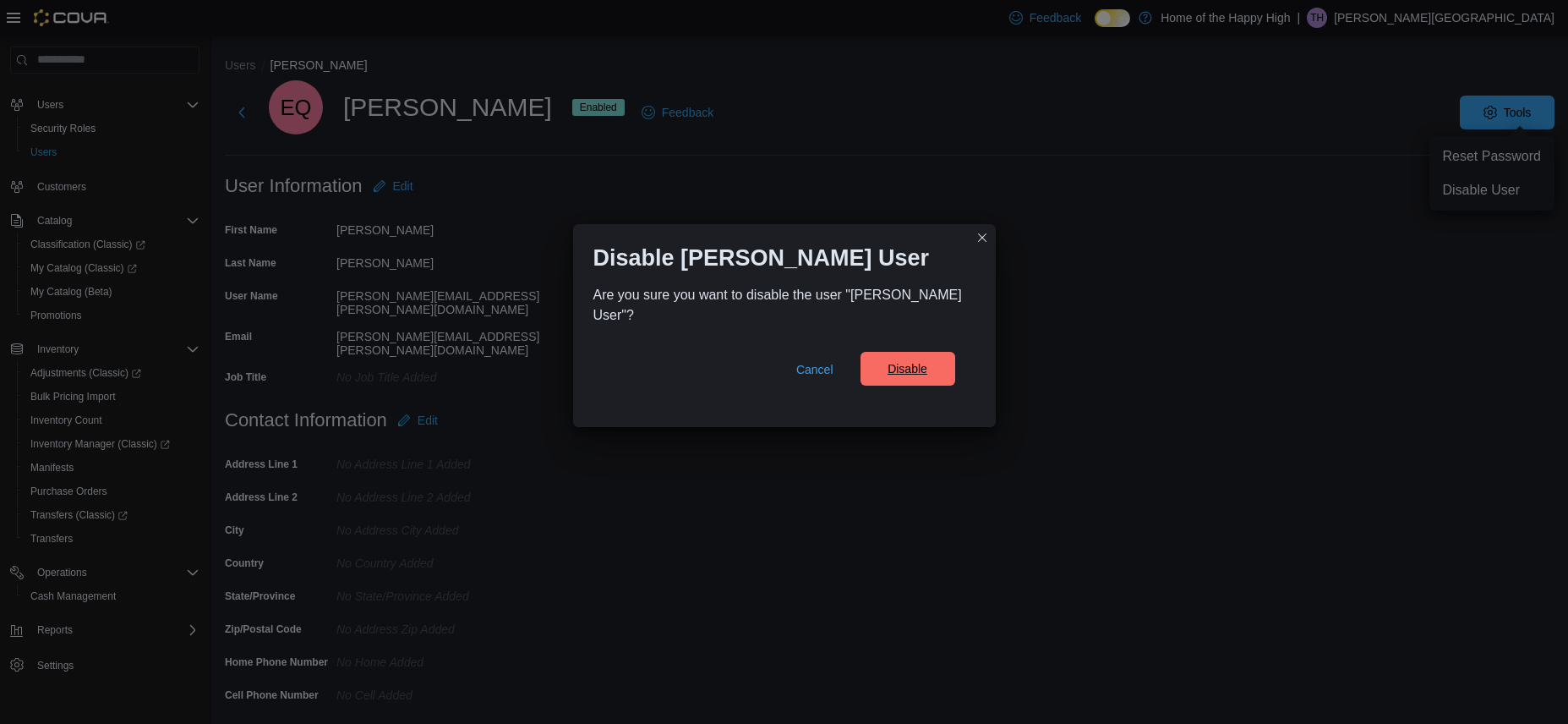
click at [901, 385] on span "Disable" at bounding box center [907, 369] width 74 height 34
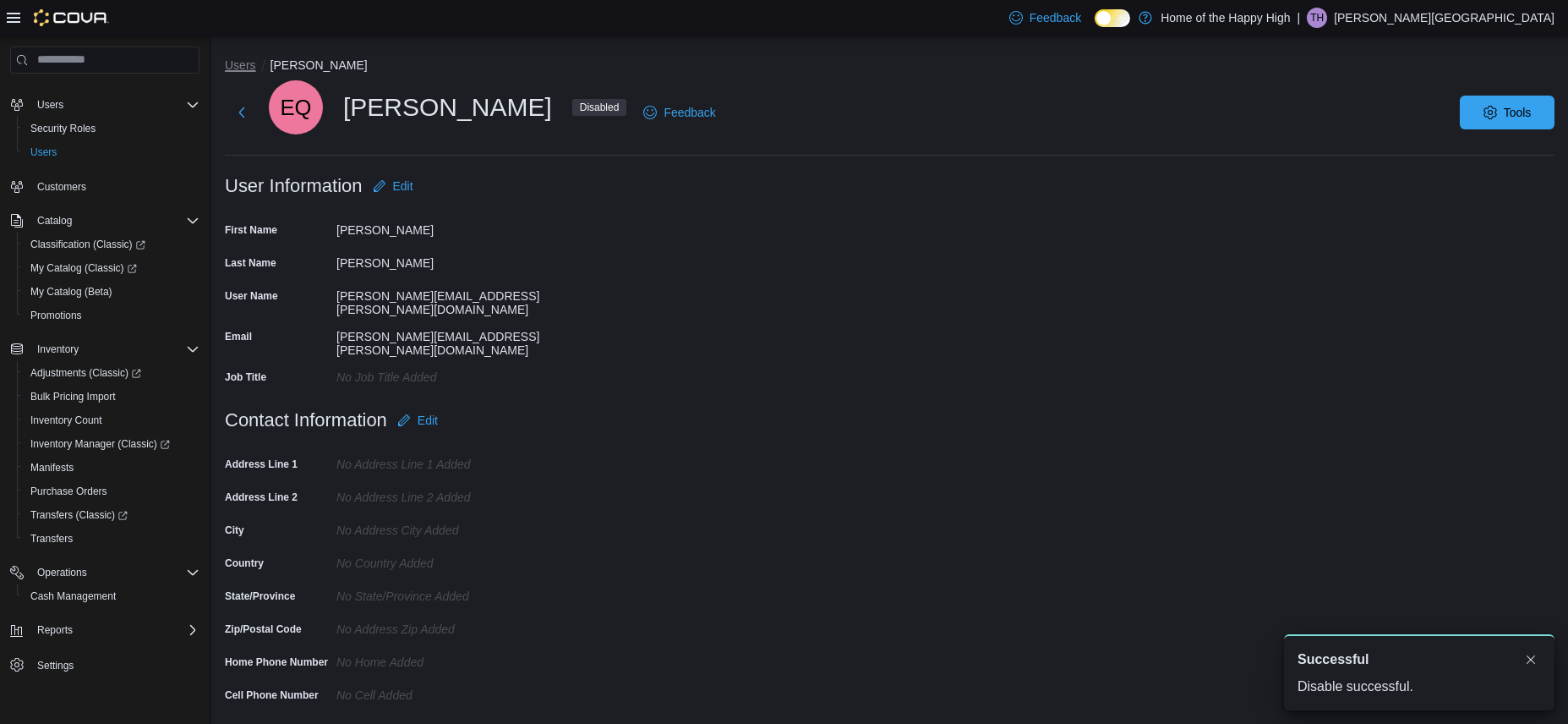
click at [252, 67] on button "Users" at bounding box center [240, 65] width 32 height 14
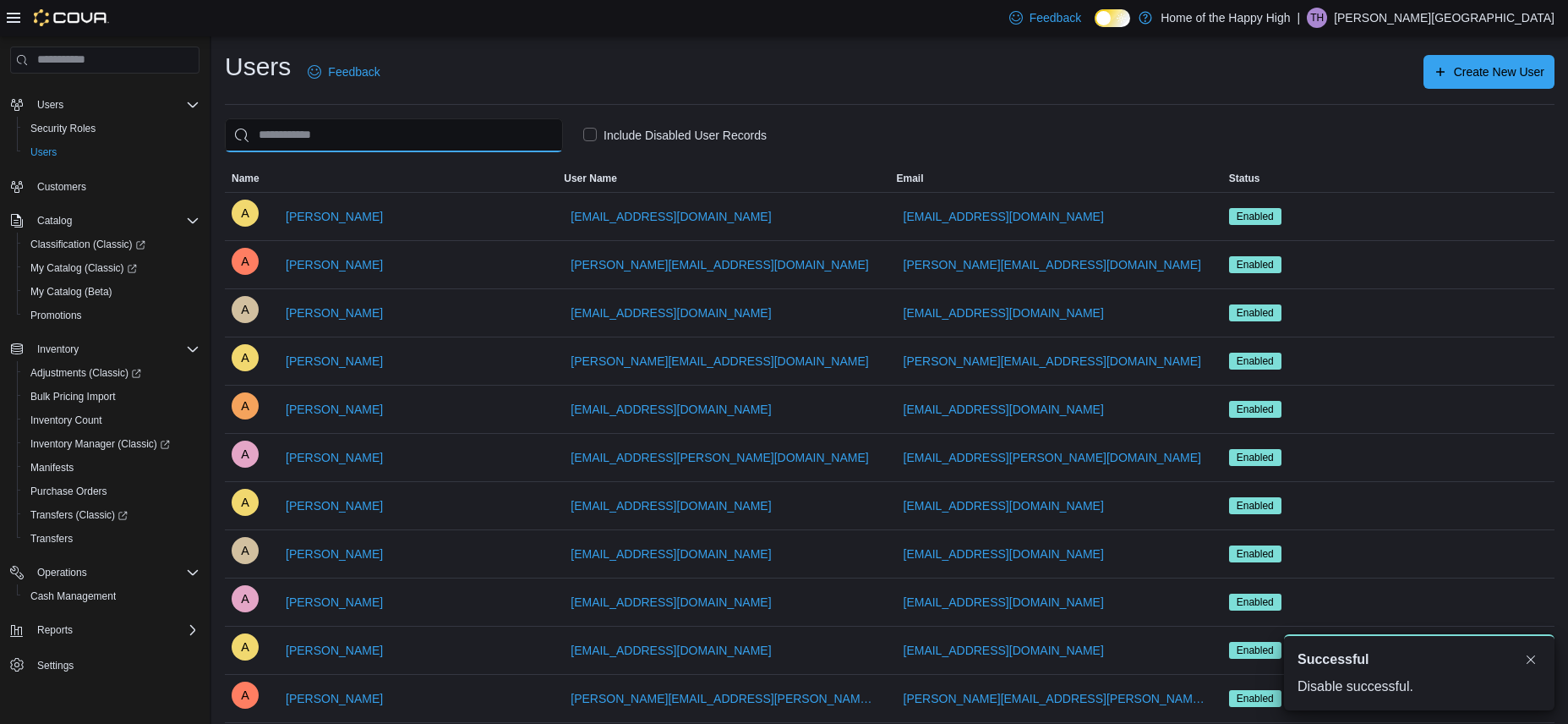
click at [356, 135] on input "search" at bounding box center [394, 136] width 338 height 34
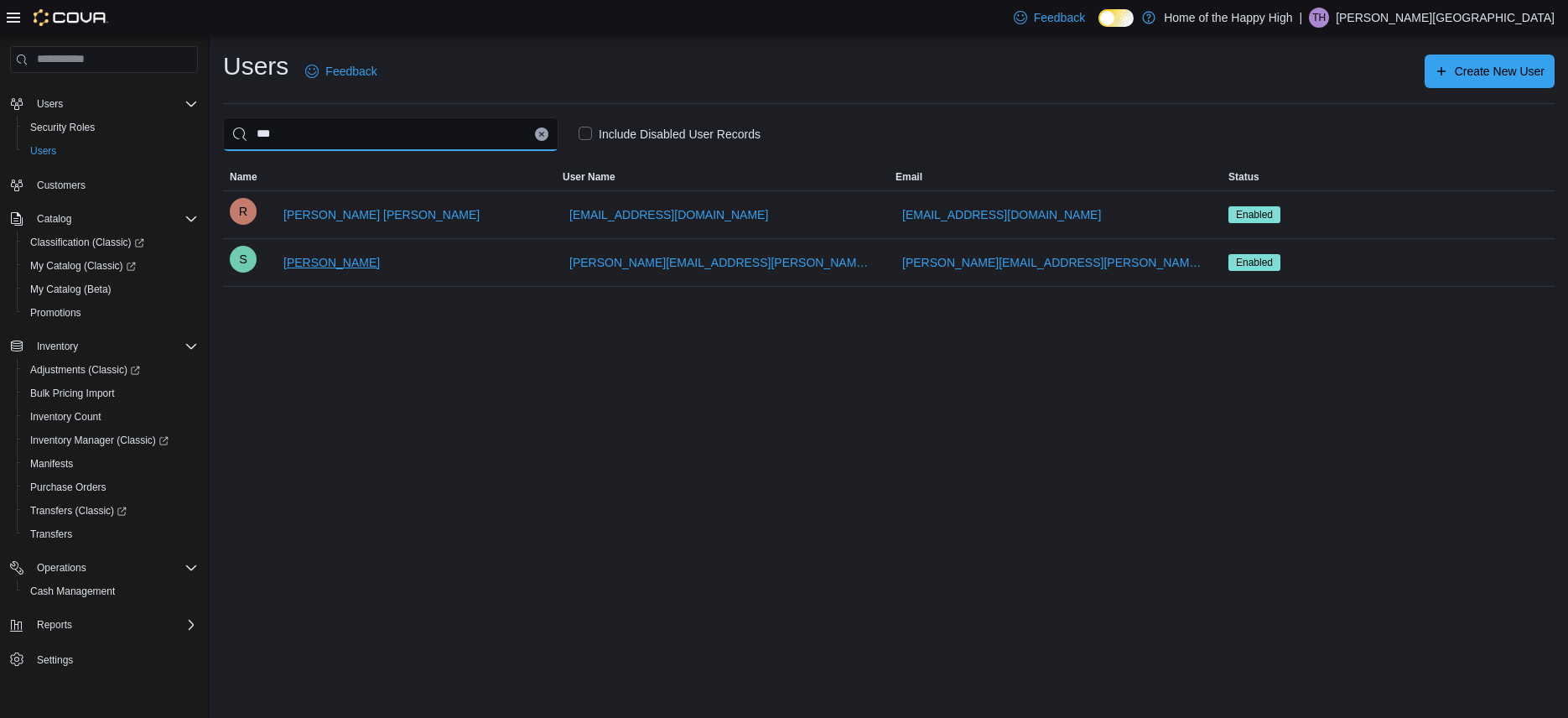
type input "***"
click at [347, 267] on span "[PERSON_NAME]" at bounding box center [332, 262] width 96 height 17
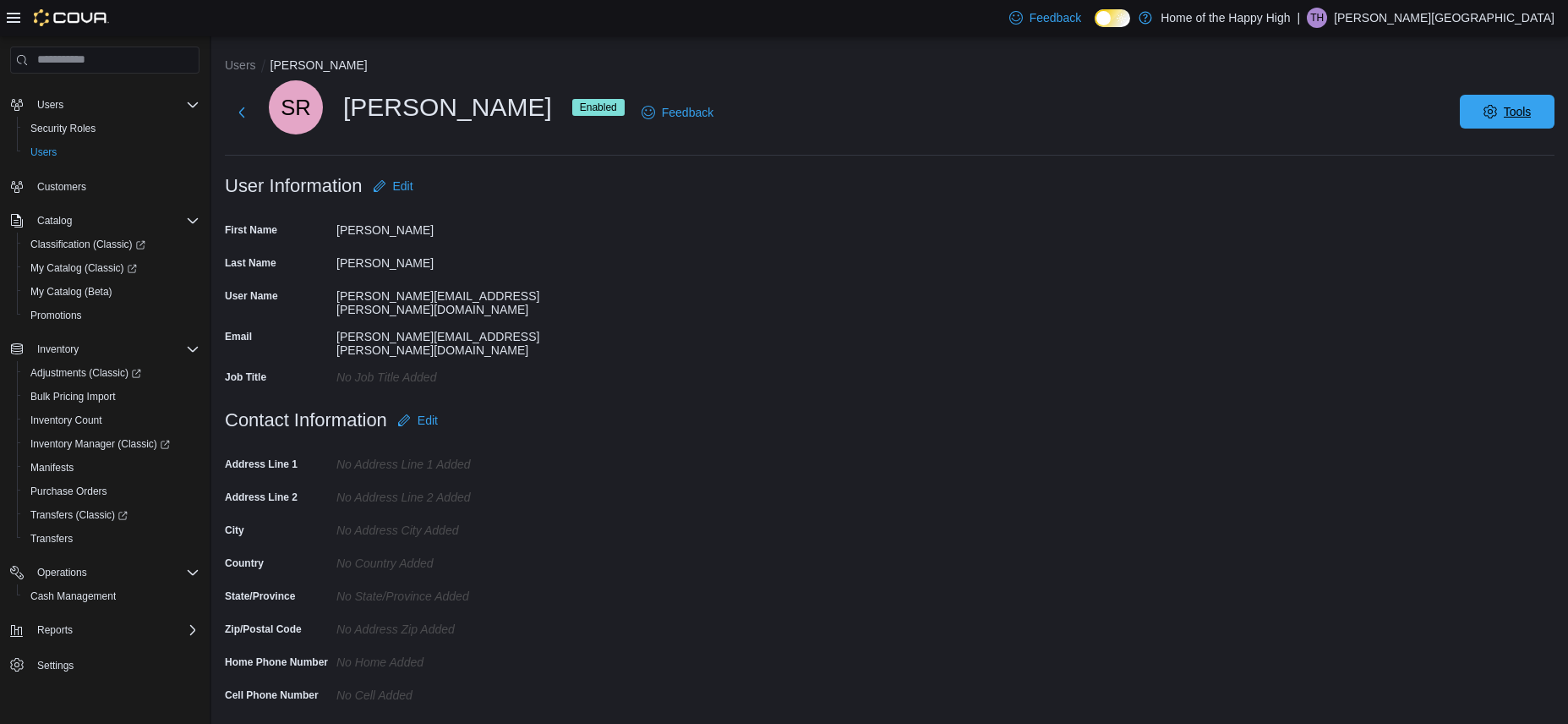
click at [1532, 112] on span "Tools" at bounding box center [1518, 111] width 28 height 17
click at [1477, 195] on span "Disable User" at bounding box center [1482, 190] width 78 height 21
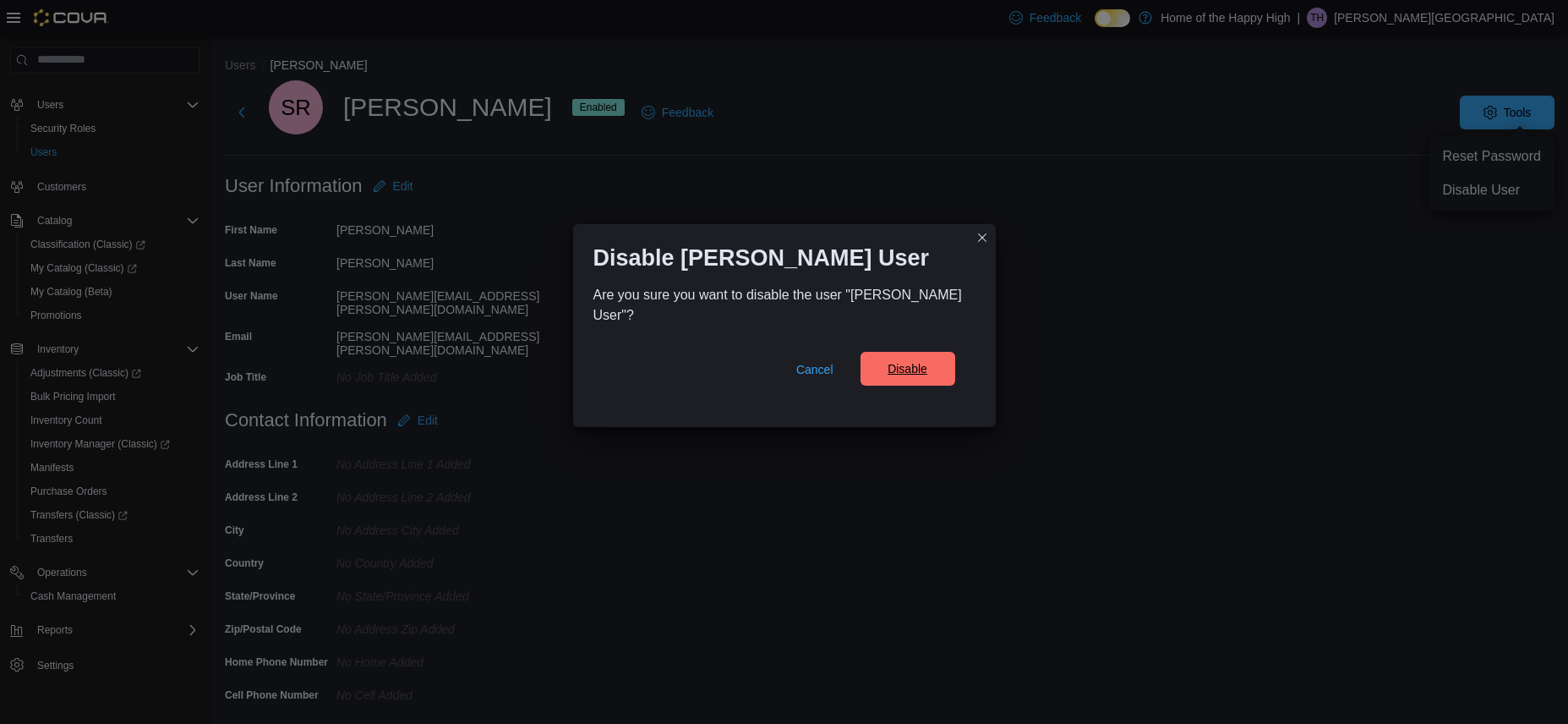
click at [895, 374] on span "Disable" at bounding box center [907, 368] width 40 height 17
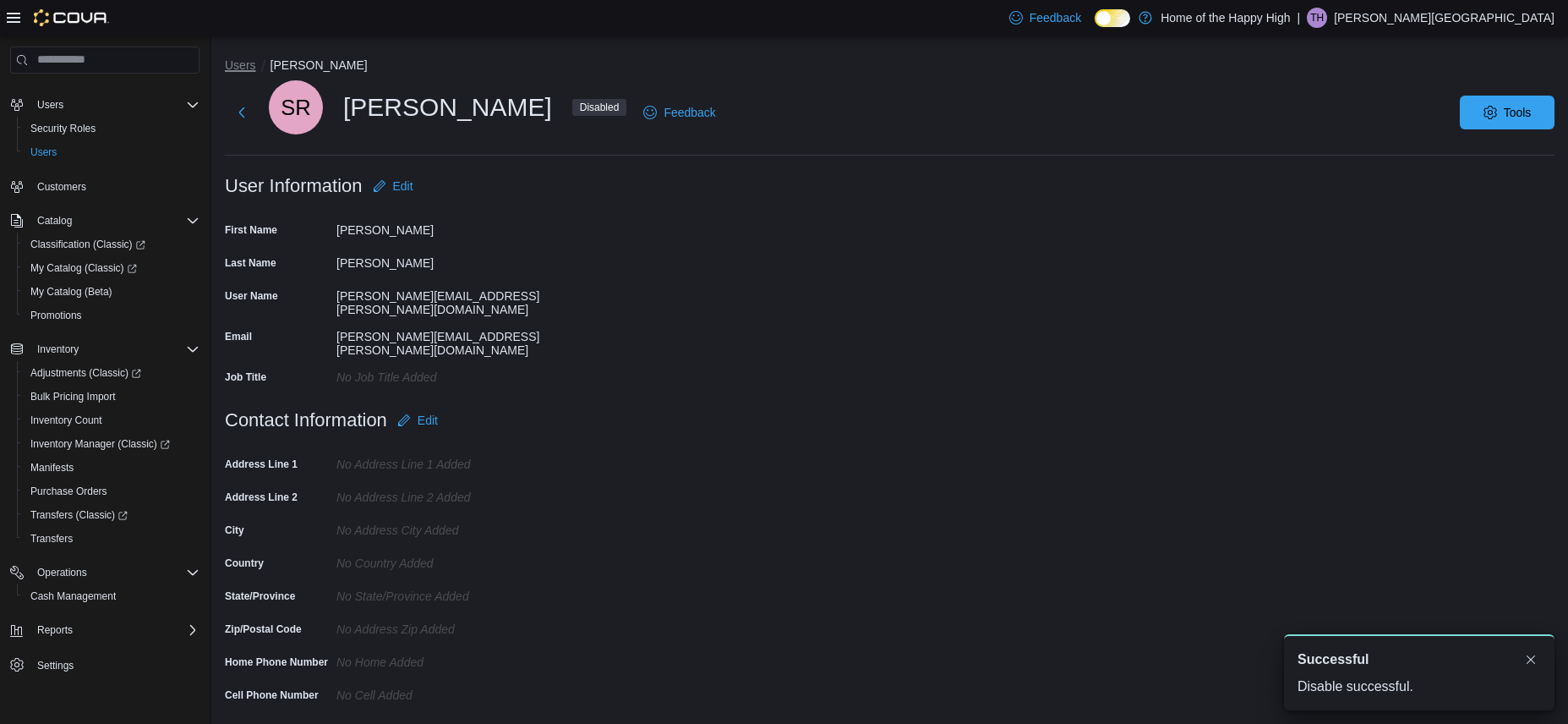
click at [238, 69] on button "Users" at bounding box center [240, 65] width 32 height 14
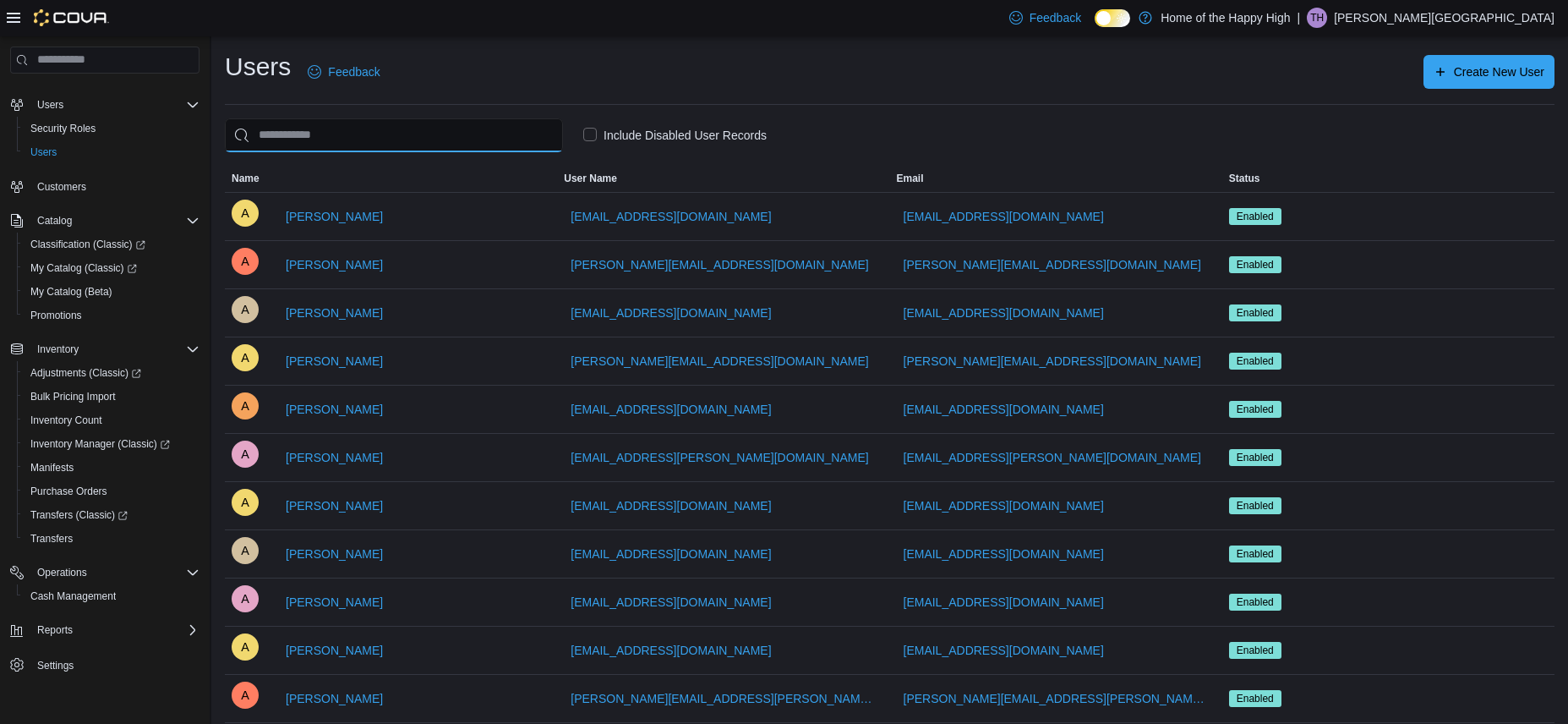
click at [359, 133] on input "search" at bounding box center [394, 136] width 338 height 34
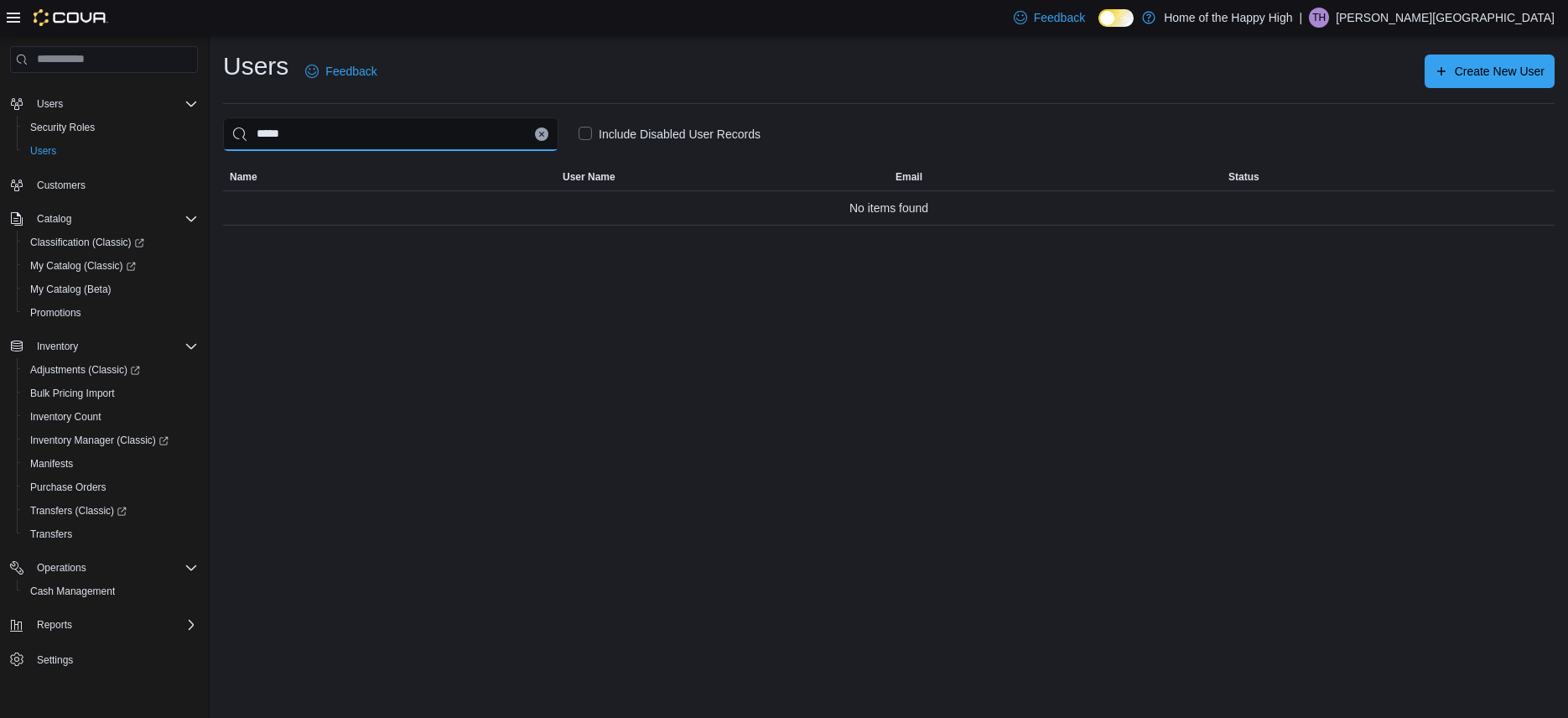
type input "*****"
click at [590, 130] on label "Include Disabled User Records" at bounding box center [669, 133] width 182 height 21
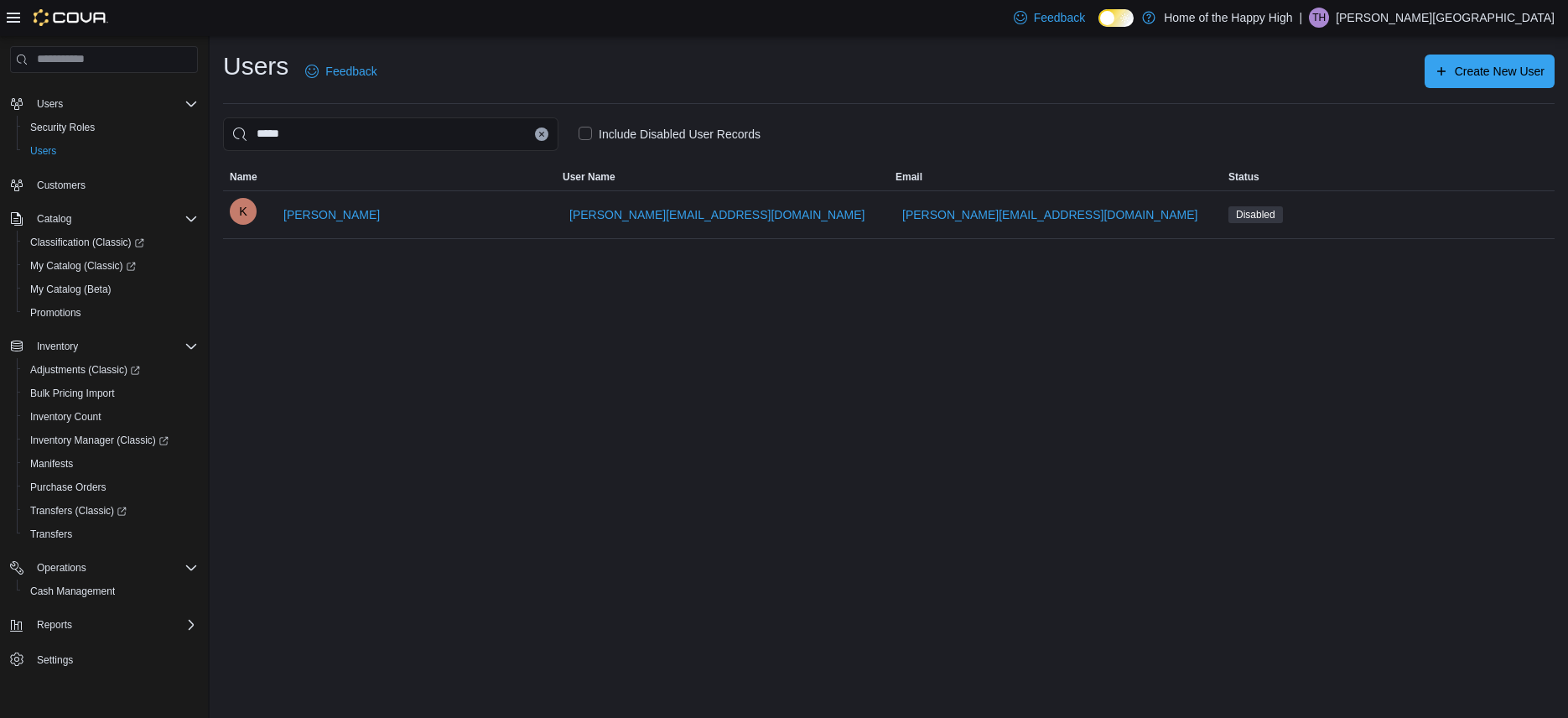
click at [588, 130] on label "Include Disabled User Records" at bounding box center [669, 133] width 182 height 21
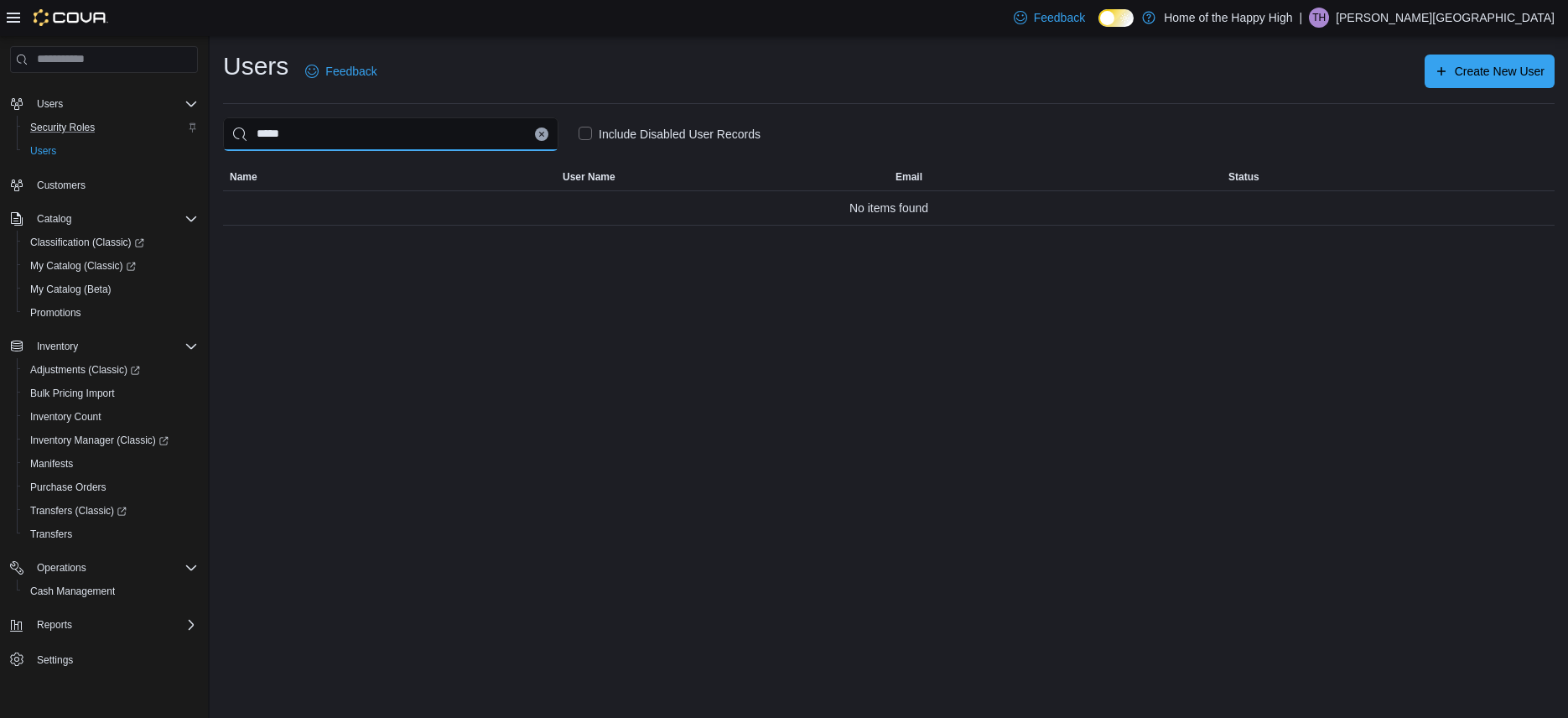
drag, startPoint x: 242, startPoint y: 135, endPoint x: 191, endPoint y: 137, distance: 51.0
click at [191, 137] on div "Home Users Security Roles Users Customers Catalog Classification (Classic) My C…" at bounding box center [784, 377] width 1568 height 682
click at [542, 132] on icon "Clear input" at bounding box center [542, 133] width 7 height 7
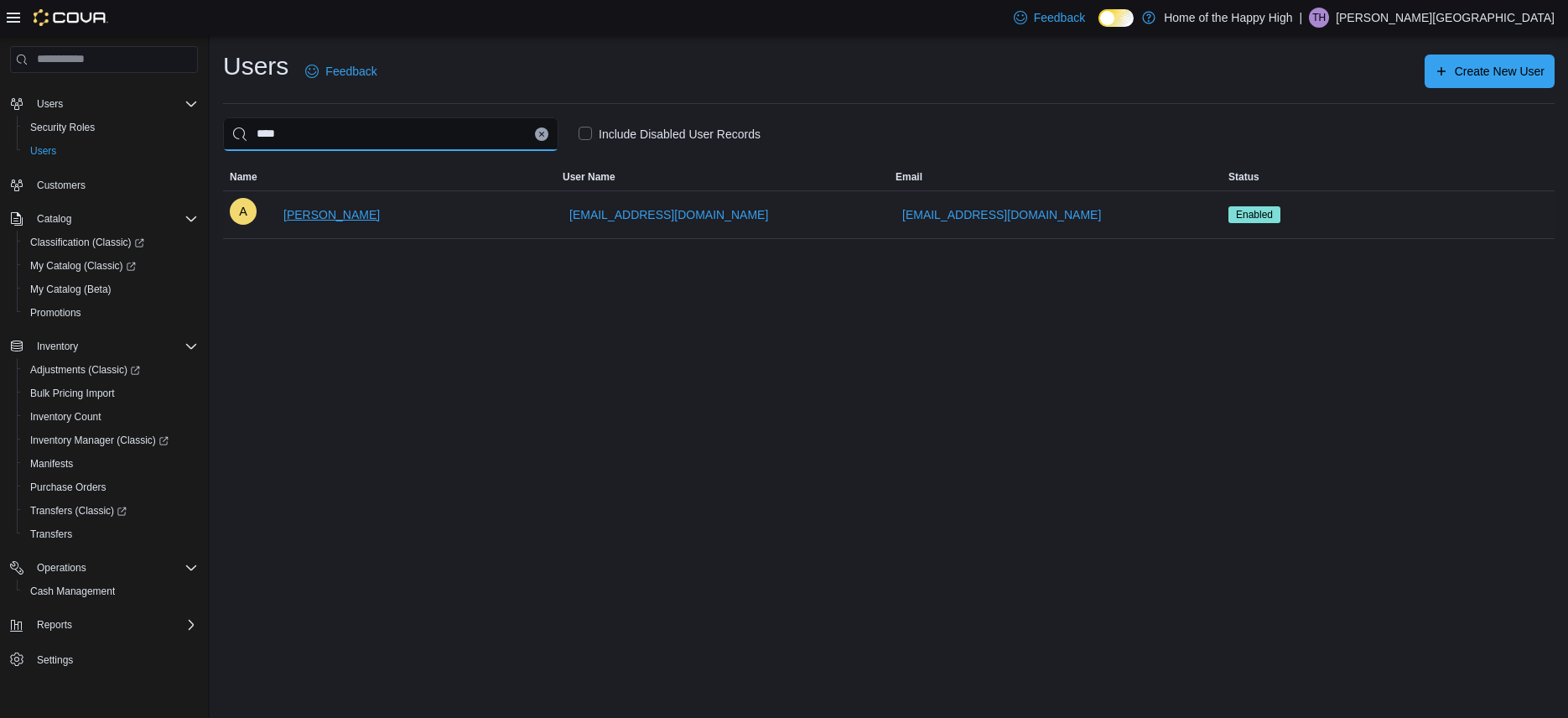
type input "****"
click at [334, 222] on span "[PERSON_NAME]" at bounding box center [332, 214] width 96 height 17
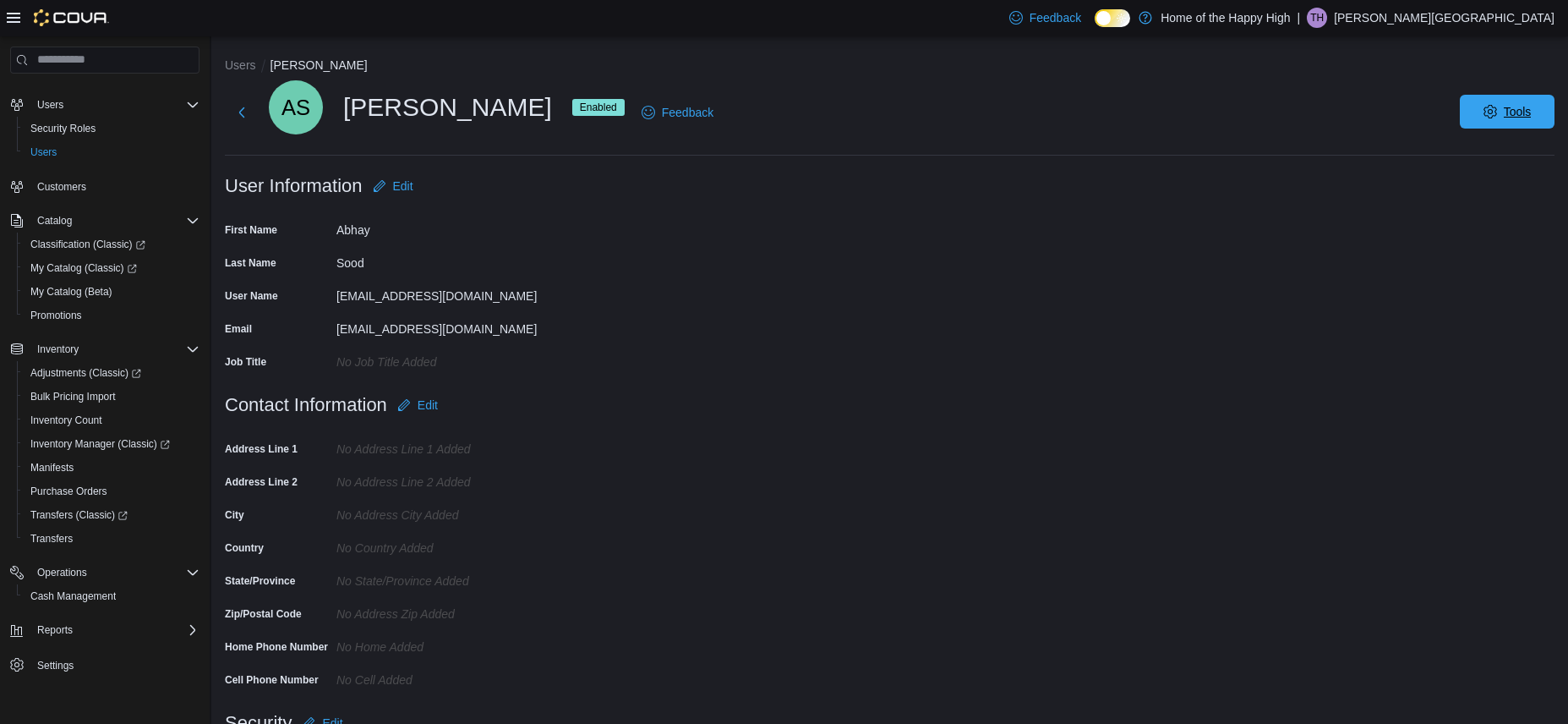
click at [1535, 99] on span "Tools" at bounding box center [1507, 112] width 74 height 34
click at [1466, 189] on span "Disable User" at bounding box center [1482, 190] width 78 height 21
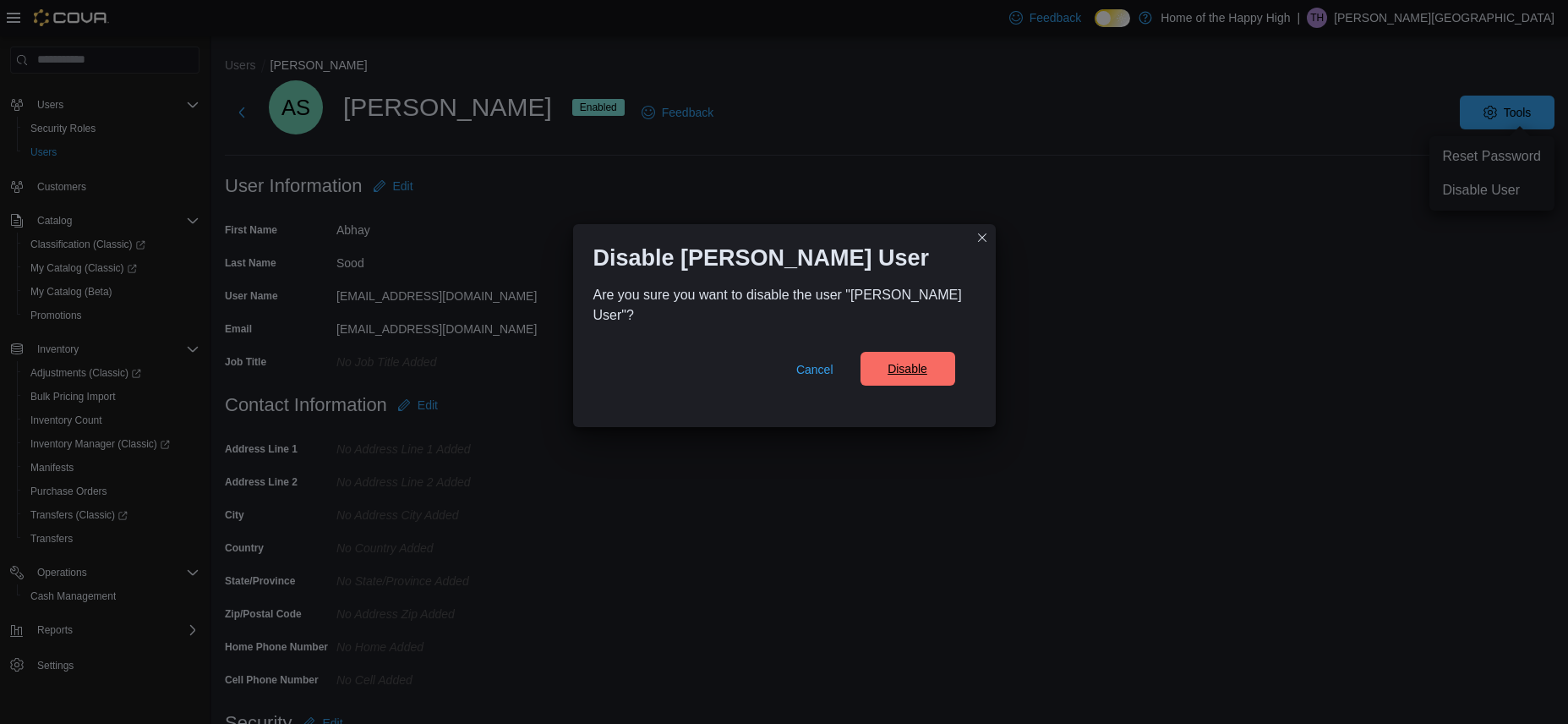
click at [893, 360] on span "Disable" at bounding box center [907, 368] width 40 height 17
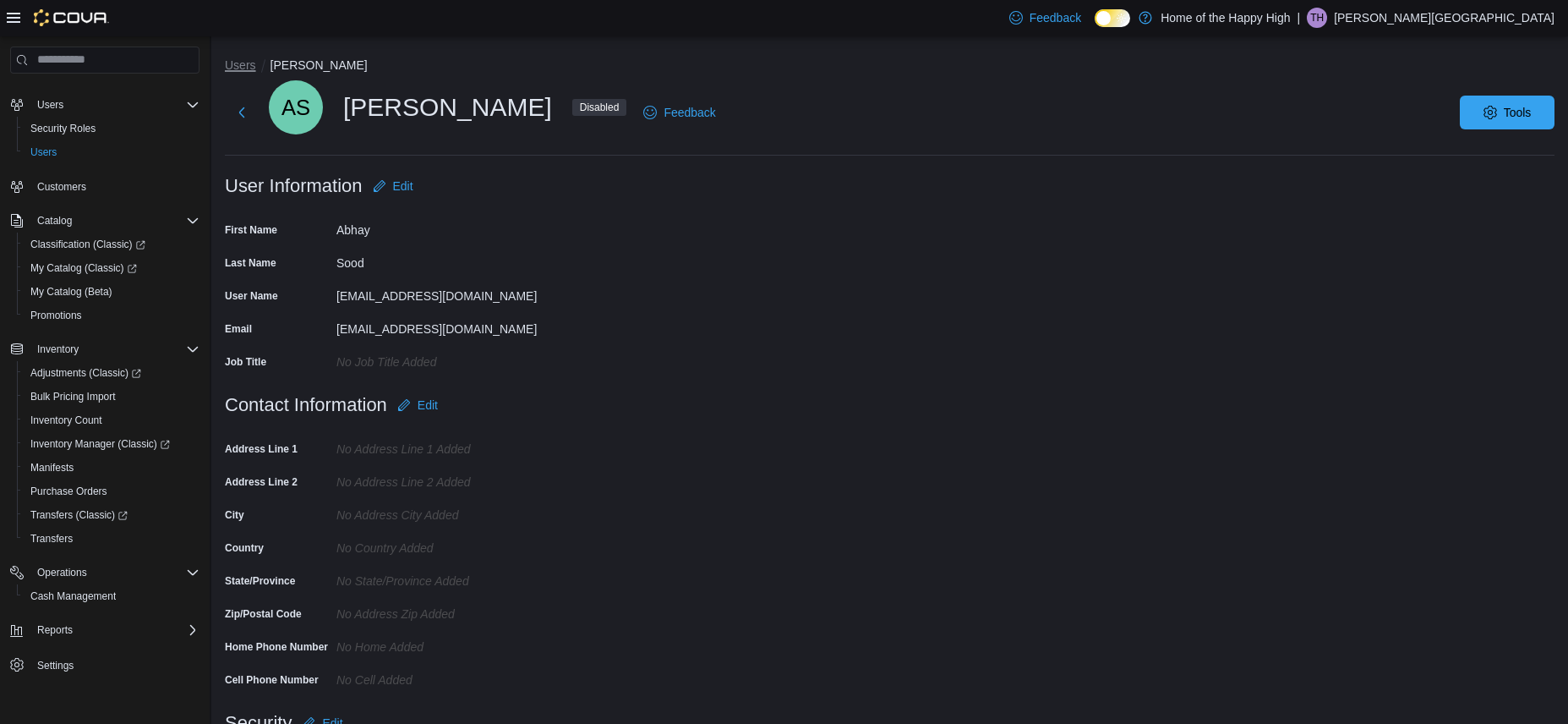
click at [231, 65] on button "Users" at bounding box center [240, 65] width 32 height 14
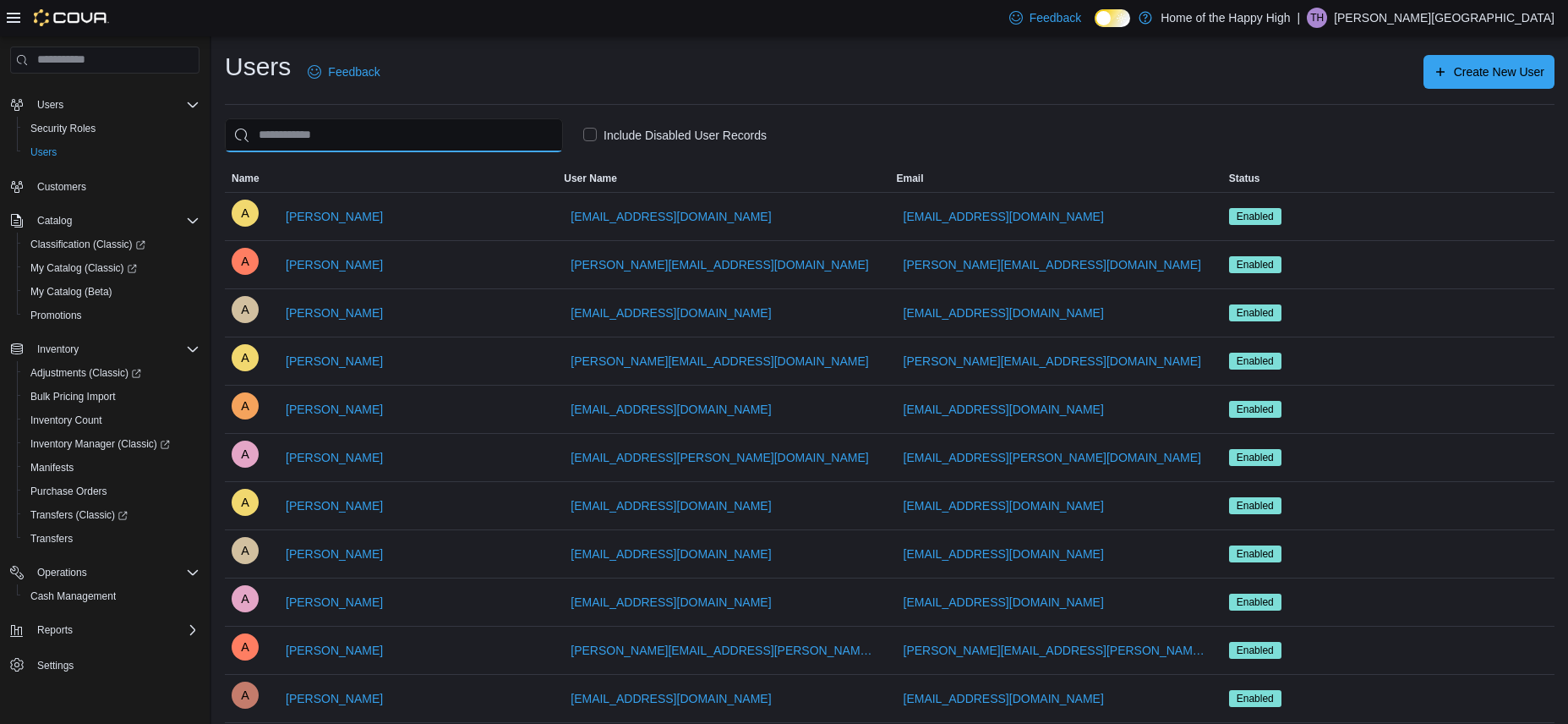
click at [426, 146] on input "search" at bounding box center [394, 136] width 338 height 34
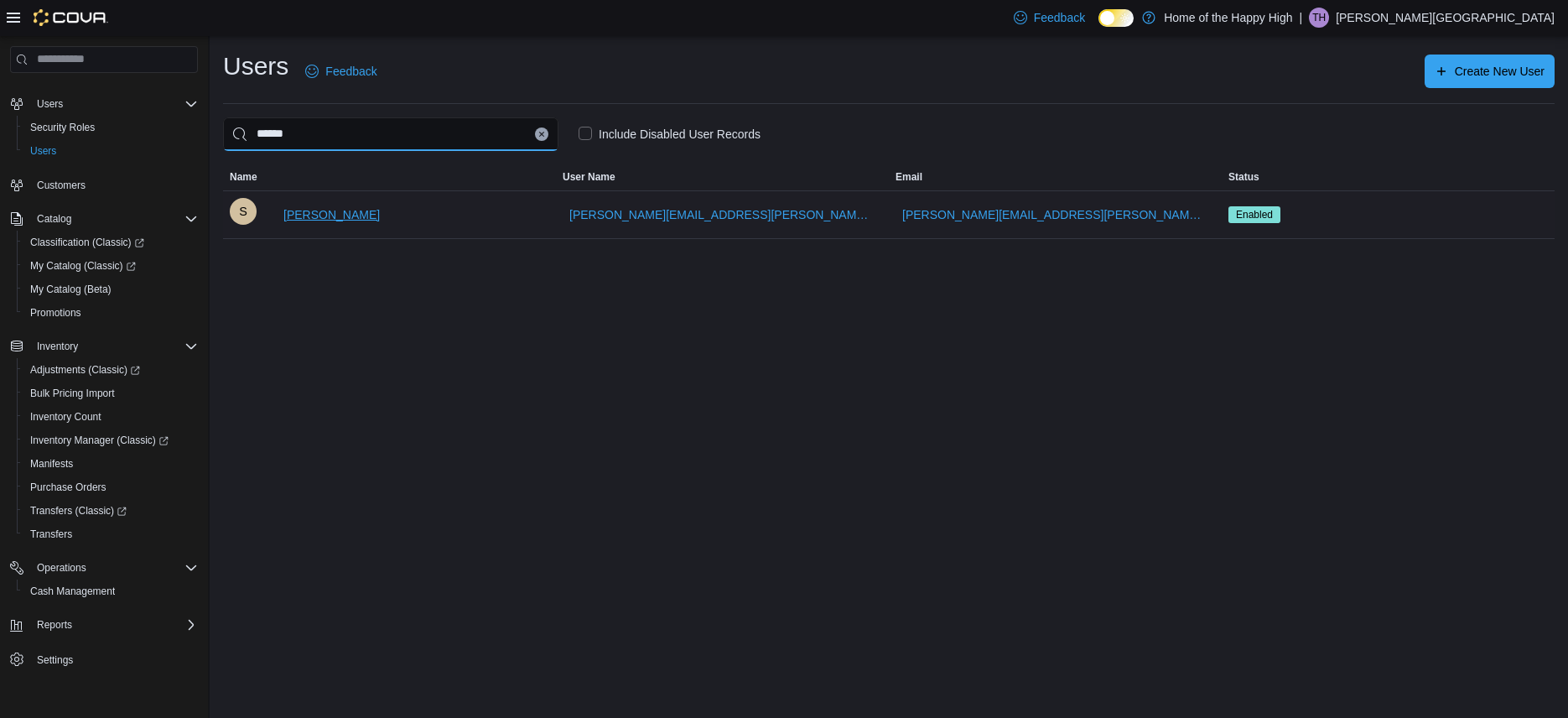
type input "******"
click at [344, 212] on span "[PERSON_NAME]" at bounding box center [332, 214] width 96 height 17
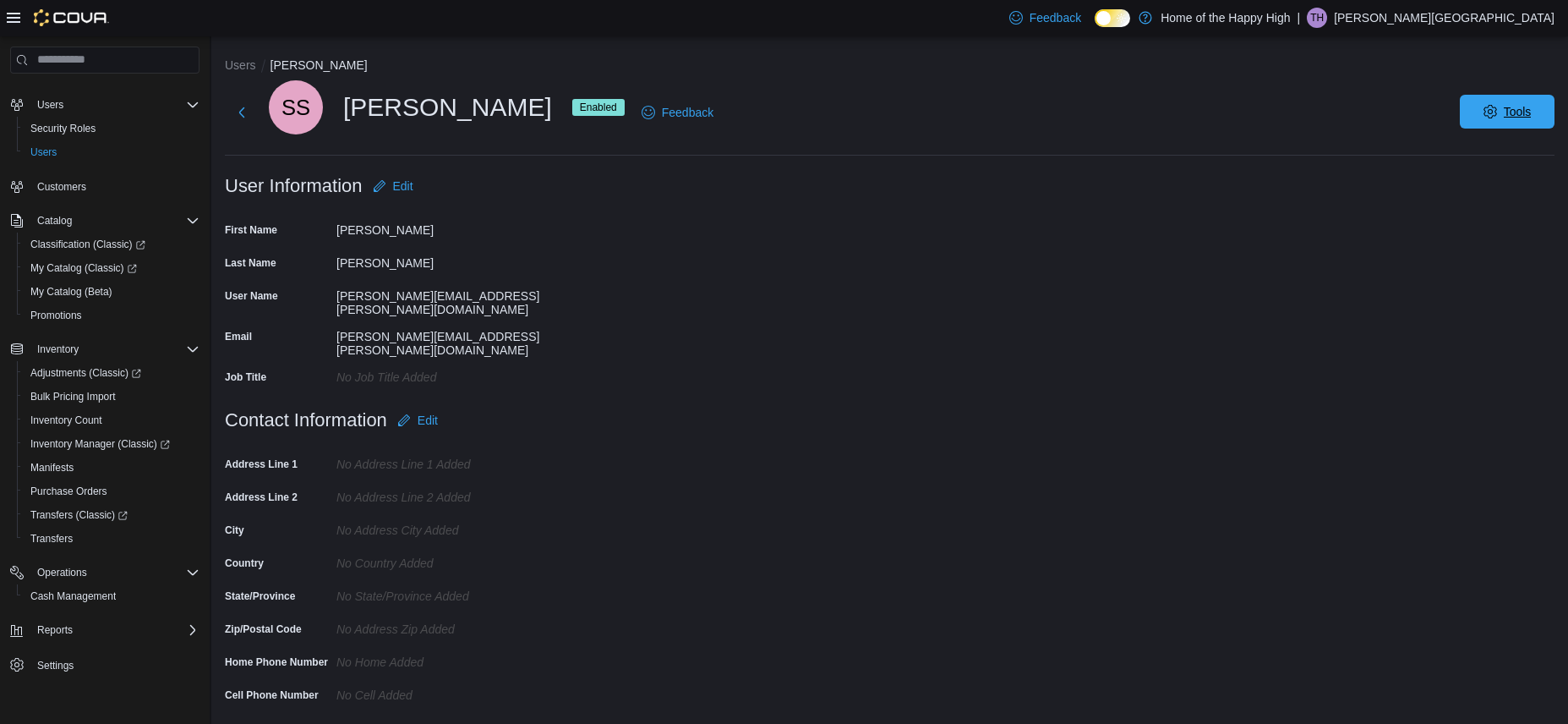
click at [1555, 104] on button "Tools" at bounding box center [1508, 112] width 95 height 34
click at [1468, 189] on span "Disable User" at bounding box center [1482, 190] width 78 height 21
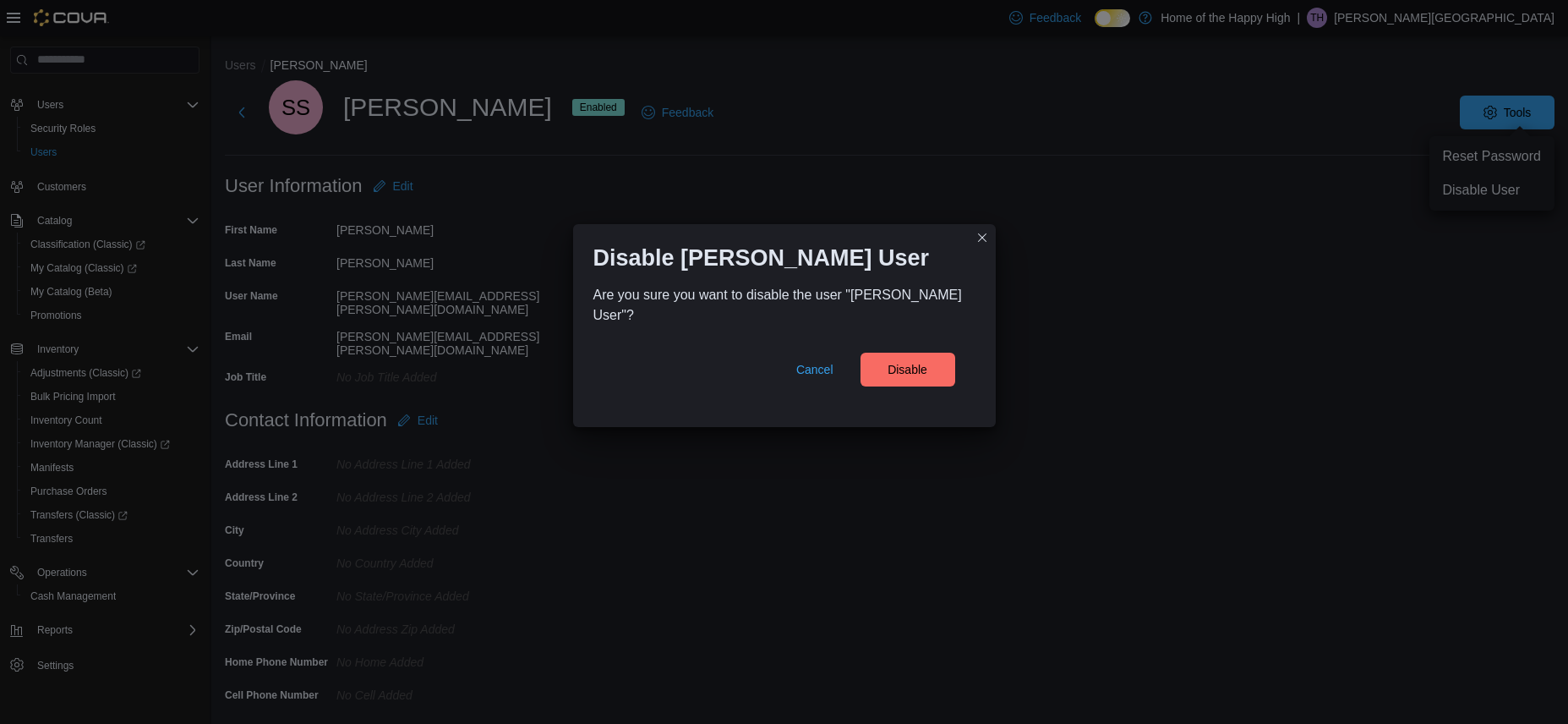
click at [874, 388] on div "Cancel Disable" at bounding box center [784, 366] width 382 height 81
click at [915, 368] on span "Disable" at bounding box center [907, 368] width 40 height 17
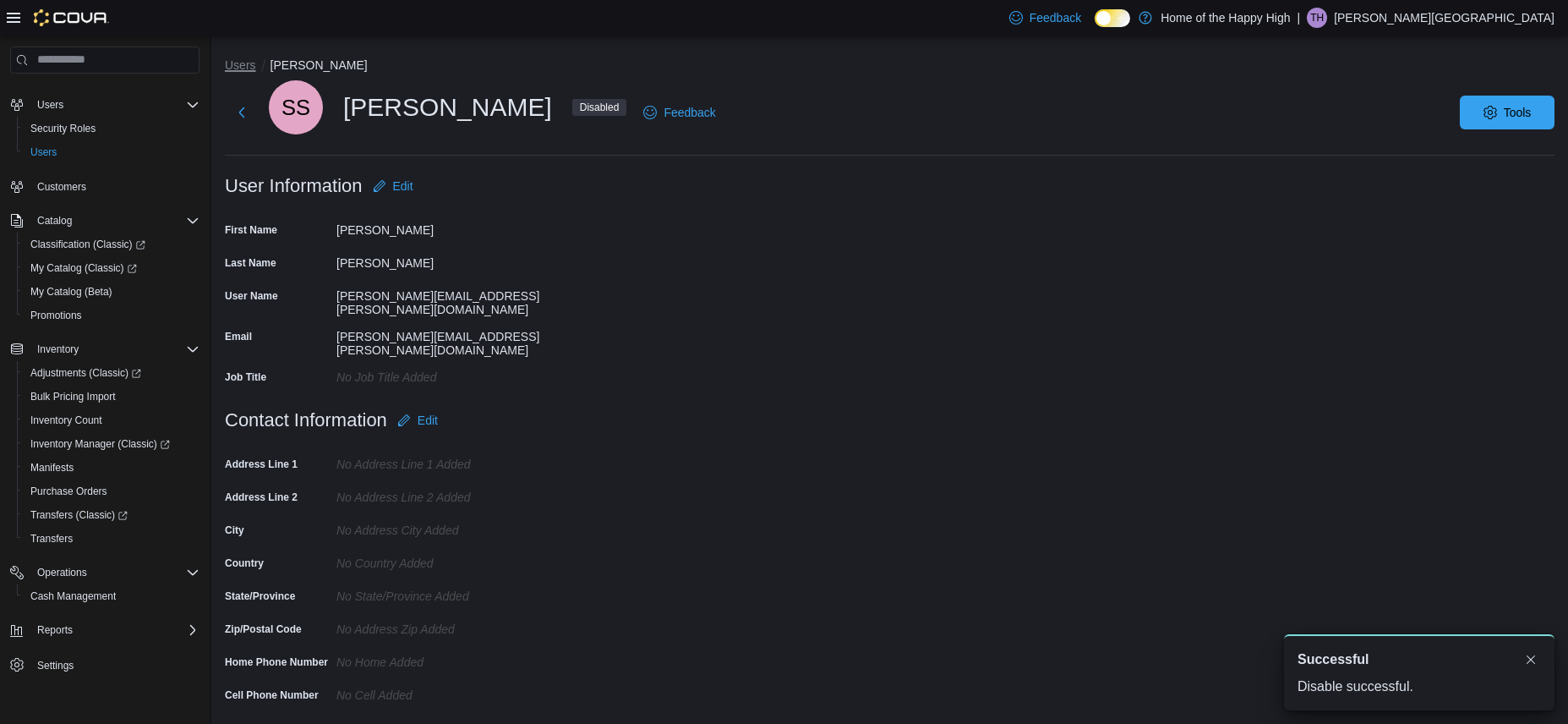
click at [234, 64] on button "Users" at bounding box center [240, 65] width 32 height 14
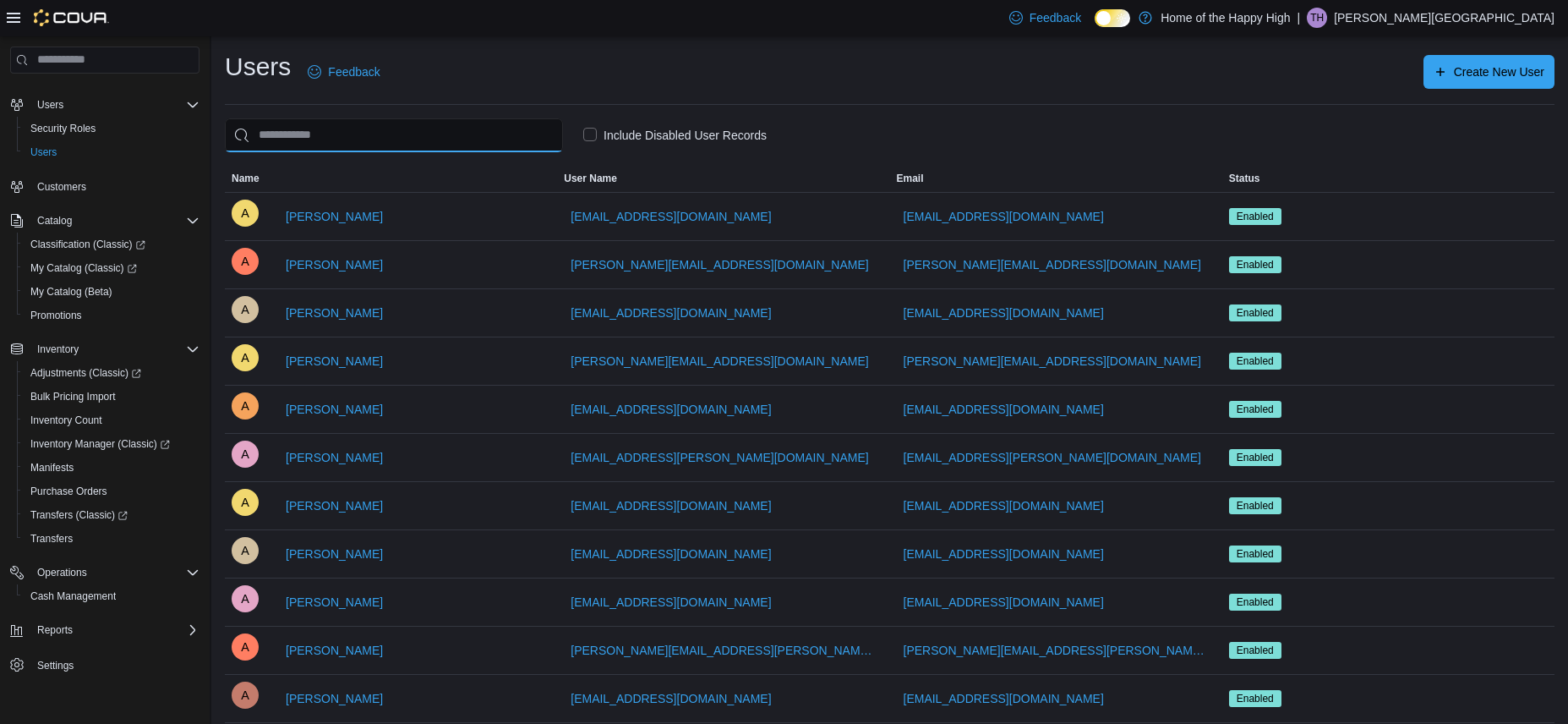
click at [330, 120] on input "search" at bounding box center [394, 136] width 338 height 34
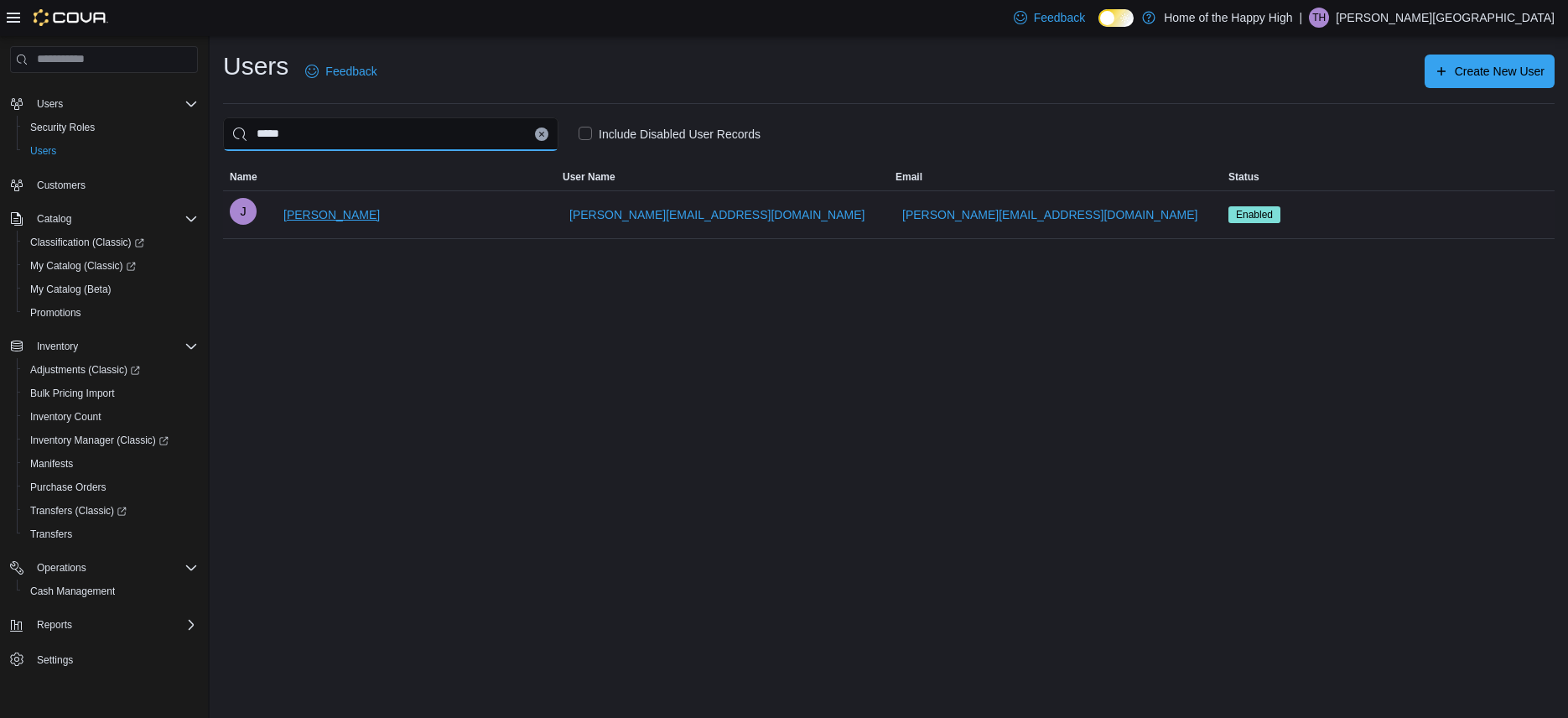
type input "*****"
click at [310, 211] on span "[PERSON_NAME]" at bounding box center [332, 214] width 96 height 17
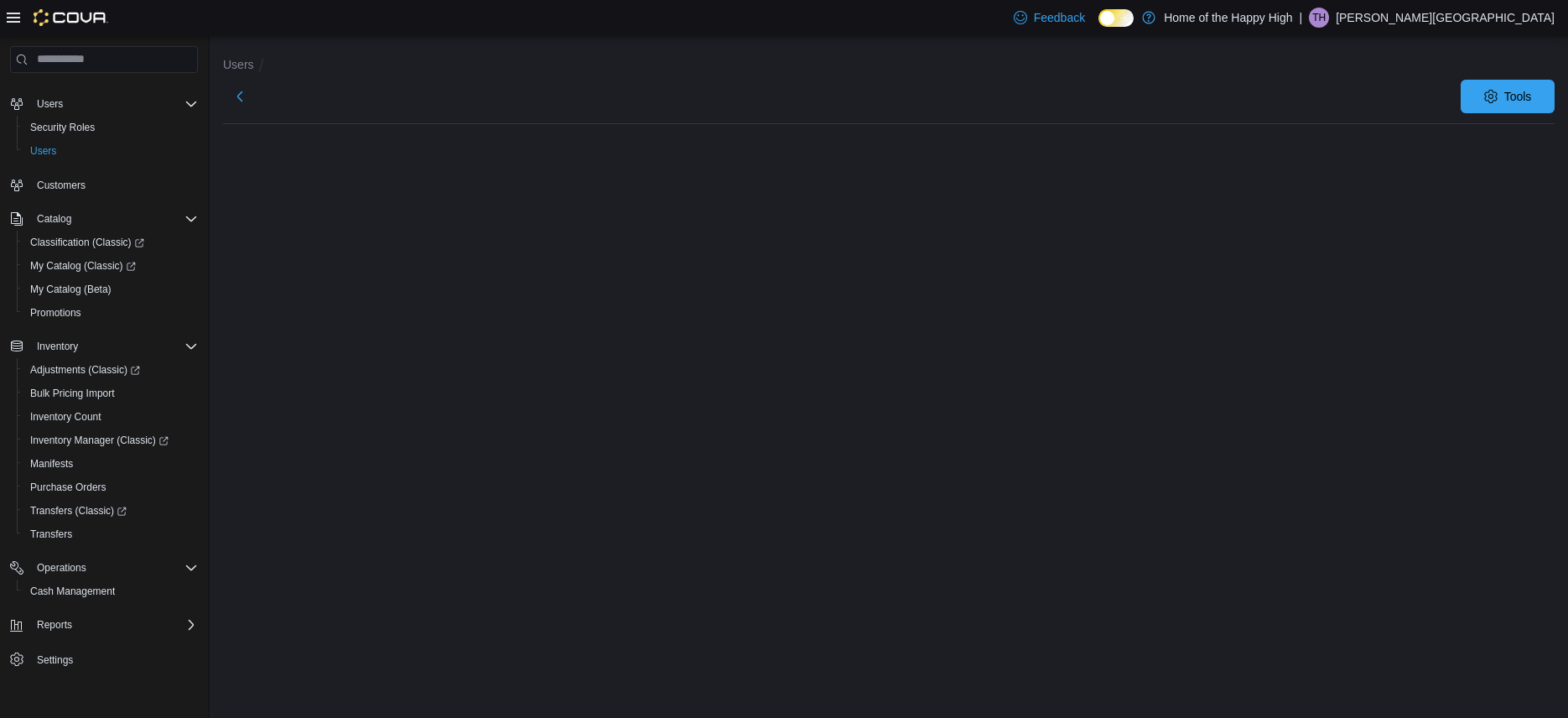
click at [310, 211] on div "Users Tools" at bounding box center [889, 377] width 1359 height 682
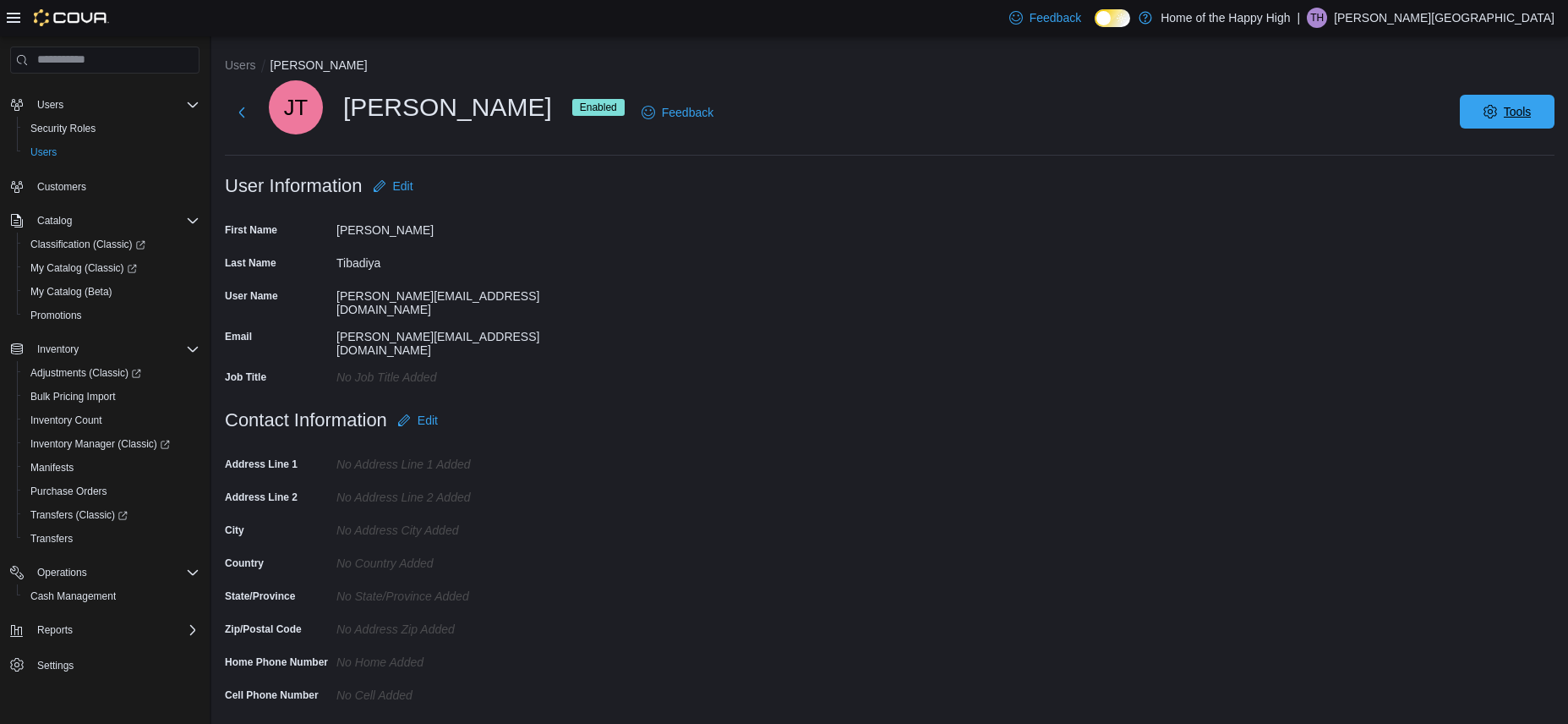
click at [1515, 115] on span "Tools" at bounding box center [1507, 112] width 74 height 34
click at [1462, 200] on span "Disable User" at bounding box center [1482, 190] width 78 height 21
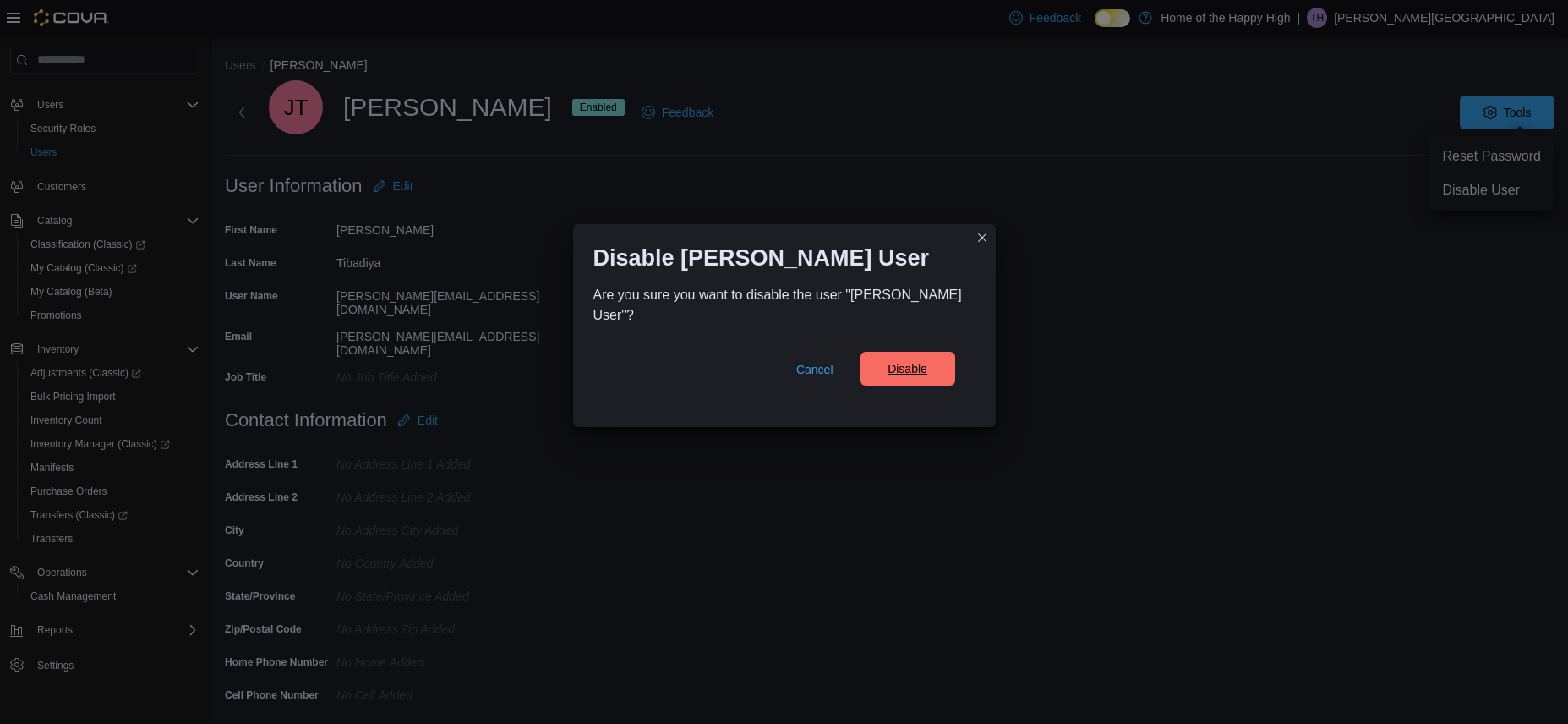
click at [905, 368] on span "Disable" at bounding box center [907, 369] width 74 height 34
